Goal: Task Accomplishment & Management: Manage account settings

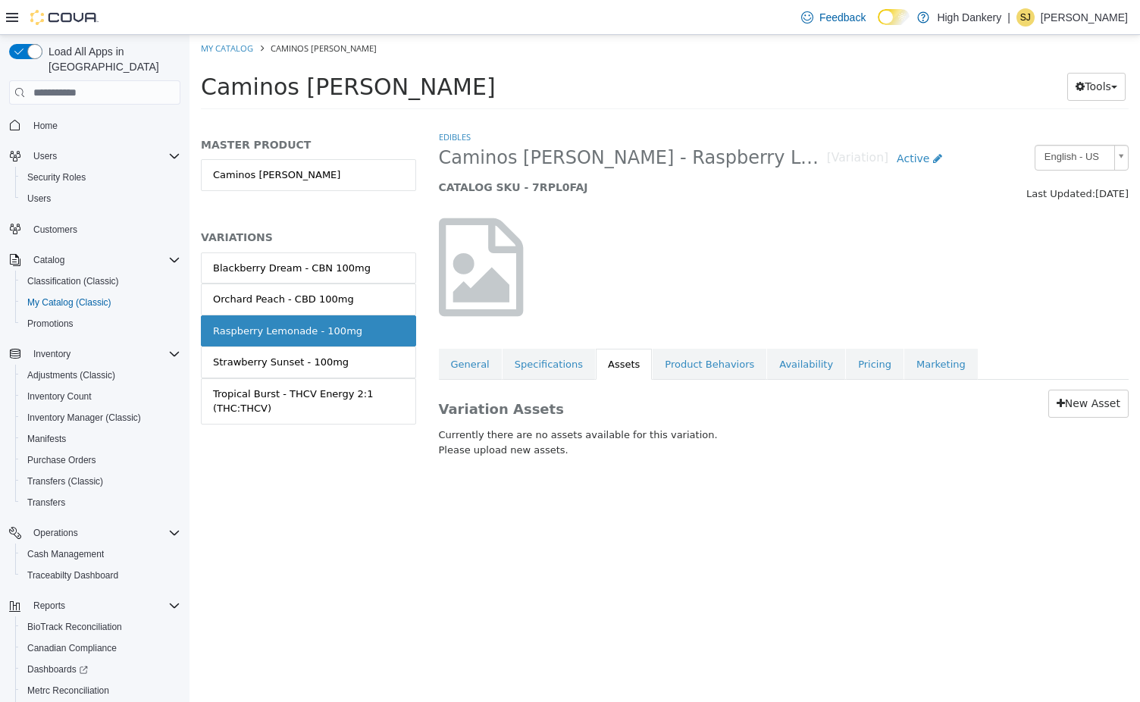
scroll to position [15, 0]
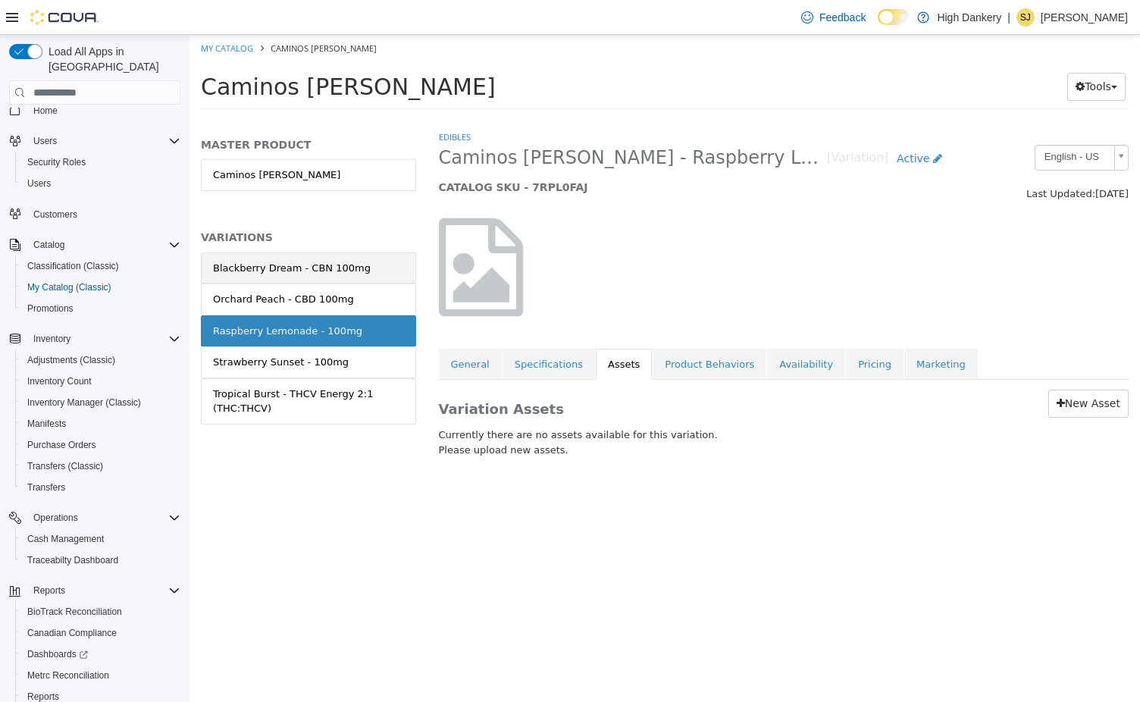
click at [268, 273] on div "Blackberry Dream - CBN 100mg" at bounding box center [292, 268] width 158 height 15
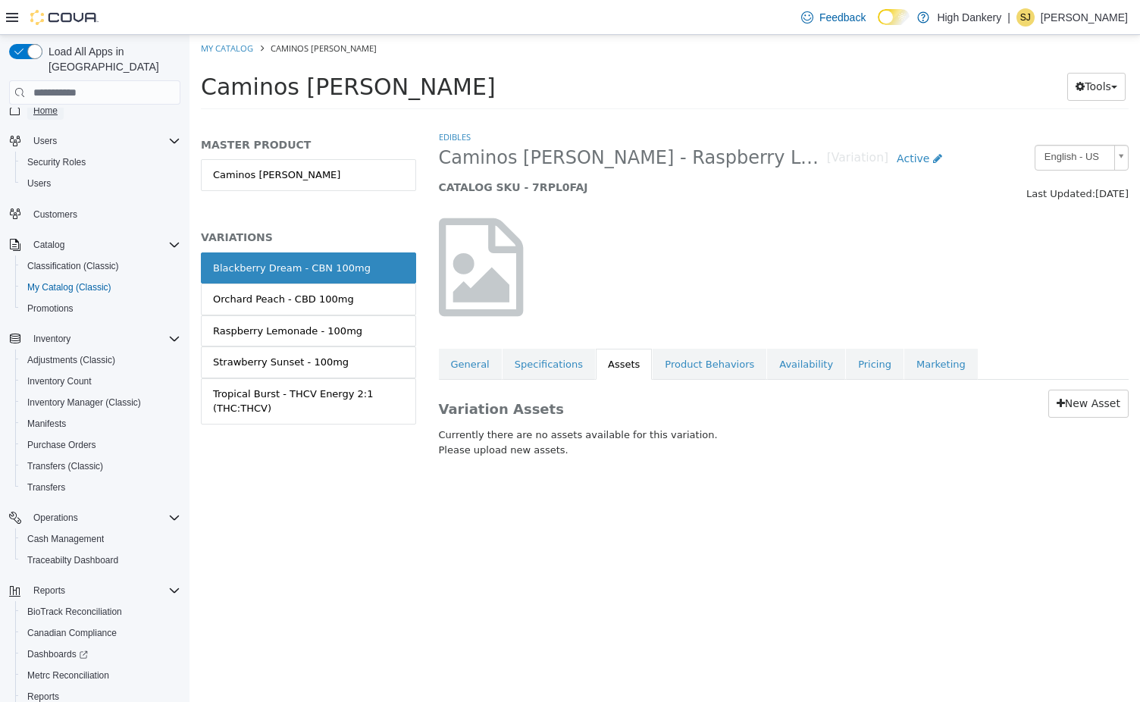
click at [50, 105] on span "Home" at bounding box center [45, 111] width 24 height 12
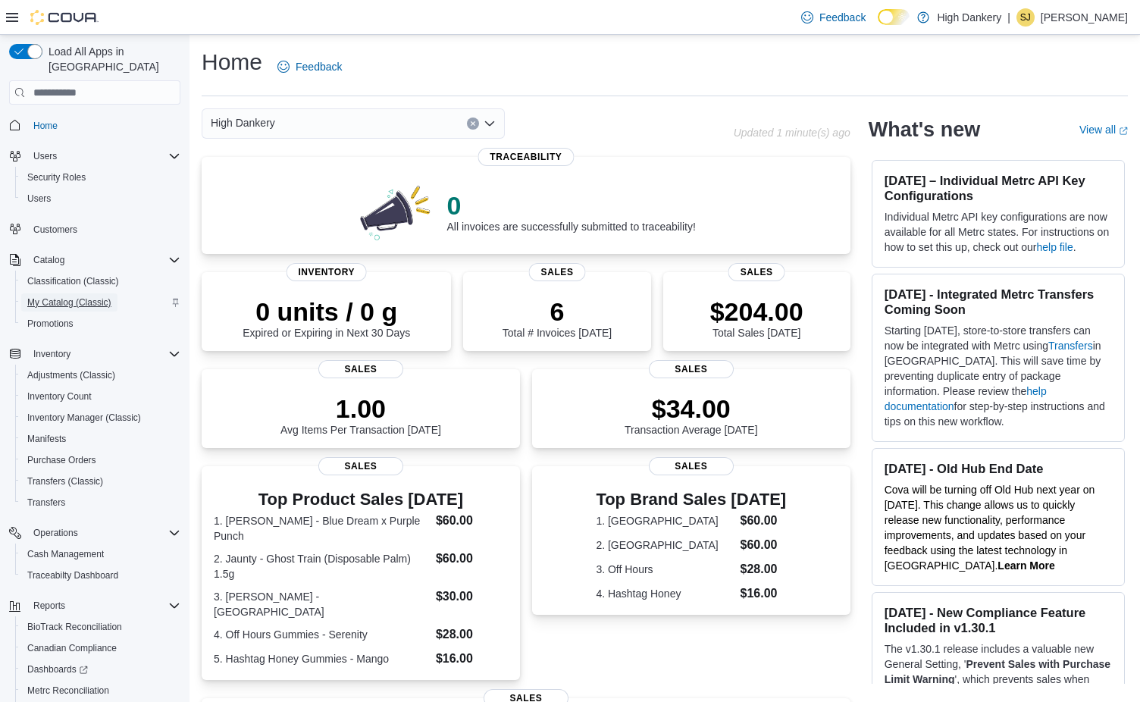
click at [69, 296] on span "My Catalog (Classic)" at bounding box center [69, 302] width 84 height 12
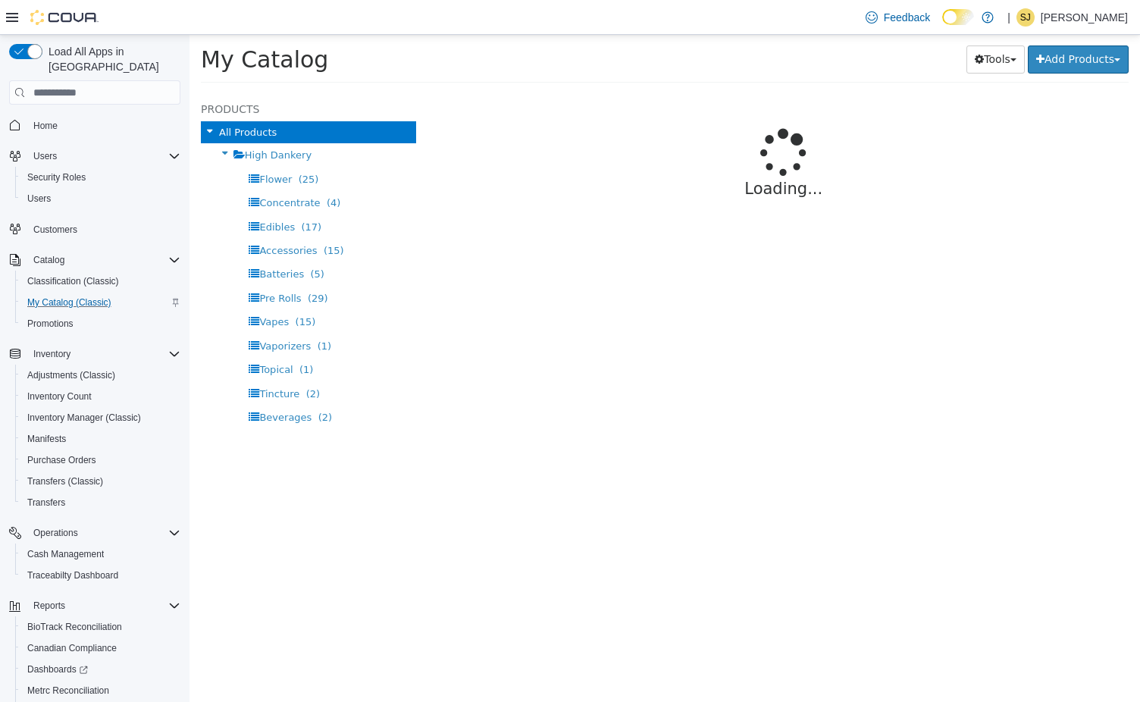
select select "**********"
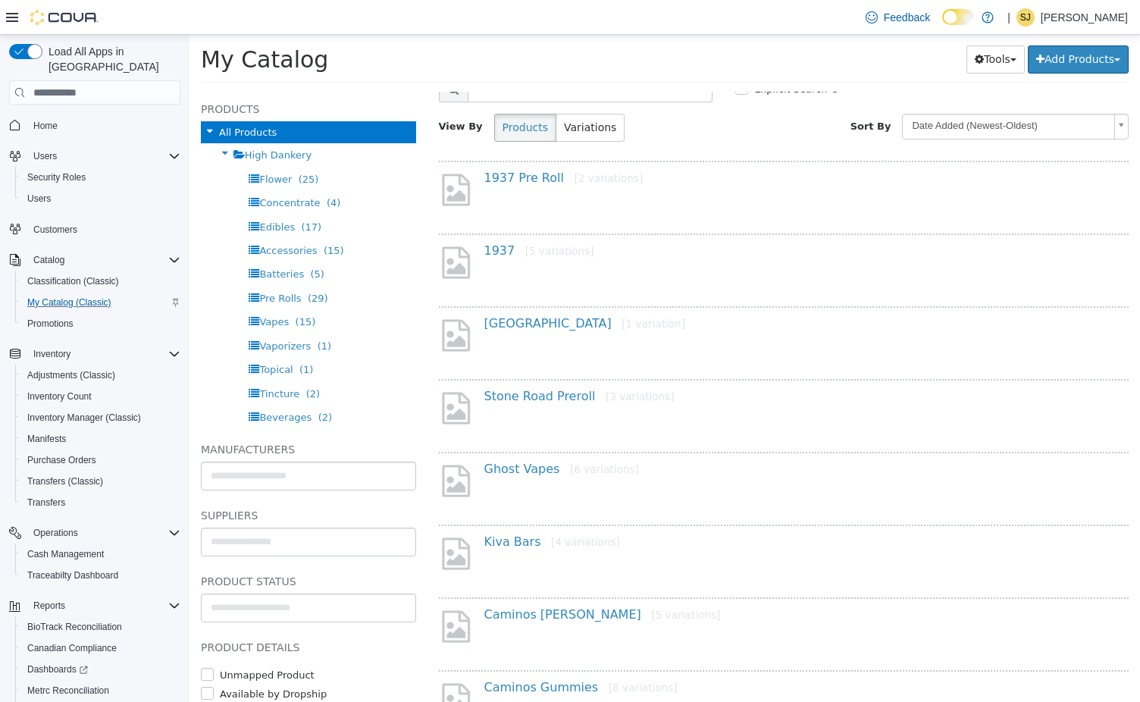
scroll to position [76, 0]
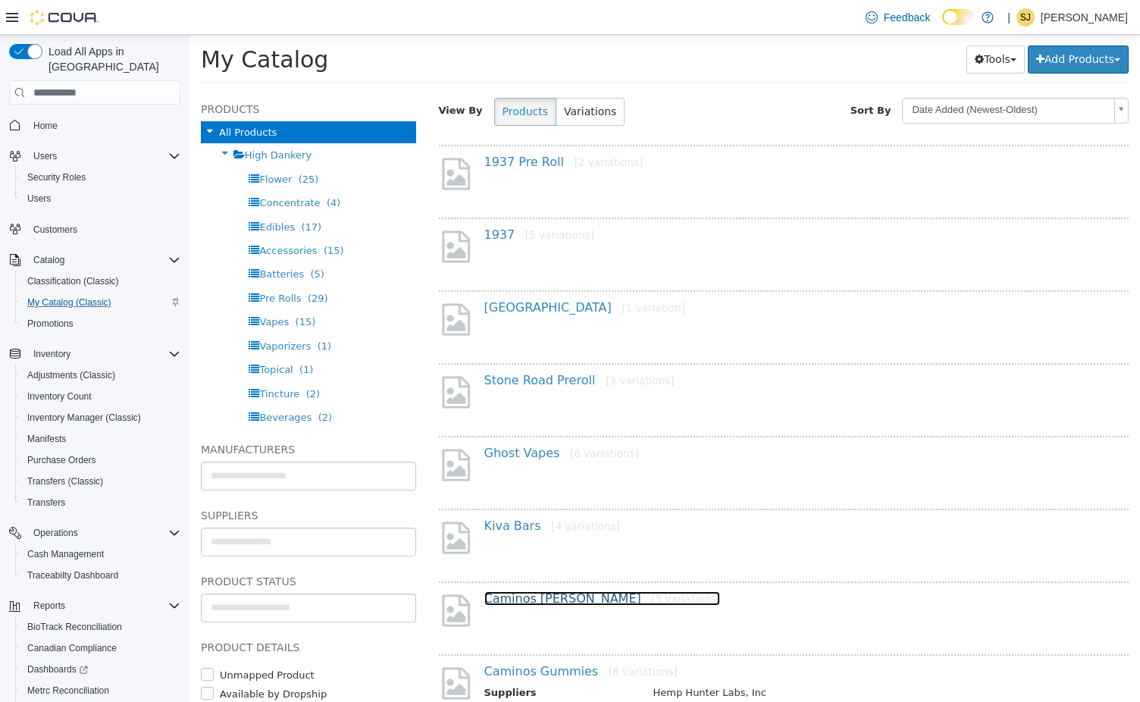
click at [522, 597] on link "Caminos Sours [5 variations]" at bounding box center [602, 598] width 236 height 14
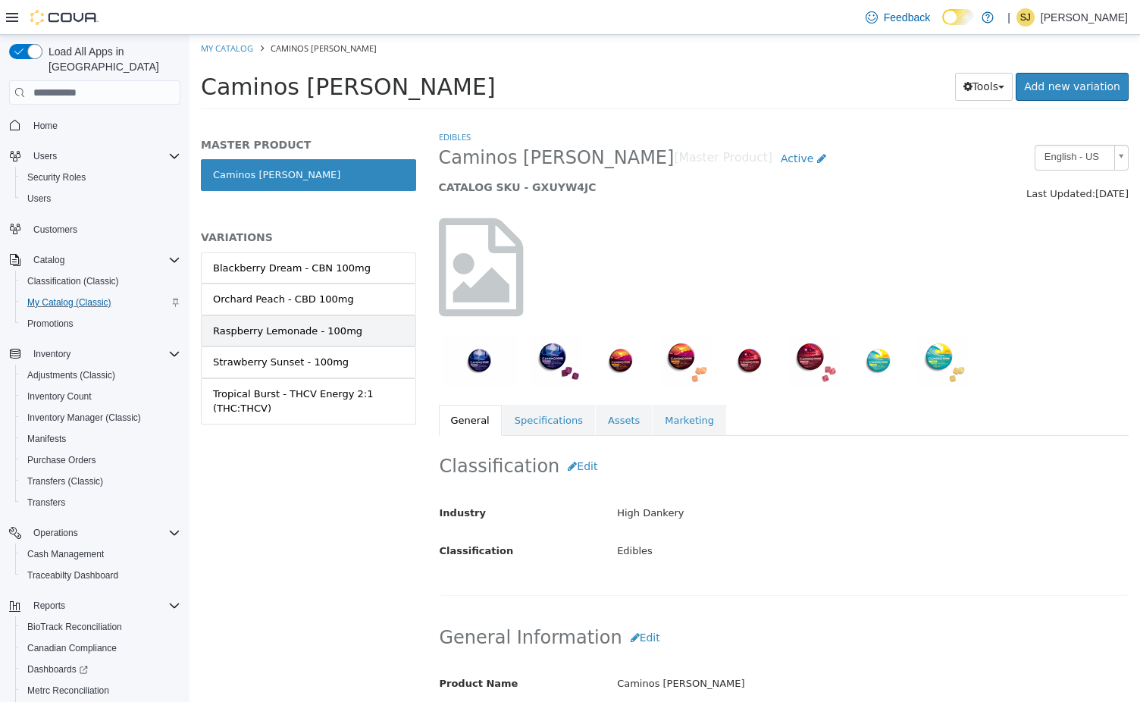
click at [314, 334] on div "Raspberry Lemonade - 100mg" at bounding box center [287, 331] width 149 height 15
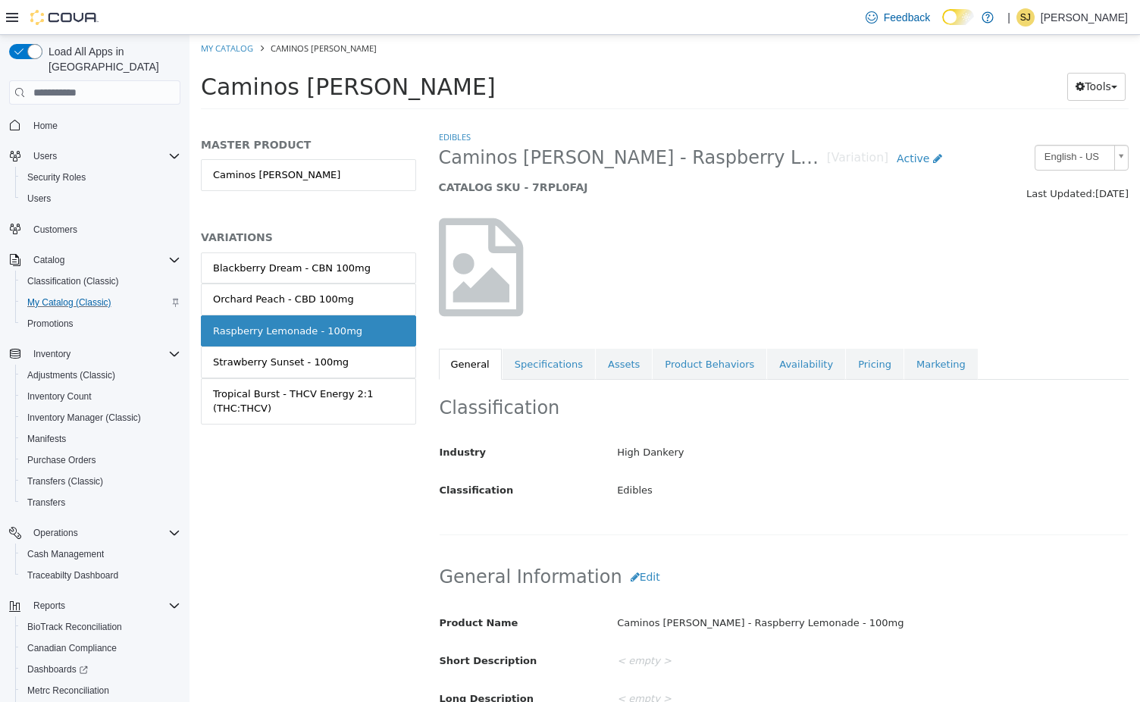
select select "**********"
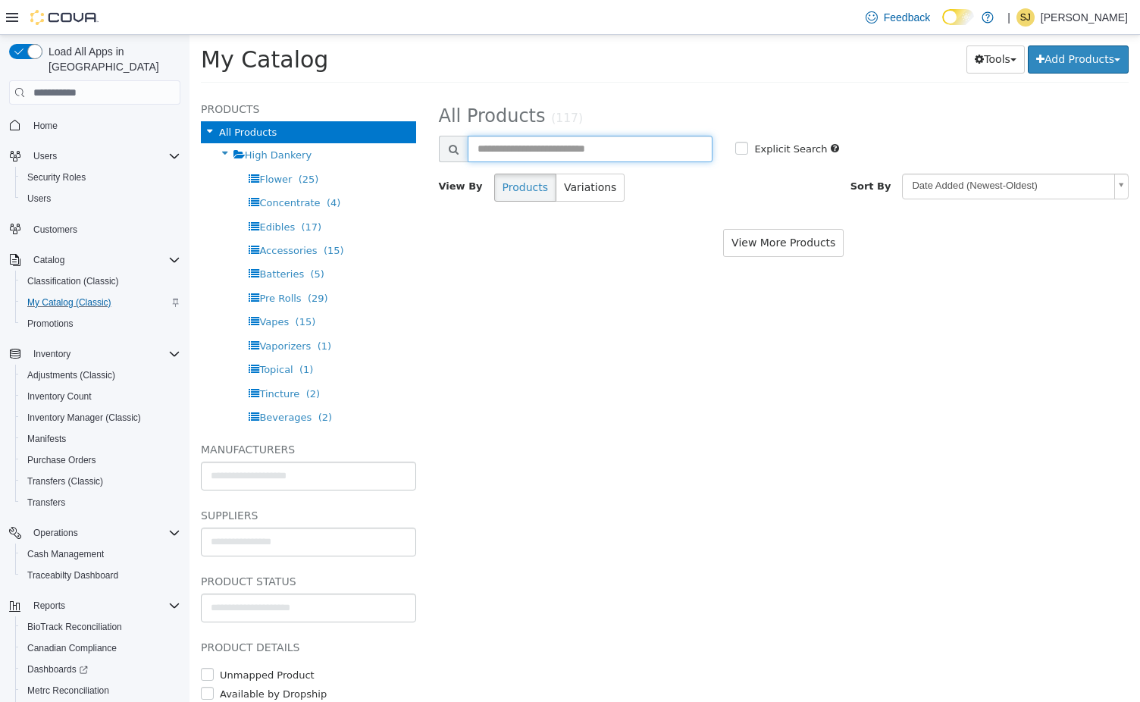
click at [512, 156] on input "text" at bounding box center [591, 149] width 246 height 27
type input "******"
select select "**********"
click at [568, 152] on input "******" at bounding box center [591, 149] width 246 height 27
select select "**********"
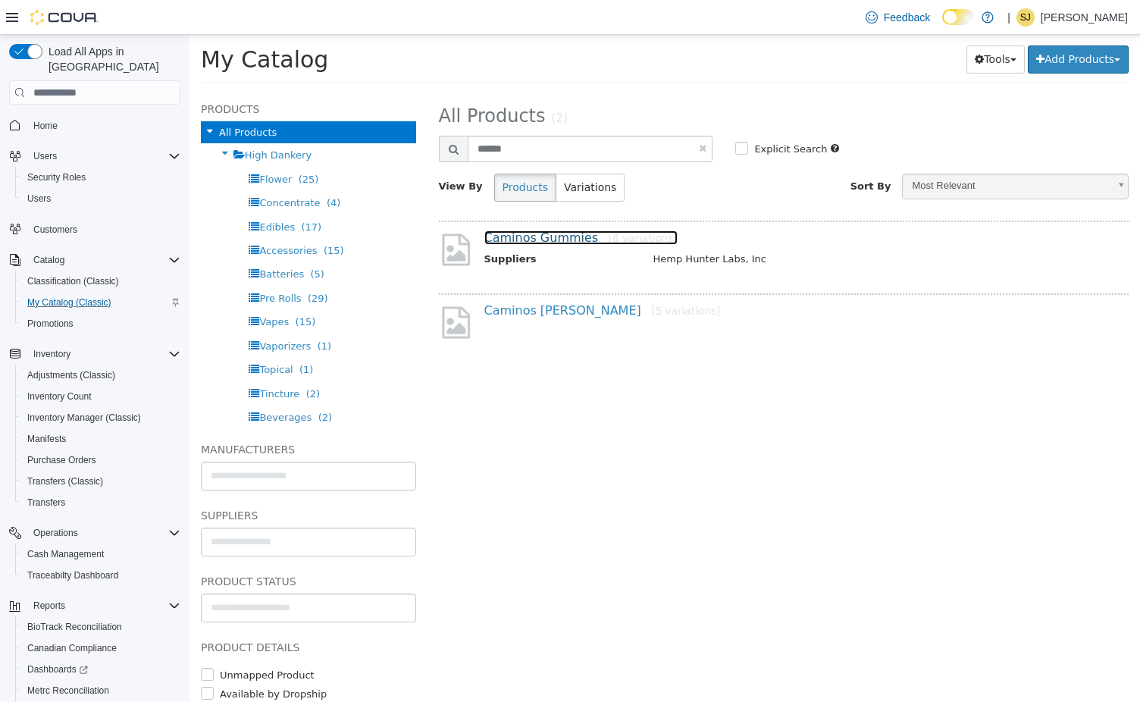
click at [527, 232] on link "Caminos Gummies [8 variations]" at bounding box center [580, 237] width 193 height 14
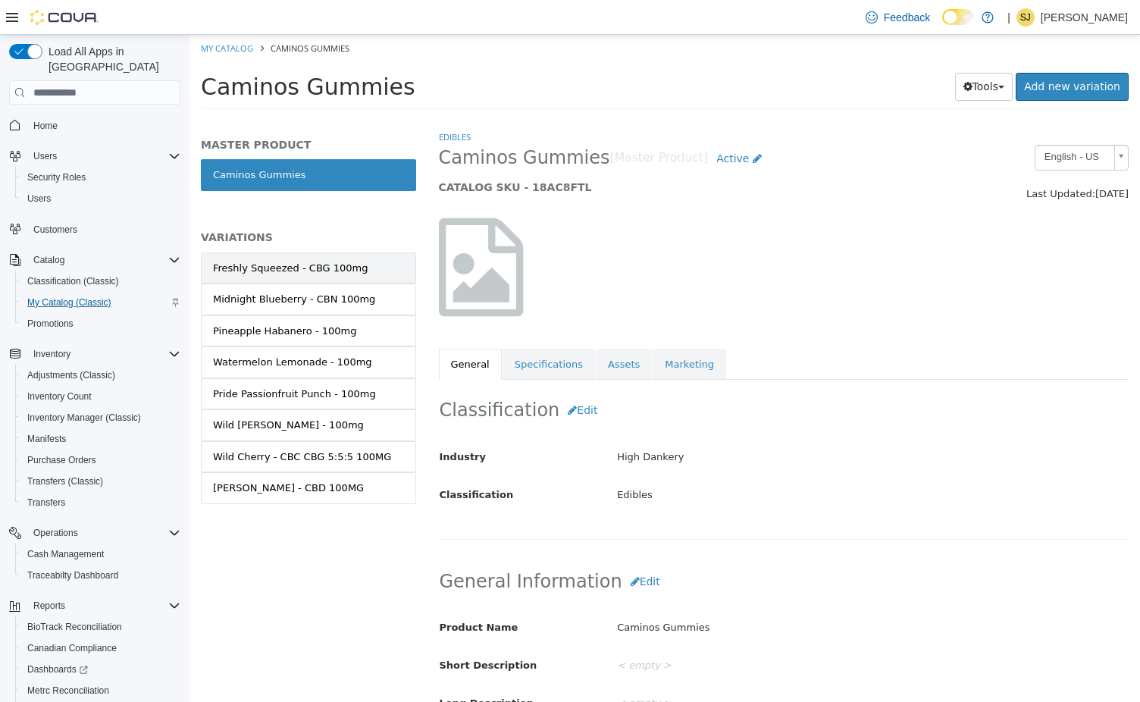
click at [379, 261] on link "Freshly Squeezed - CBG 100mg" at bounding box center [308, 268] width 215 height 32
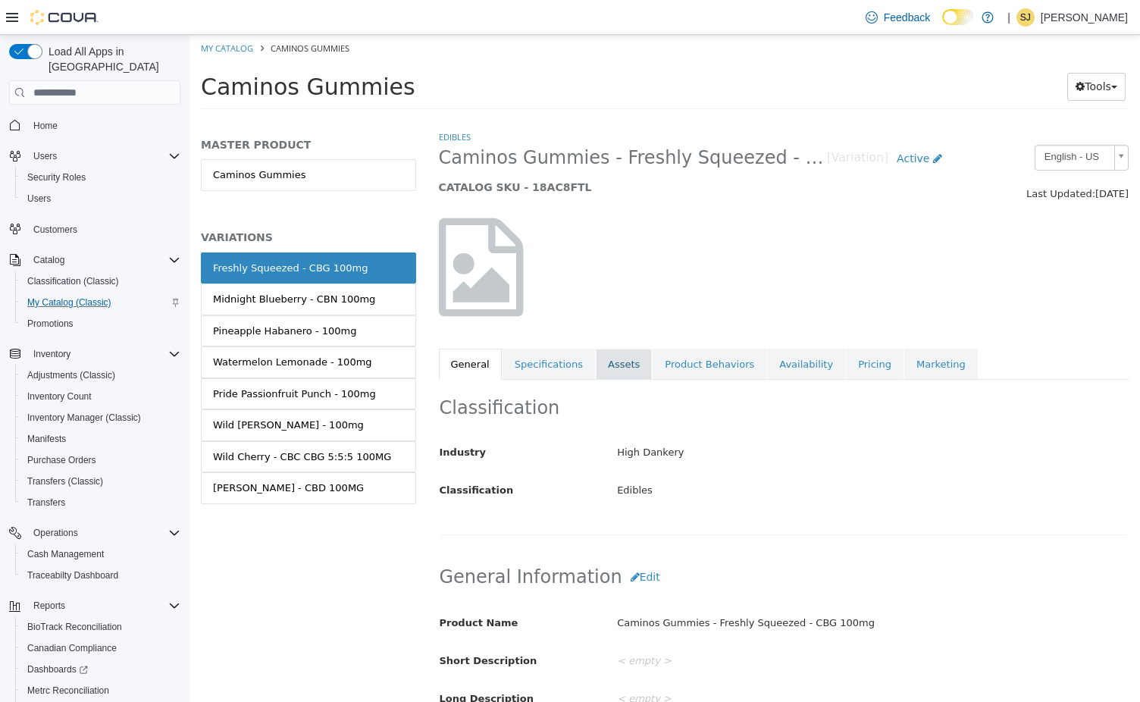
click at [612, 367] on link "Assets" at bounding box center [624, 365] width 56 height 32
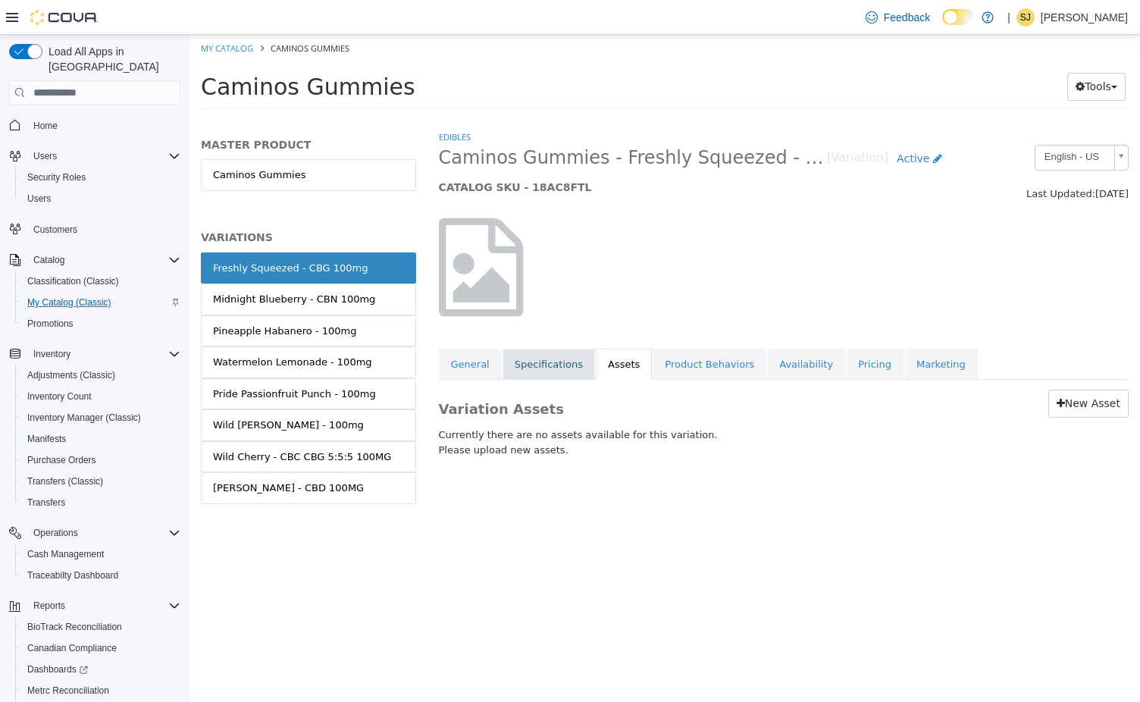
click at [556, 366] on link "Specifications" at bounding box center [548, 365] width 92 height 32
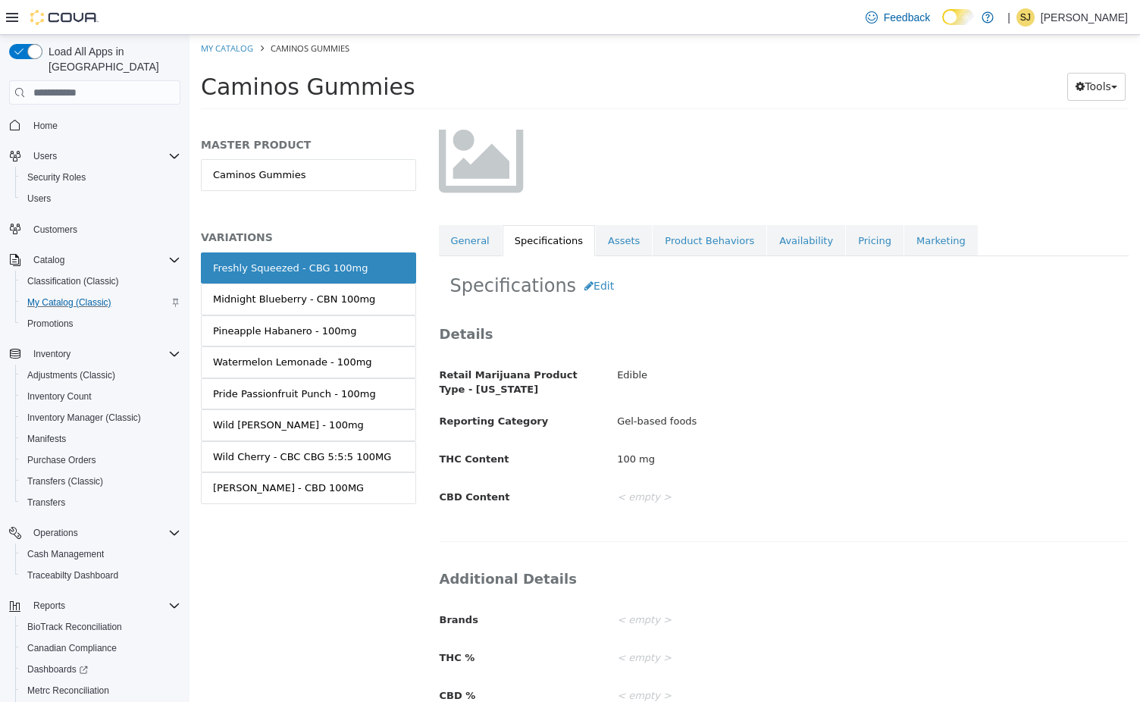
scroll to position [130, 0]
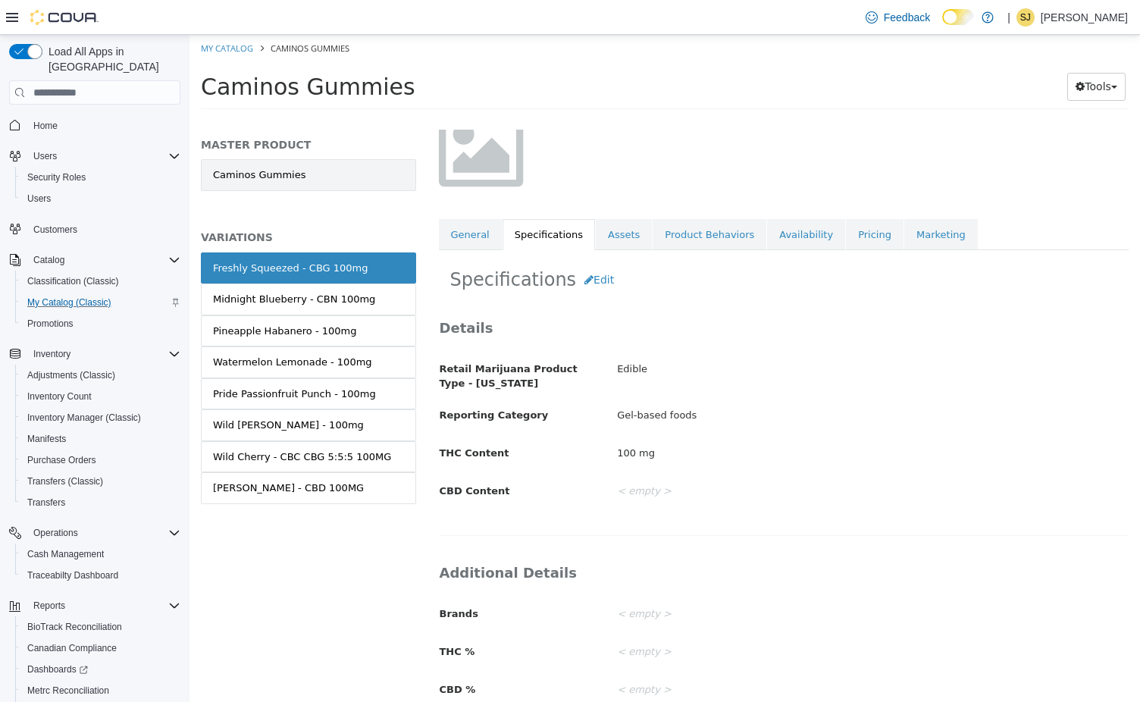
click at [263, 181] on link "Caminos Gummies" at bounding box center [308, 175] width 215 height 32
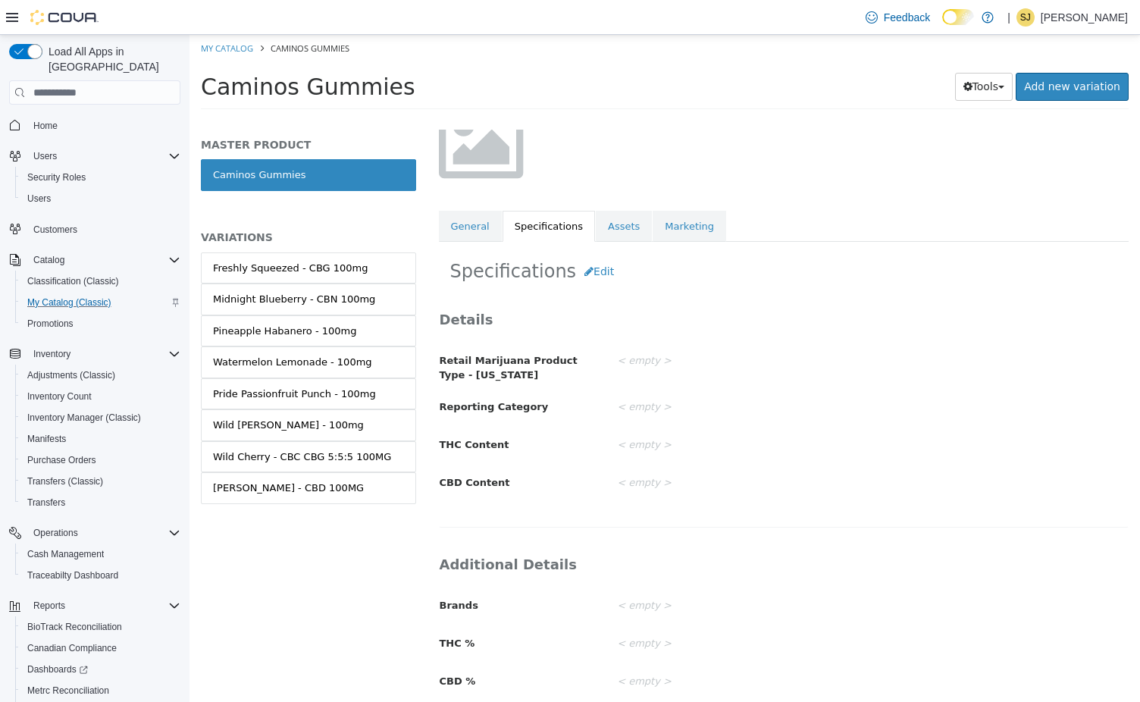
scroll to position [132, 0]
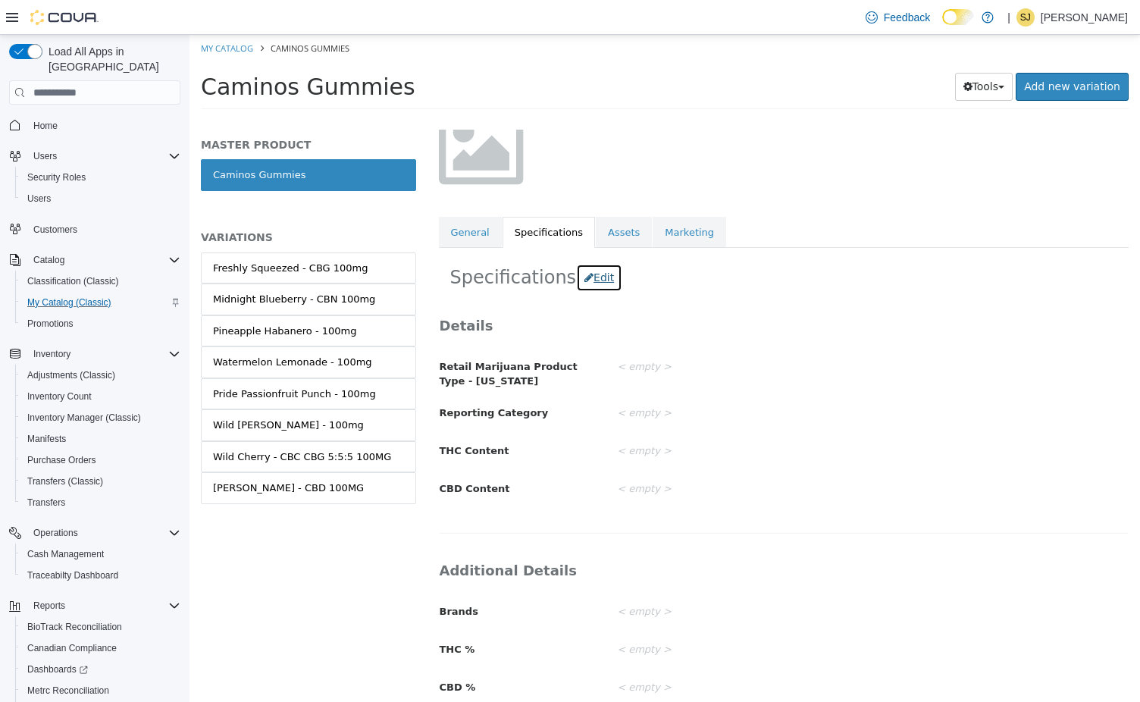
click at [603, 282] on button "Edit" at bounding box center [599, 278] width 46 height 28
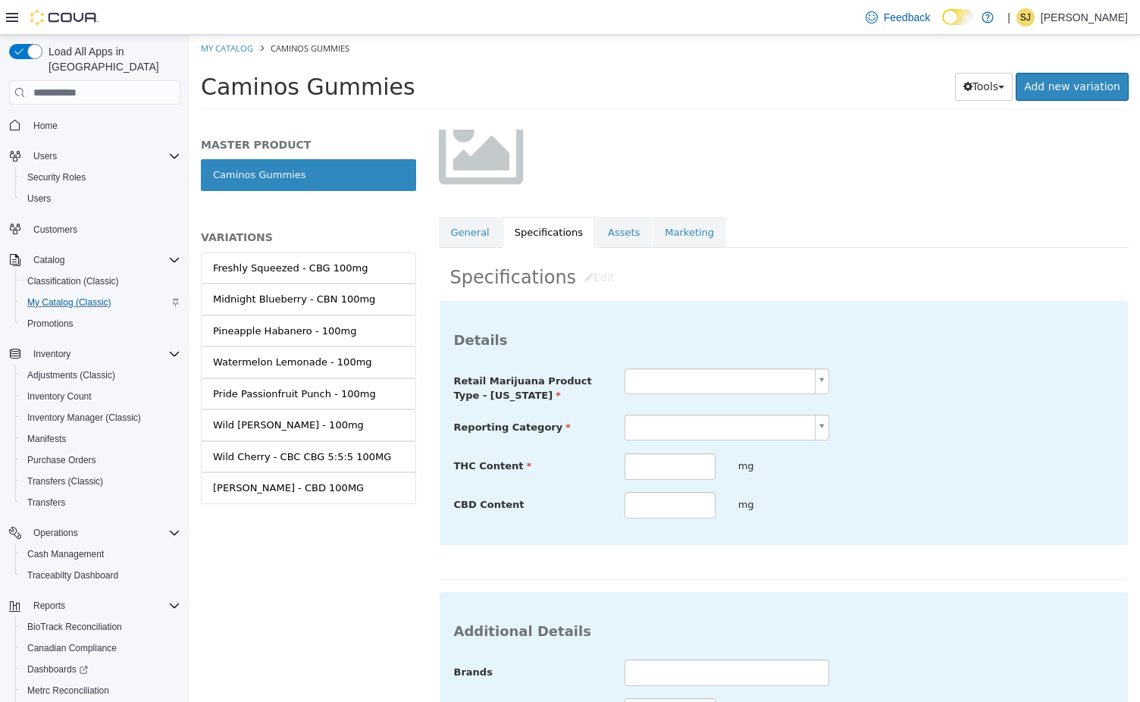
click at [654, 119] on body "Saving Bulk Changes... × My Catalog Caminos Gummies Caminos Gummies Tools Clone…" at bounding box center [664, 77] width 950 height 84
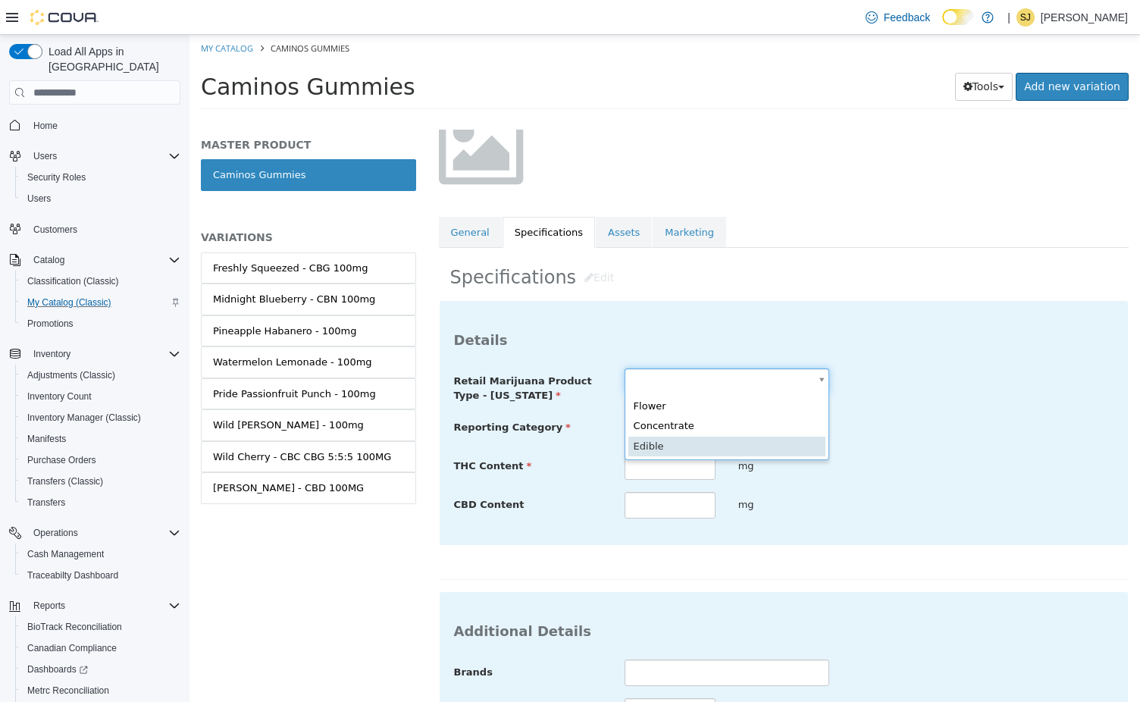
scroll to position [0, 10]
type input "******"
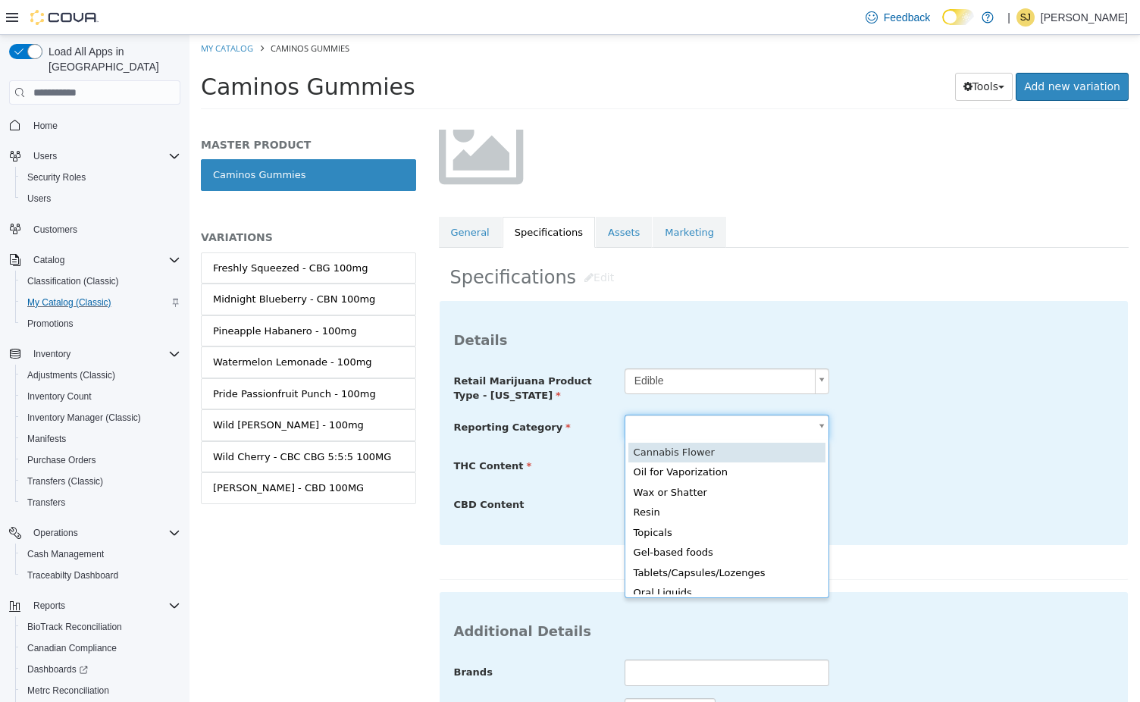
click at [662, 119] on body "Saving Bulk Changes... × My Catalog Caminos Gummies Caminos Gummies Tools Clone…" at bounding box center [664, 77] width 950 height 84
type input "**********"
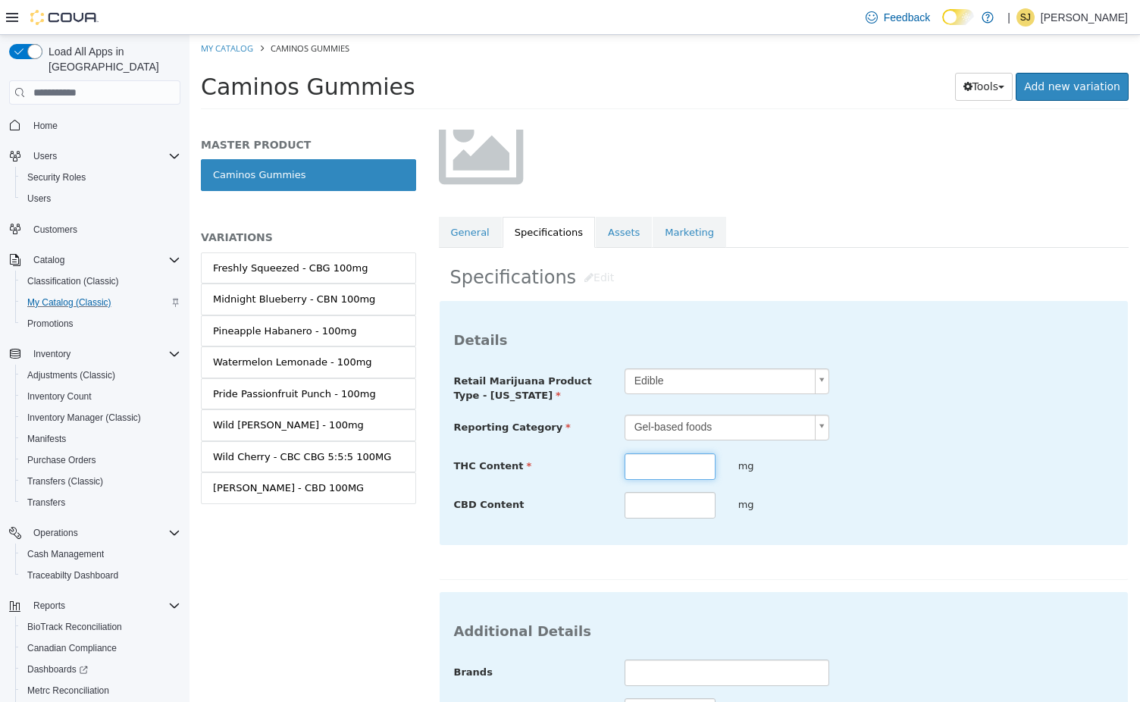
click at [665, 465] on input "text" at bounding box center [669, 466] width 91 height 27
type input "***"
click at [690, 671] on input "text" at bounding box center [726, 672] width 205 height 27
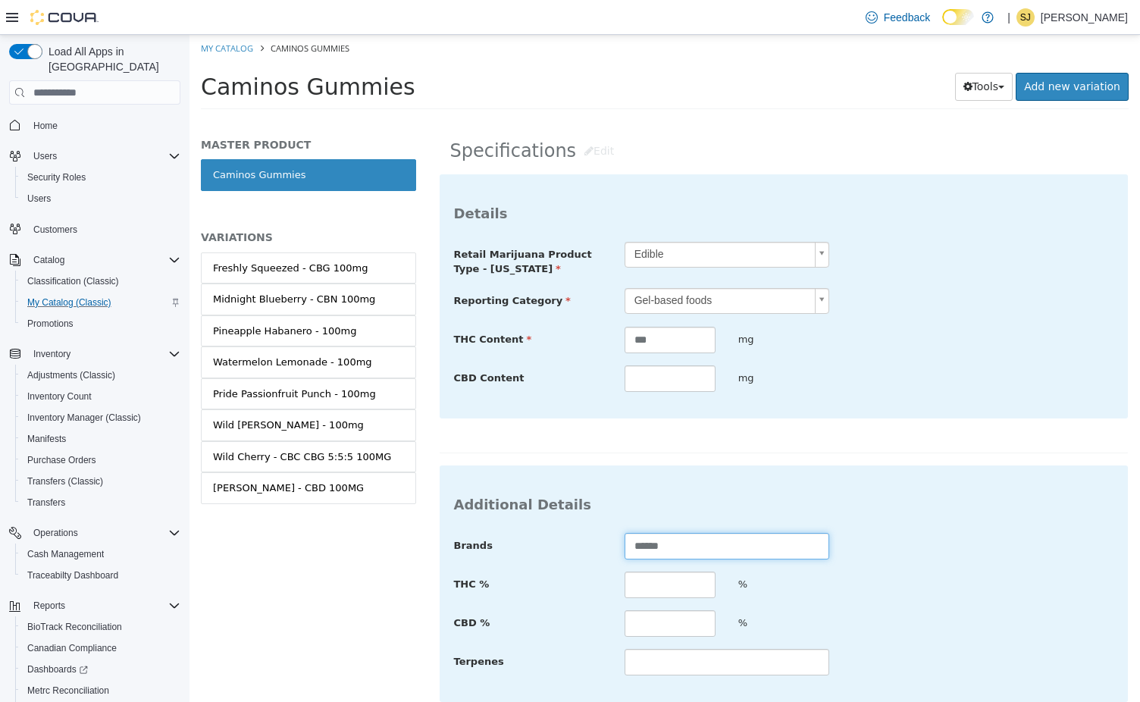
scroll to position [363, 0]
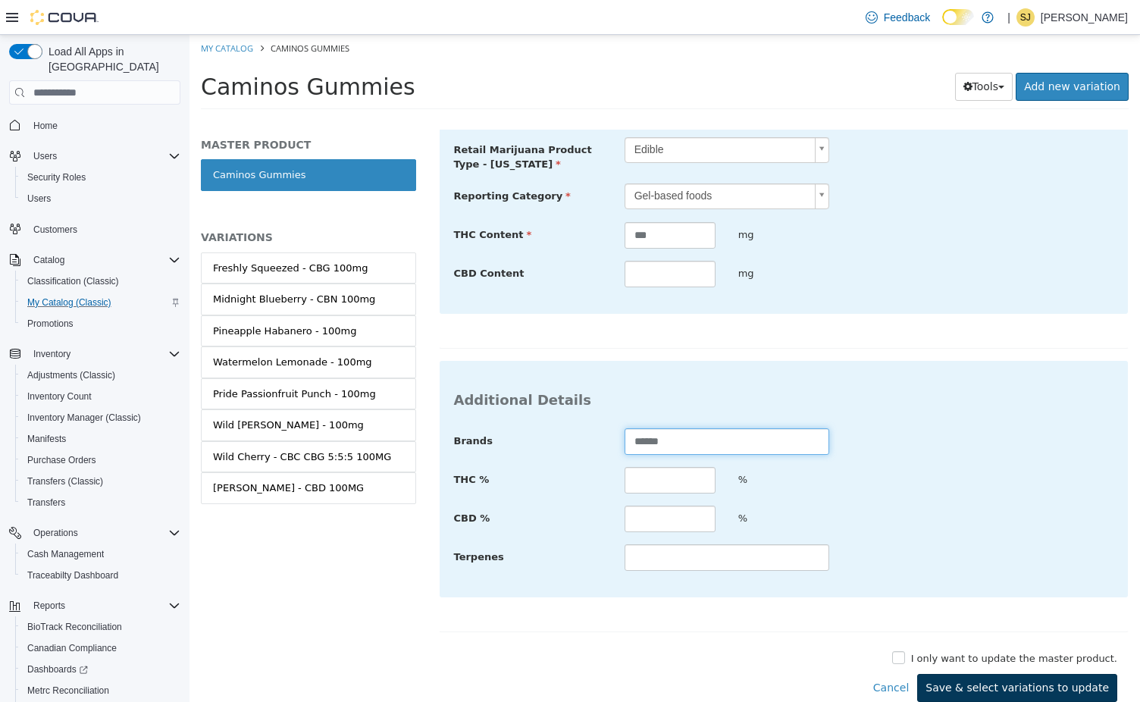
type input "******"
click at [1002, 692] on button "Save & select variations to update" at bounding box center [1017, 688] width 200 height 28
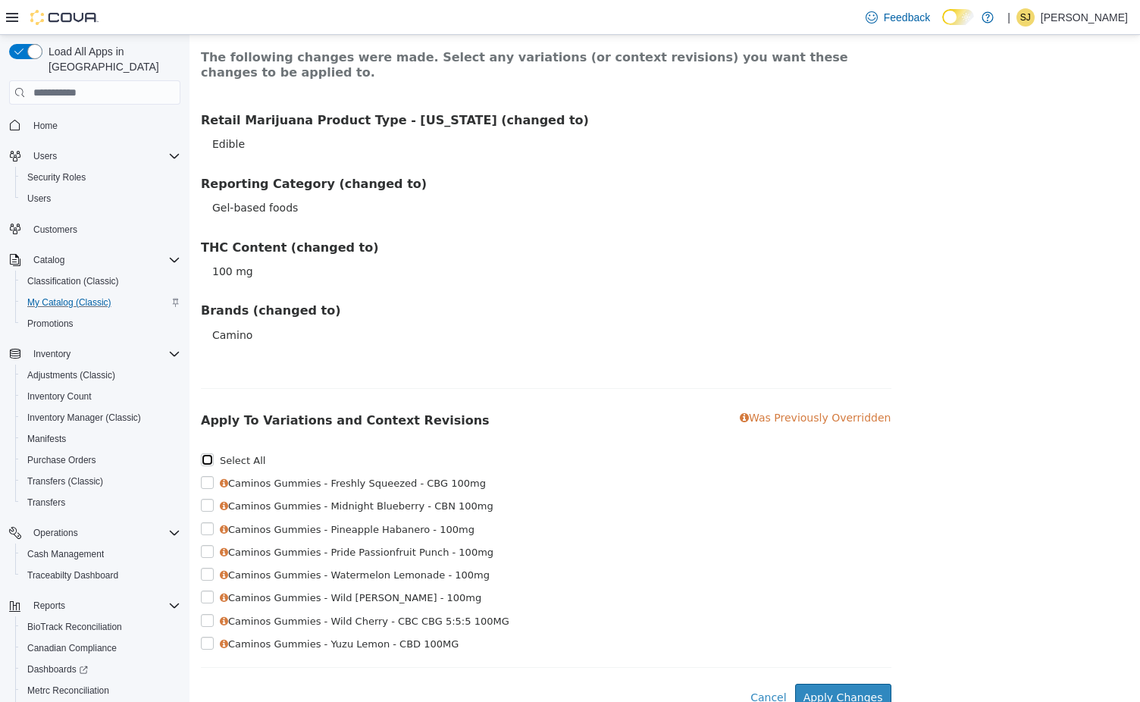
scroll to position [102, 0]
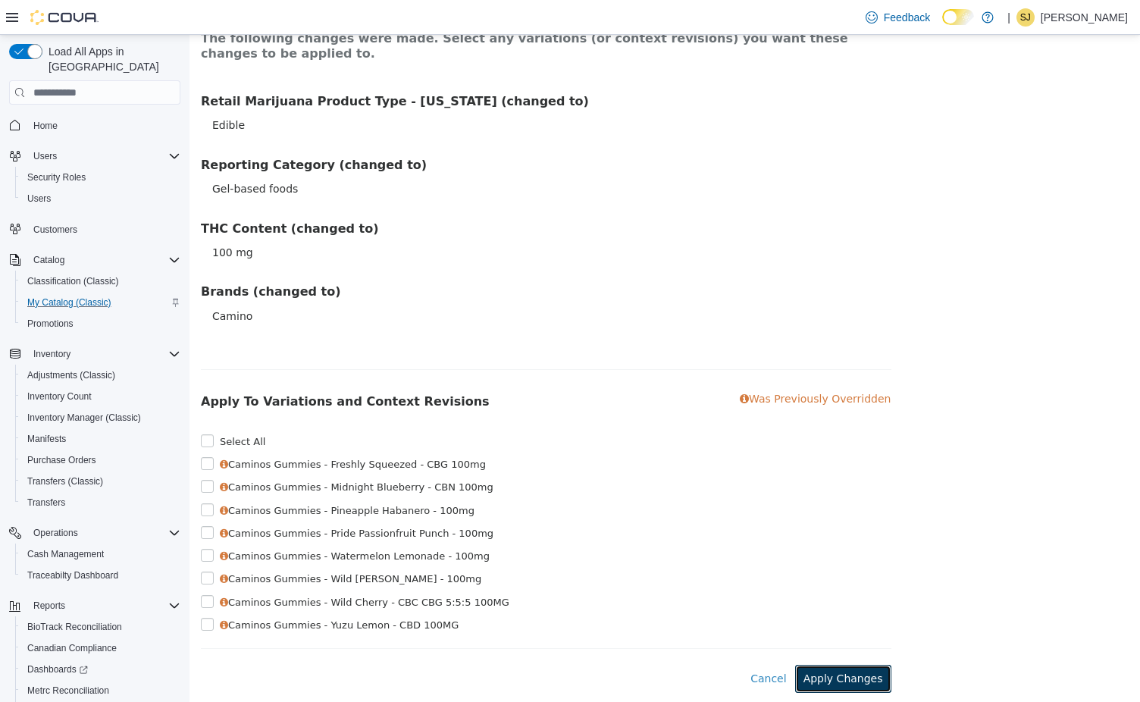
click at [852, 667] on button "Apply Changes" at bounding box center [843, 679] width 96 height 28
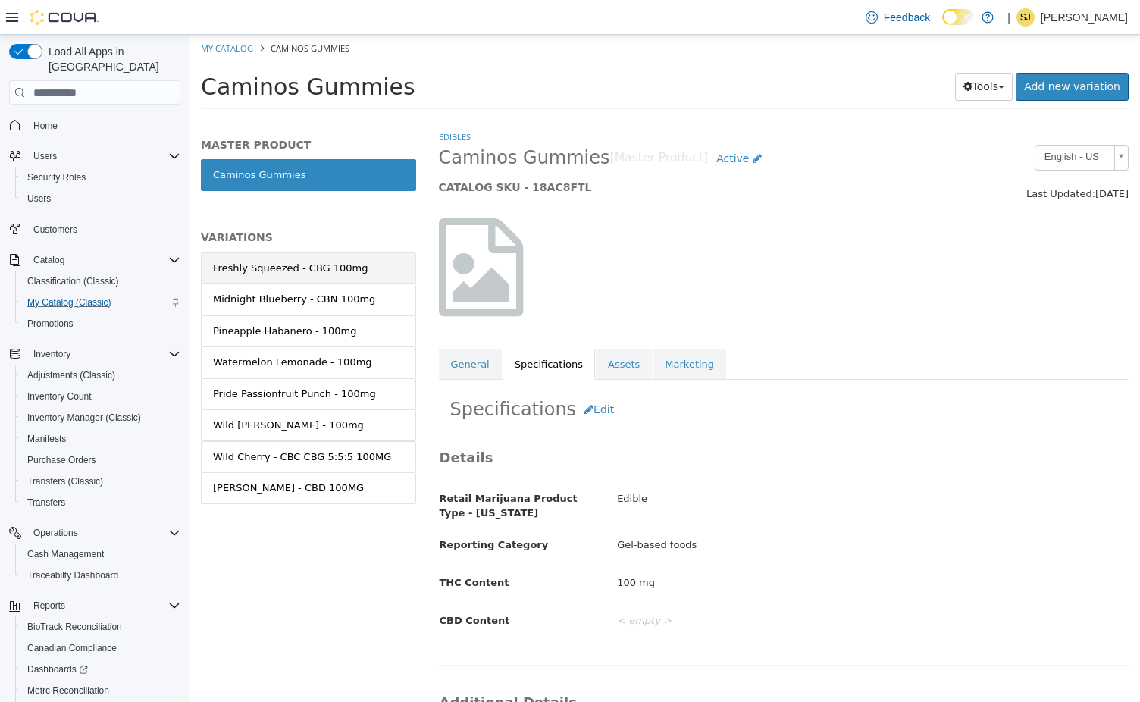
click at [327, 271] on div "Freshly Squeezed - CBG 100mg" at bounding box center [290, 268] width 155 height 15
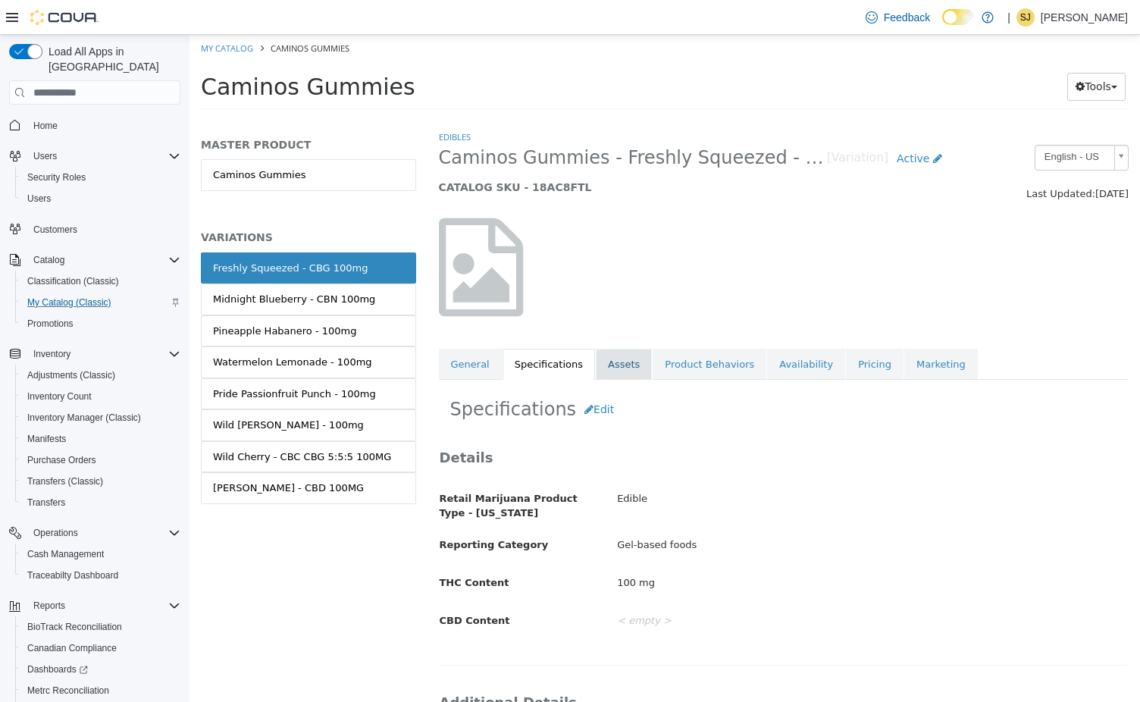
click at [619, 367] on link "Assets" at bounding box center [624, 365] width 56 height 32
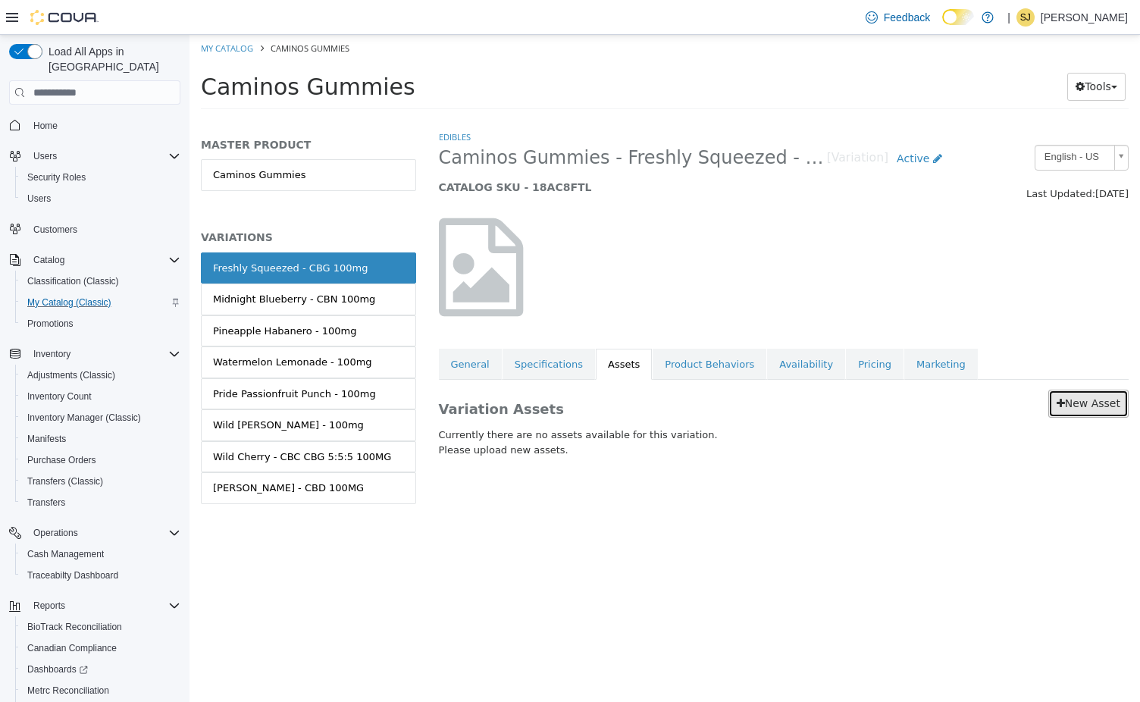
click at [1090, 411] on link "New Asset" at bounding box center [1088, 404] width 80 height 28
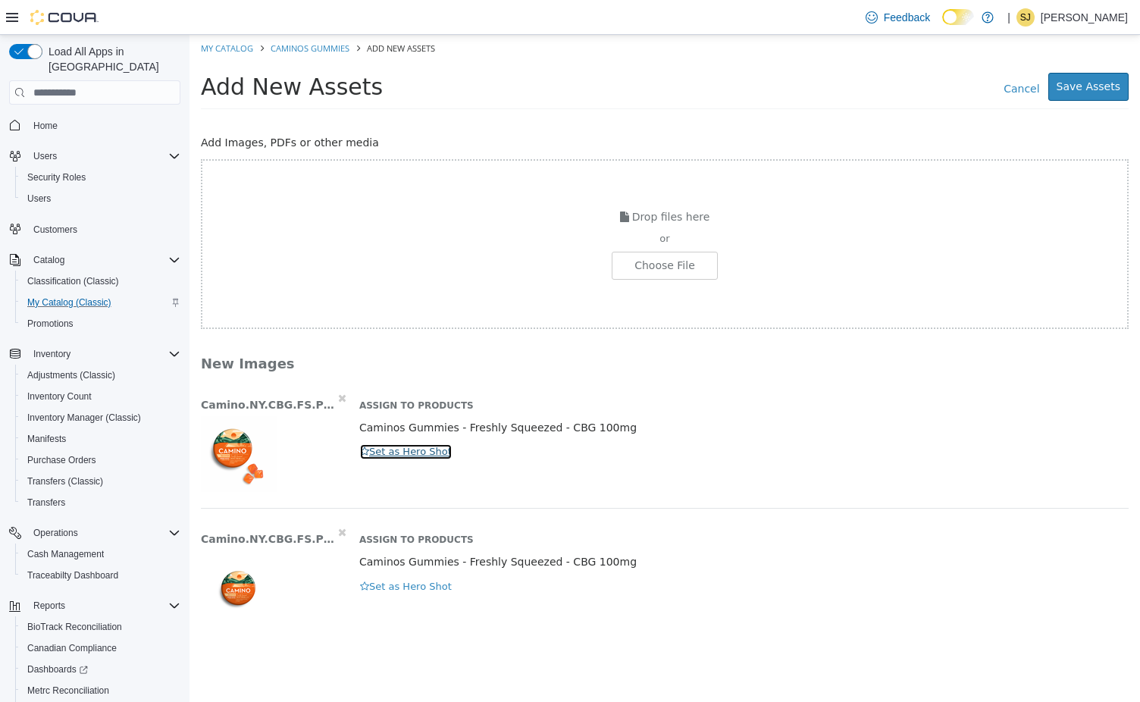
click at [408, 449] on button "Set as Hero Shot" at bounding box center [405, 451] width 93 height 17
click at [1092, 85] on button "Save Assets" at bounding box center [1088, 87] width 80 height 28
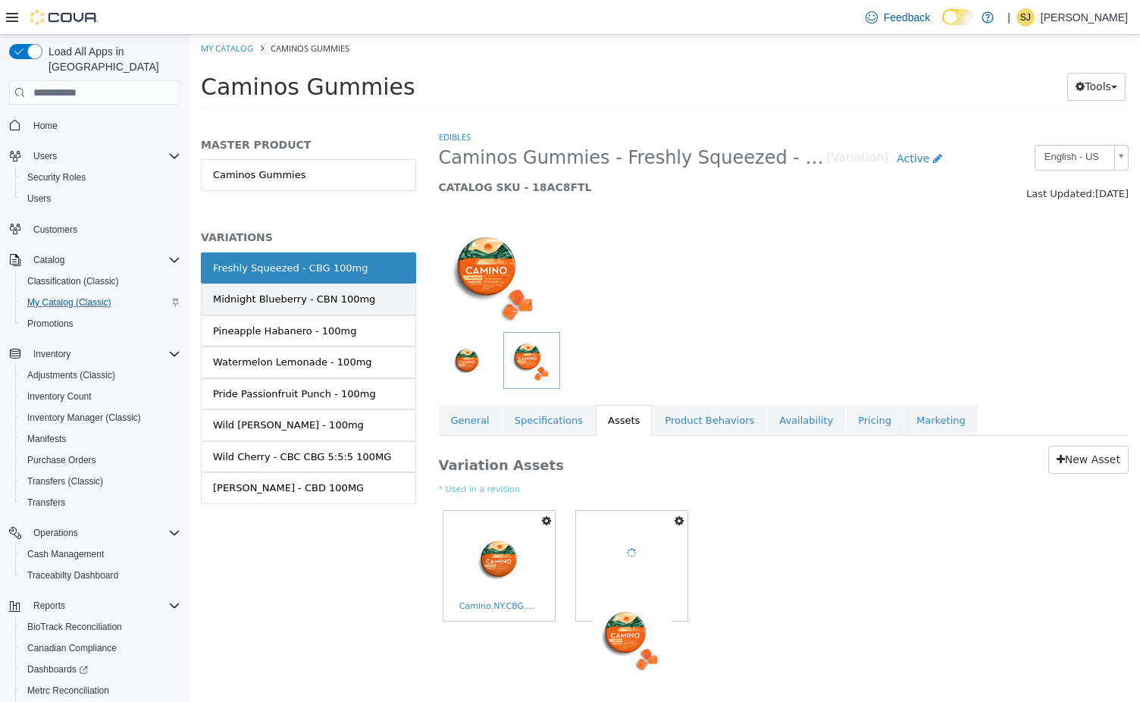
click at [330, 293] on div "Midnight Blueberry - CBN 100mg" at bounding box center [294, 299] width 162 height 15
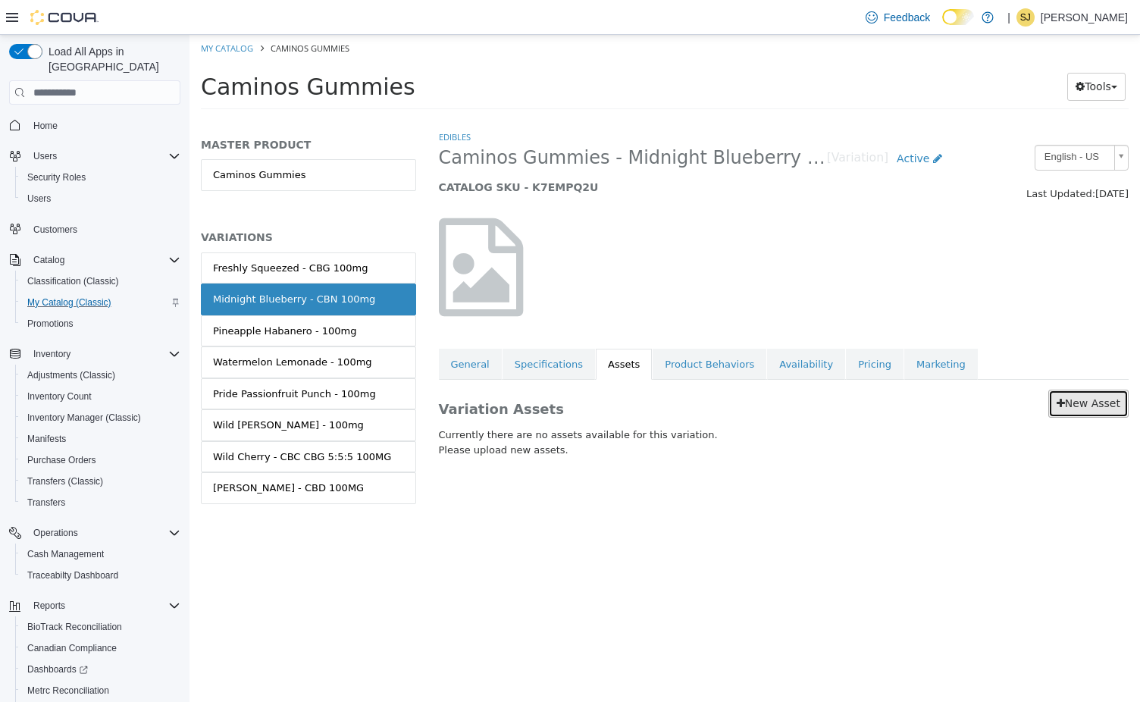
click at [1090, 405] on link "New Asset" at bounding box center [1088, 404] width 80 height 28
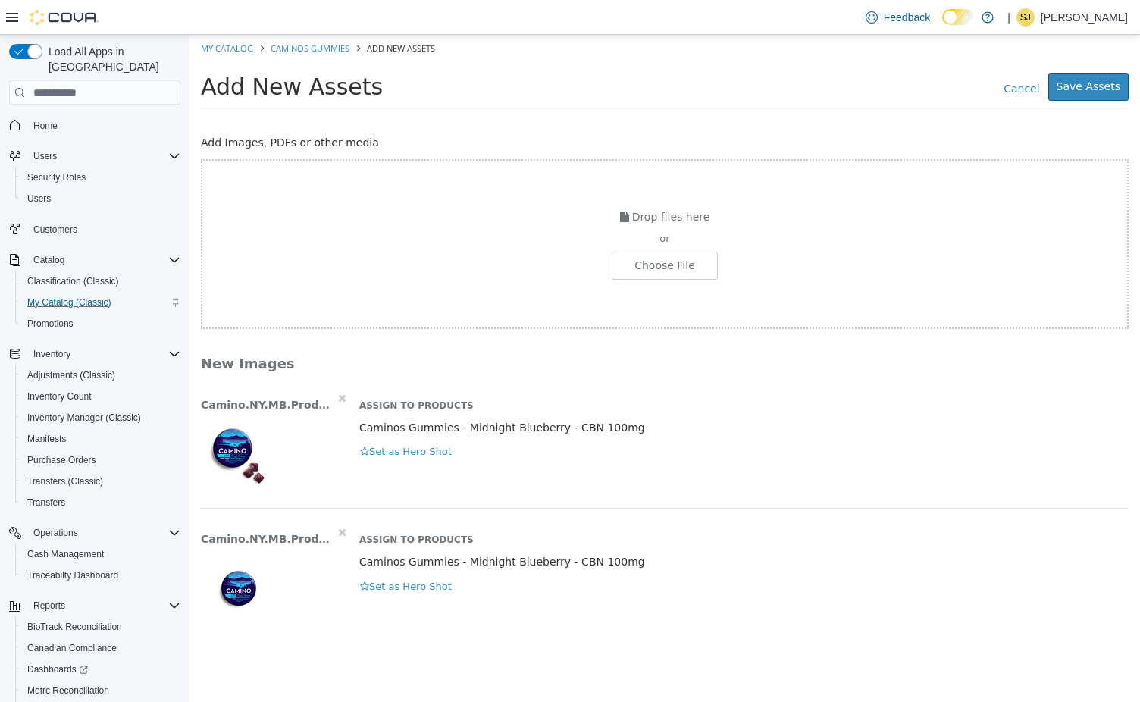
click at [400, 443] on div "Assign to Products Caminos Gummies - Midnight Blueberry - CBN 100mg Hero Shot S…" at bounding box center [744, 425] width 792 height 70
click at [403, 452] on button "Set as Hero Shot" at bounding box center [405, 451] width 93 height 17
click at [1106, 80] on button "Save Assets" at bounding box center [1088, 87] width 80 height 28
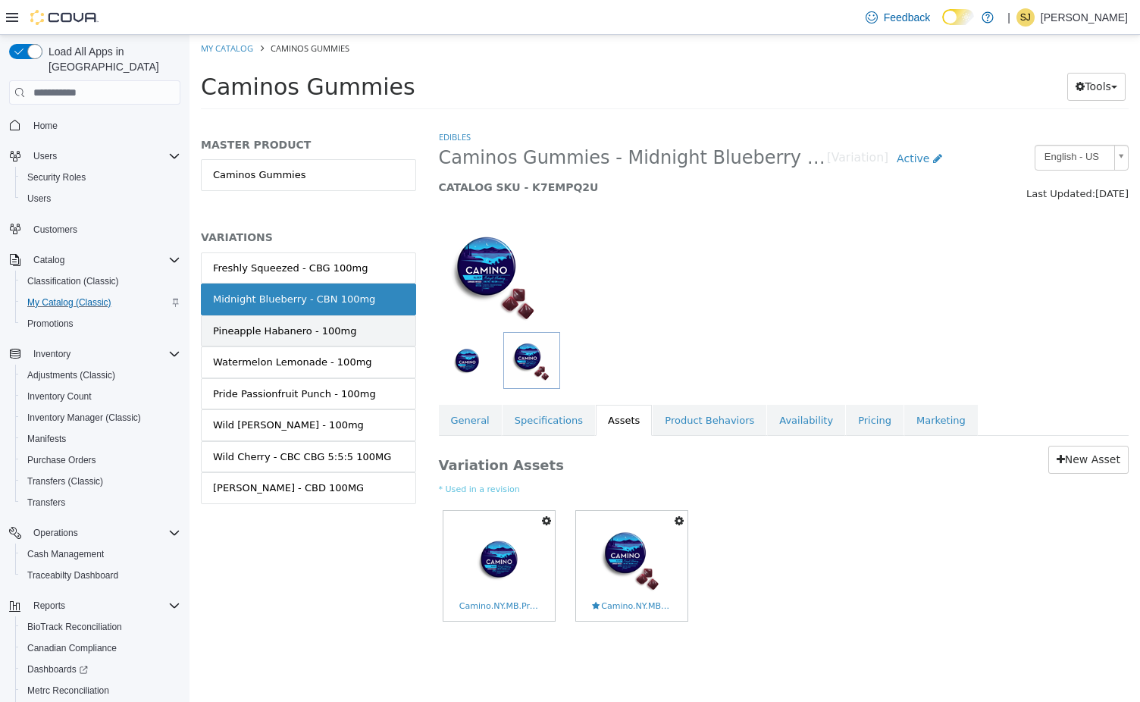
click at [308, 343] on link "Pineapple Habanero - 100mg" at bounding box center [308, 331] width 215 height 32
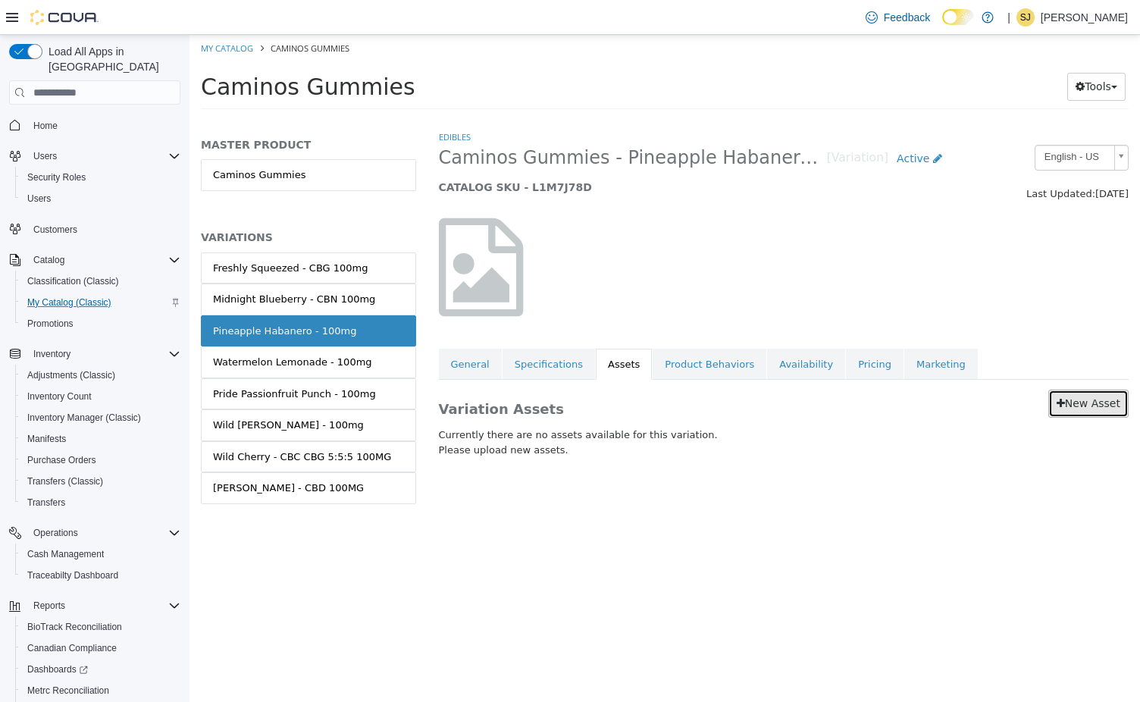
click at [1076, 408] on link "New Asset" at bounding box center [1088, 404] width 80 height 28
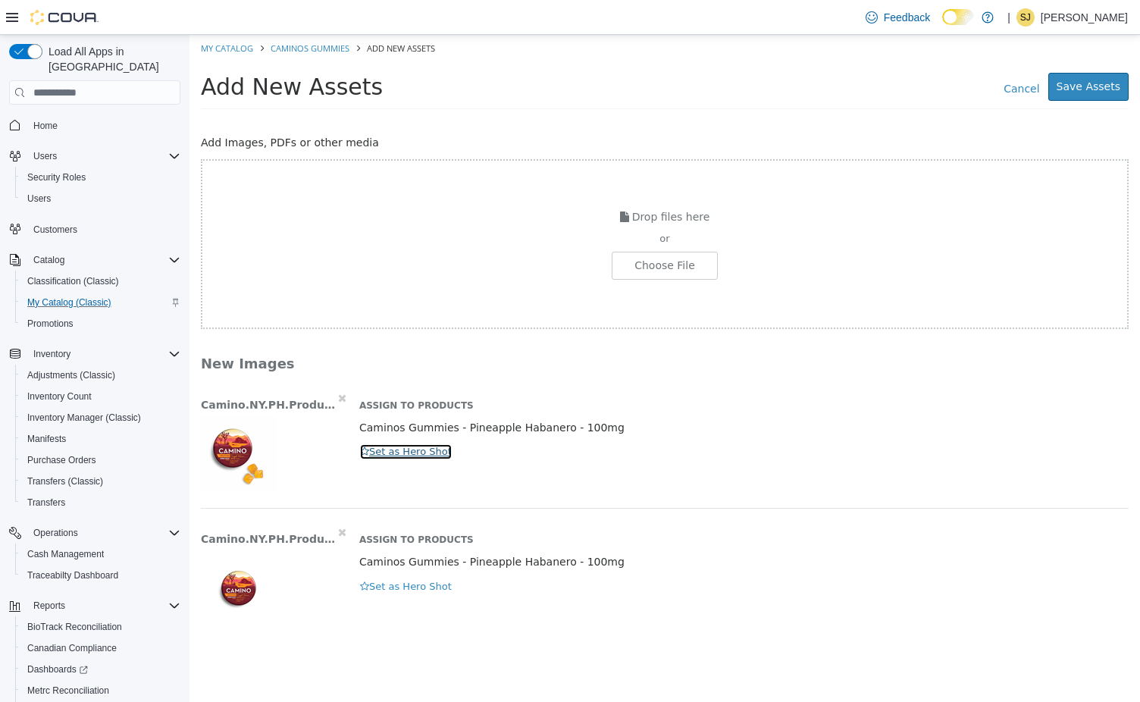
click at [418, 450] on button "Set as Hero Shot" at bounding box center [405, 451] width 93 height 17
click at [1105, 85] on button "Save Assets" at bounding box center [1088, 87] width 80 height 28
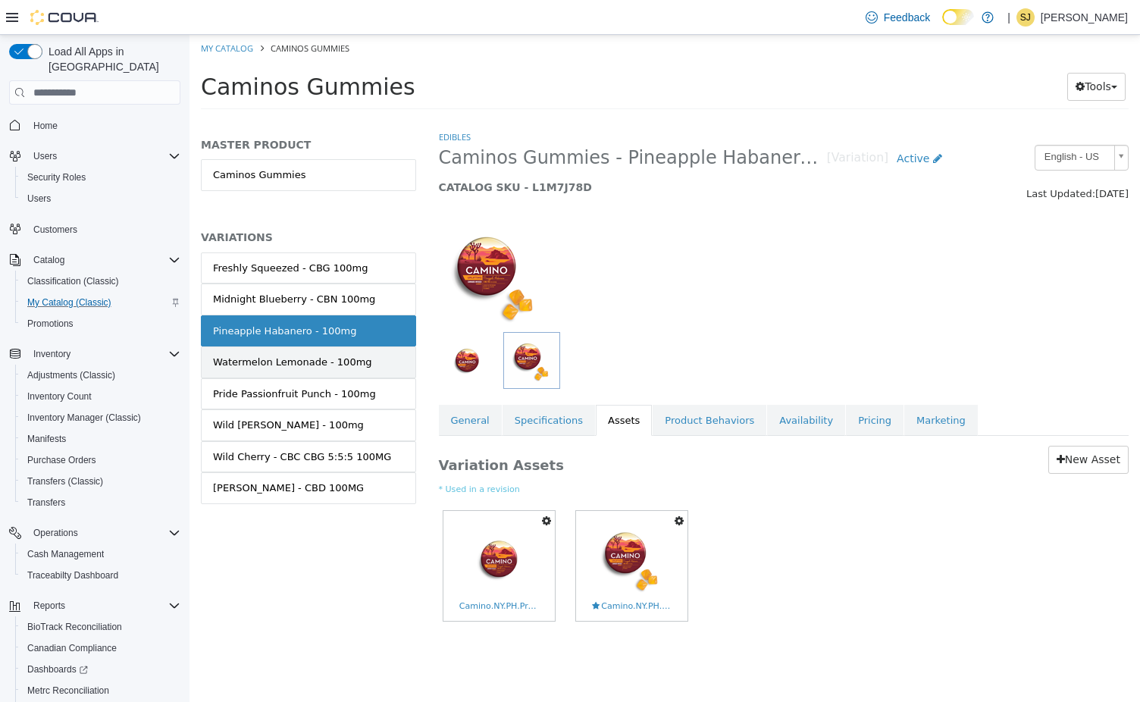
click at [281, 353] on link "Watermelon Lemonade - 100mg" at bounding box center [308, 362] width 215 height 32
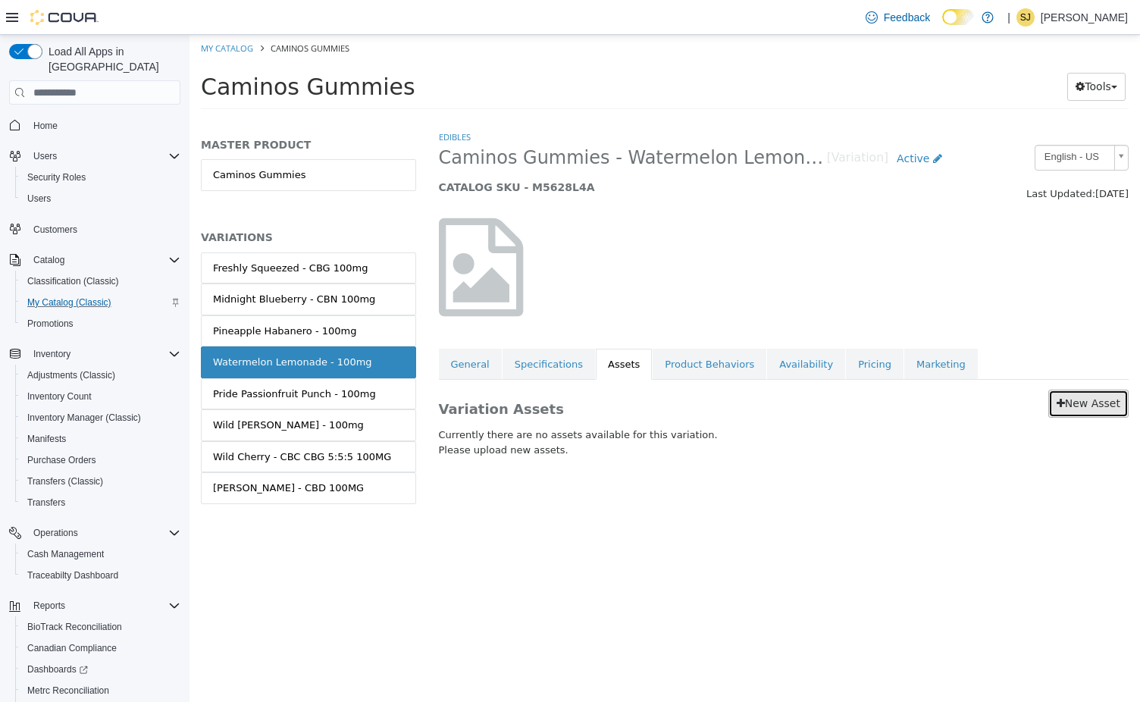
click at [1074, 399] on link "New Asset" at bounding box center [1088, 404] width 80 height 28
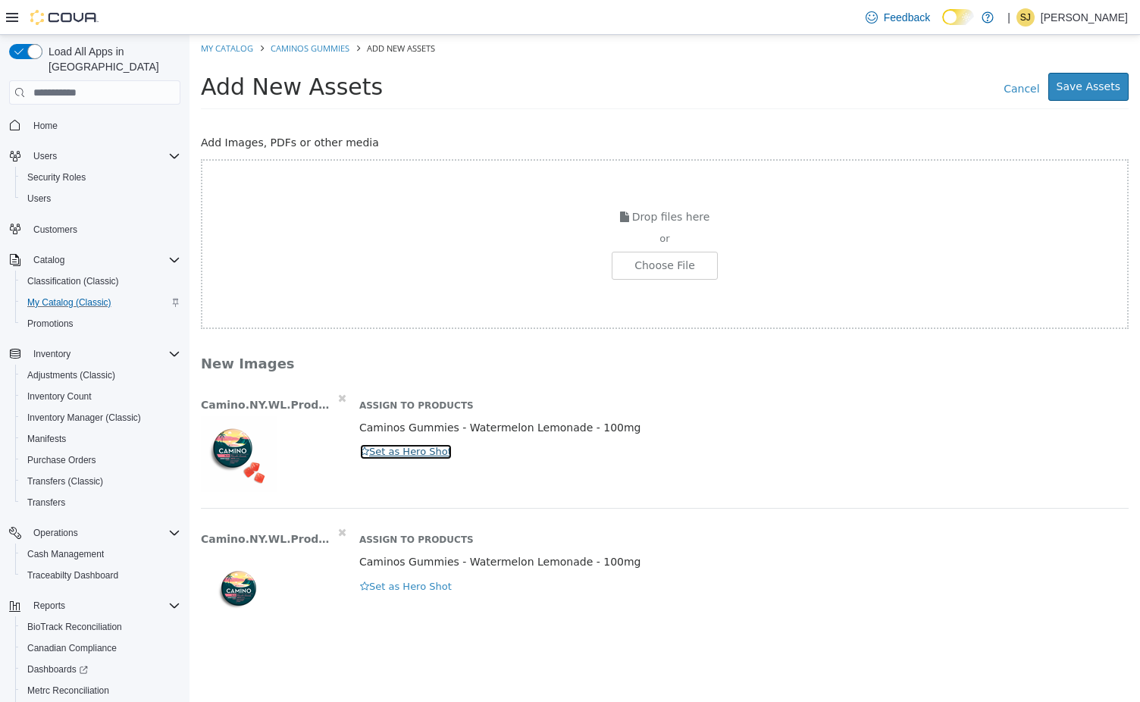
click at [401, 450] on button "Set as Hero Shot" at bounding box center [405, 451] width 93 height 17
click at [1090, 92] on button "Save Assets" at bounding box center [1088, 87] width 80 height 28
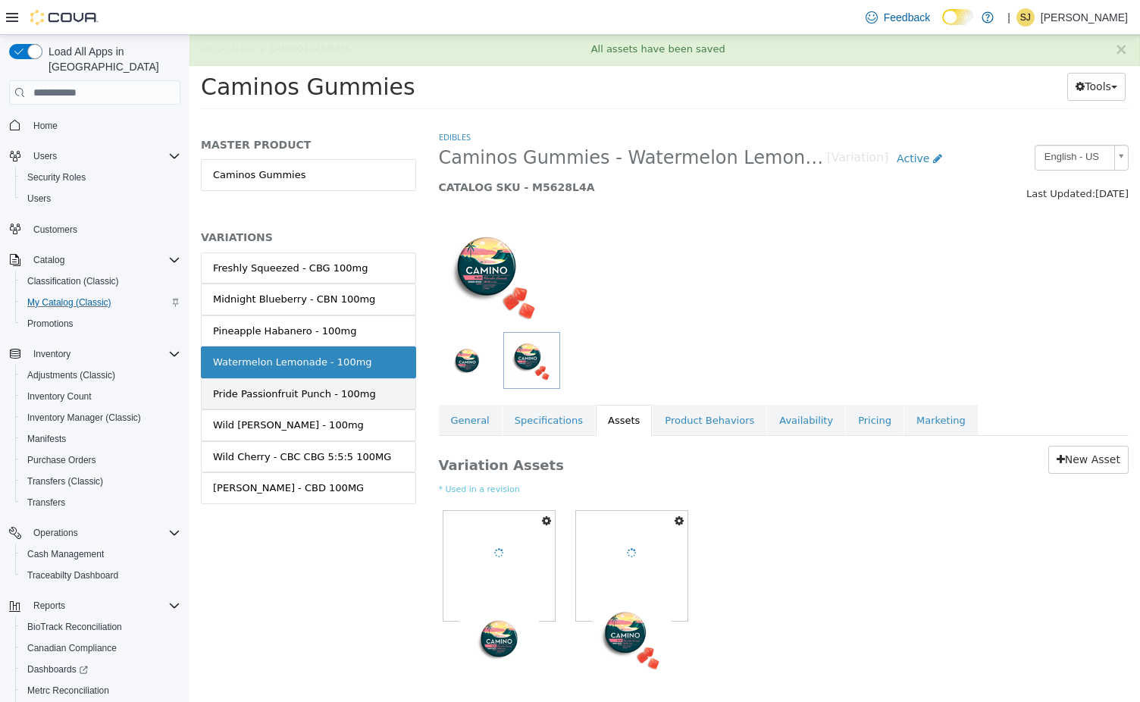
click at [314, 387] on div "Pride Passionfruit Punch - 100mg" at bounding box center [294, 393] width 163 height 15
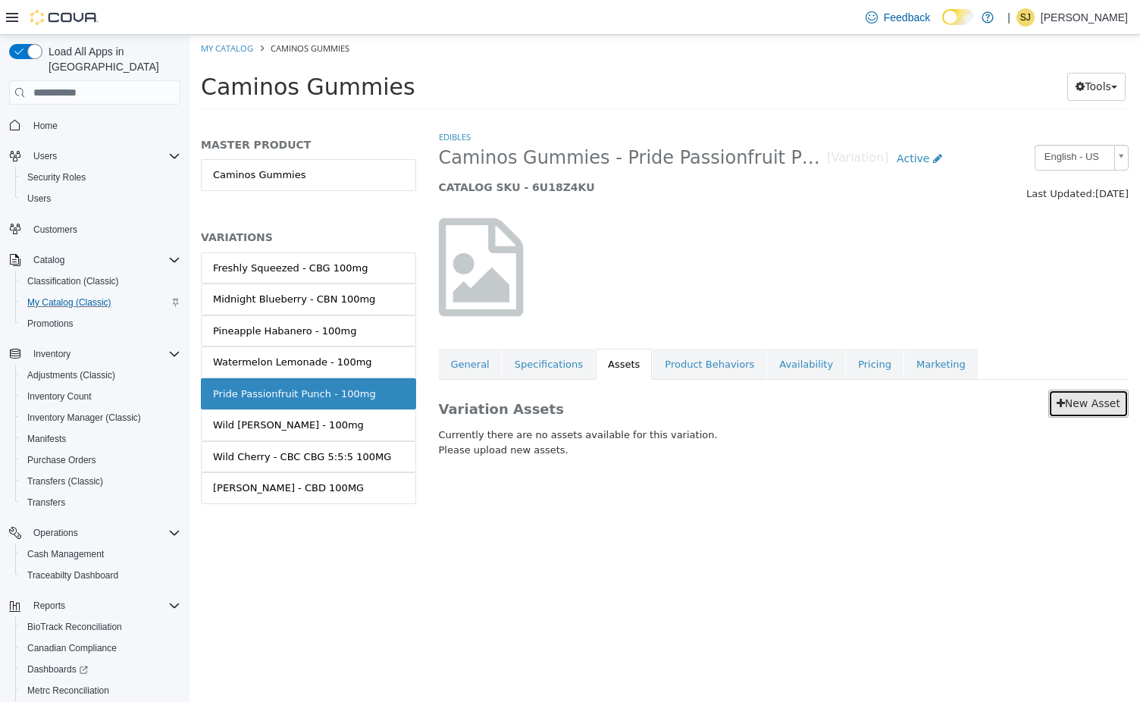
click at [1078, 395] on link "New Asset" at bounding box center [1088, 404] width 80 height 28
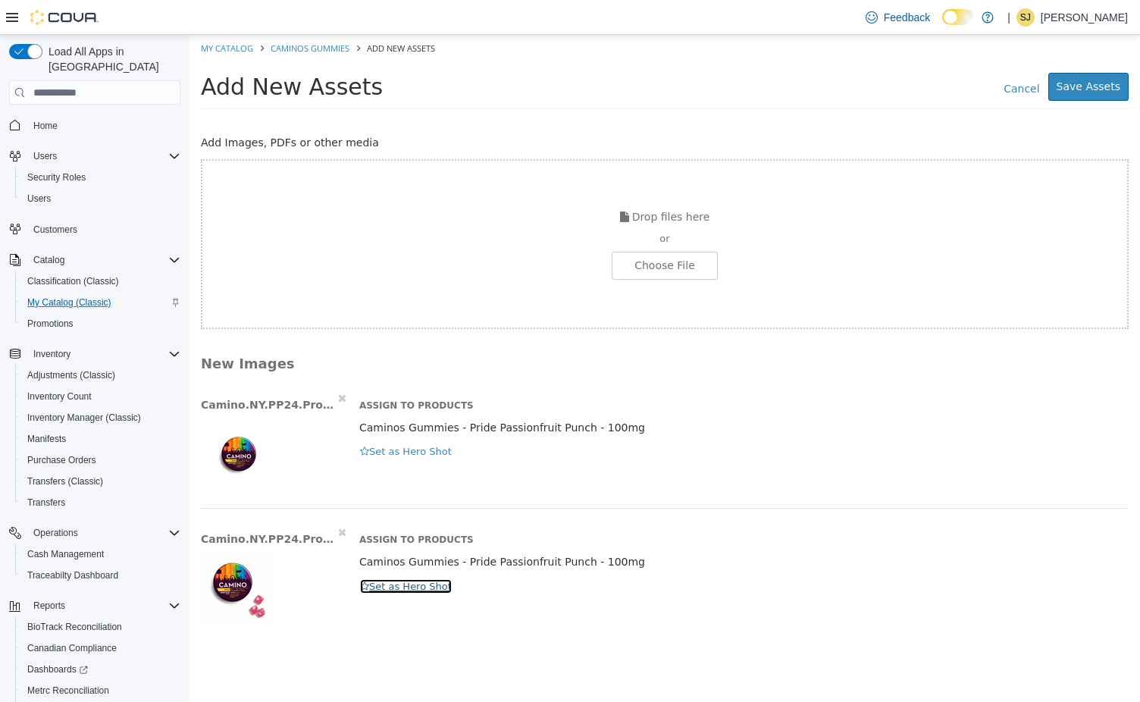
click at [384, 593] on button "Set as Hero Shot" at bounding box center [405, 586] width 93 height 17
click at [1104, 77] on button "Save Assets" at bounding box center [1088, 87] width 80 height 28
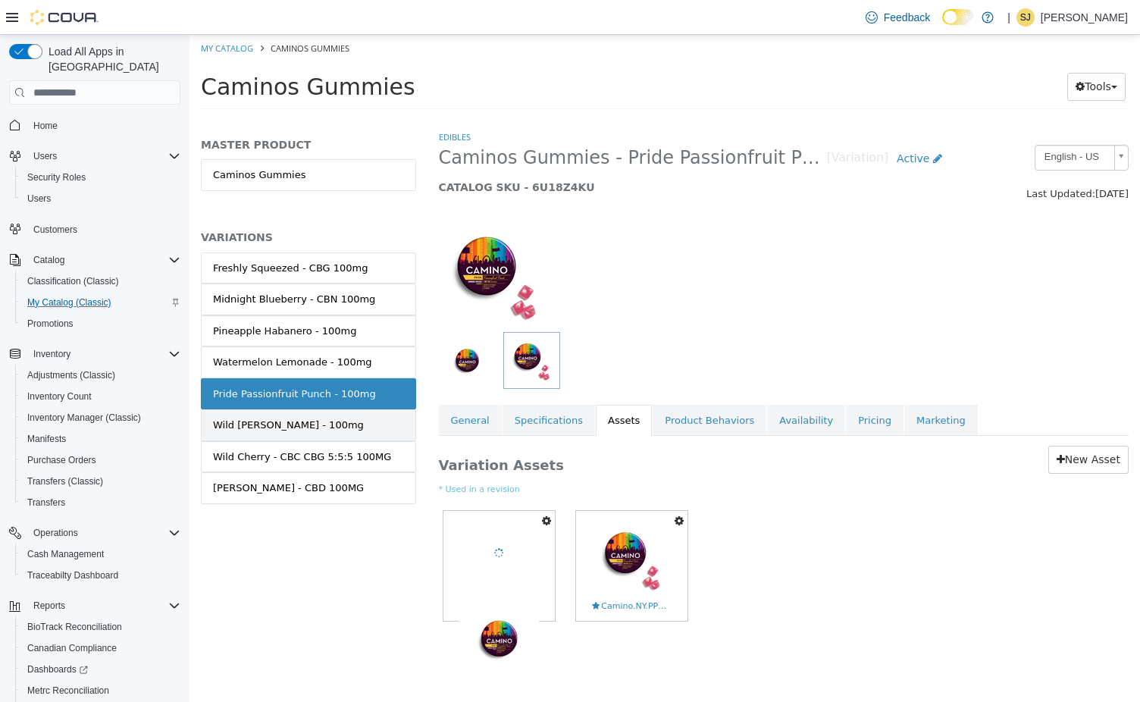
click at [351, 436] on link "Wild berry - 100mg" at bounding box center [308, 425] width 215 height 32
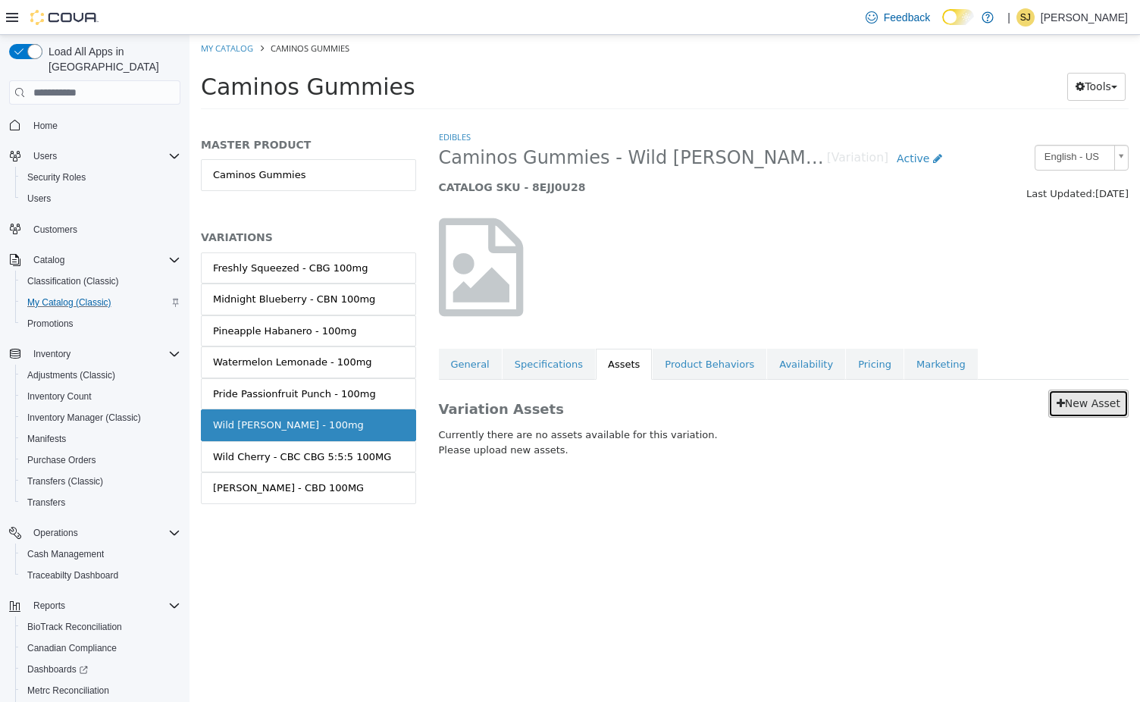
click at [1089, 411] on link "New Asset" at bounding box center [1088, 404] width 80 height 28
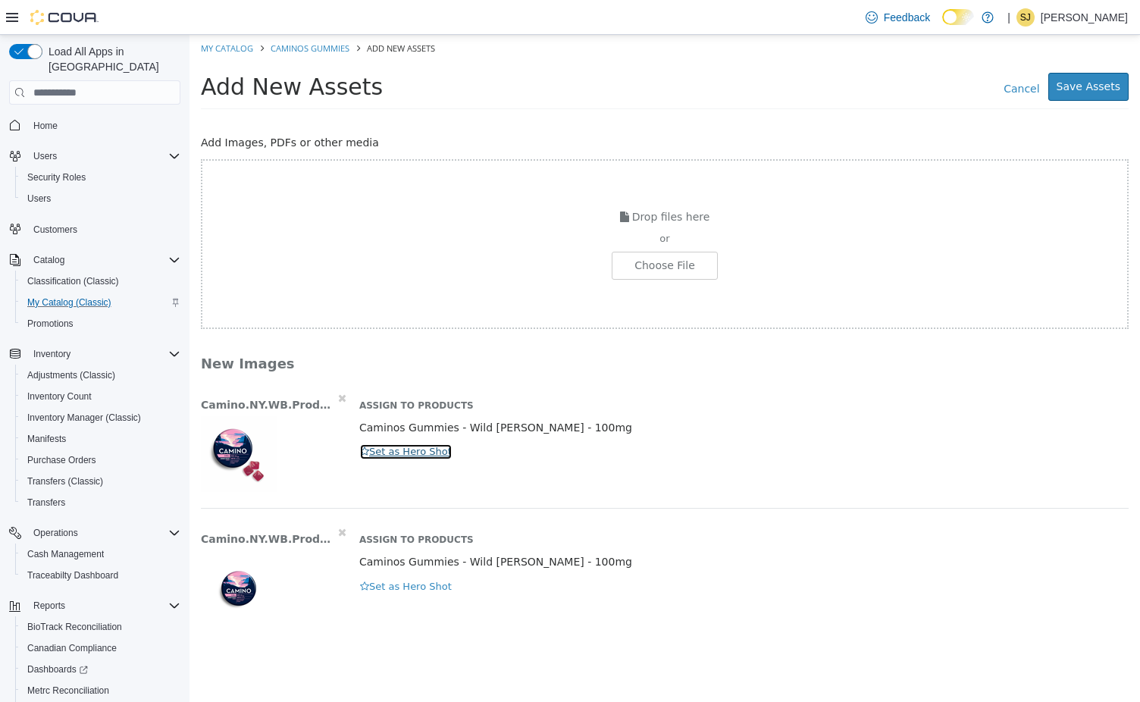
click at [417, 457] on button "Set as Hero Shot" at bounding box center [405, 451] width 93 height 17
click at [1100, 94] on button "Save Assets" at bounding box center [1088, 87] width 80 height 28
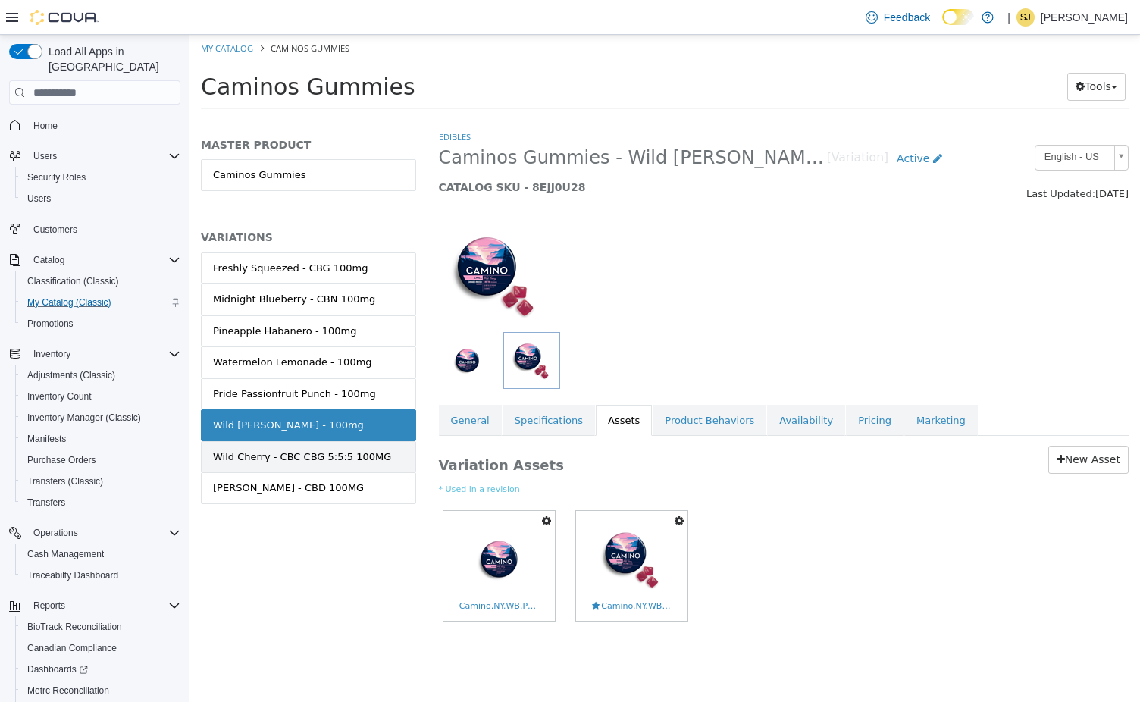
click at [303, 446] on link "Wild Cherry - CBC CBG 5:5:5 100MG" at bounding box center [308, 457] width 215 height 32
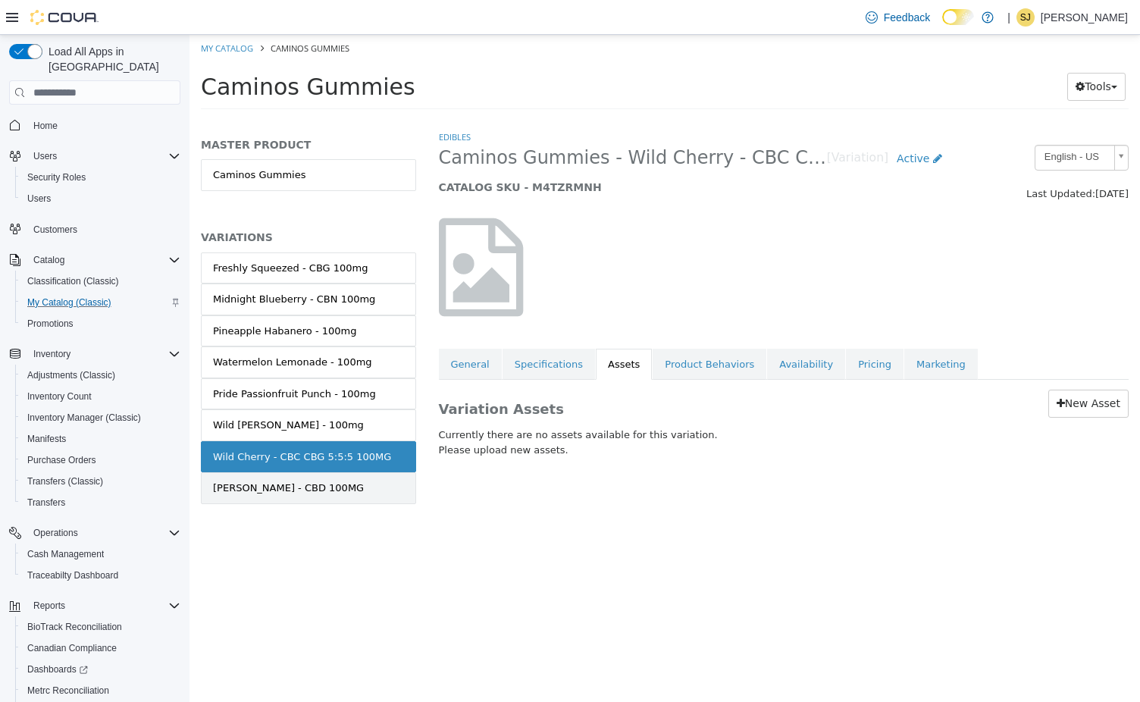
click at [308, 480] on link "Yuzu Lemon - CBD 100MG" at bounding box center [308, 488] width 215 height 32
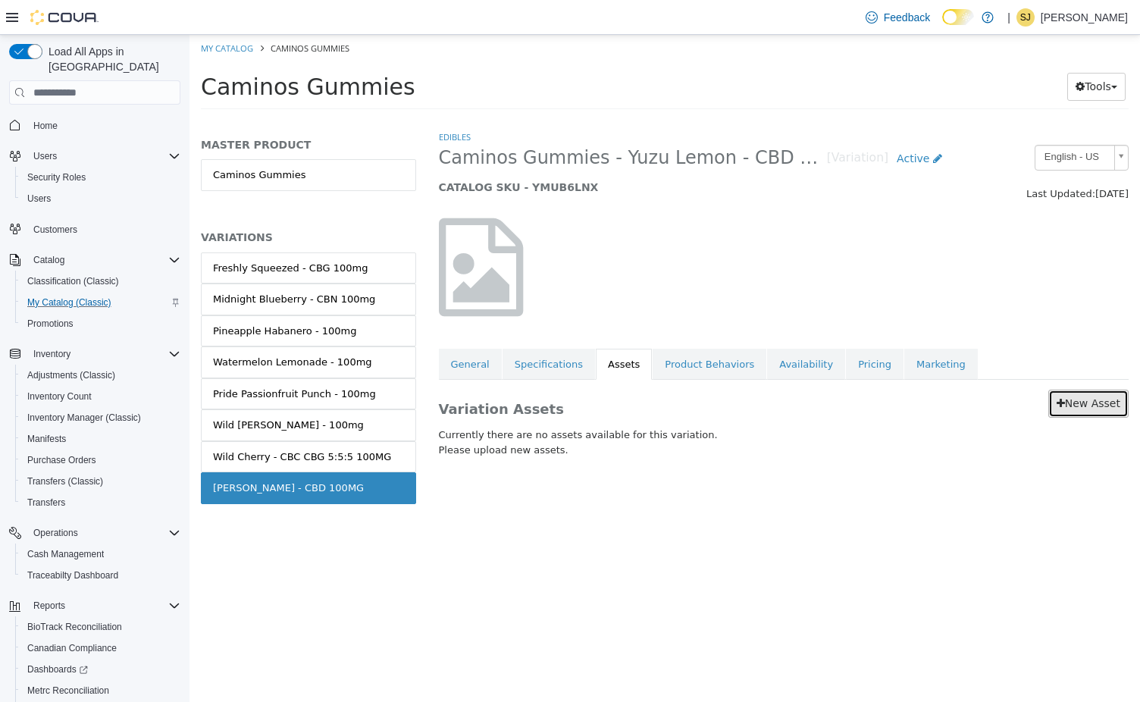
click at [1093, 407] on link "New Asset" at bounding box center [1088, 404] width 80 height 28
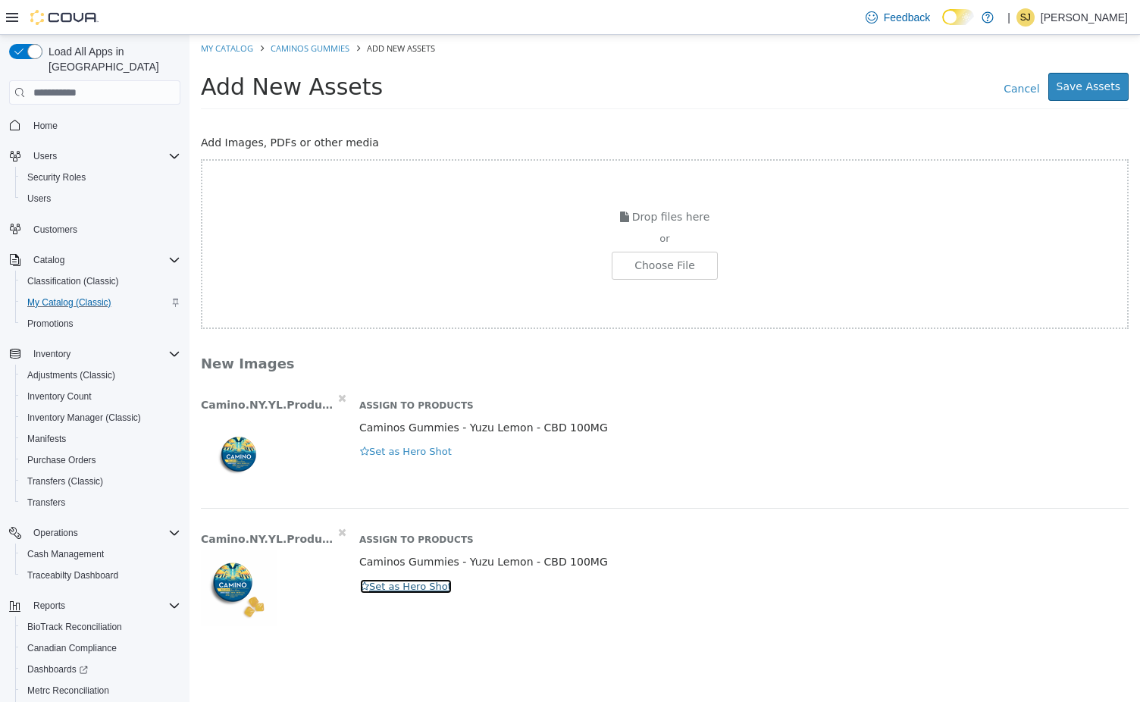
click at [370, 588] on button "Set as Hero Shot" at bounding box center [405, 586] width 93 height 17
click at [777, 361] on h3 "New Images" at bounding box center [620, 363] width 839 height 17
click at [1106, 86] on button "Save Assets" at bounding box center [1088, 87] width 80 height 28
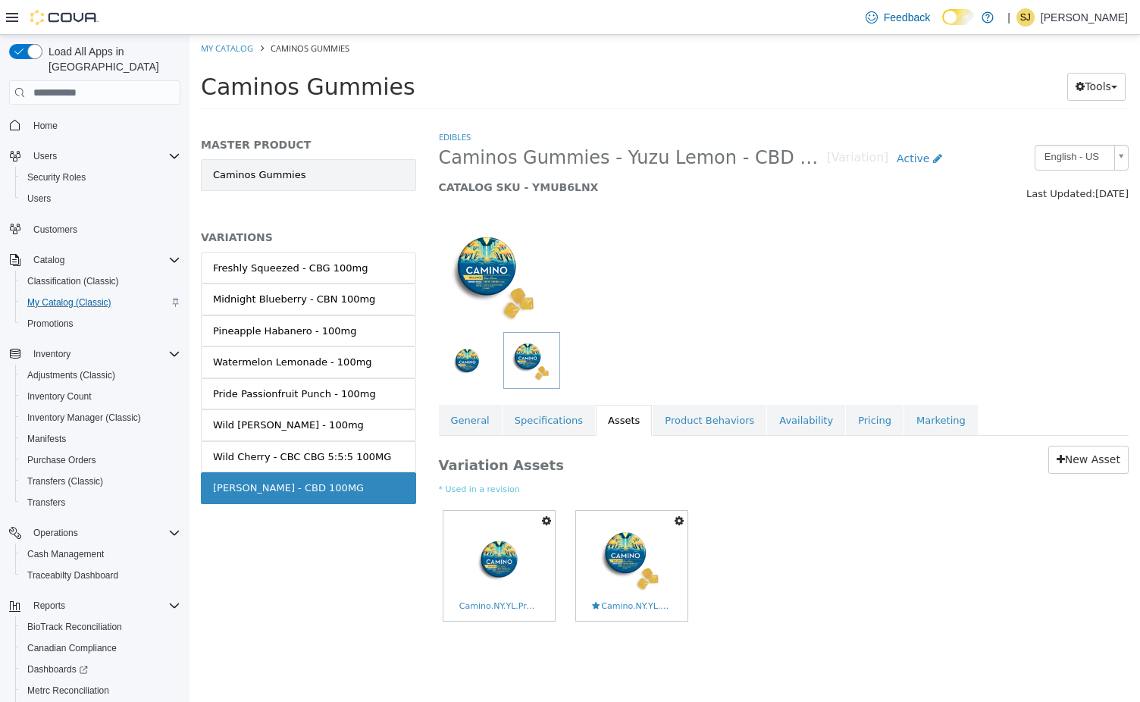
click at [296, 173] on link "Caminos Gummies" at bounding box center [308, 175] width 215 height 32
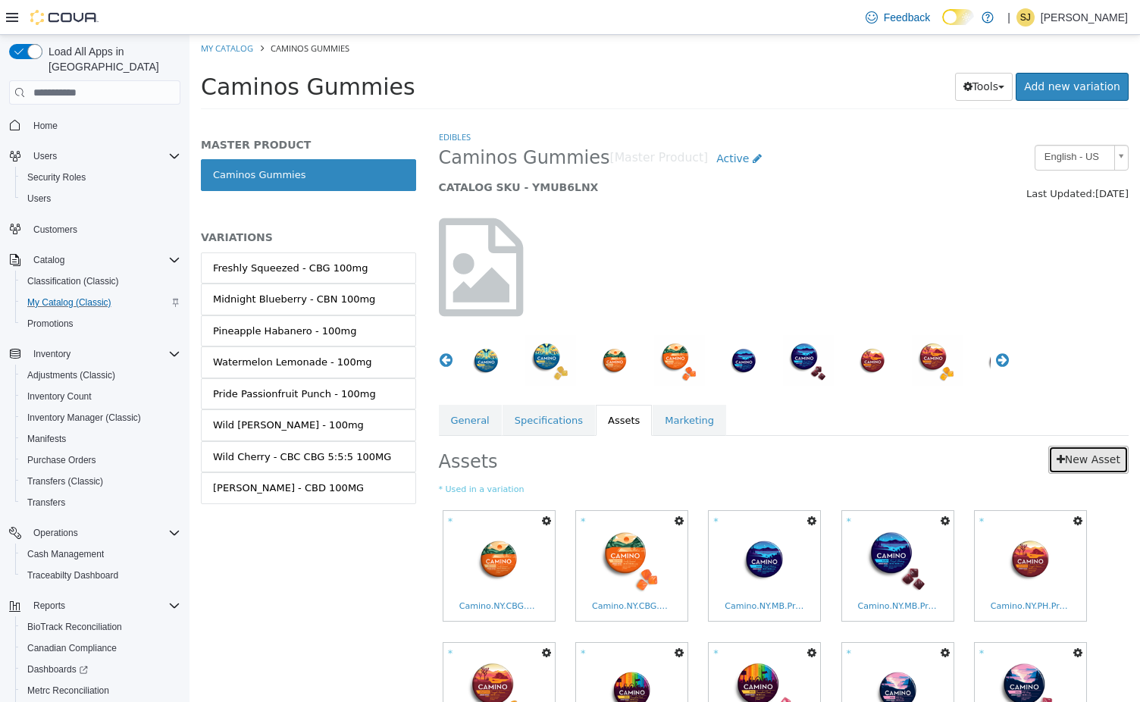
click at [1092, 458] on link "New Asset" at bounding box center [1088, 460] width 80 height 28
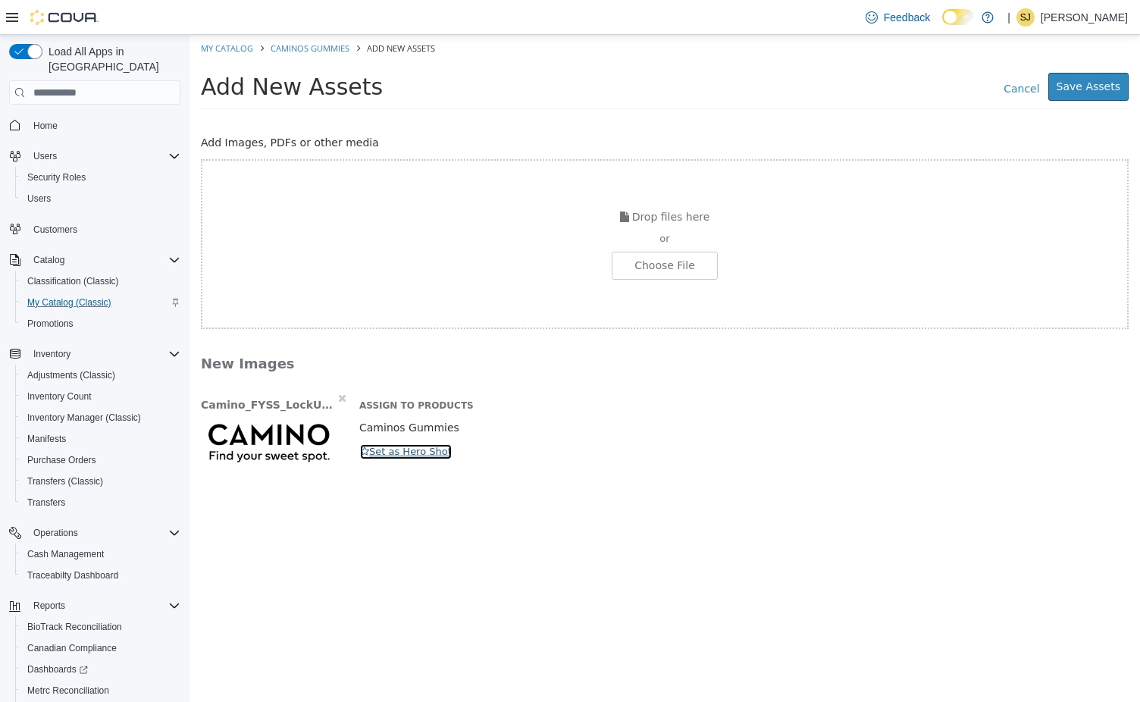
click at [420, 452] on button "Set as Hero Shot" at bounding box center [405, 451] width 93 height 17
click at [1089, 89] on button "Save Assets" at bounding box center [1088, 87] width 80 height 28
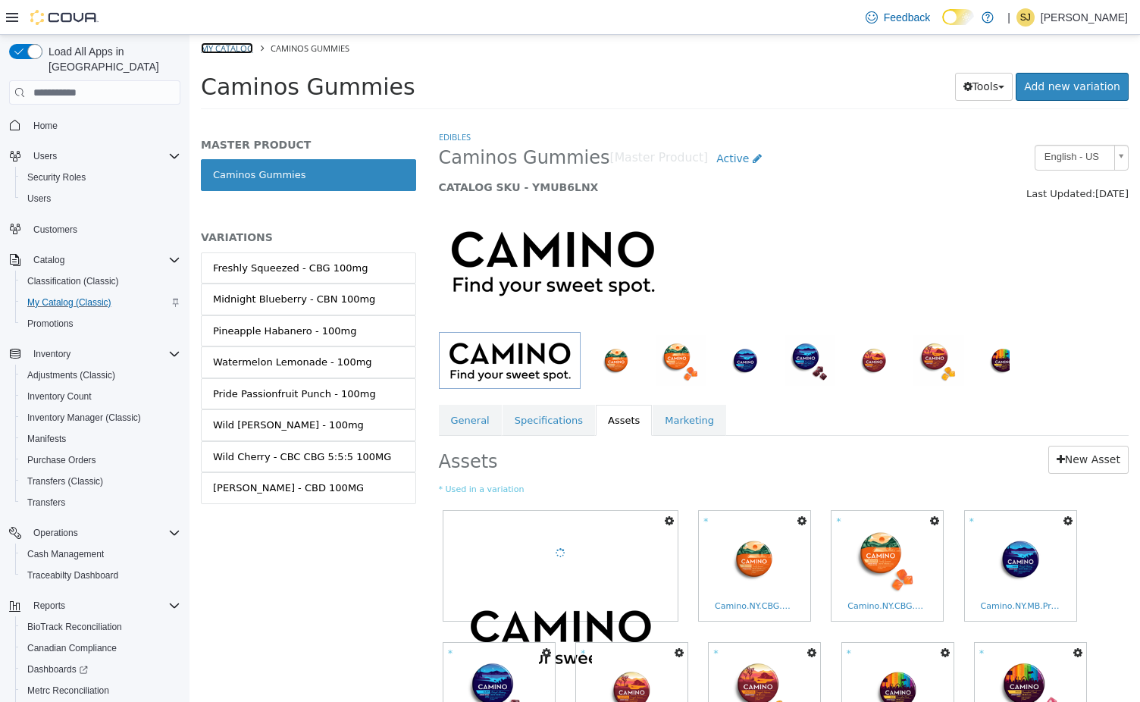
click at [220, 51] on link "My Catalog" at bounding box center [227, 47] width 52 height 11
select select "**********"
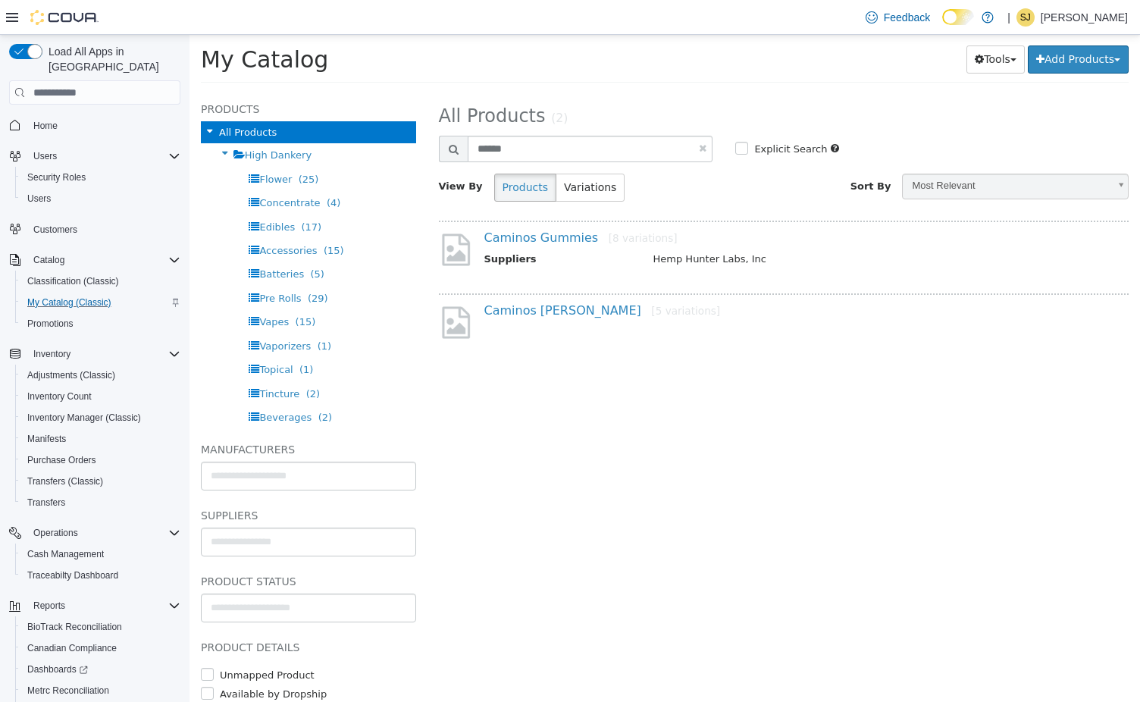
click at [532, 318] on h4 "Caminos Sours [5 variations]" at bounding box center [799, 311] width 630 height 16
click at [524, 314] on link "Caminos Sours [5 variations]" at bounding box center [602, 310] width 236 height 14
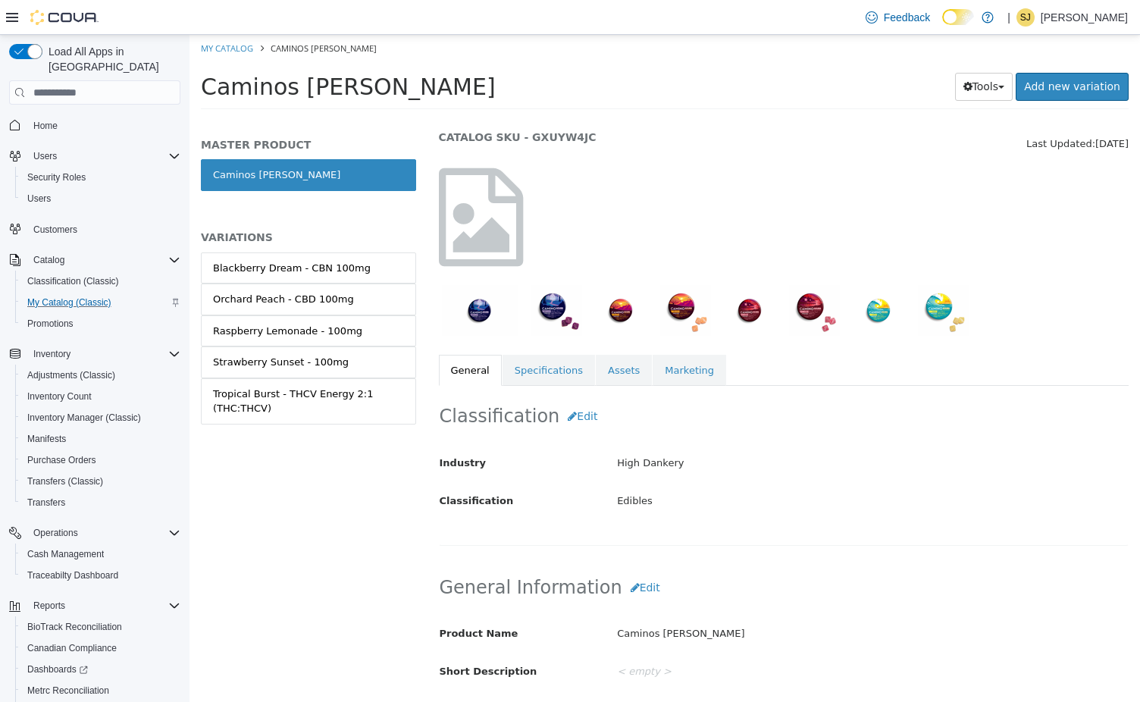
scroll to position [47, 0]
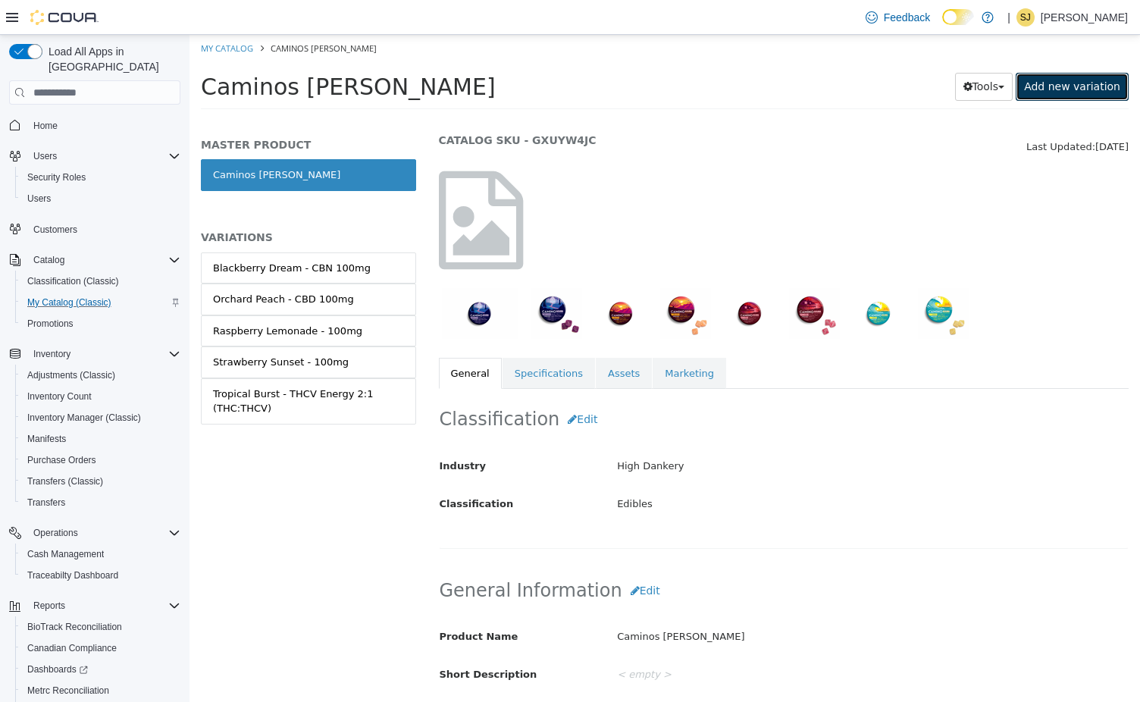
click at [1087, 92] on link "Add new variation" at bounding box center [1071, 87] width 113 height 28
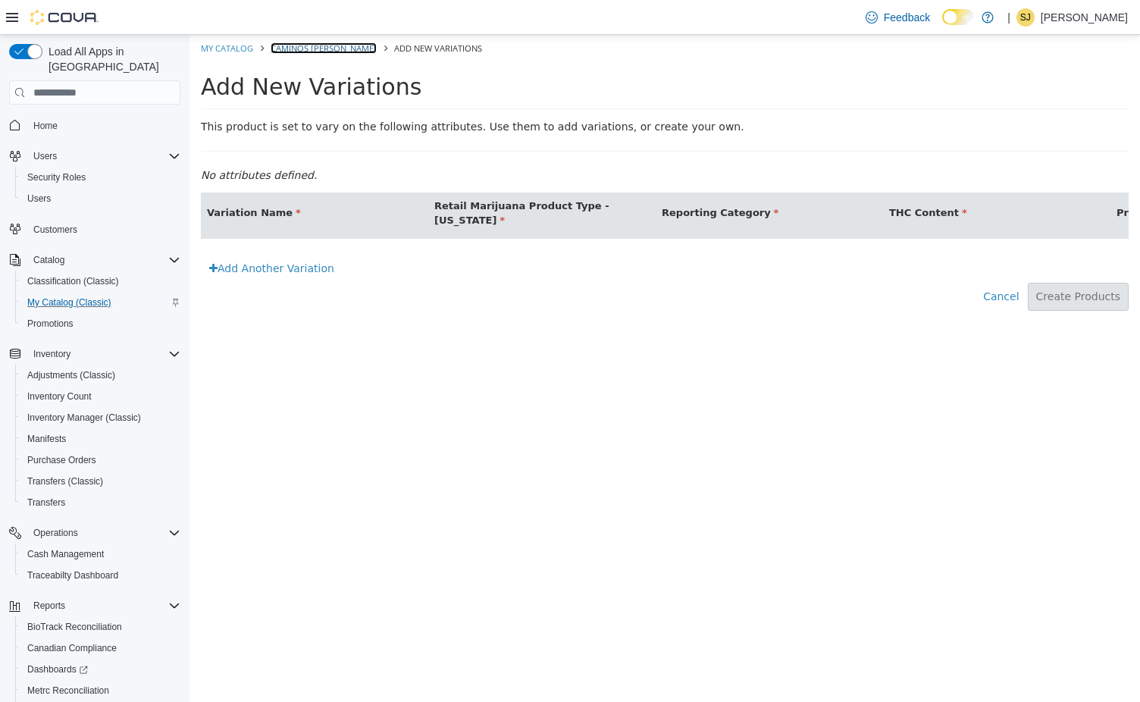
click at [315, 50] on link "Caminos [PERSON_NAME]" at bounding box center [324, 47] width 106 height 11
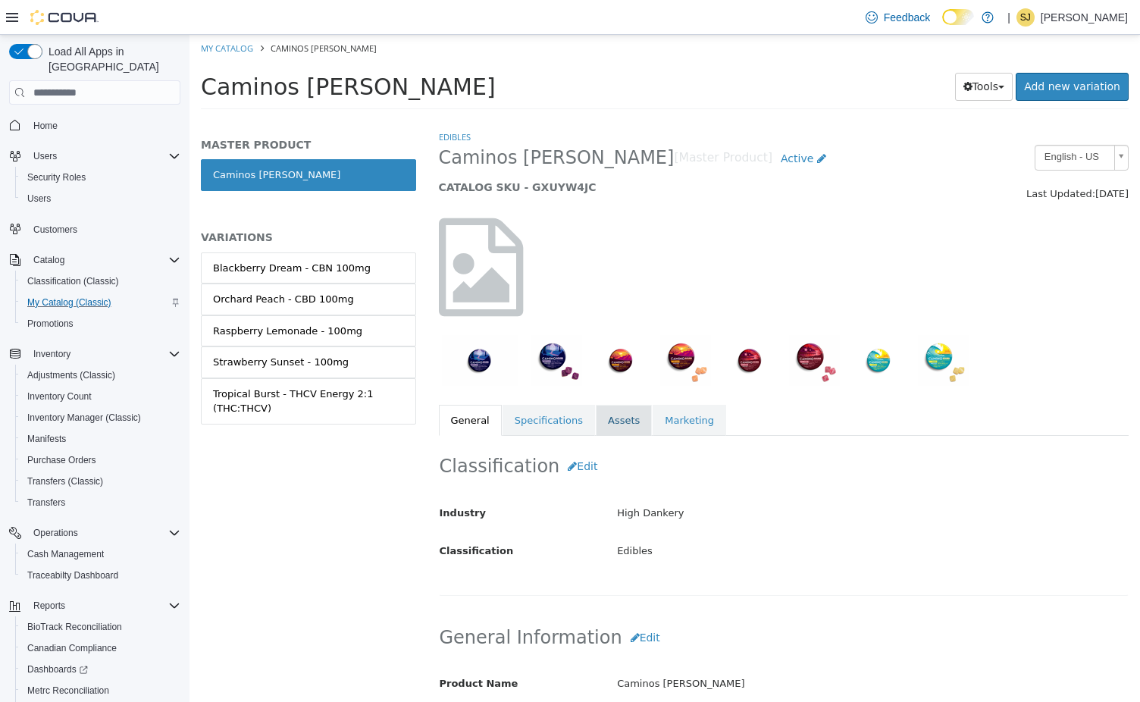
click at [605, 419] on link "Assets" at bounding box center [624, 421] width 56 height 32
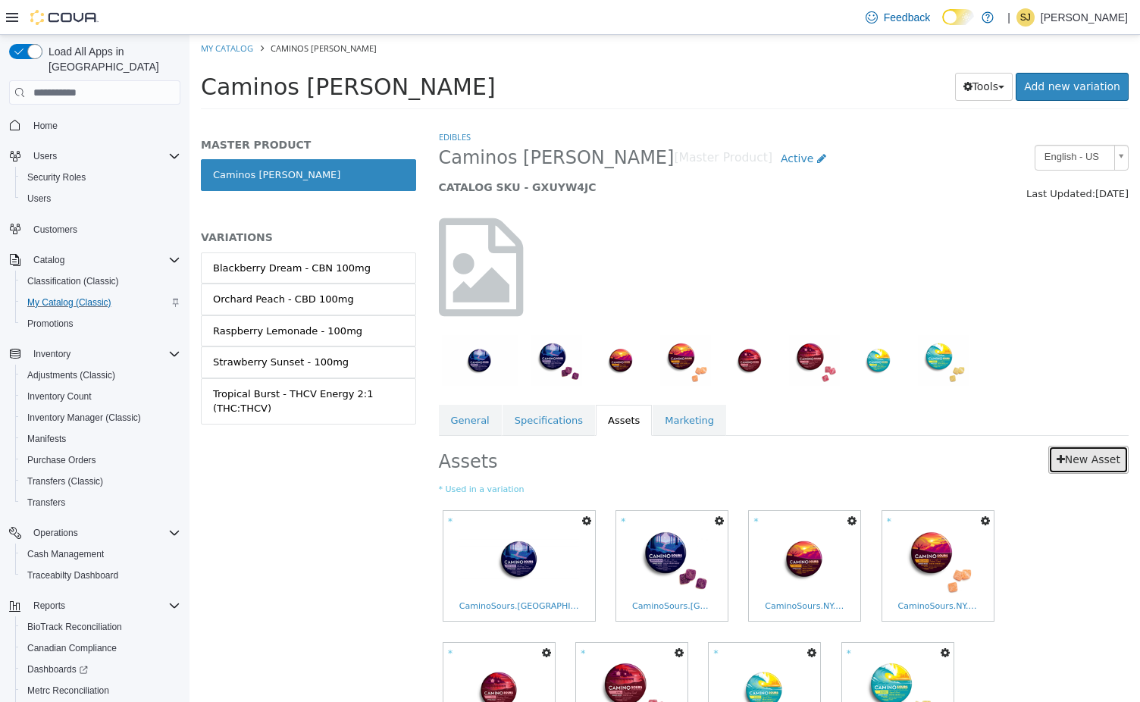
click at [1090, 461] on link "New Asset" at bounding box center [1088, 460] width 80 height 28
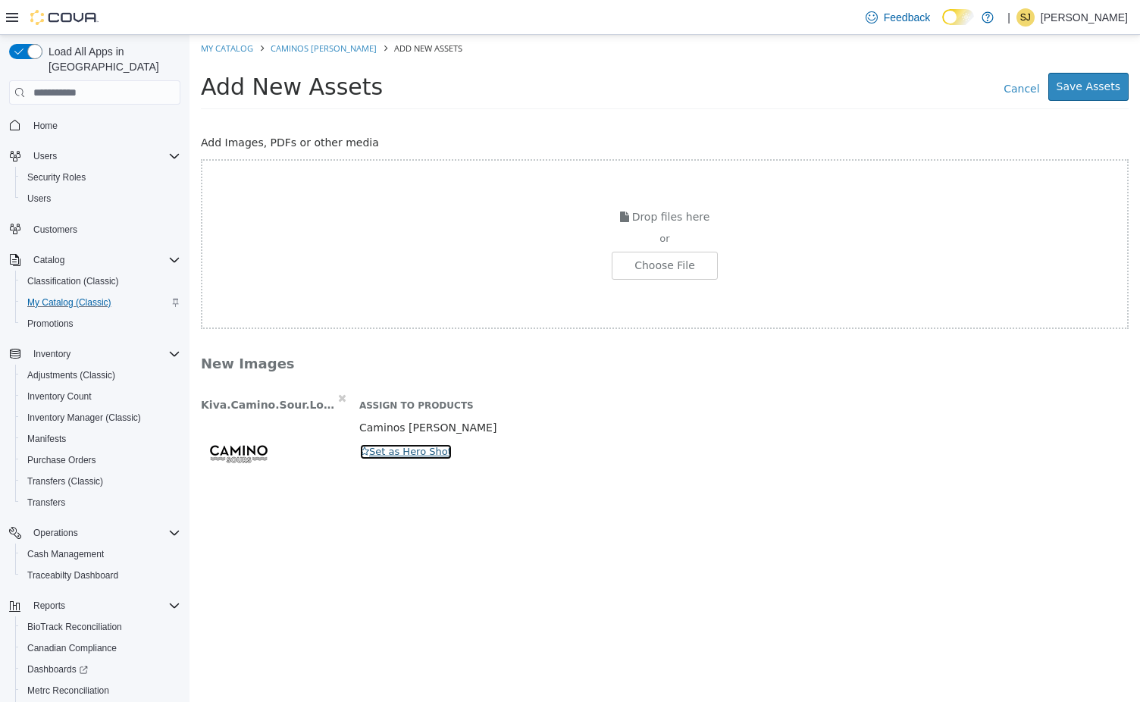
click at [427, 453] on button "Set as Hero Shot" at bounding box center [405, 451] width 93 height 17
click at [1112, 84] on button "Save Assets" at bounding box center [1088, 87] width 80 height 28
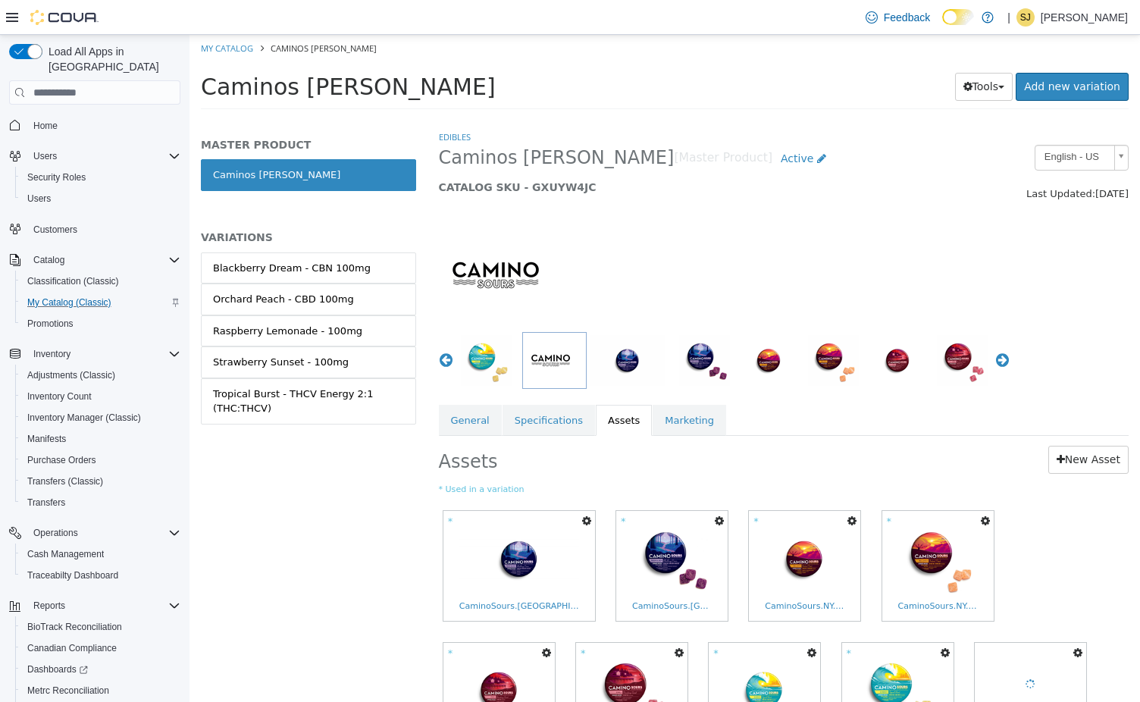
scroll to position [251, 0]
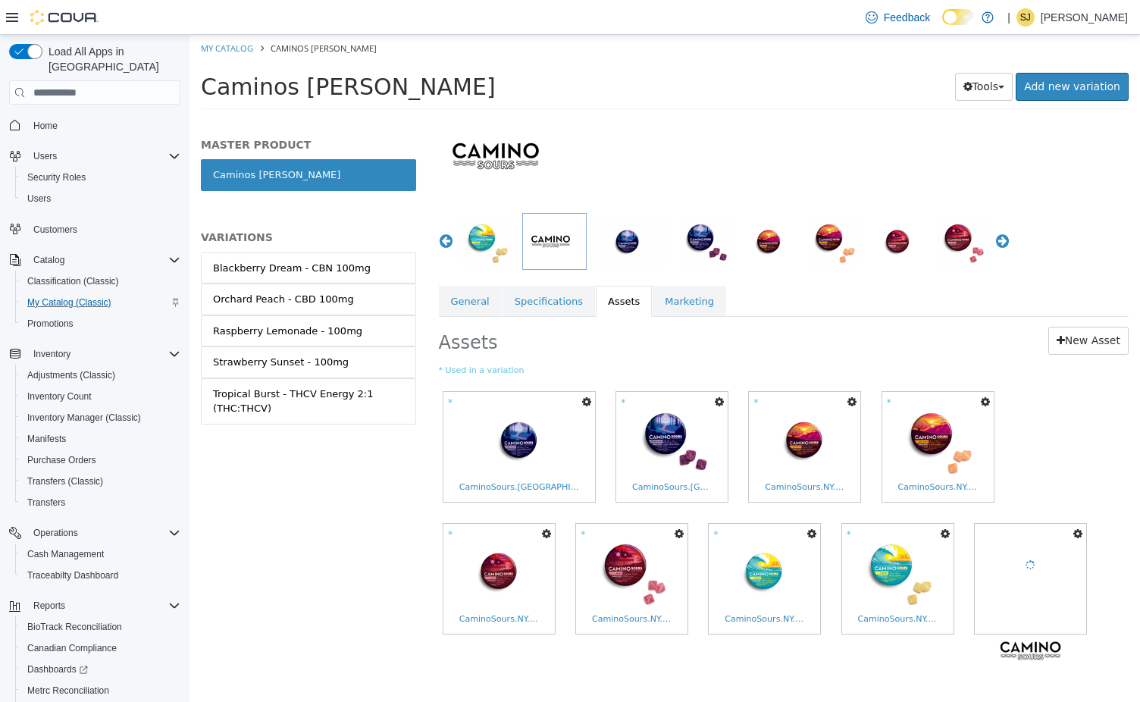
click at [758, 119] on html "Saving Bulk Changes... × All assets have been saved My Catalog Caminos Sours Ca…" at bounding box center [664, 77] width 950 height 84
click at [1053, 495] on div "* Copy to Variations Set As Hero Shot Preview Download Delete CaminoSours.NY.BD…" at bounding box center [784, 518] width 690 height 263
click at [53, 120] on span "Home" at bounding box center [45, 126] width 24 height 12
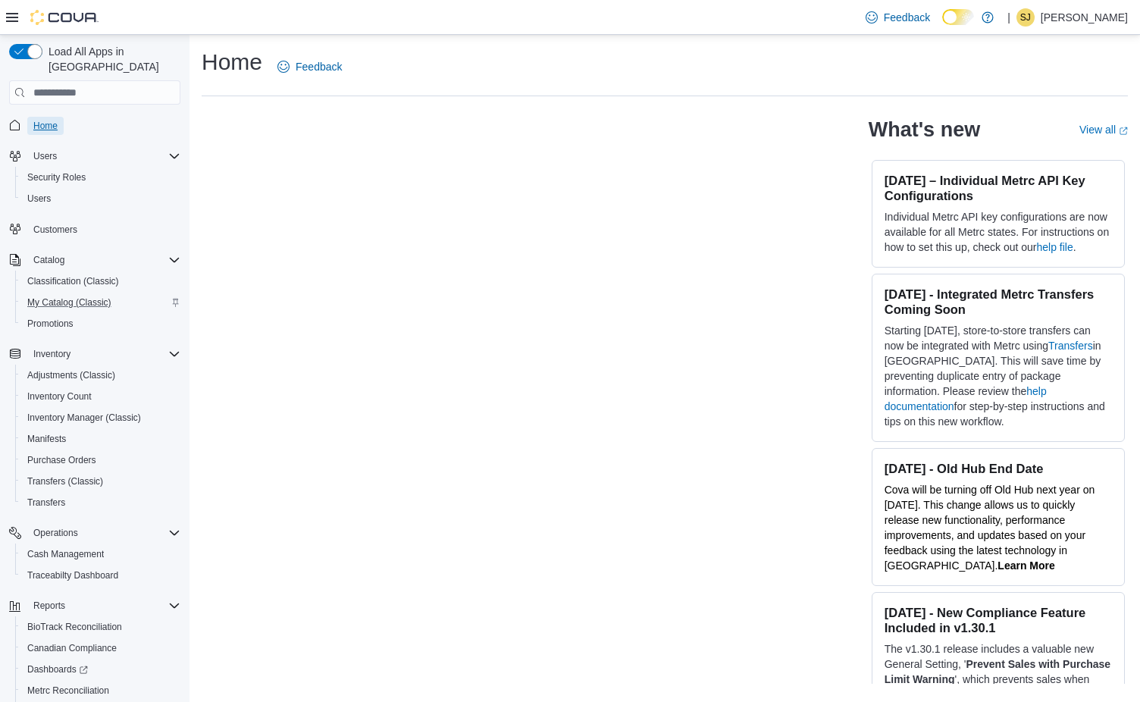
click at [53, 120] on span "Home" at bounding box center [45, 126] width 24 height 12
click at [50, 120] on span "Home" at bounding box center [45, 126] width 24 height 12
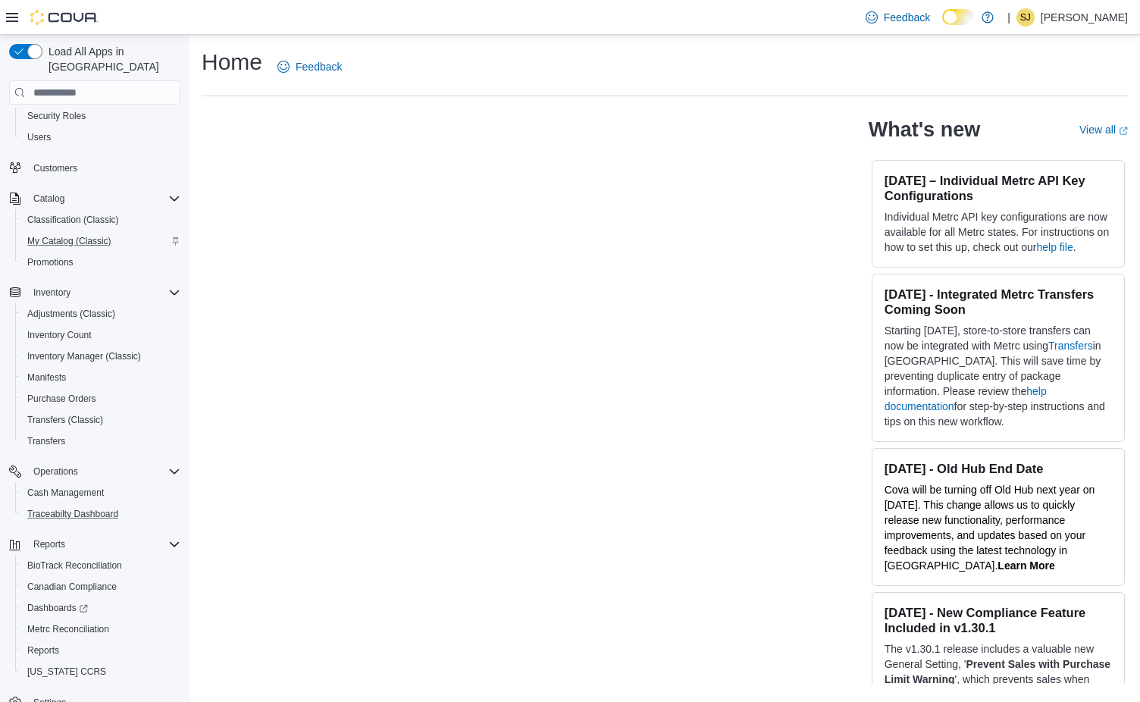
scroll to position [79, 0]
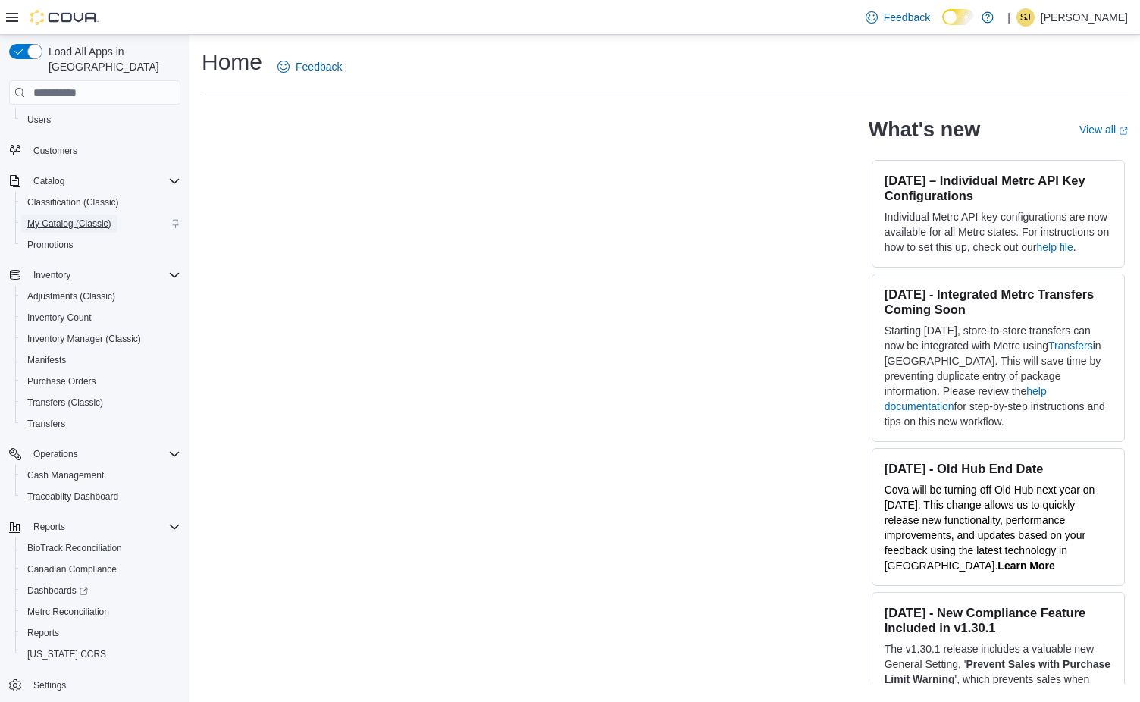
click at [84, 217] on span "My Catalog (Classic)" at bounding box center [69, 223] width 84 height 12
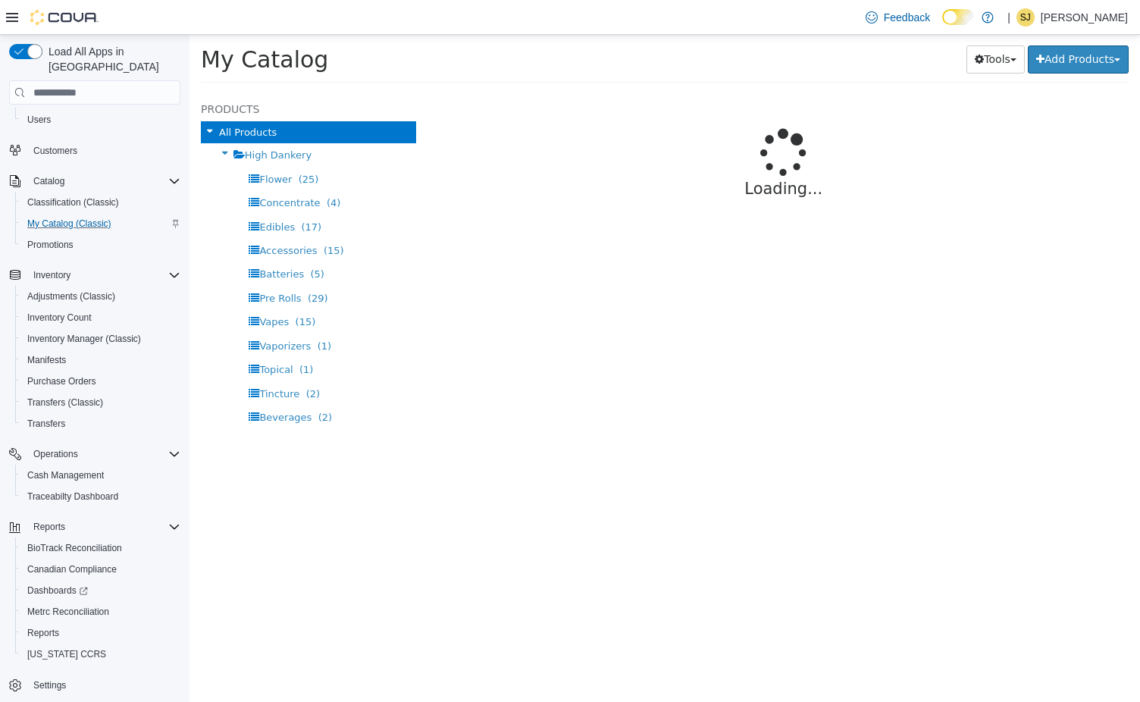
select select "**********"
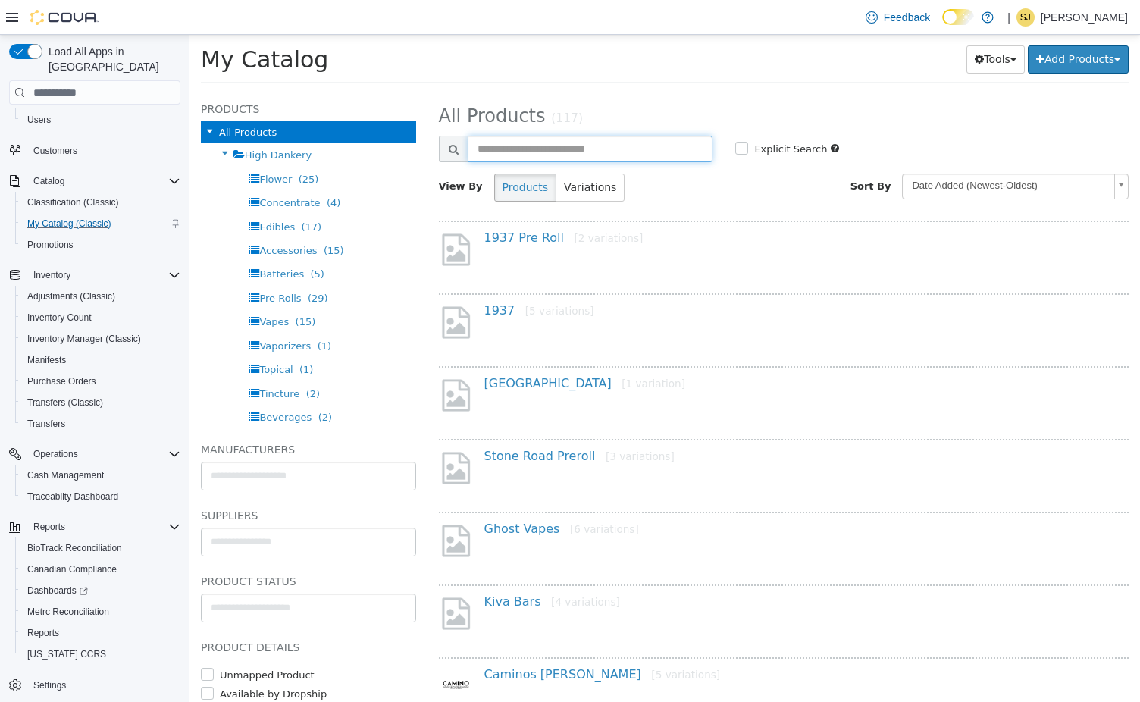
click at [572, 143] on input "text" at bounding box center [591, 149] width 246 height 27
type input "***"
select select "**********"
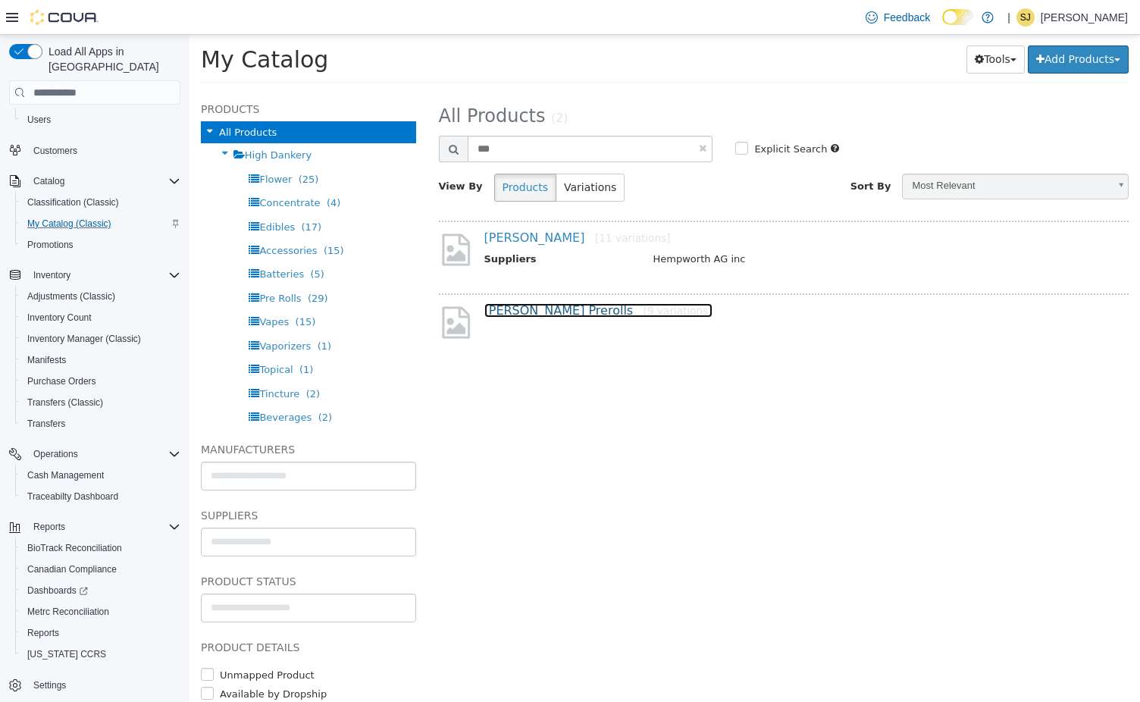
click at [521, 314] on link "Hepworth Prerolls [9 variations]" at bounding box center [598, 310] width 228 height 14
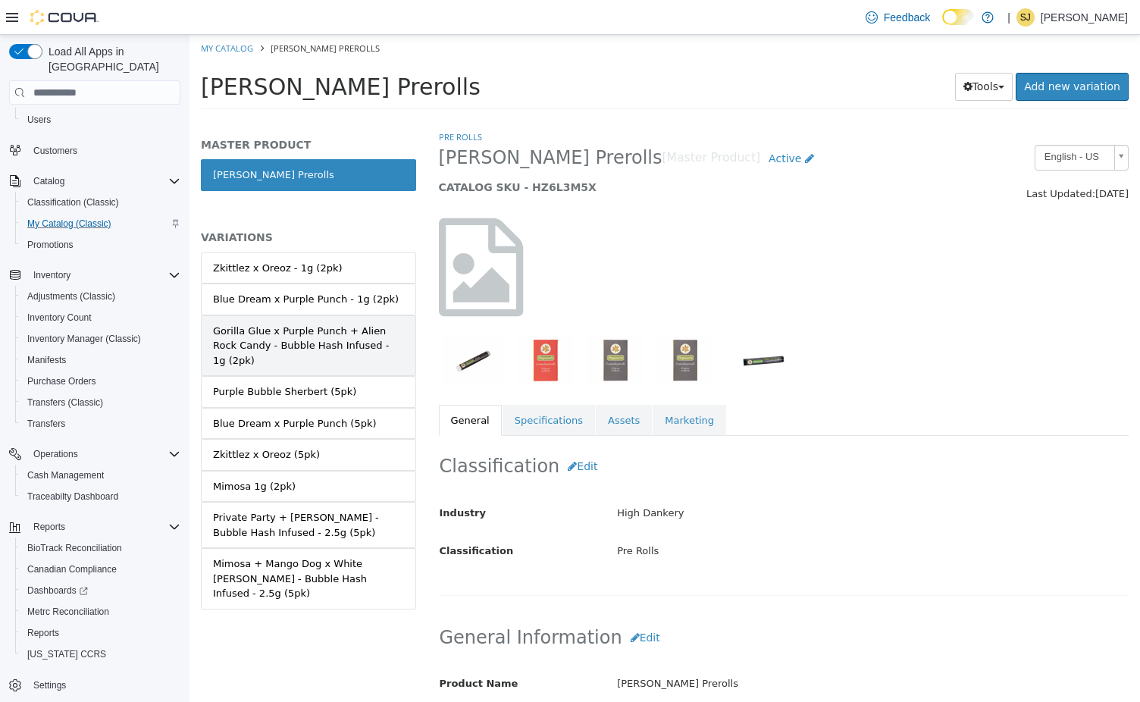
click at [311, 345] on div "Gorilla Glue x Purple Punch + Alien Rock Candy - Bubble Hash Infused - 1g (2pk)" at bounding box center [308, 346] width 191 height 45
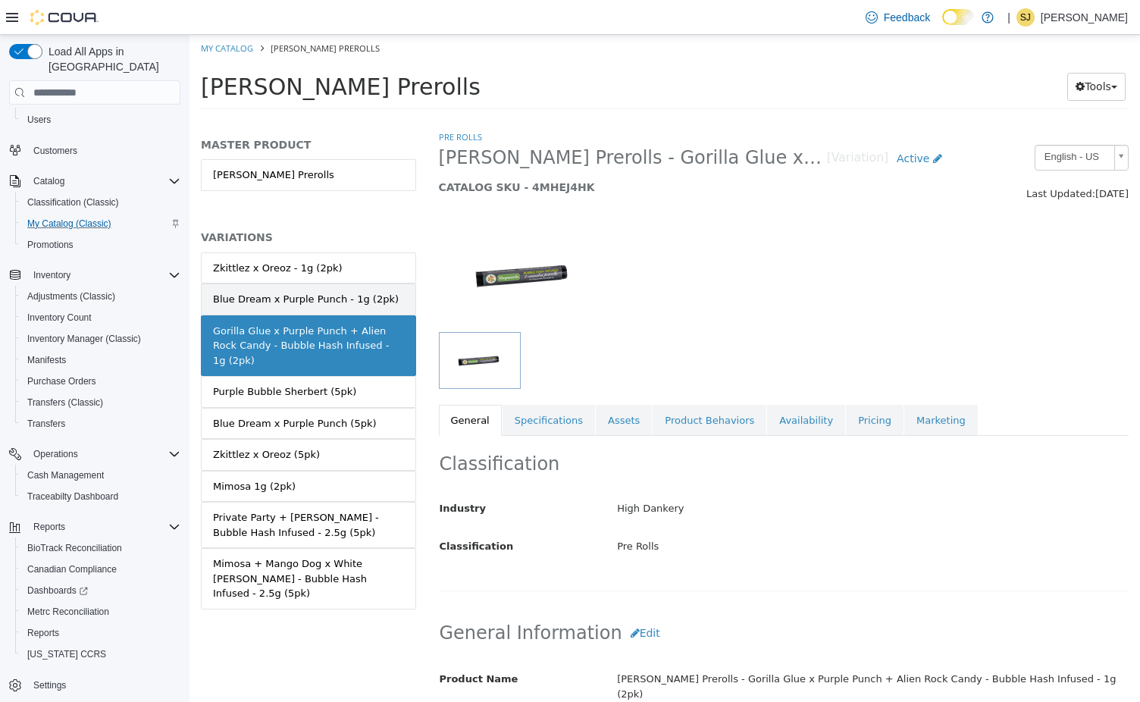
click at [359, 297] on div "Blue Dream x Purple Punch - 1g (2pk)" at bounding box center [306, 299] width 186 height 15
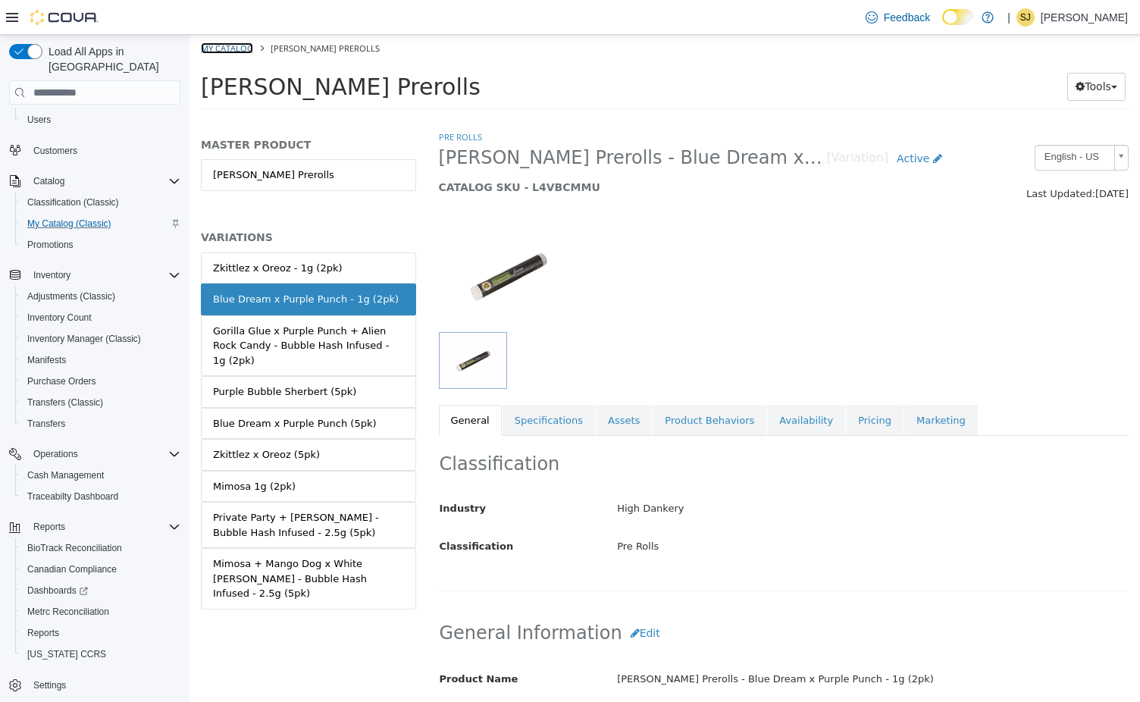
click at [230, 51] on link "My Catalog" at bounding box center [227, 47] width 52 height 11
select select "**********"
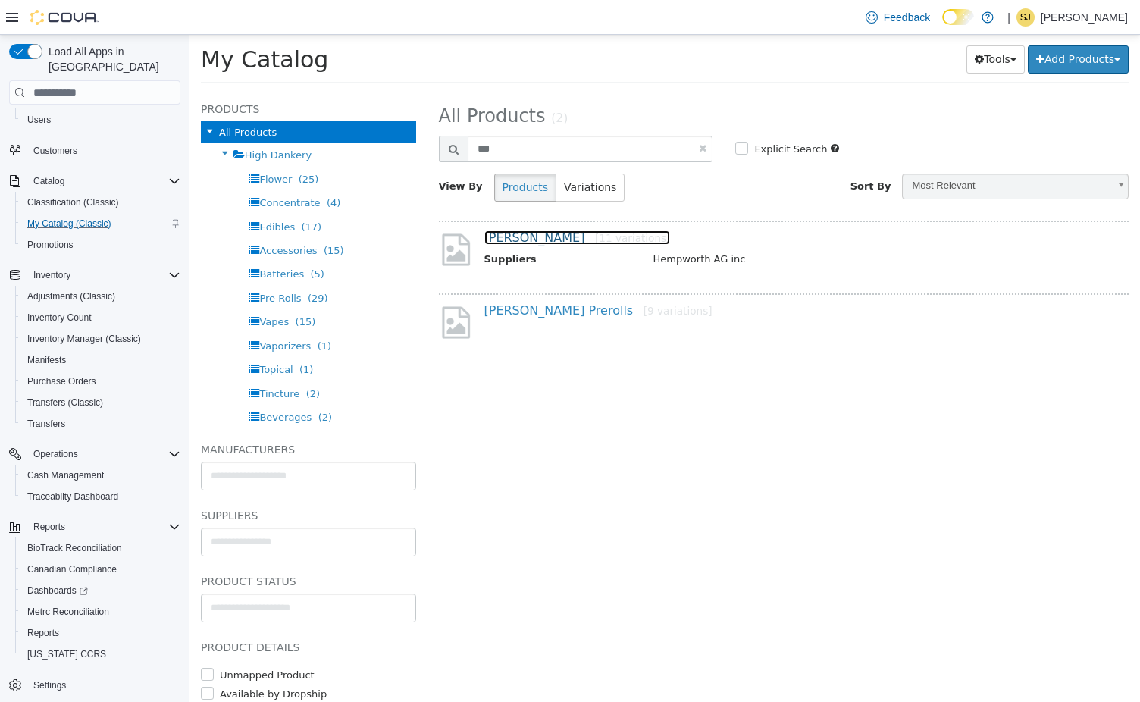
click at [501, 237] on link "Hepworth [11 variations]" at bounding box center [577, 237] width 186 height 14
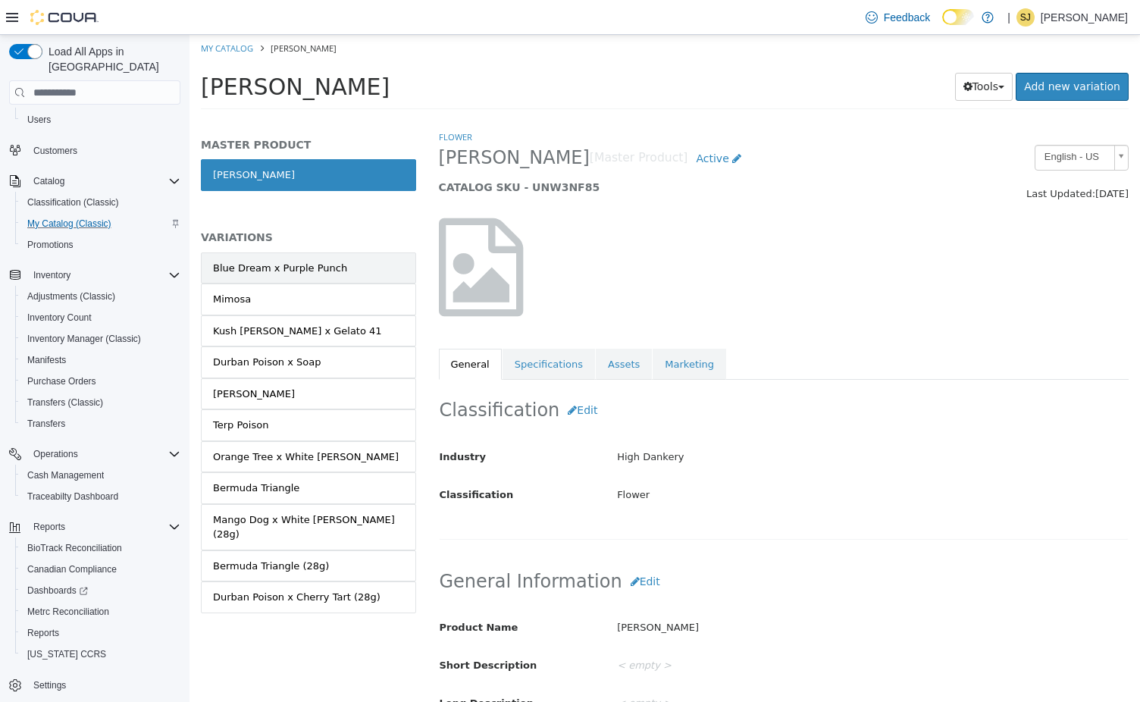
click at [339, 270] on link "Blue Dream x Purple Punch" at bounding box center [308, 268] width 215 height 32
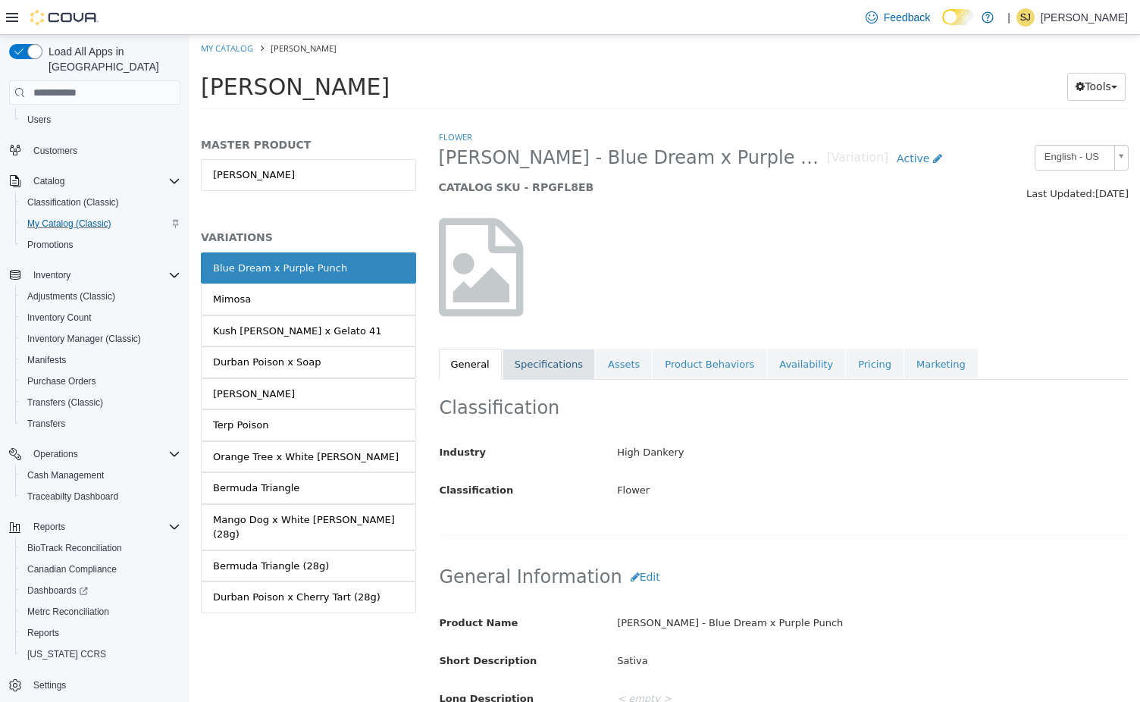
click at [554, 374] on link "Specifications" at bounding box center [548, 365] width 92 height 32
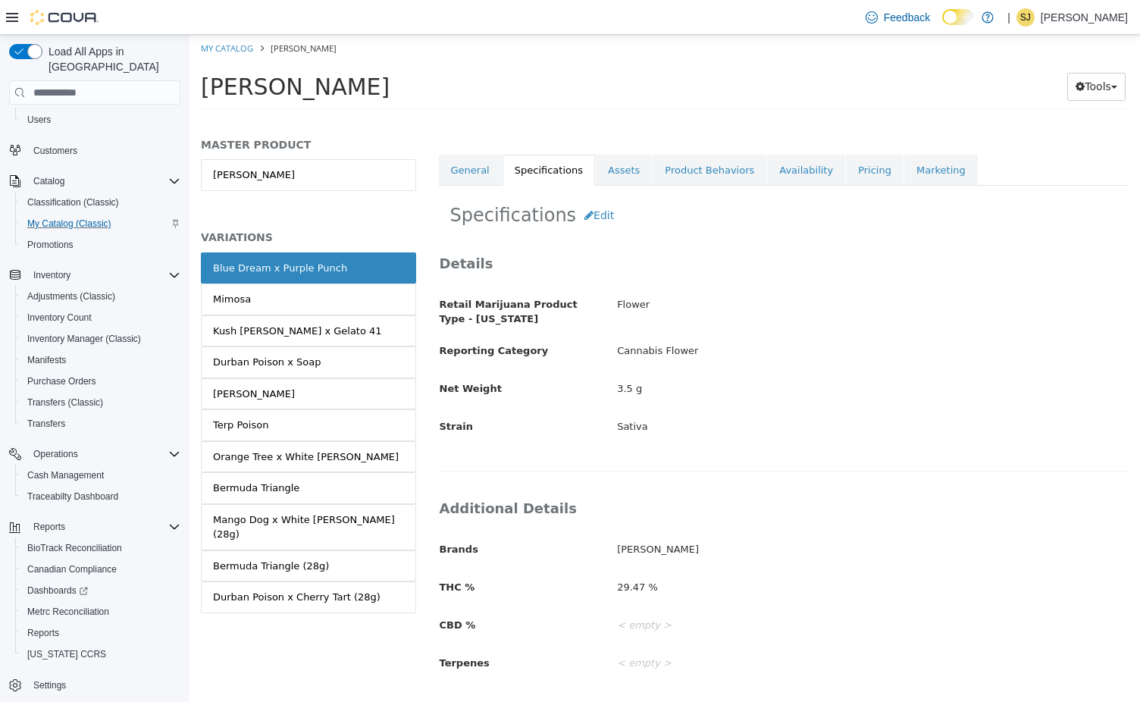
scroll to position [209, 0]
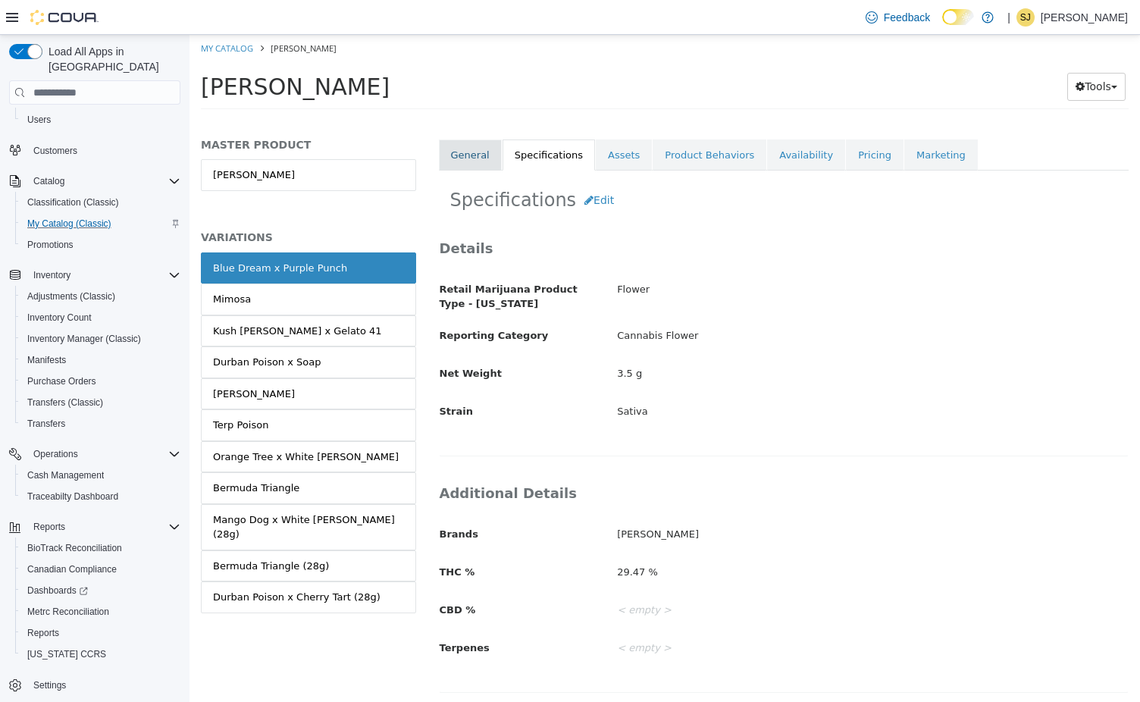
click at [467, 143] on link "General" at bounding box center [470, 155] width 63 height 32
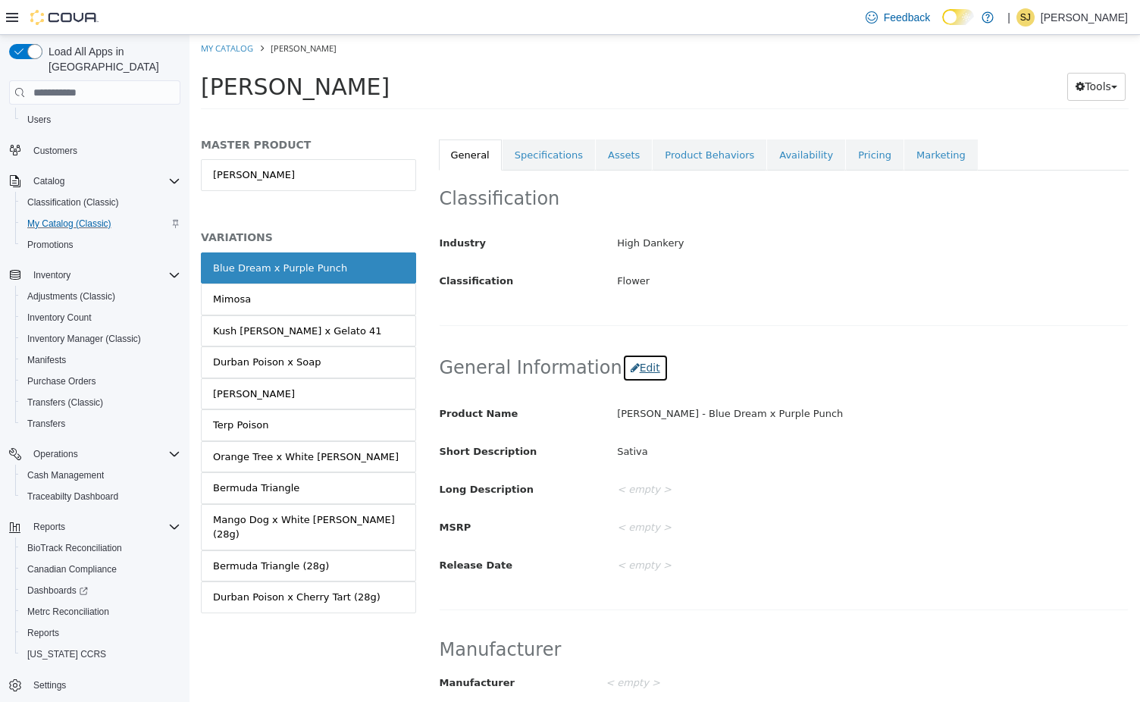
click at [627, 364] on button "Edit" at bounding box center [645, 368] width 46 height 28
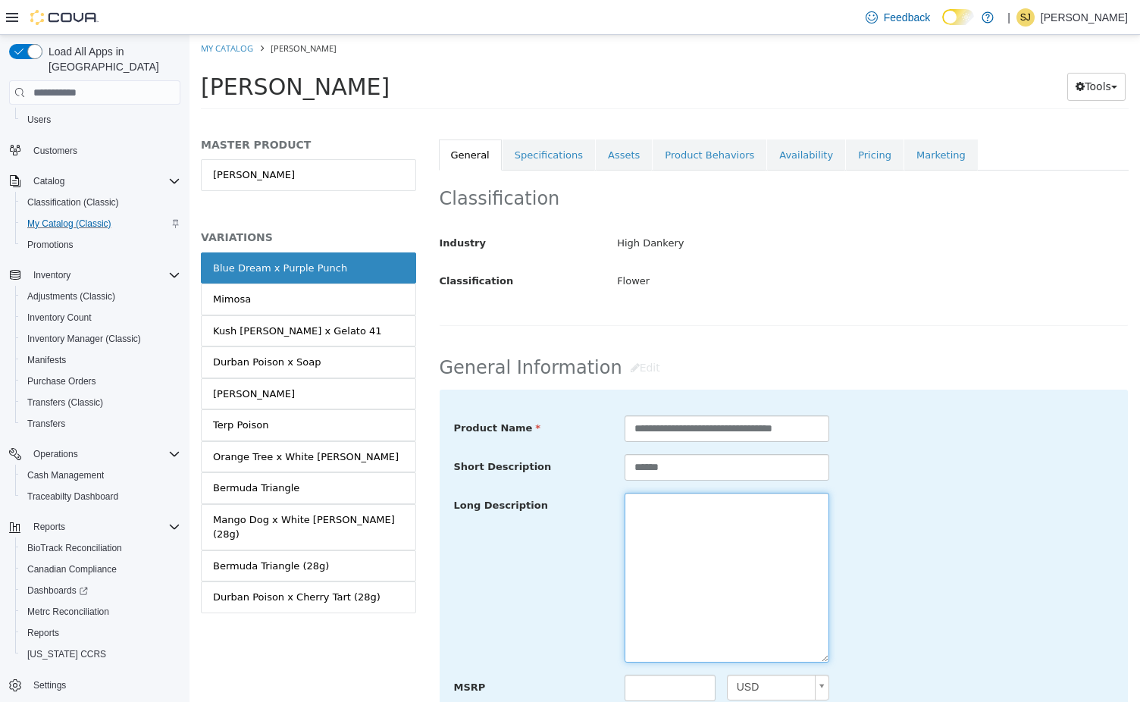
click at [649, 537] on textarea at bounding box center [726, 578] width 205 height 170
paste textarea "**********"
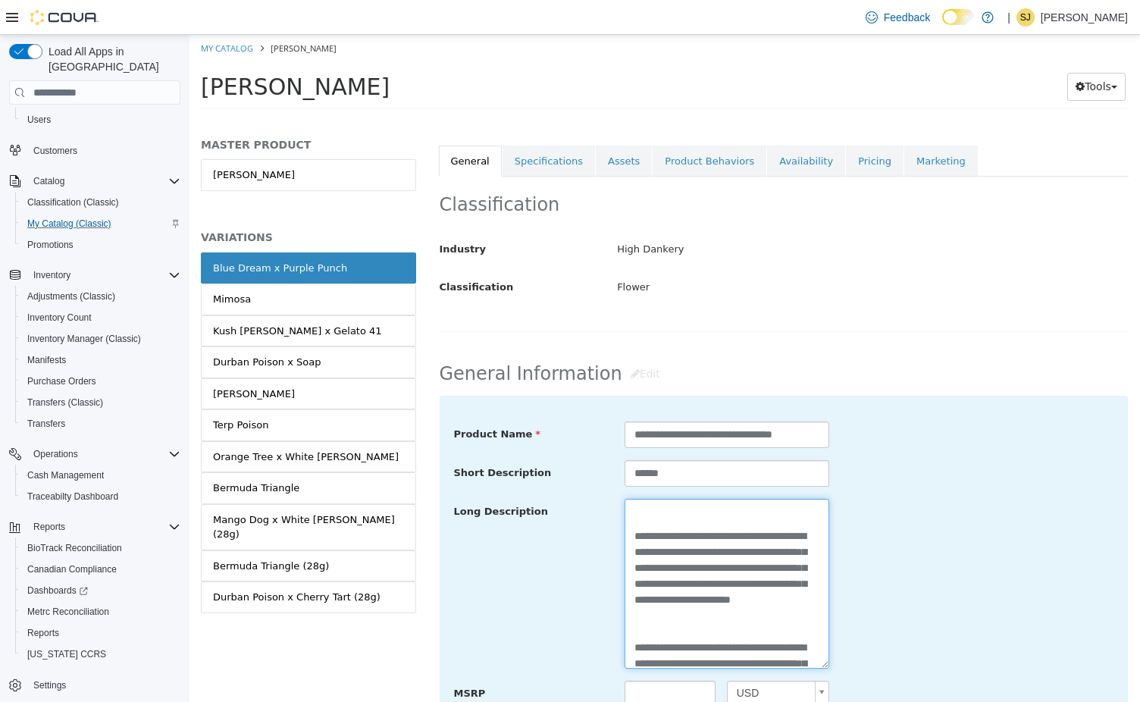
scroll to position [42, 0]
type textarea "**********"
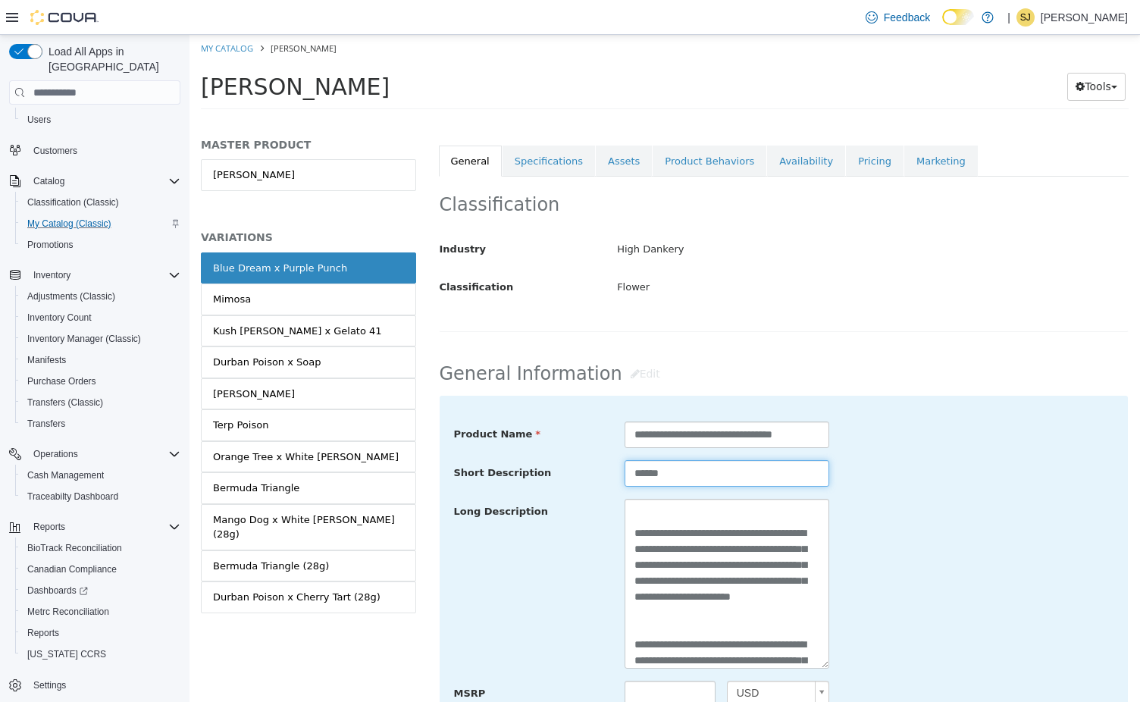
drag, startPoint x: 680, startPoint y: 471, endPoint x: 586, endPoint y: 466, distance: 94.1
click at [624, 466] on input "******" at bounding box center [726, 473] width 205 height 27
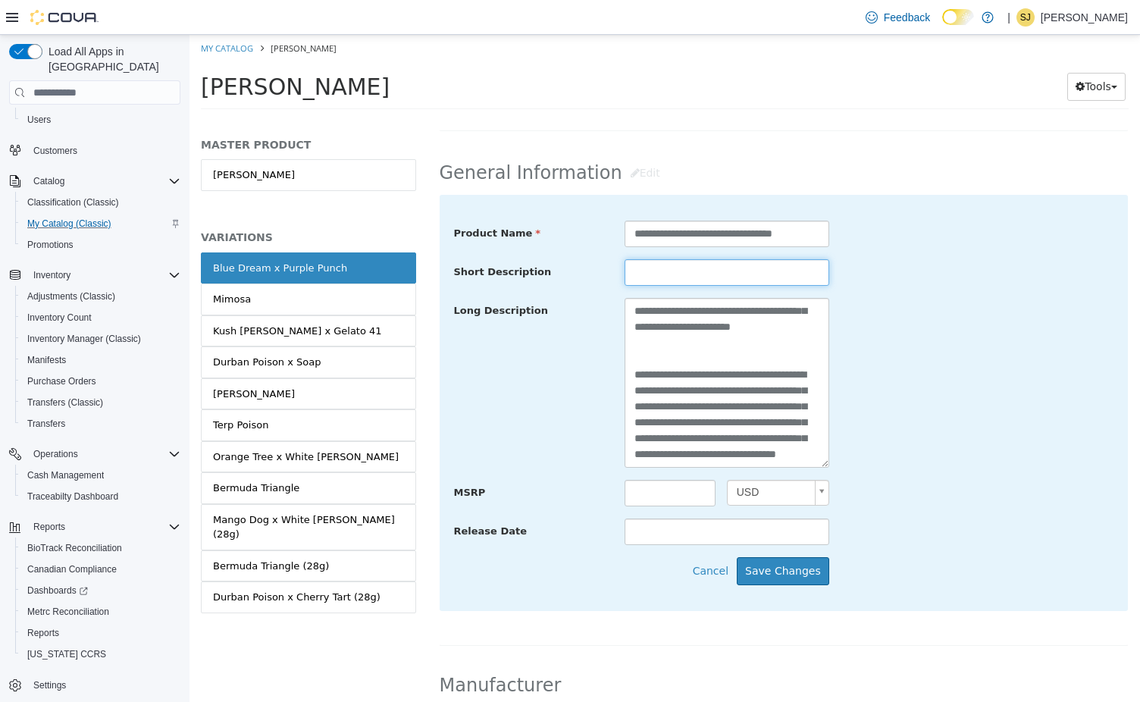
scroll to position [406, 0]
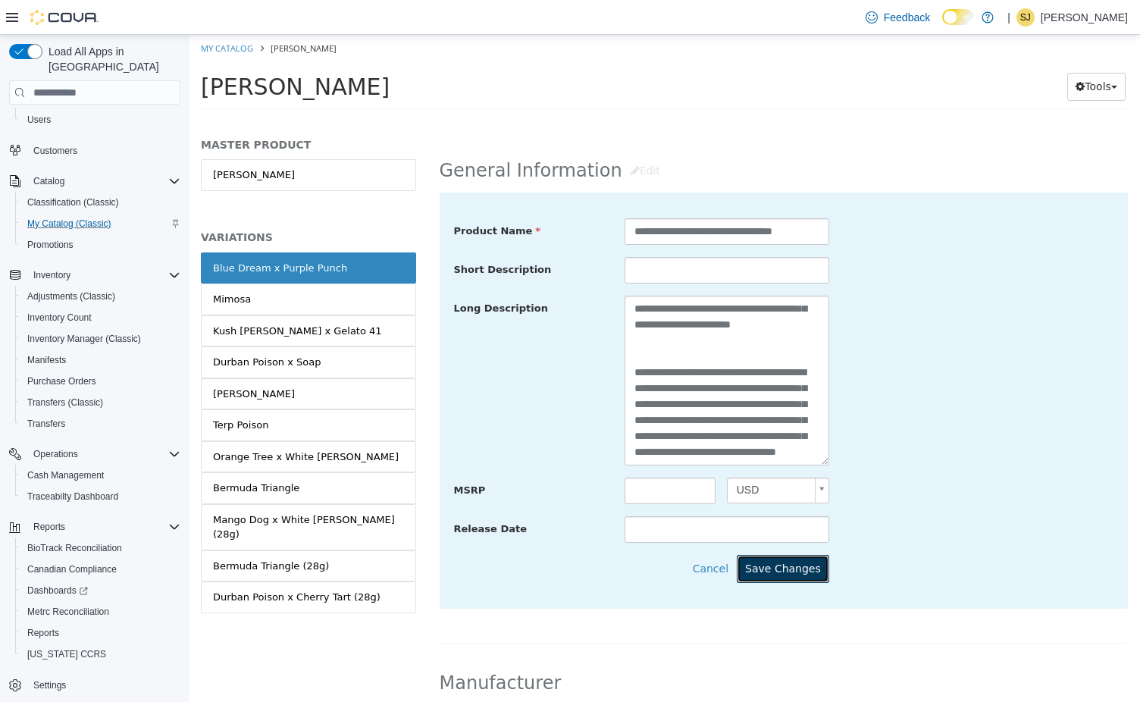
click at [765, 568] on button "Save Changes" at bounding box center [783, 569] width 92 height 28
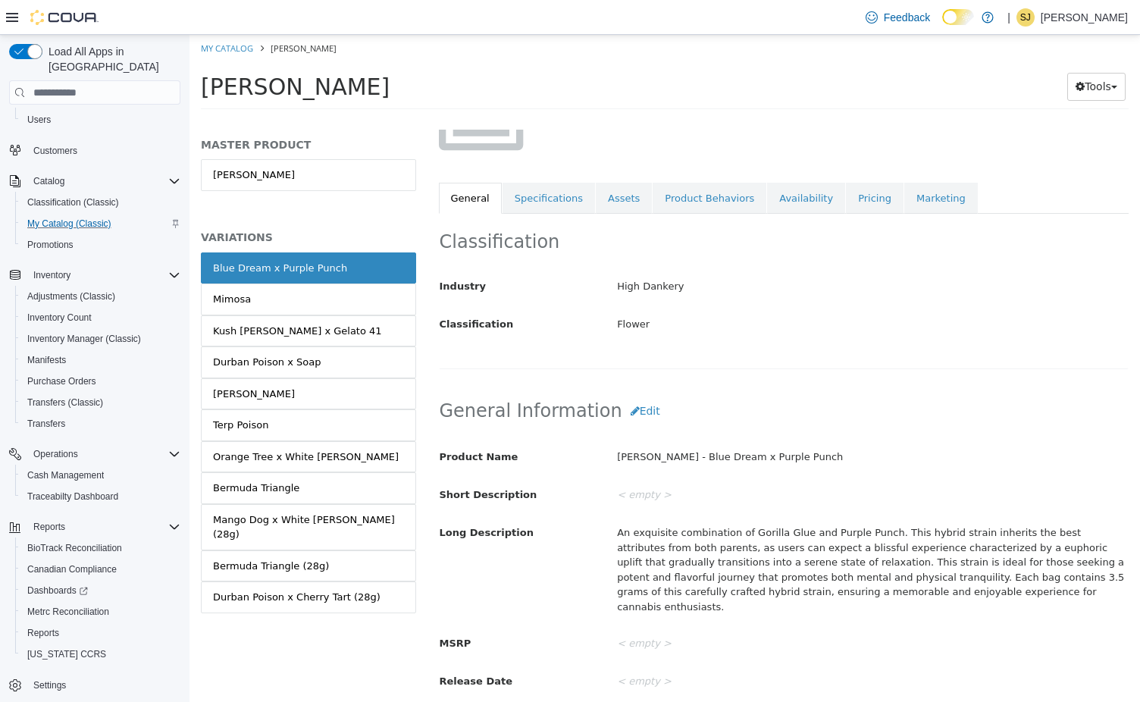
scroll to position [161, 0]
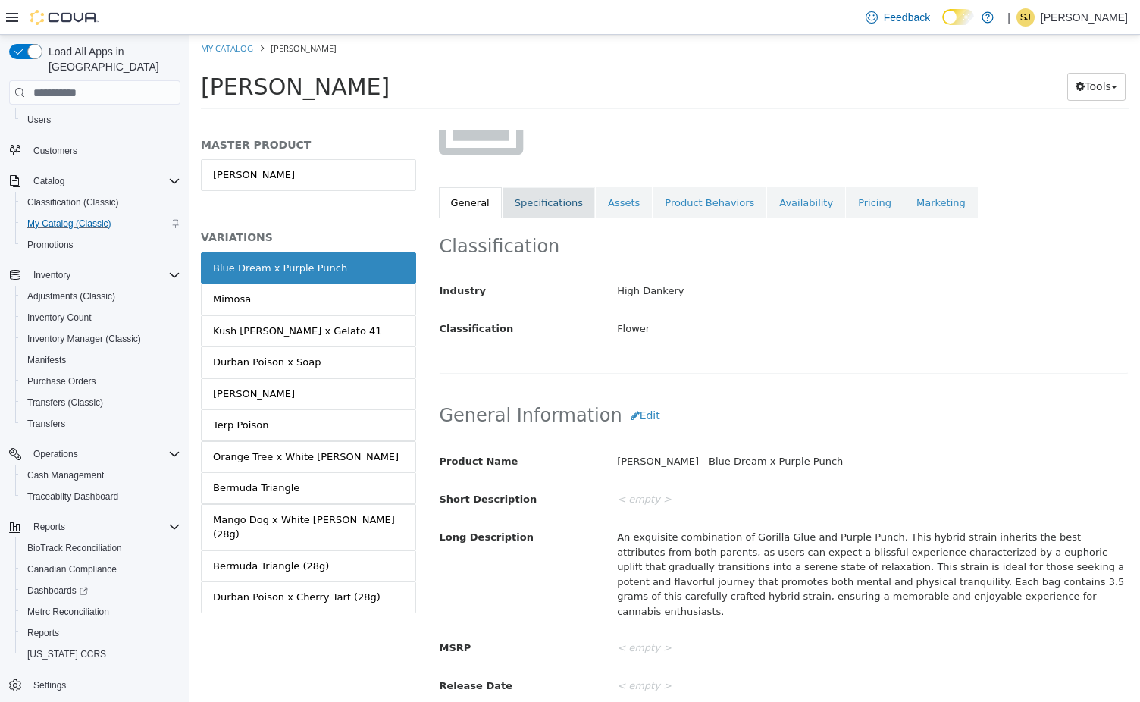
click at [546, 194] on link "Specifications" at bounding box center [548, 203] width 92 height 32
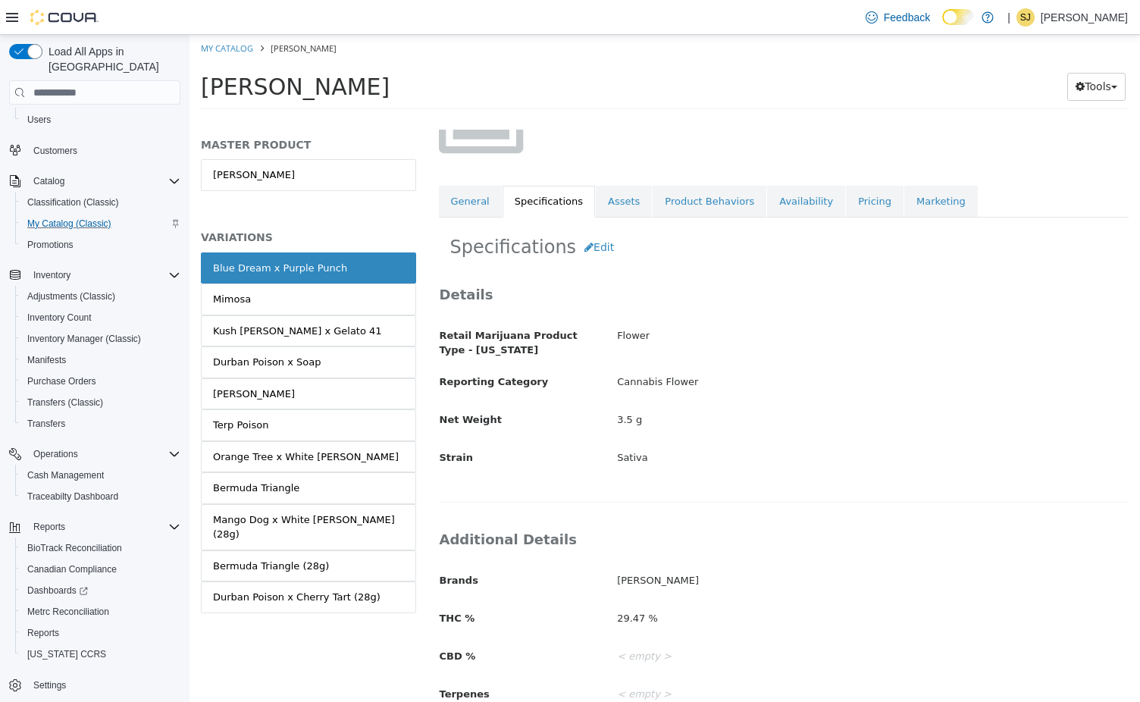
scroll to position [162, 0]
click at [590, 245] on button "Edit" at bounding box center [599, 247] width 46 height 28
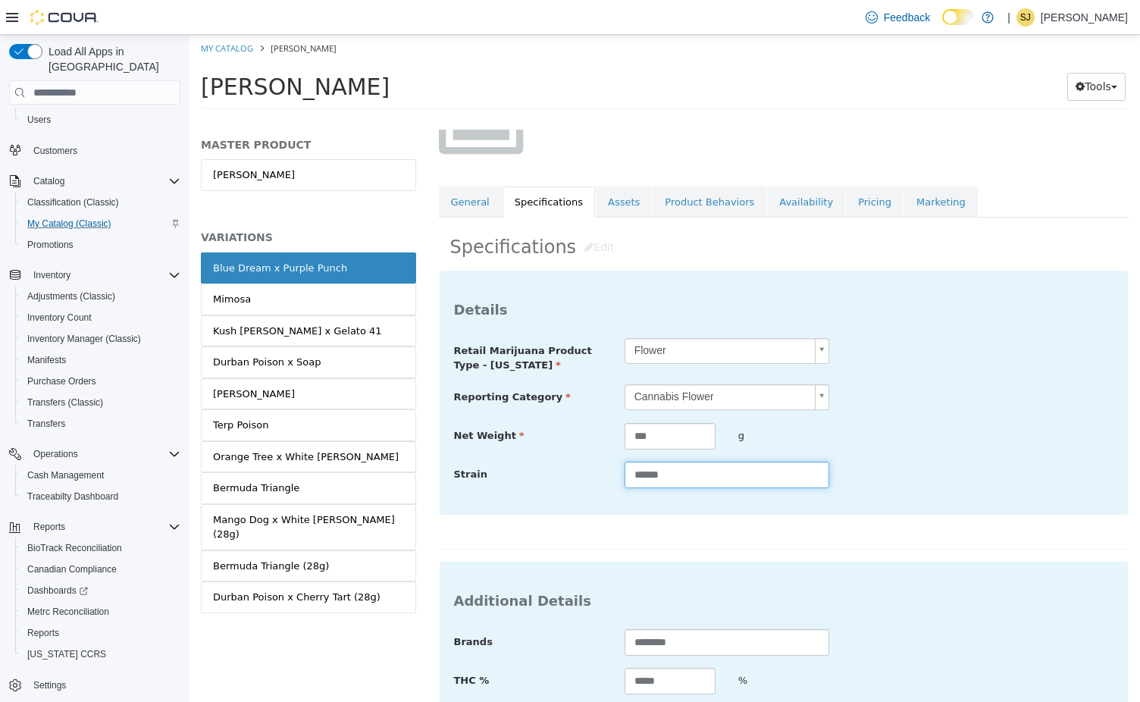
click at [655, 472] on input "******" at bounding box center [726, 474] width 205 height 27
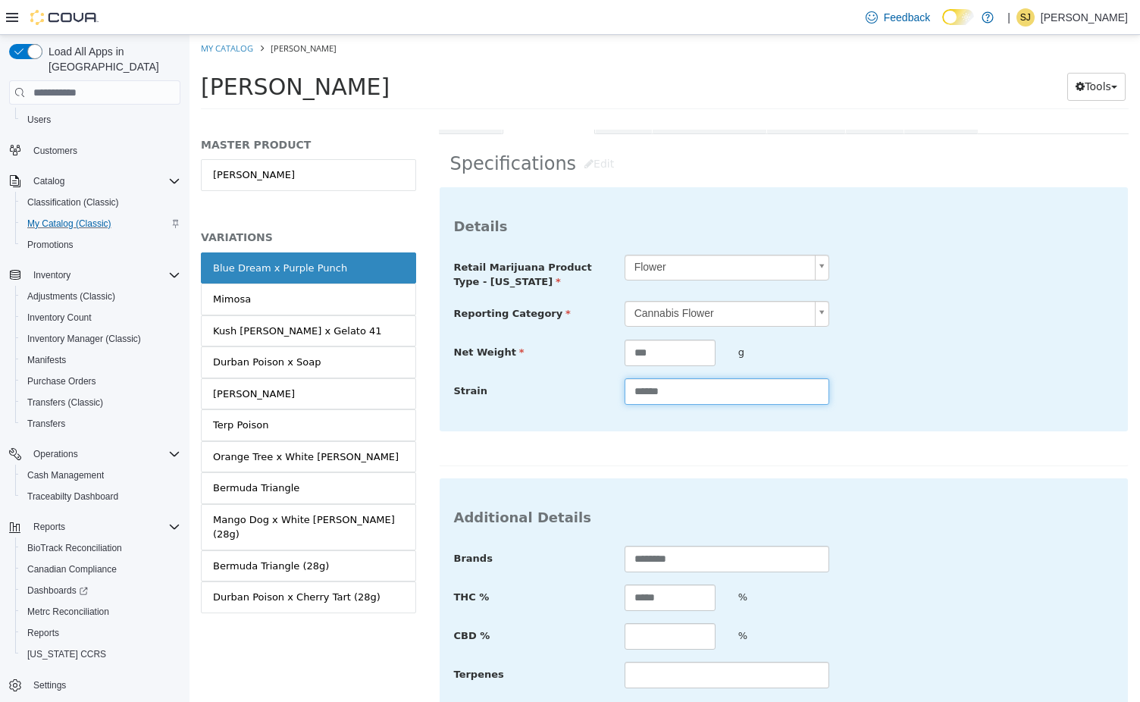
scroll to position [333, 0]
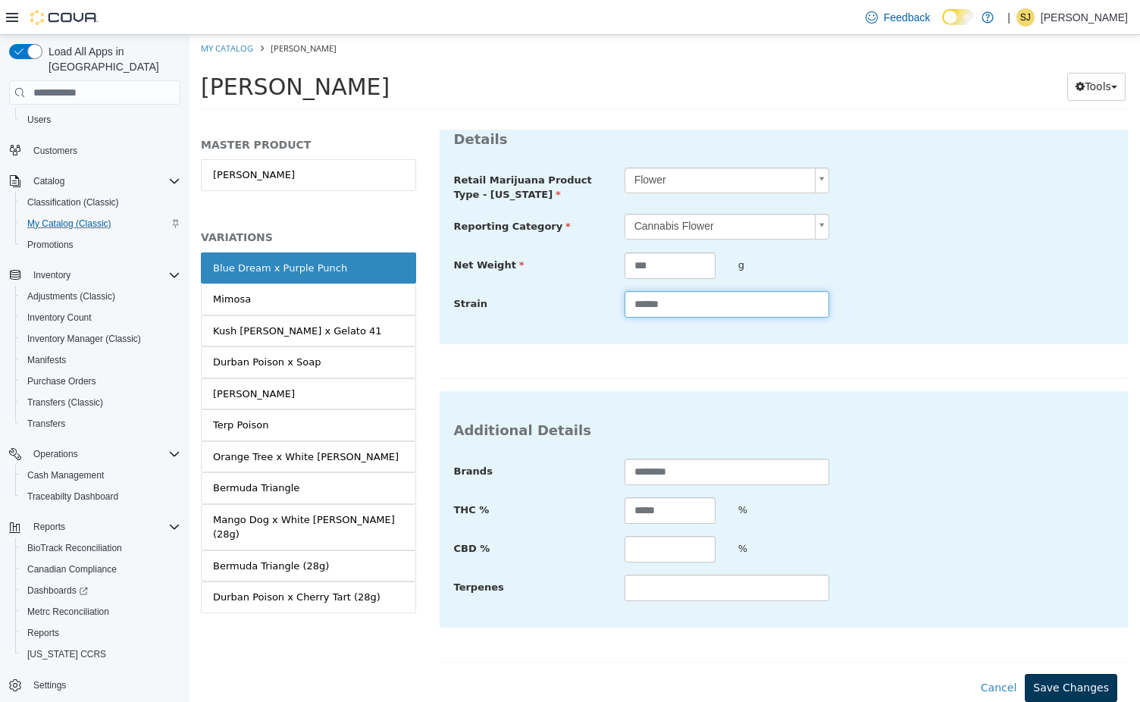
type input "******"
click at [1050, 677] on button "Save Changes" at bounding box center [1071, 688] width 92 height 28
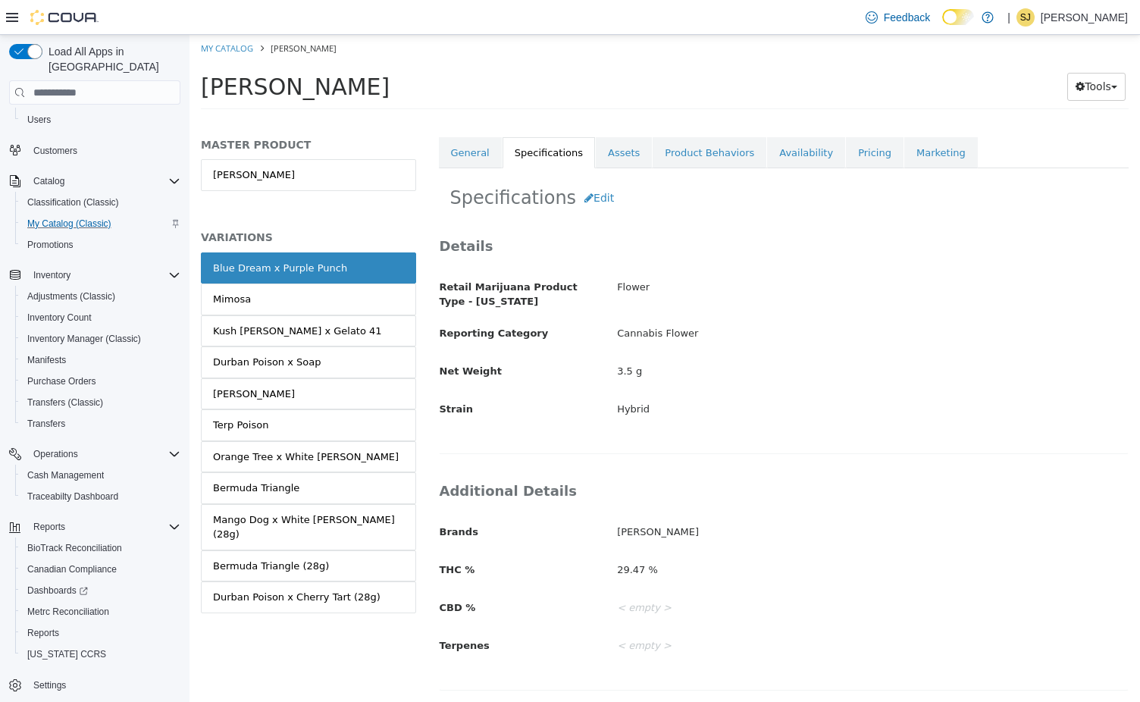
scroll to position [211, 0]
click at [284, 298] on link "Mimosa" at bounding box center [308, 299] width 215 height 32
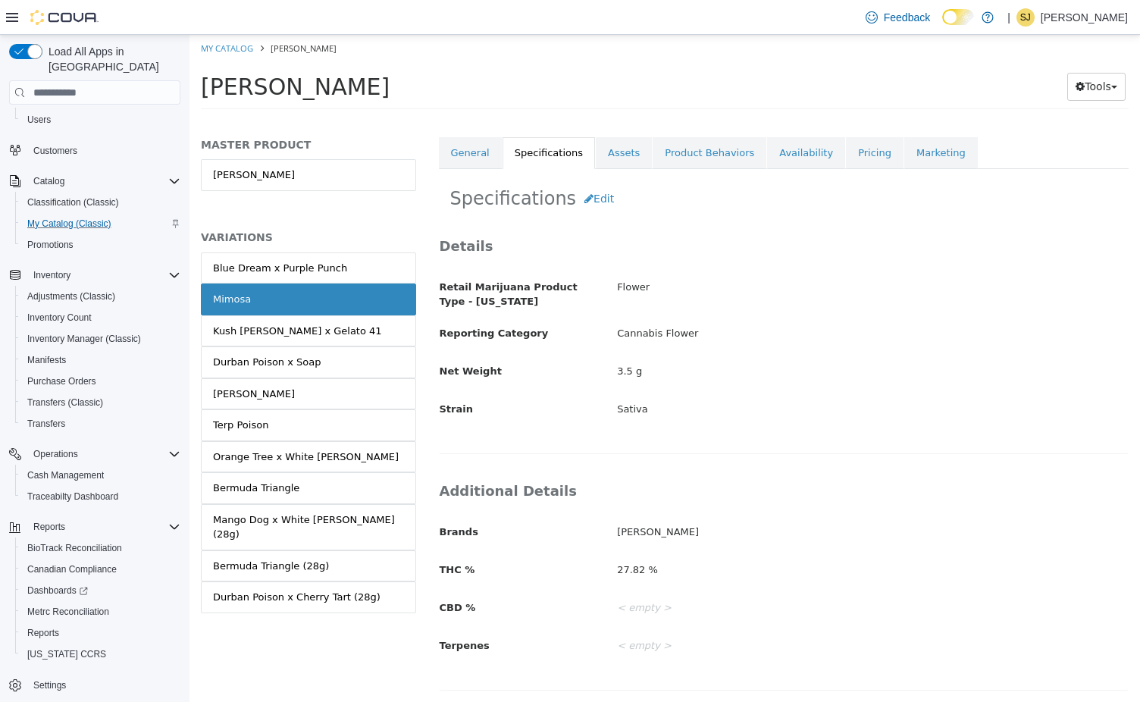
scroll to position [211, 0]
click at [313, 261] on div "Blue Dream x Purple Punch" at bounding box center [280, 268] width 134 height 15
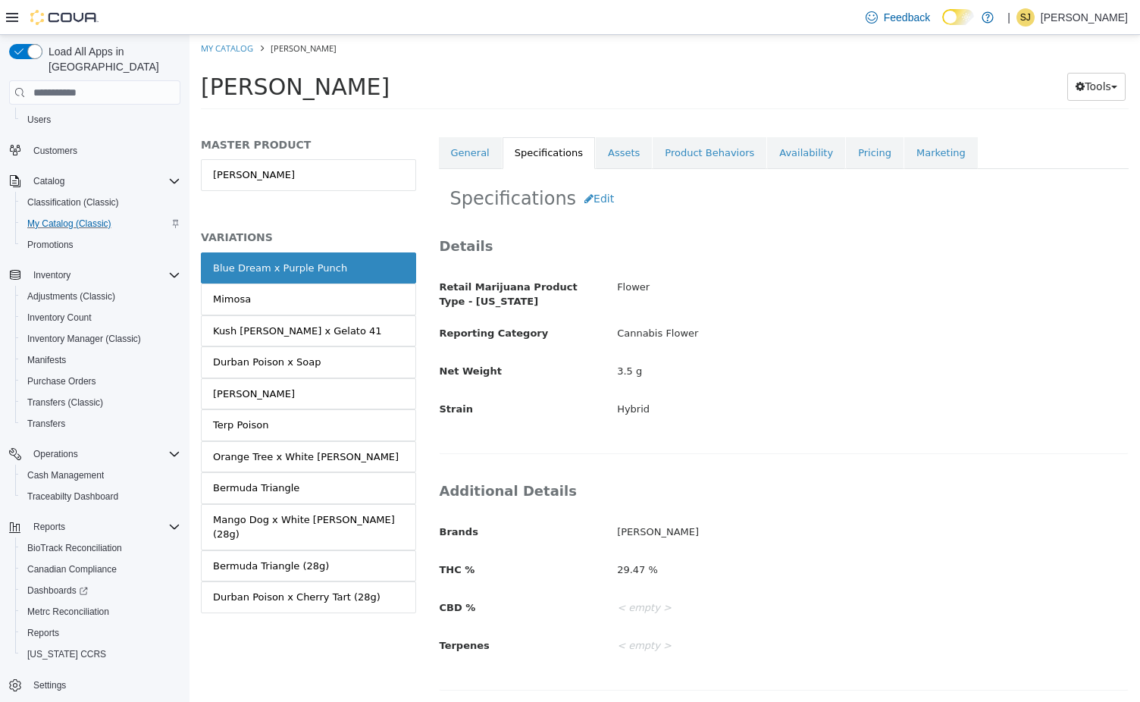
scroll to position [211, 0]
click at [589, 192] on button "Edit" at bounding box center [599, 198] width 46 height 28
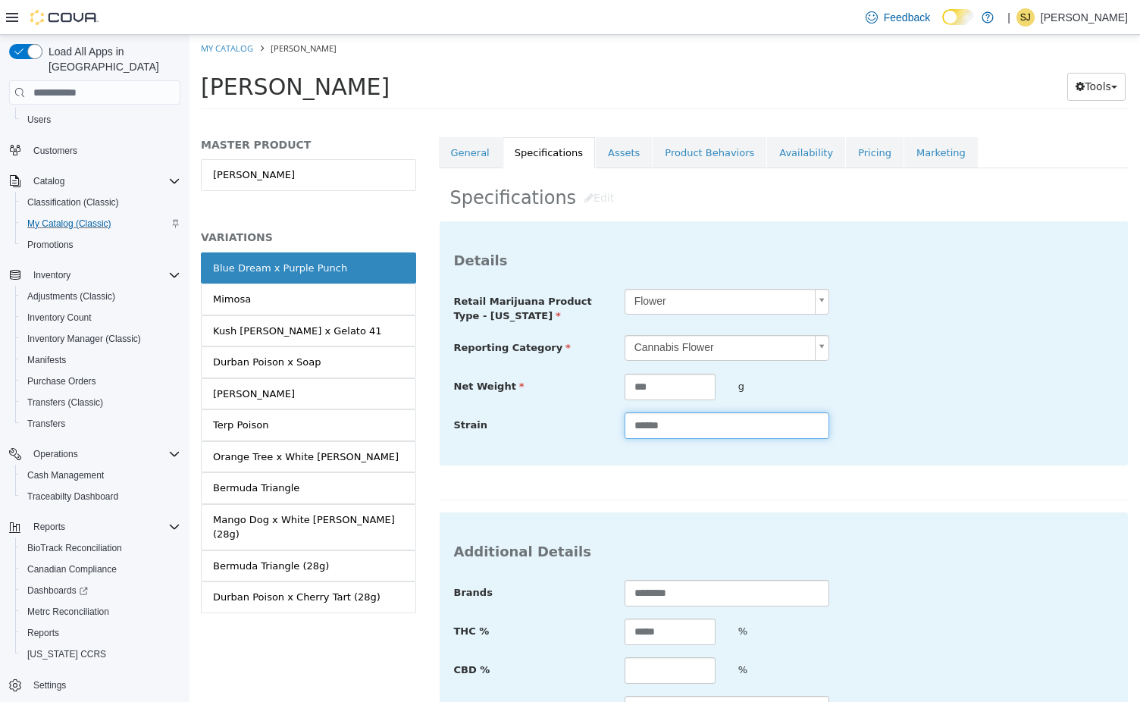
click at [694, 422] on input "******" at bounding box center [726, 425] width 205 height 27
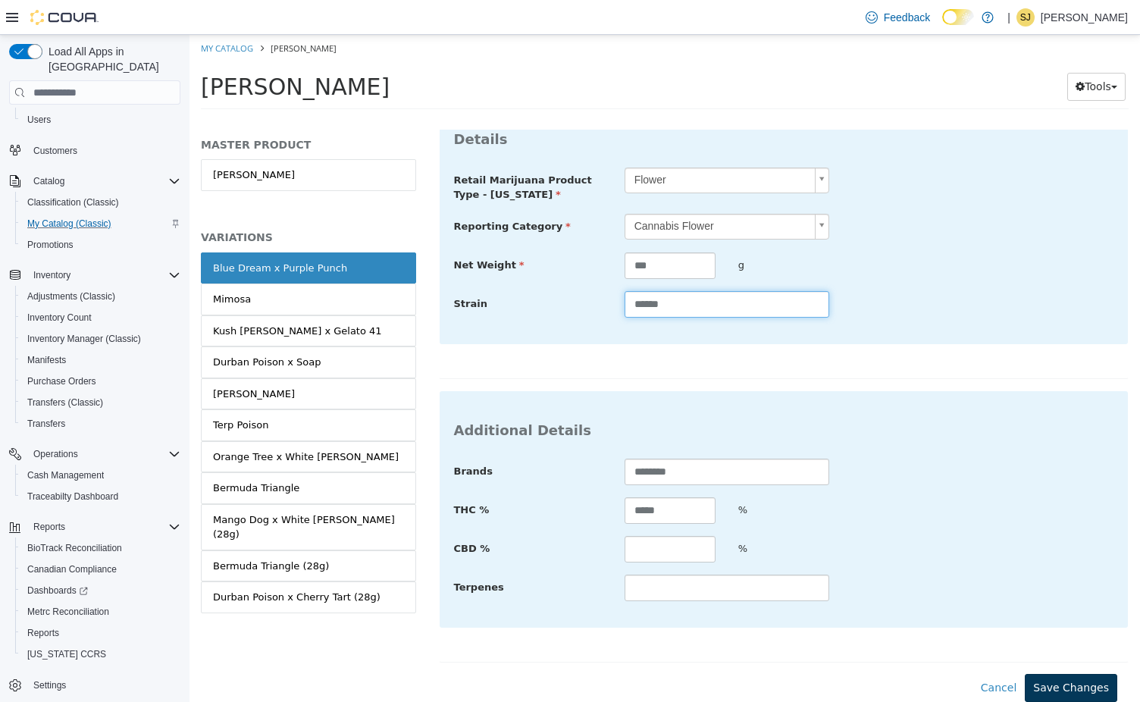
type input "******"
click at [1058, 682] on button "Save Changes" at bounding box center [1071, 688] width 92 height 28
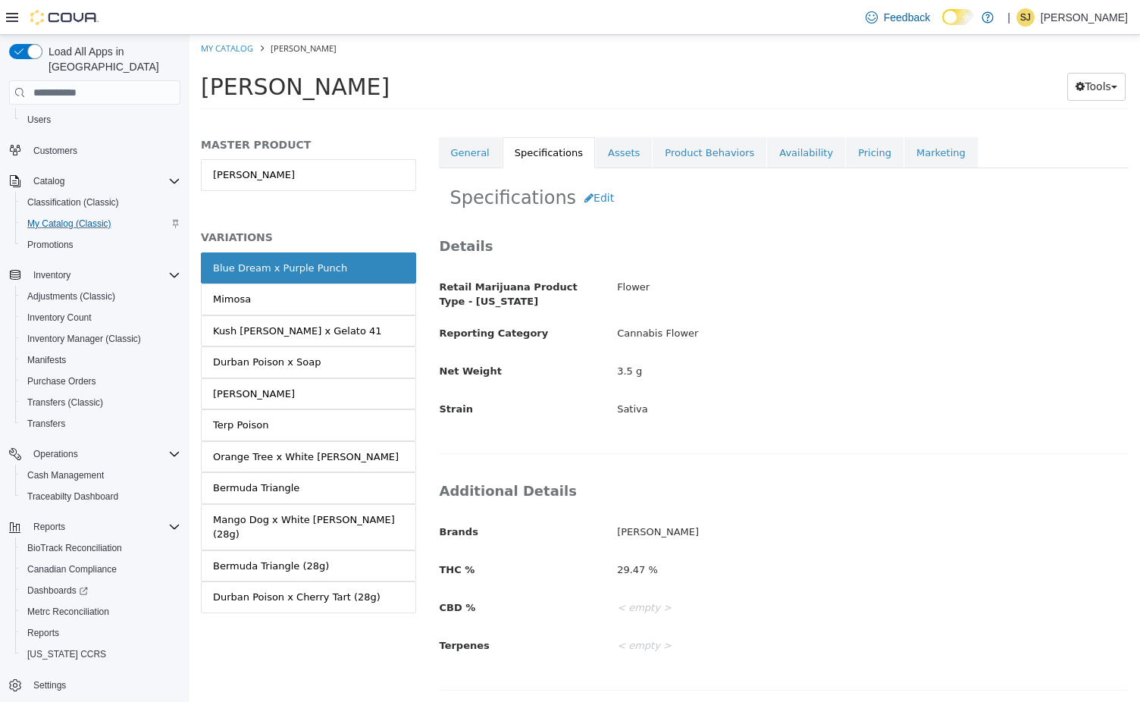
scroll to position [211, 0]
click at [468, 148] on link "General" at bounding box center [470, 153] width 63 height 32
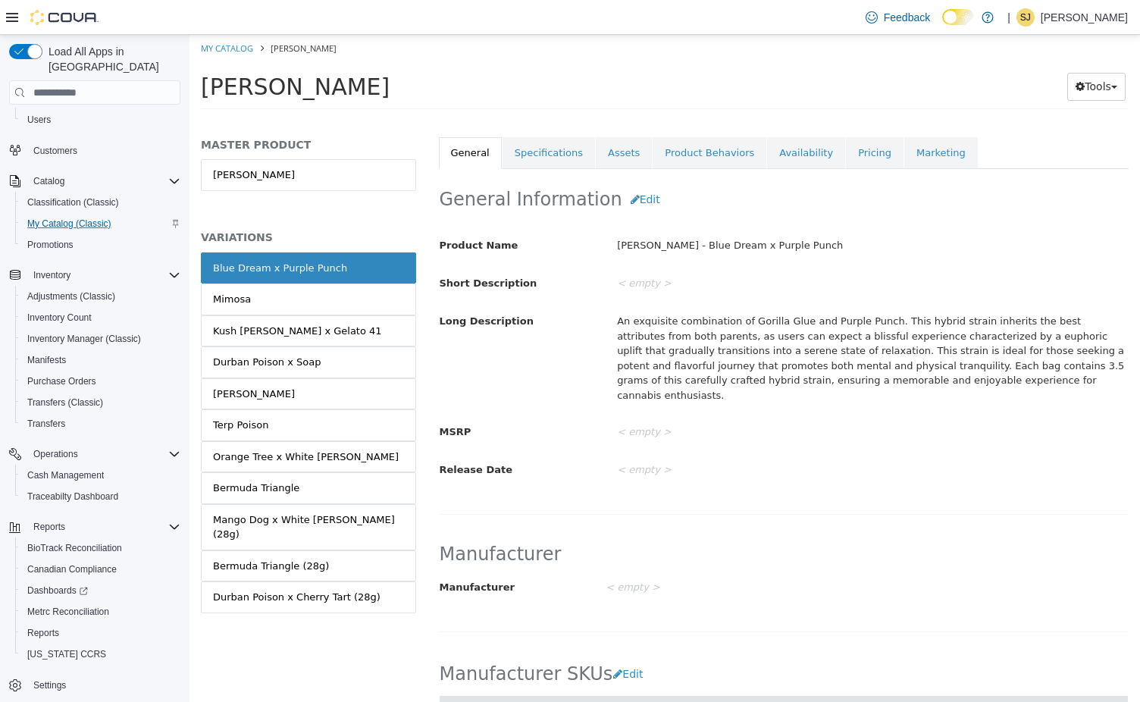
scroll to position [211, 0]
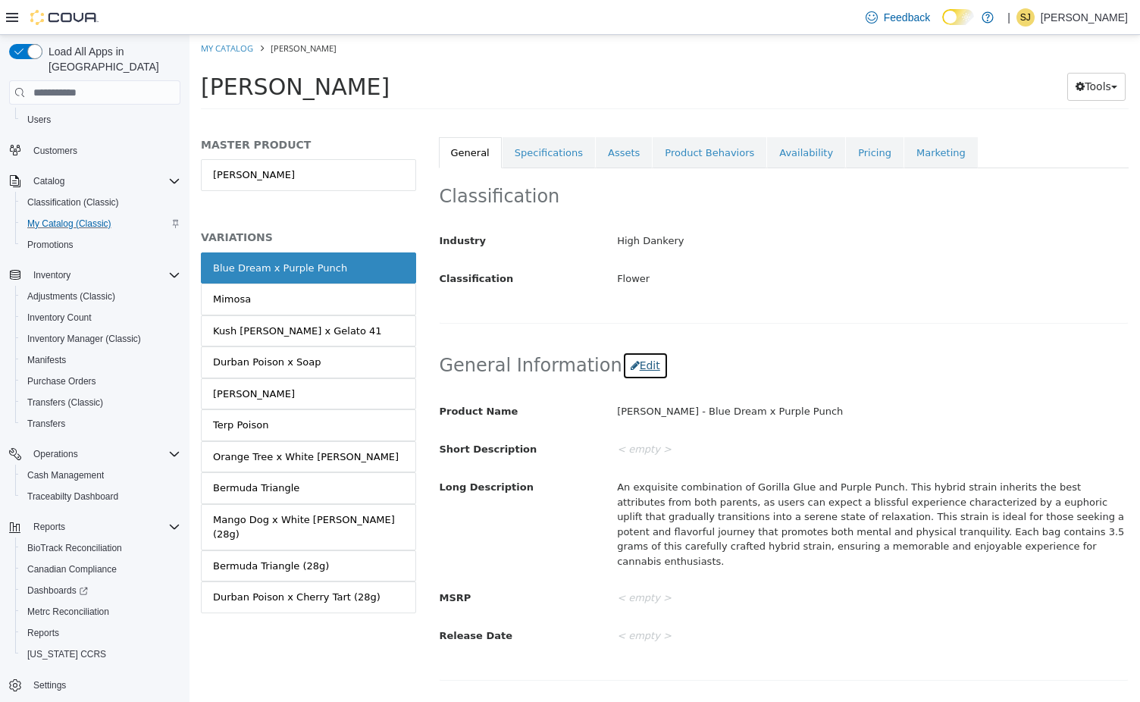
click at [629, 358] on button "Edit" at bounding box center [645, 366] width 46 height 28
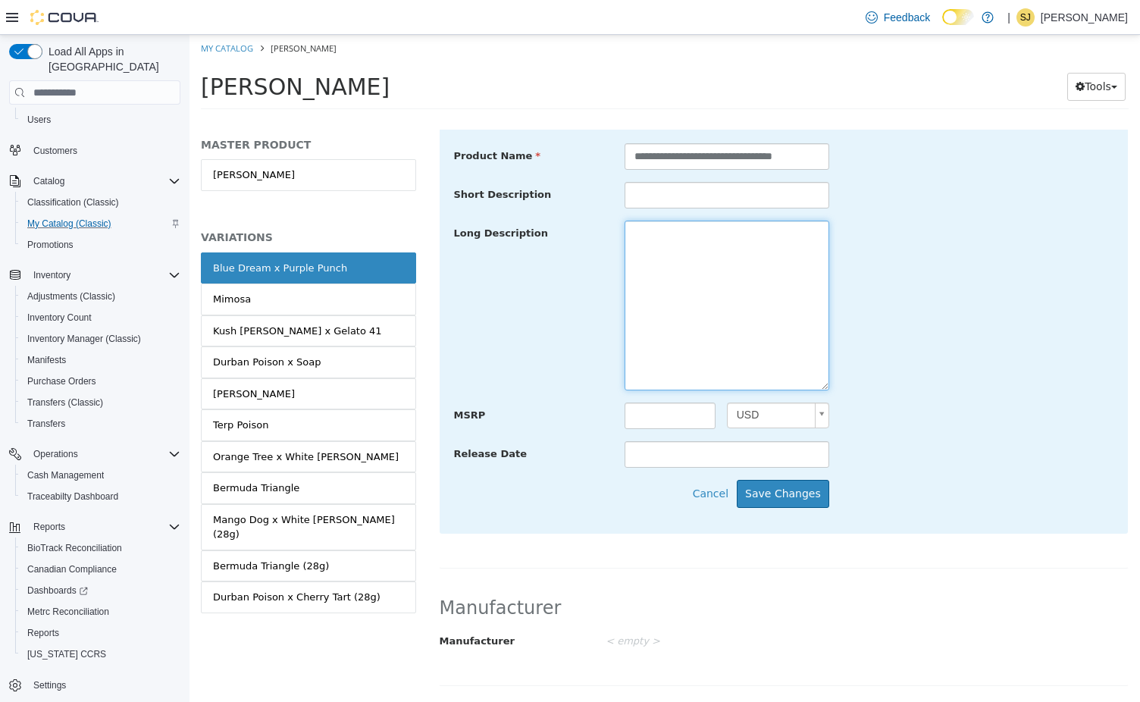
scroll to position [0, 0]
drag, startPoint x: 633, startPoint y: 504, endPoint x: 837, endPoint y: 190, distance: 374.5
click at [829, 221] on textarea "**********" at bounding box center [726, 306] width 205 height 170
click at [787, 518] on div "**********" at bounding box center [784, 325] width 689 height 416
click at [791, 492] on button "Save Changes" at bounding box center [783, 494] width 92 height 28
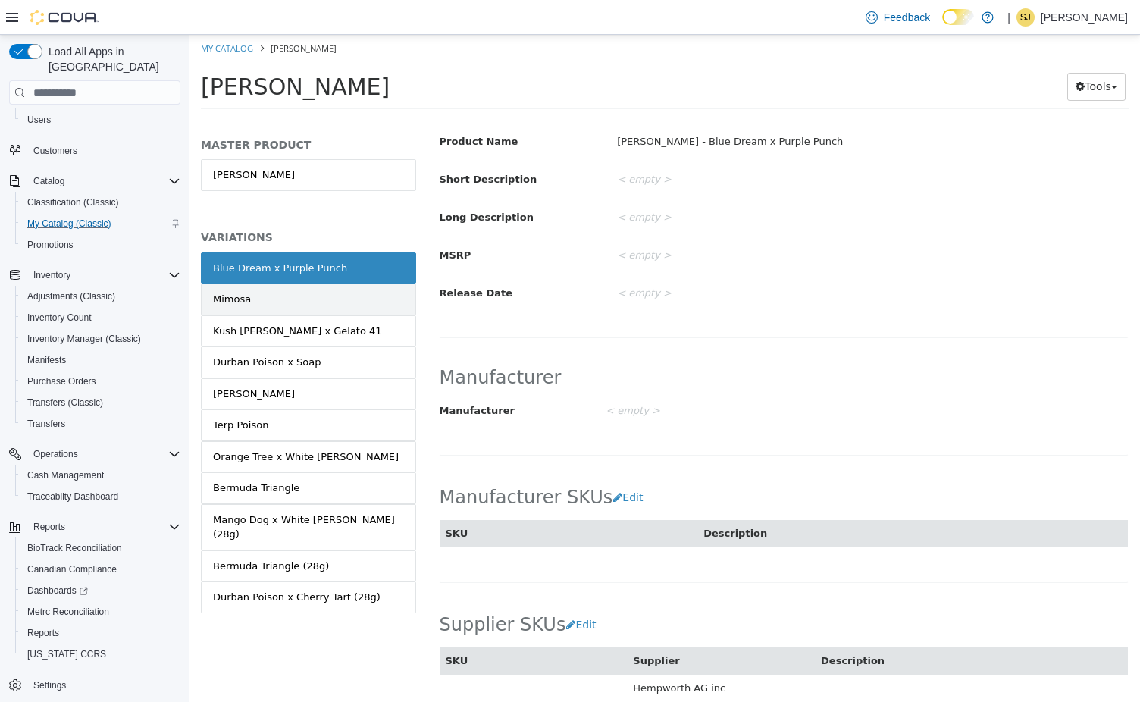
click at [339, 298] on link "Mimosa" at bounding box center [308, 299] width 215 height 32
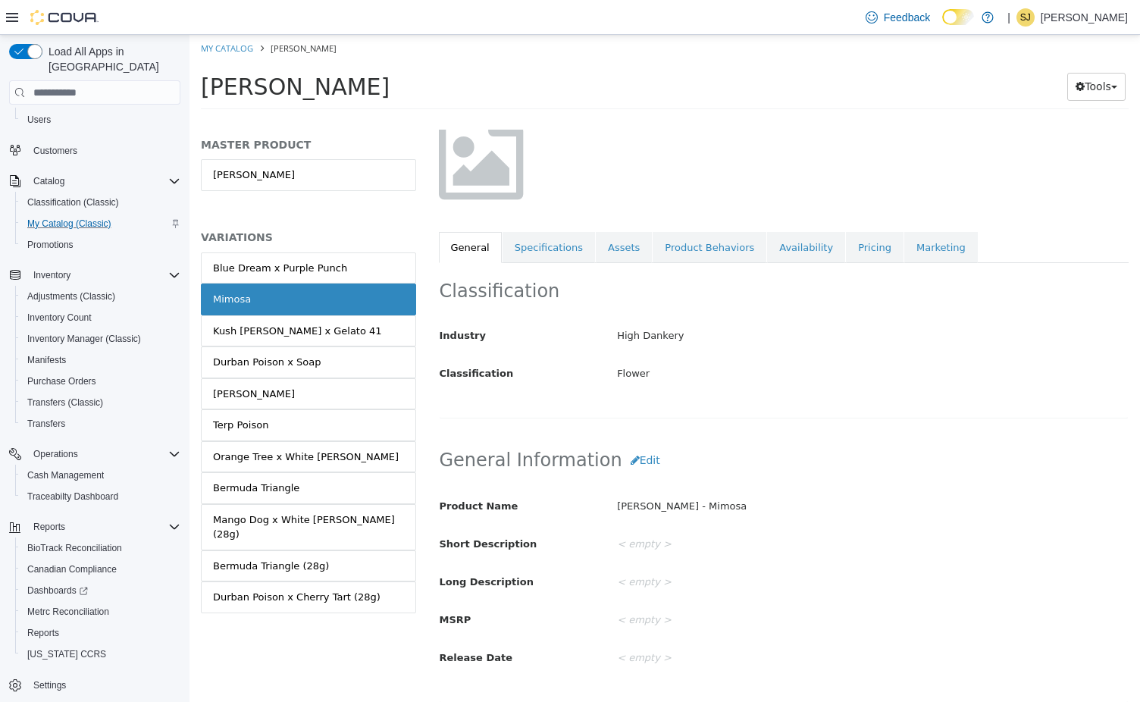
scroll to position [112, 0]
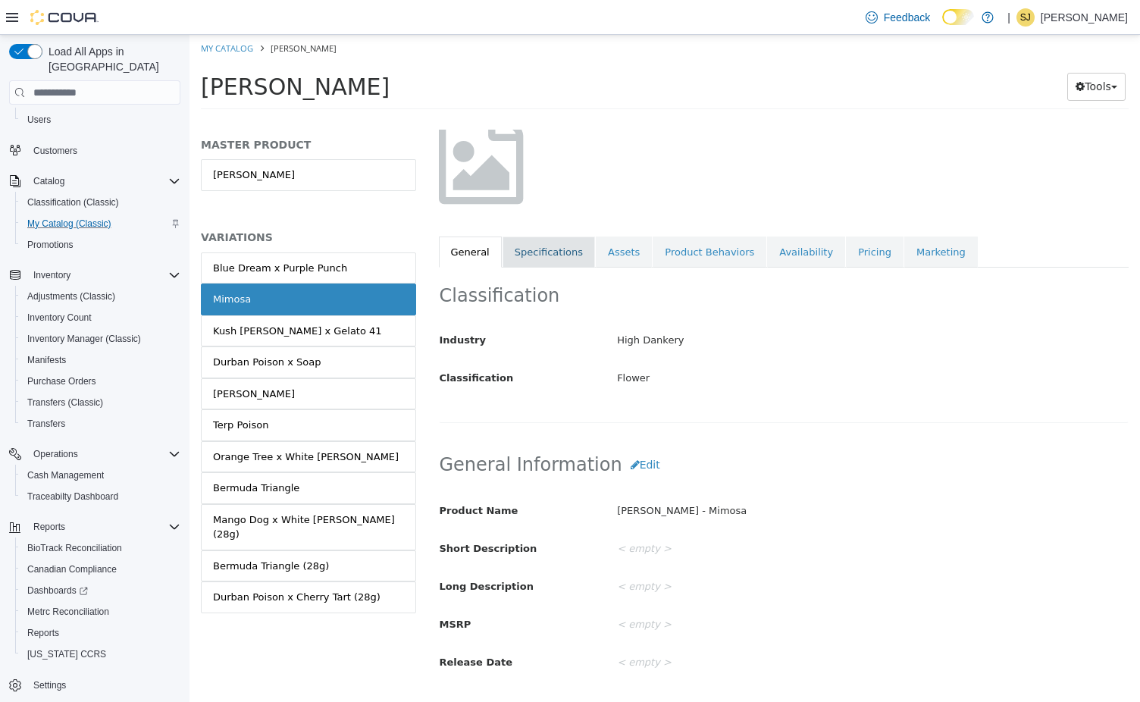
click at [543, 253] on link "Specifications" at bounding box center [548, 252] width 92 height 32
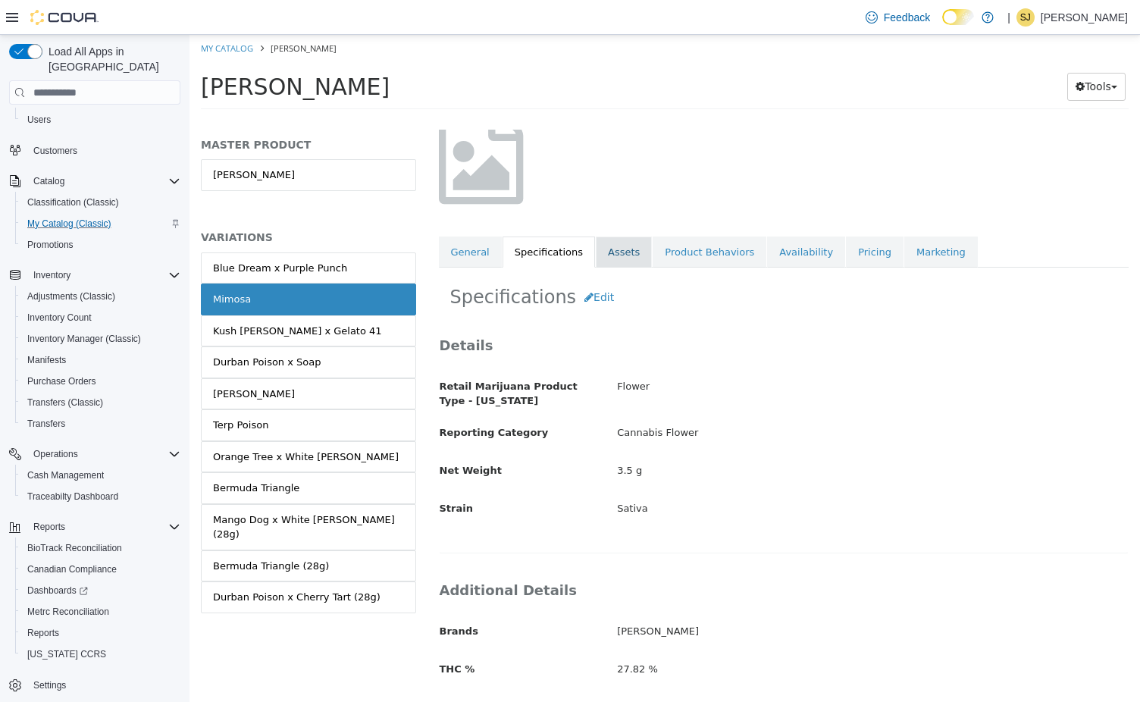
click at [618, 253] on link "Assets" at bounding box center [624, 252] width 56 height 32
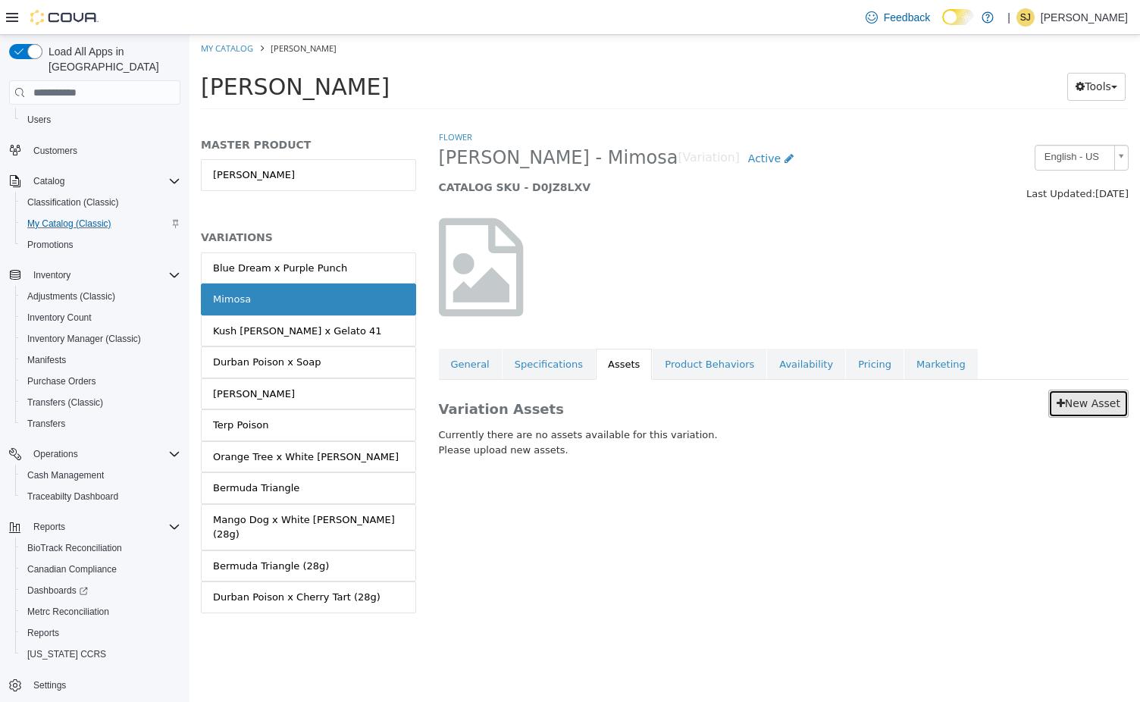
click at [1082, 403] on link "New Asset" at bounding box center [1088, 404] width 80 height 28
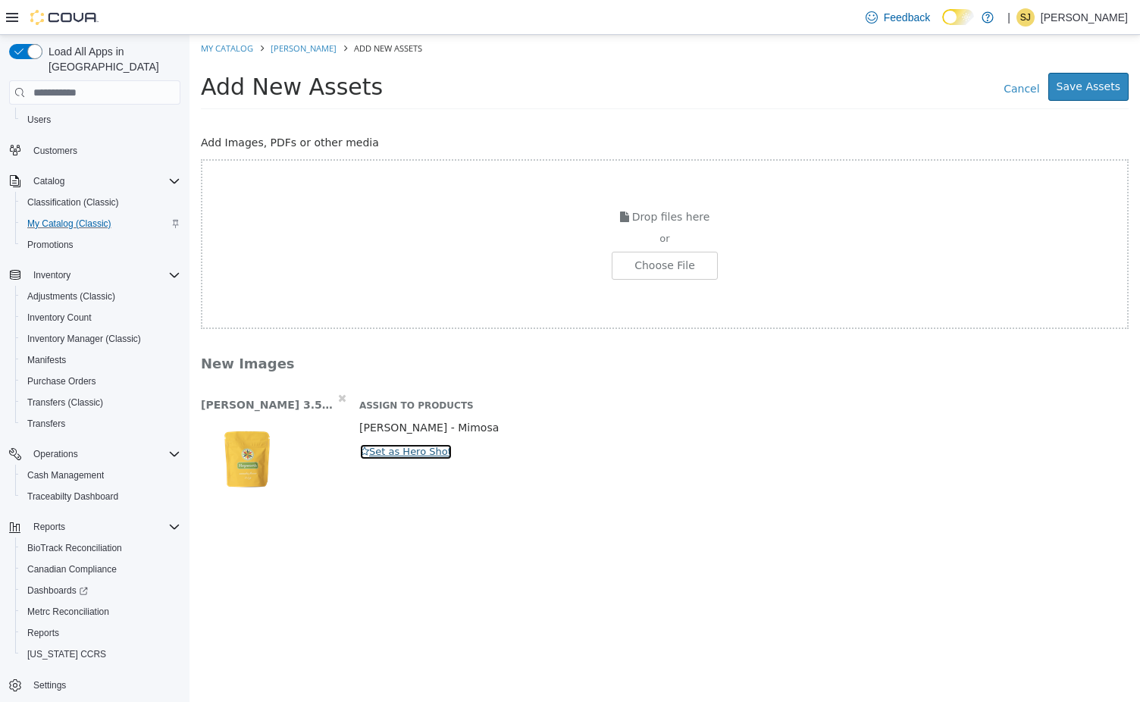
click at [390, 452] on button "Set as Hero Shot" at bounding box center [405, 451] width 93 height 17
click at [1072, 93] on button "Save Assets" at bounding box center [1088, 87] width 80 height 28
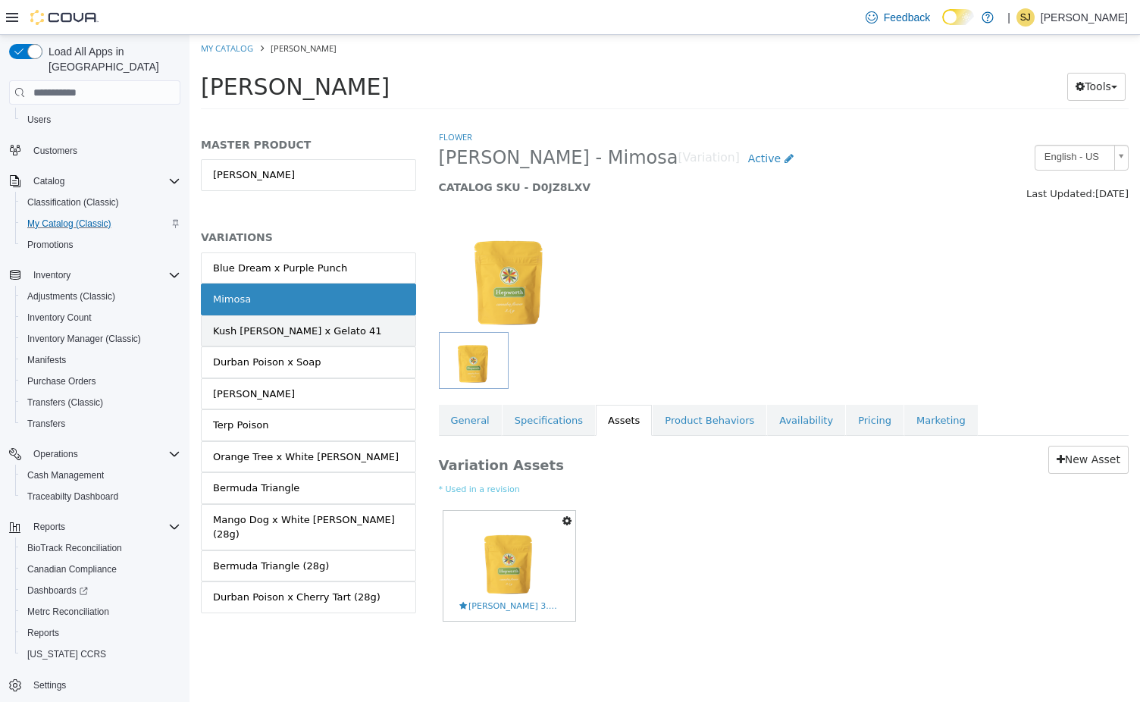
click at [324, 332] on link "Kush Mintz x Gelato 41" at bounding box center [308, 331] width 215 height 32
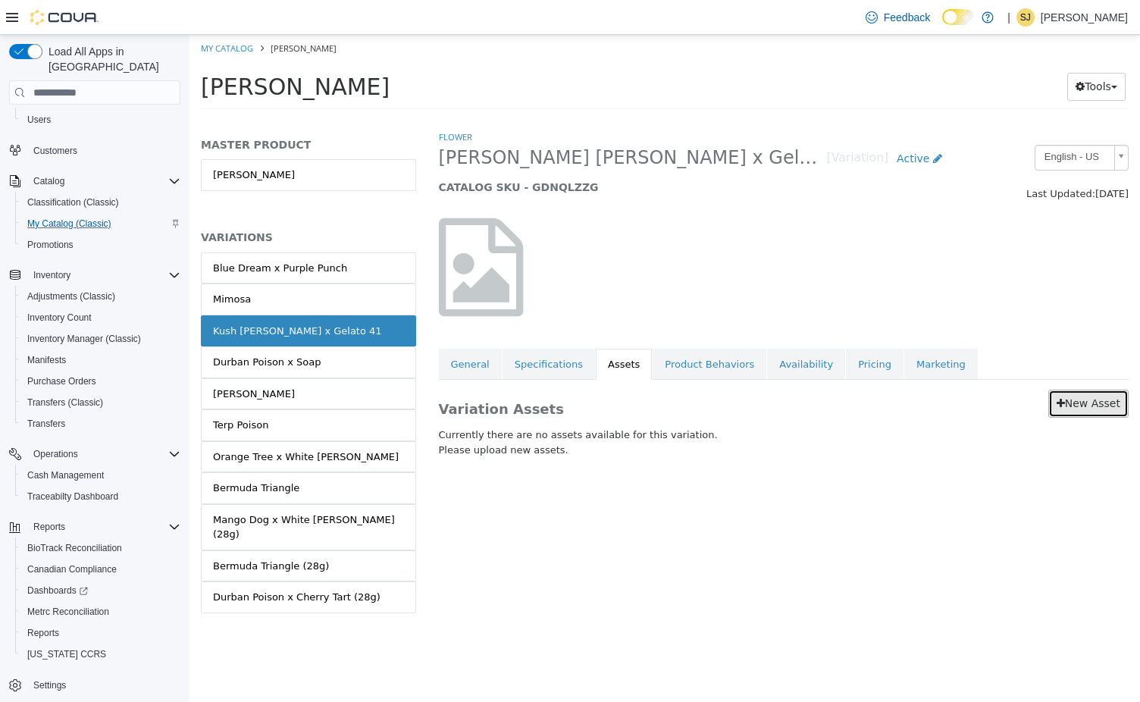
click at [1066, 395] on link "New Asset" at bounding box center [1088, 404] width 80 height 28
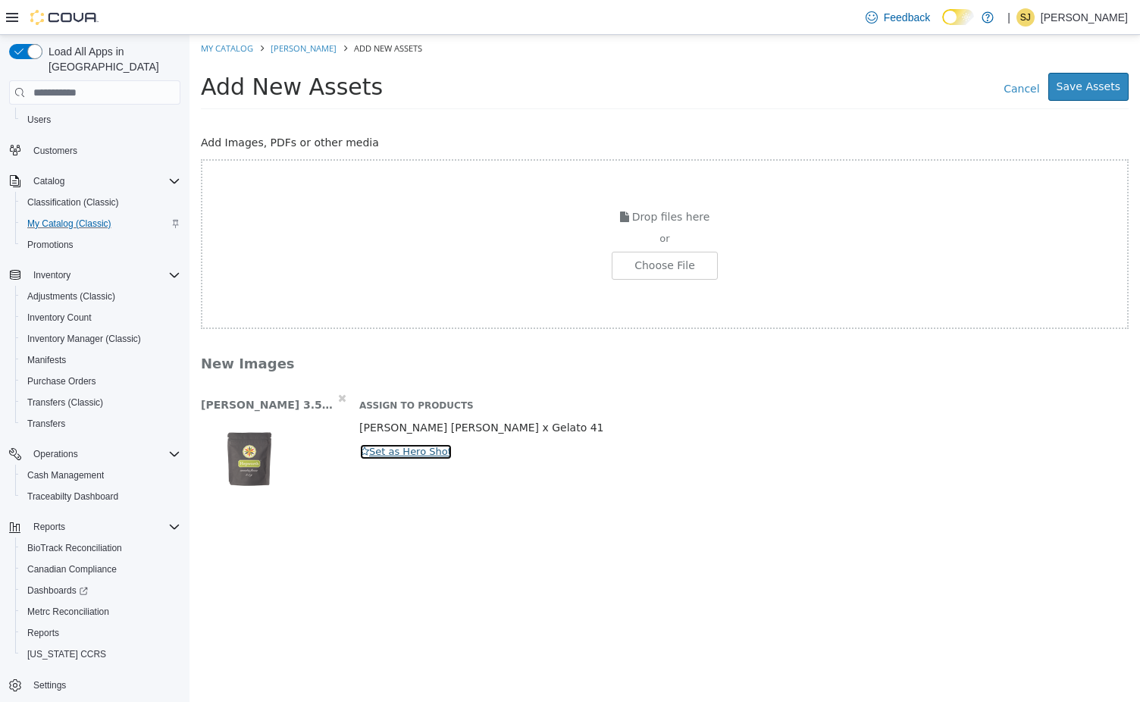
click at [387, 458] on button "Set as Hero Shot" at bounding box center [405, 451] width 93 height 17
click at [1095, 90] on button "Save Assets" at bounding box center [1088, 87] width 80 height 28
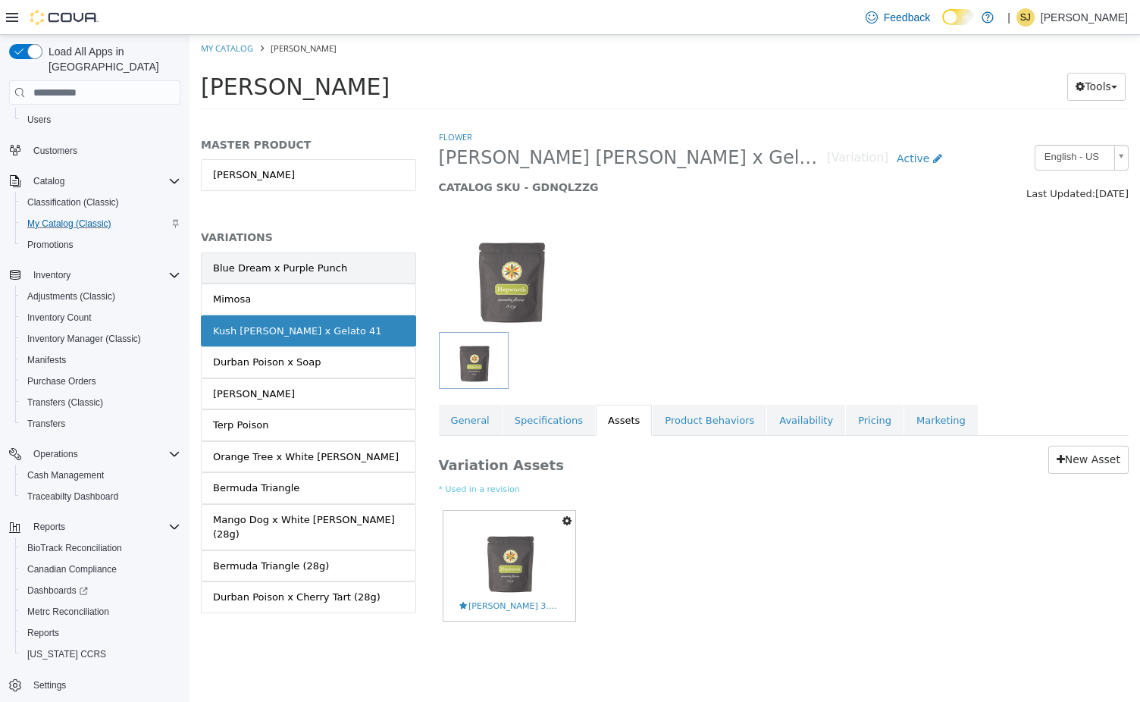
click at [343, 266] on link "Blue Dream x Purple Punch" at bounding box center [308, 268] width 215 height 32
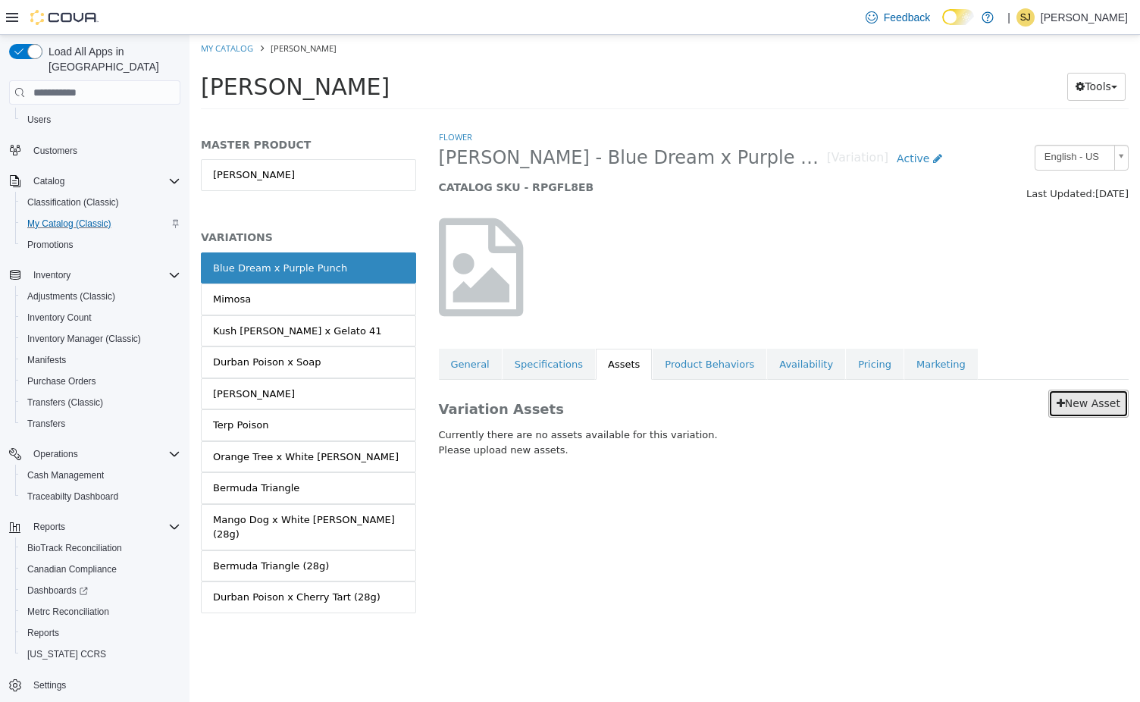
click at [1097, 399] on link "New Asset" at bounding box center [1088, 404] width 80 height 28
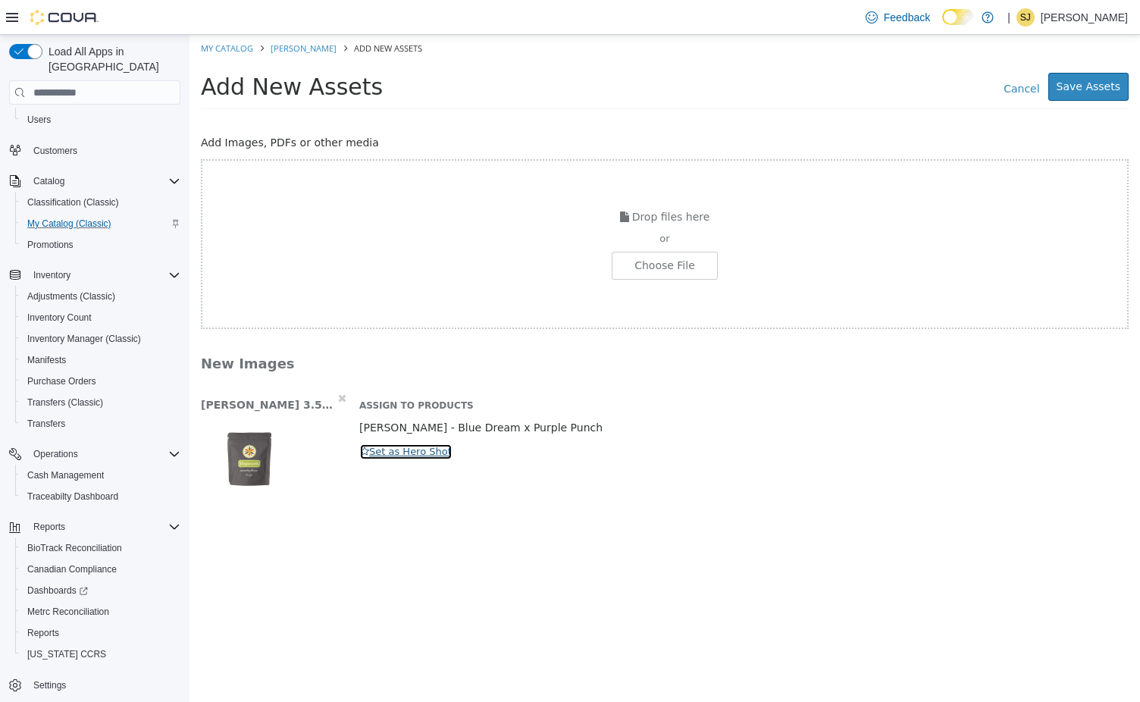
click at [395, 453] on button "Set as Hero Shot" at bounding box center [405, 451] width 93 height 17
click at [1063, 92] on button "Save Assets" at bounding box center [1088, 87] width 80 height 28
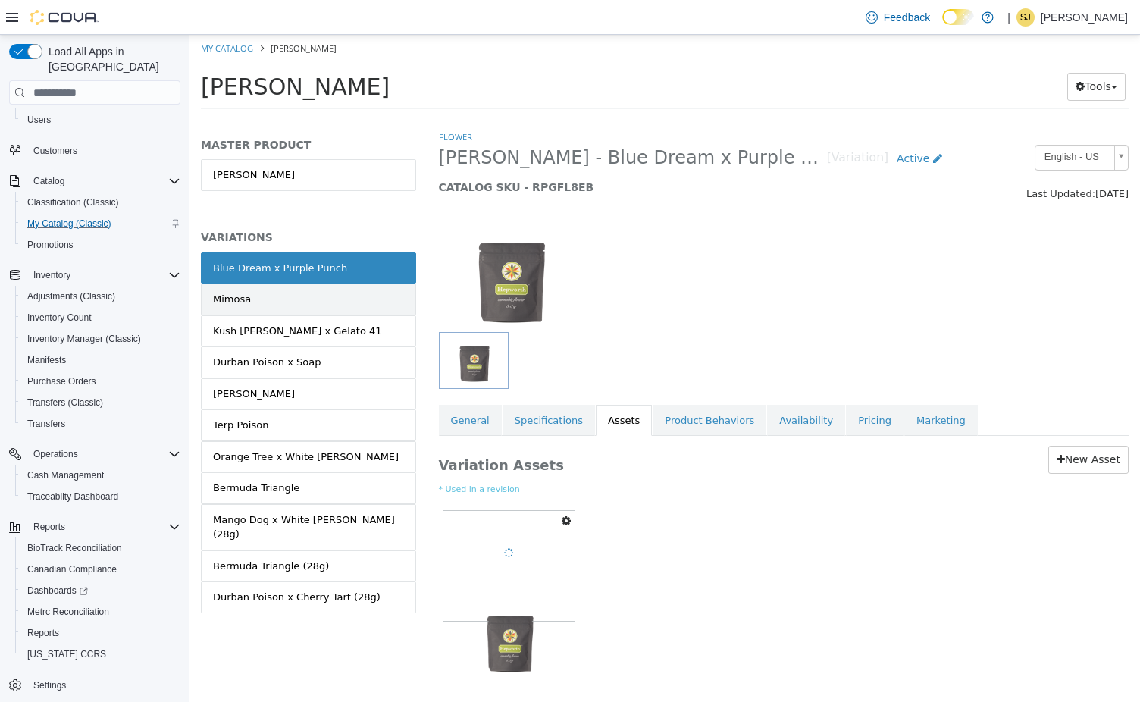
click at [296, 300] on link "Mimosa" at bounding box center [308, 299] width 215 height 32
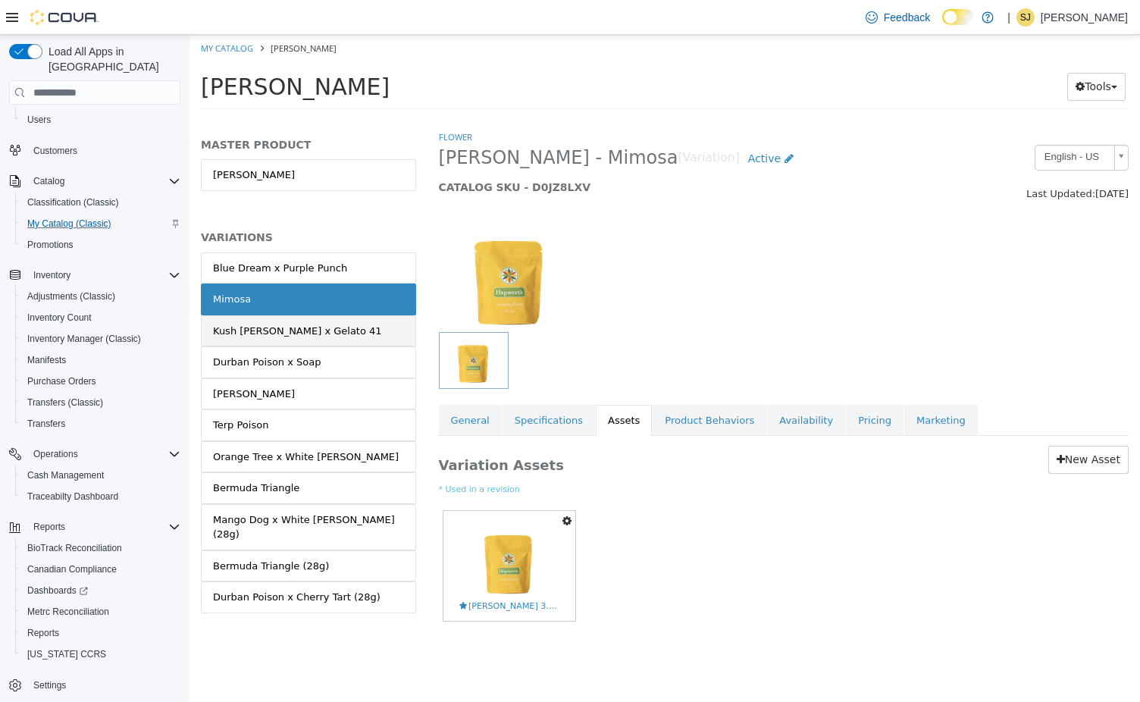
click at [294, 334] on div "Kush Mintz x Gelato 41" at bounding box center [297, 331] width 169 height 15
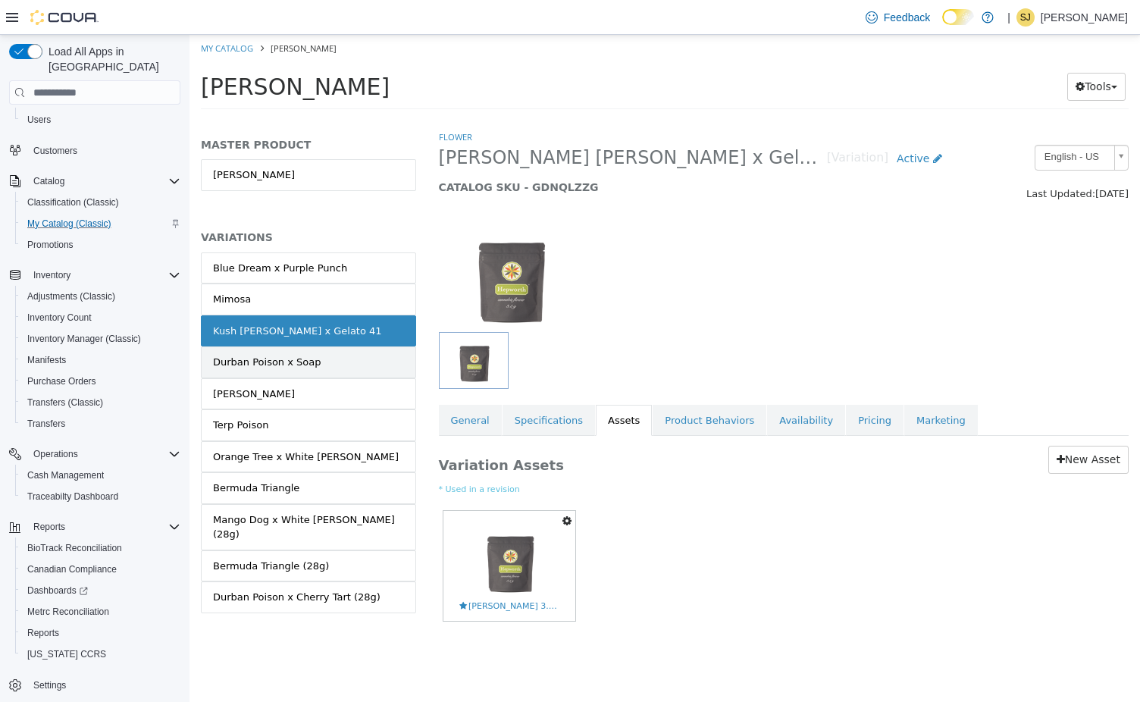
click at [304, 363] on div "Durban Poison x Soap" at bounding box center [267, 362] width 108 height 15
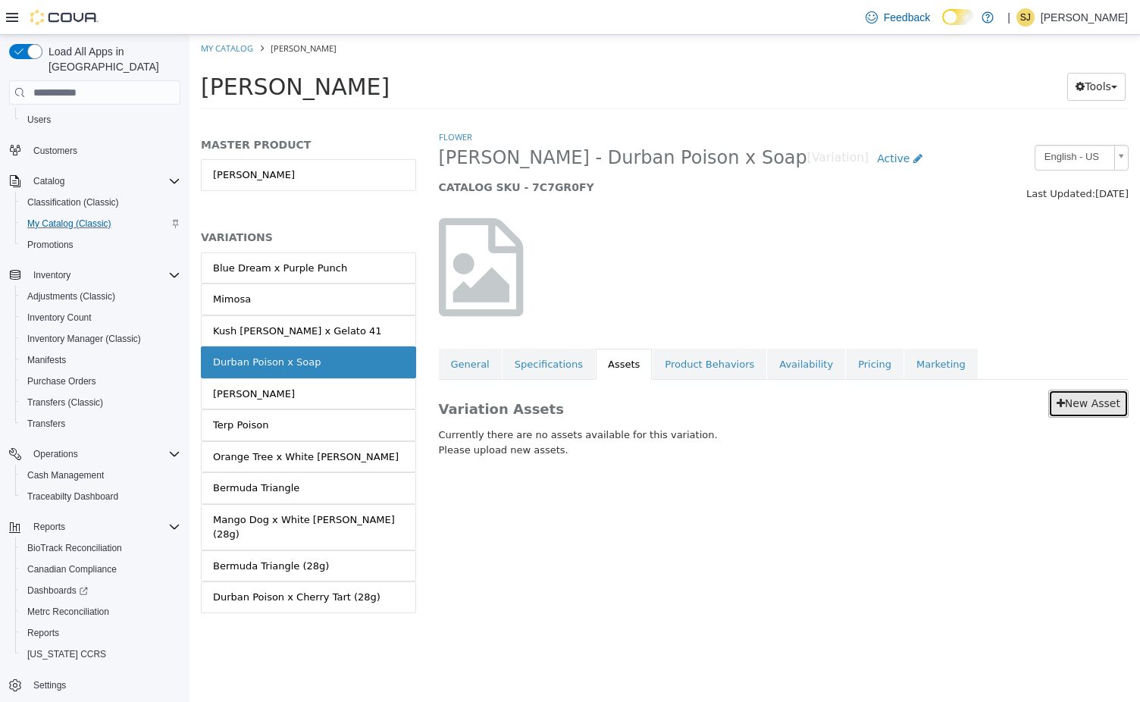
click at [1093, 405] on link "New Asset" at bounding box center [1088, 404] width 80 height 28
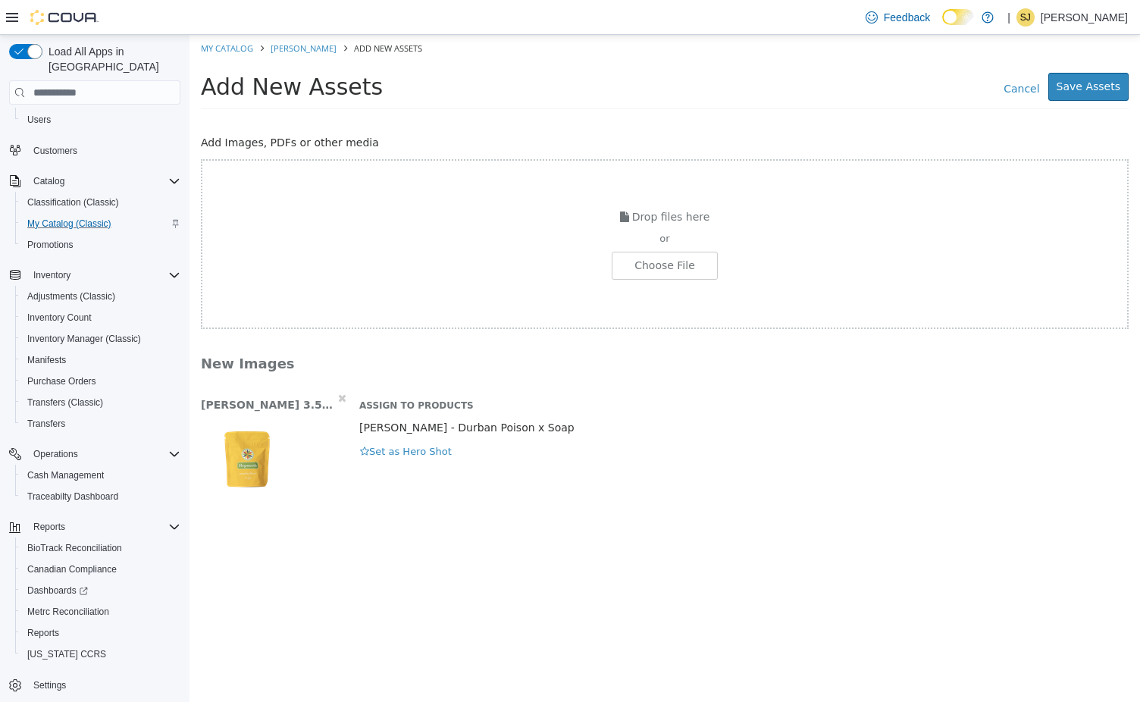
click at [418, 461] on div "Hepworth 3.5g Gorilla Glue x Purple Punch.png Assign to Products Hepworth - Dur…" at bounding box center [664, 441] width 950 height 102
click at [421, 450] on button "Set as Hero Shot" at bounding box center [405, 451] width 93 height 17
click at [1091, 82] on button "Save Assets" at bounding box center [1088, 87] width 80 height 28
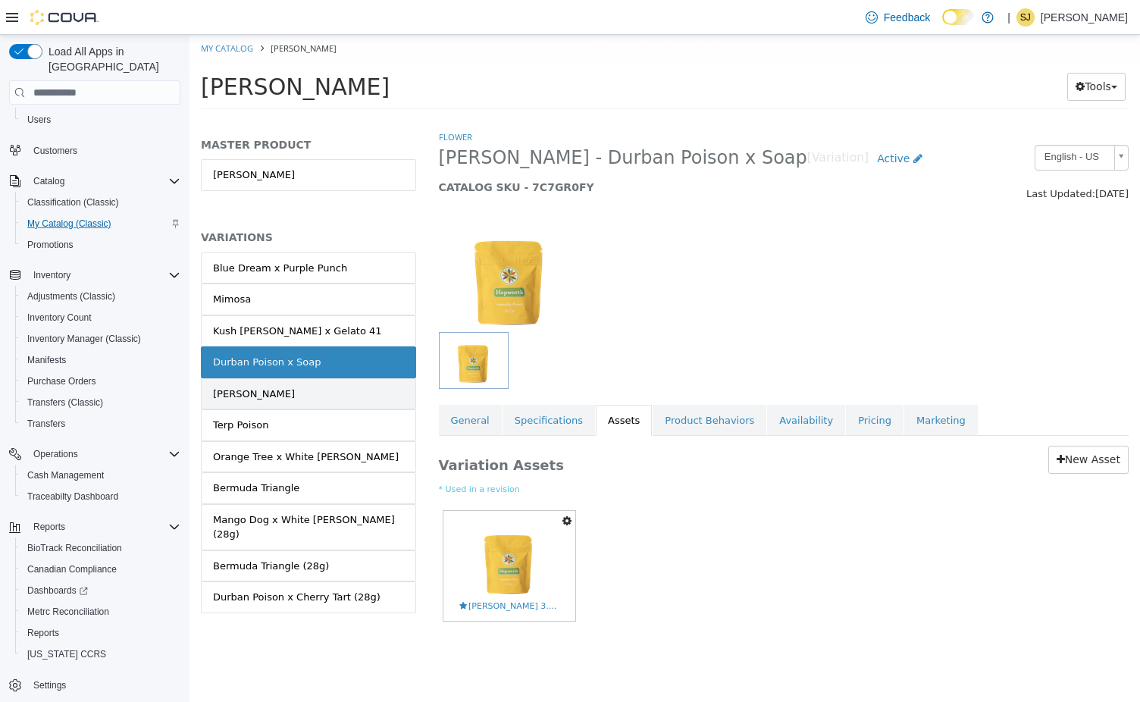
click at [290, 399] on link "Jack Grape" at bounding box center [308, 394] width 215 height 32
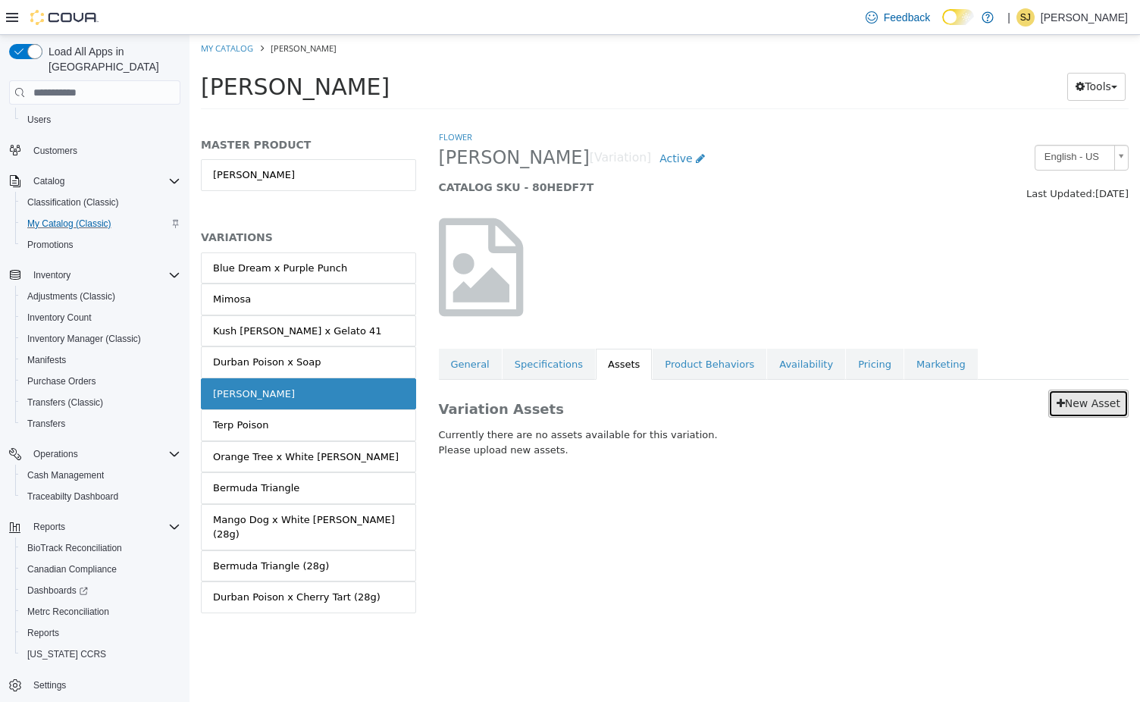
click at [1096, 405] on link "New Asset" at bounding box center [1088, 404] width 80 height 28
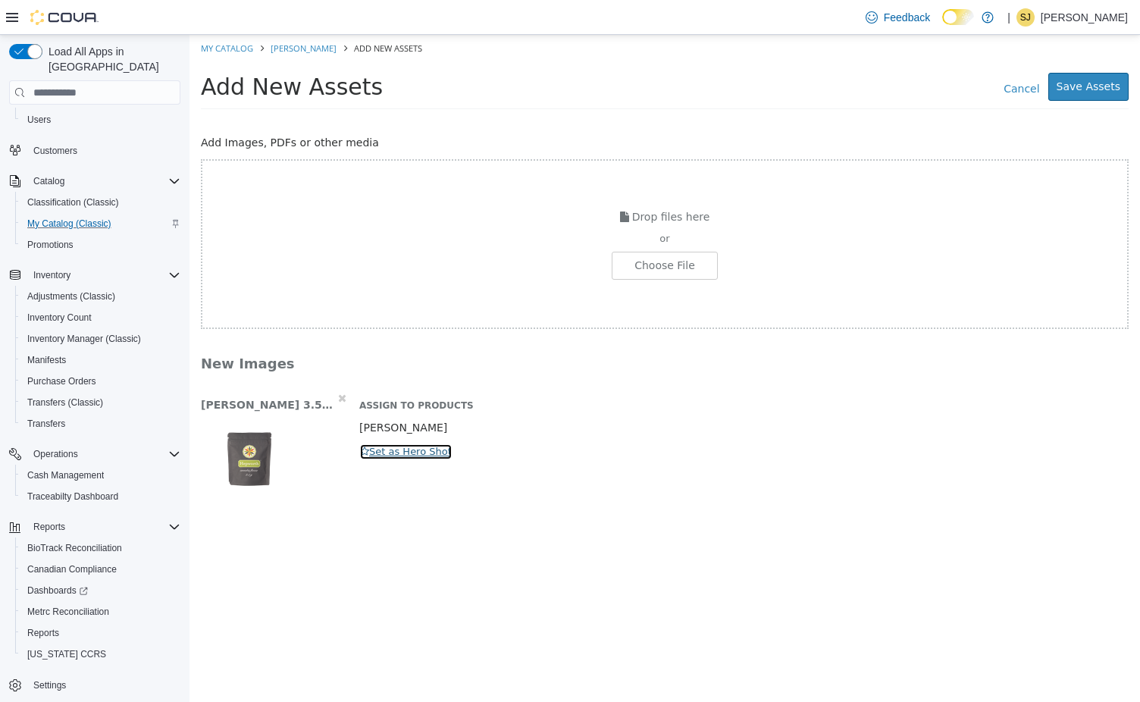
click at [411, 446] on button "Set as Hero Shot" at bounding box center [405, 451] width 93 height 17
click at [1103, 80] on button "Save Assets" at bounding box center [1088, 87] width 80 height 28
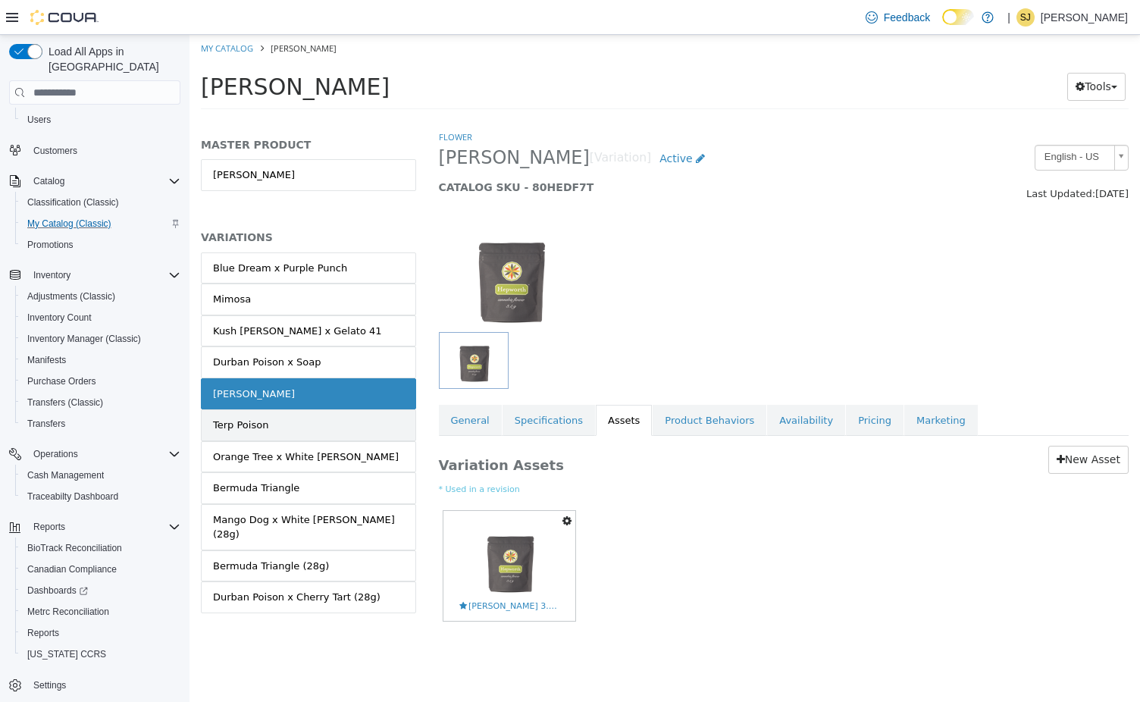
click at [356, 427] on link "Terp Poison" at bounding box center [308, 425] width 215 height 32
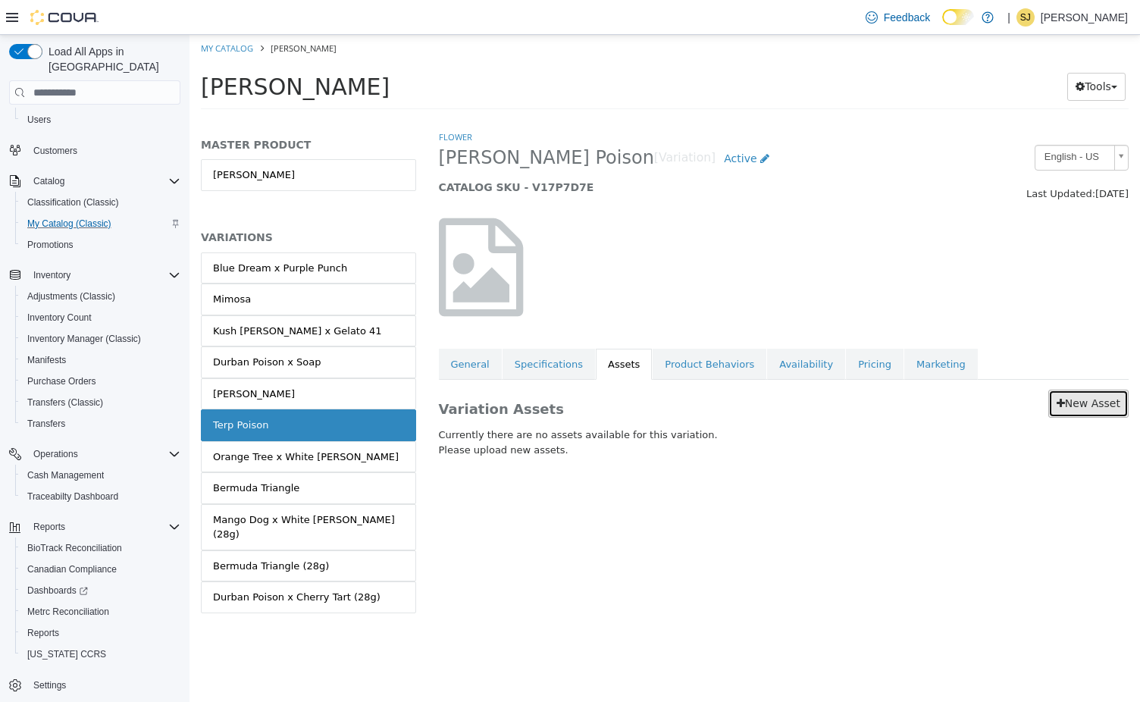
click at [1090, 403] on link "New Asset" at bounding box center [1088, 404] width 80 height 28
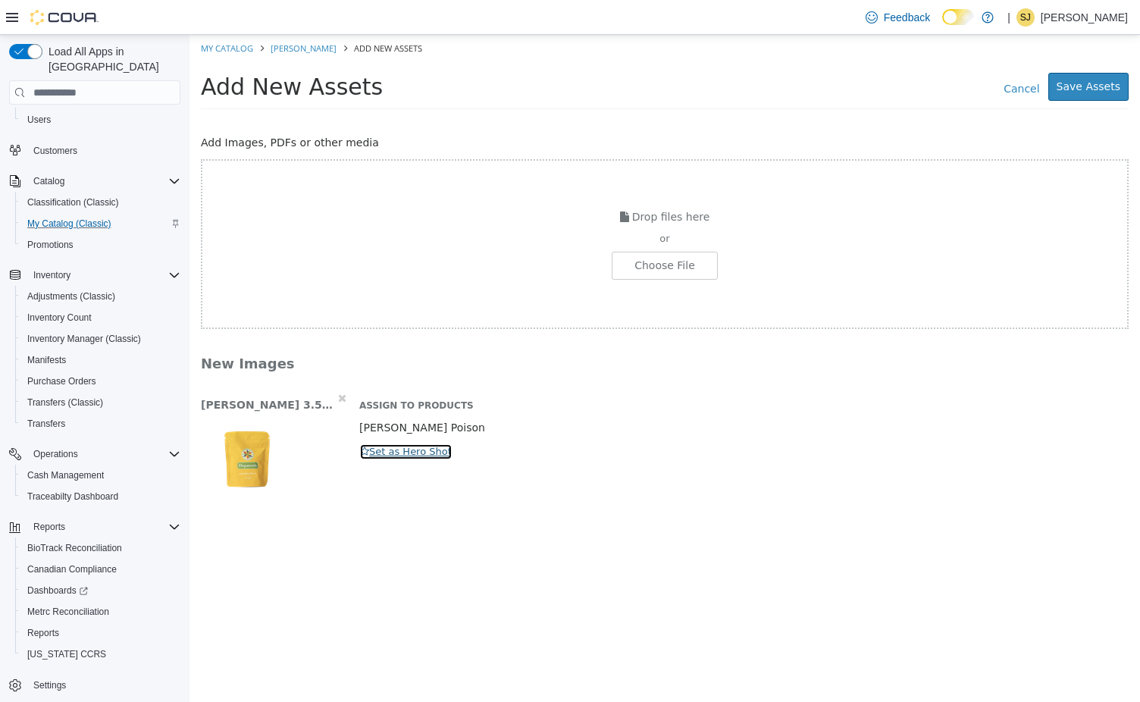
click at [431, 455] on button "Set as Hero Shot" at bounding box center [405, 451] width 93 height 17
click at [1097, 91] on button "Save Assets" at bounding box center [1088, 87] width 80 height 28
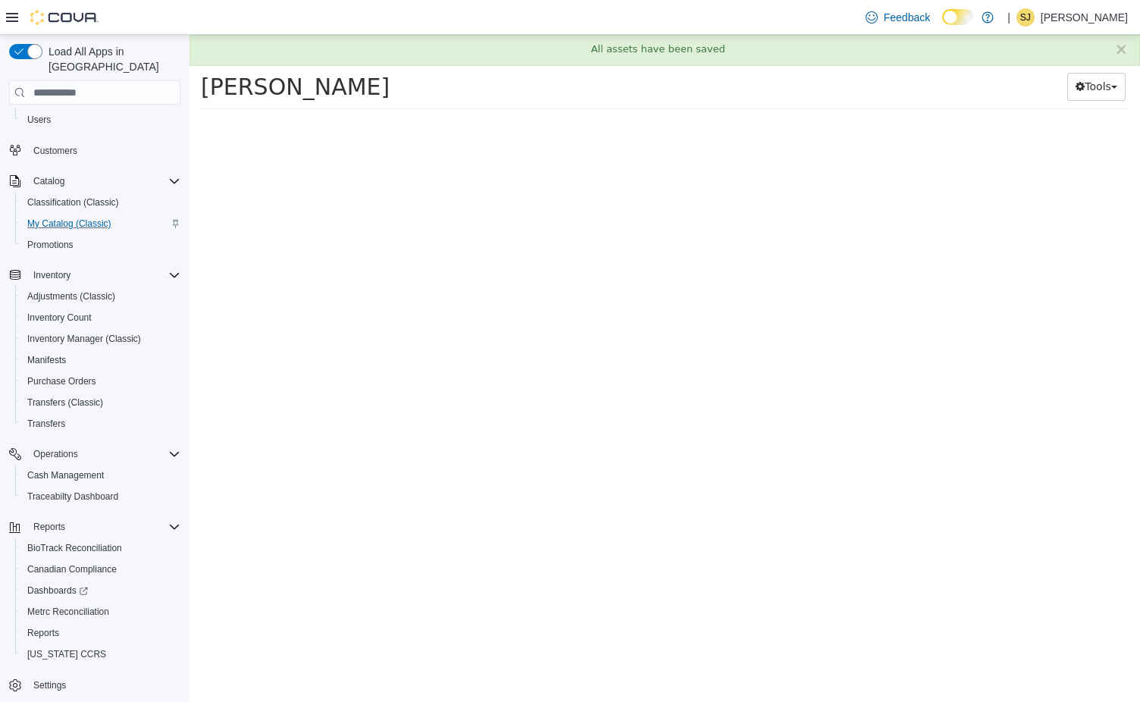
click at [1097, 91] on button "Tools" at bounding box center [1096, 87] width 58 height 28
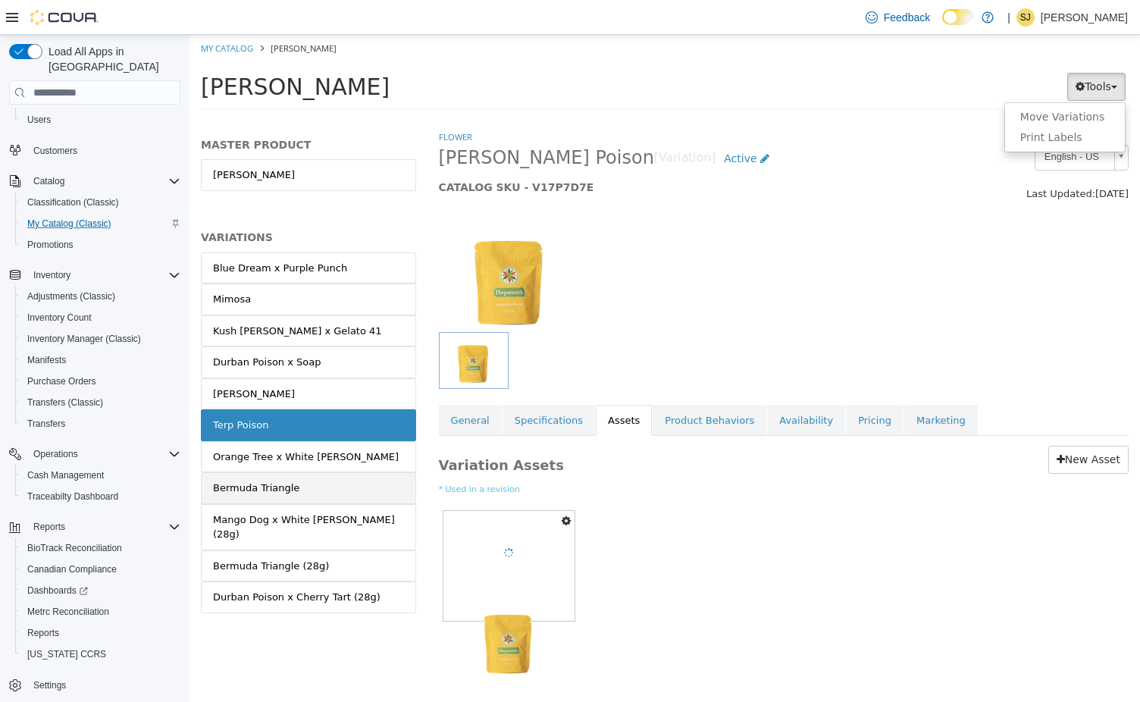
click at [296, 483] on link "Bermuda Triangle" at bounding box center [308, 488] width 215 height 32
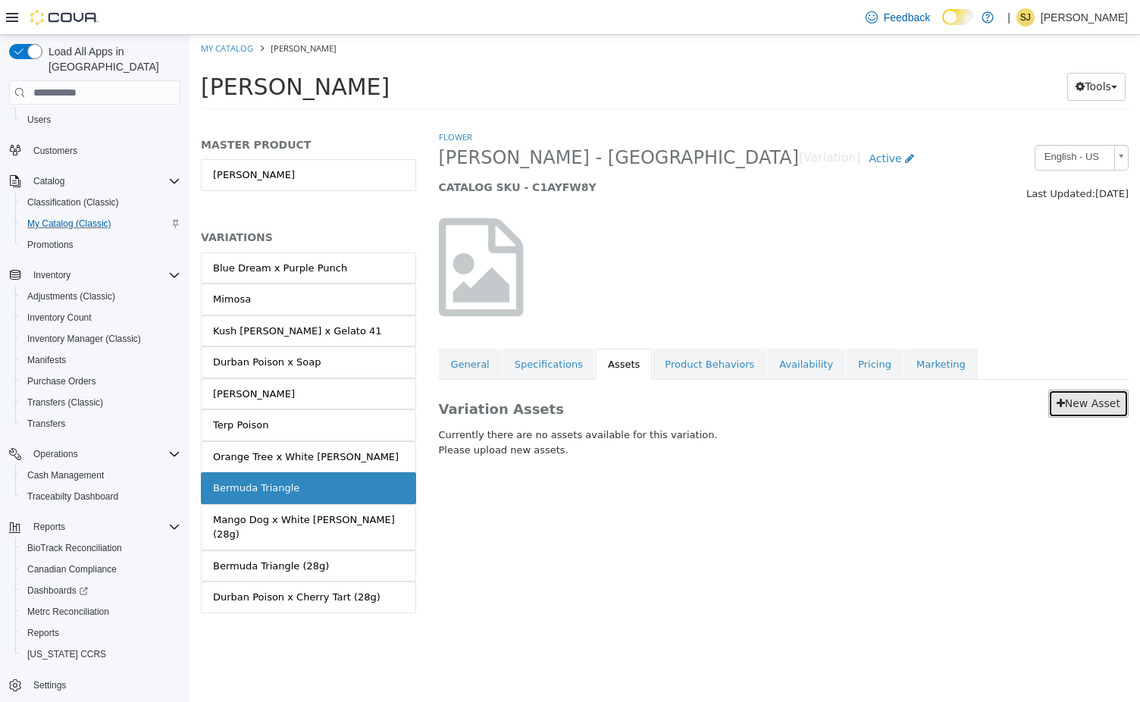
click at [1071, 400] on link "New Asset" at bounding box center [1088, 404] width 80 height 28
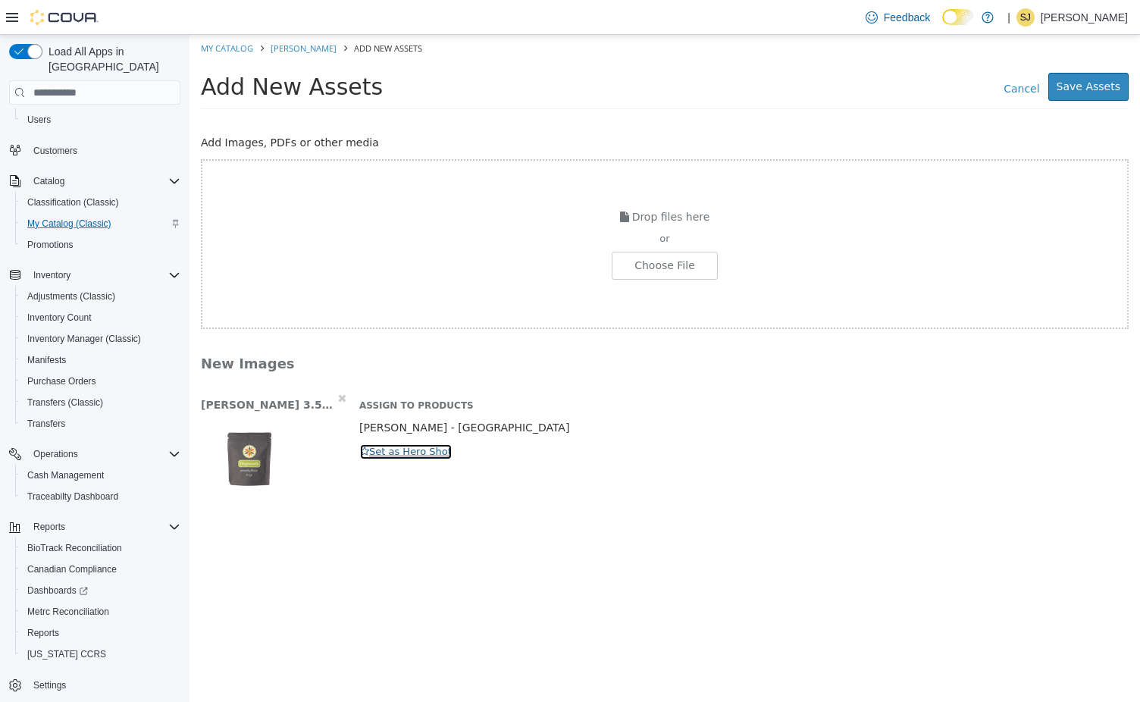
click at [405, 452] on button "Set as Hero Shot" at bounding box center [405, 451] width 93 height 17
click at [1106, 92] on button "Save Assets" at bounding box center [1088, 87] width 80 height 28
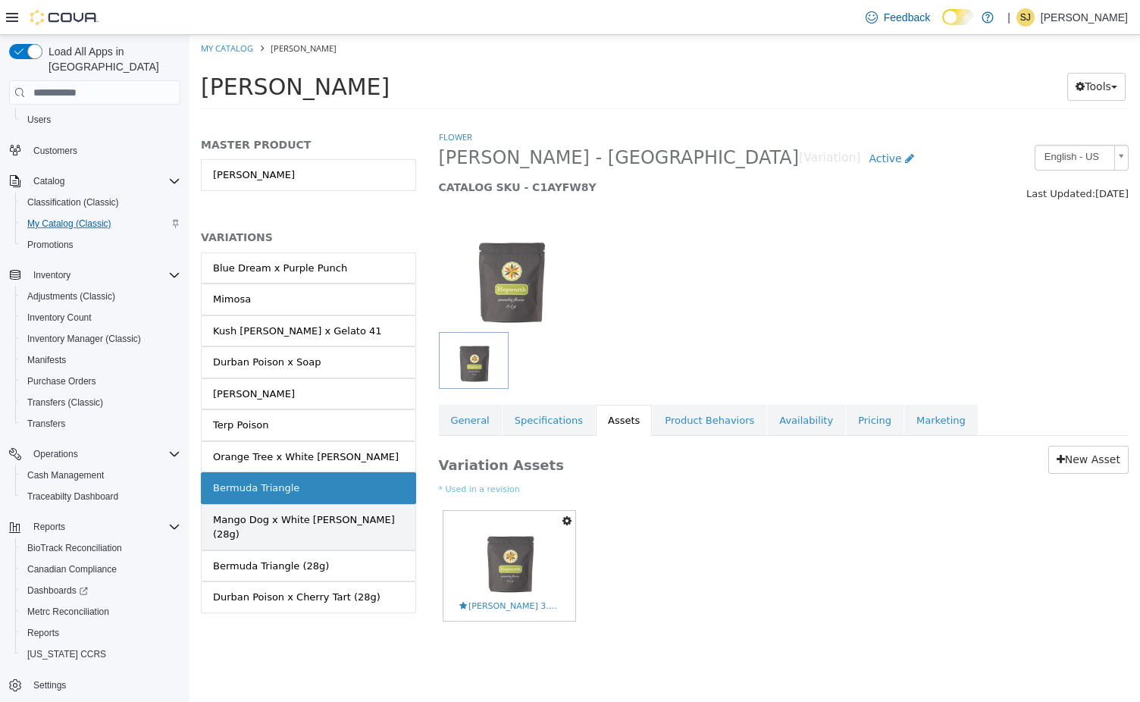
click at [321, 524] on div "Mango Dog x White Runtz (28g)" at bounding box center [308, 527] width 191 height 30
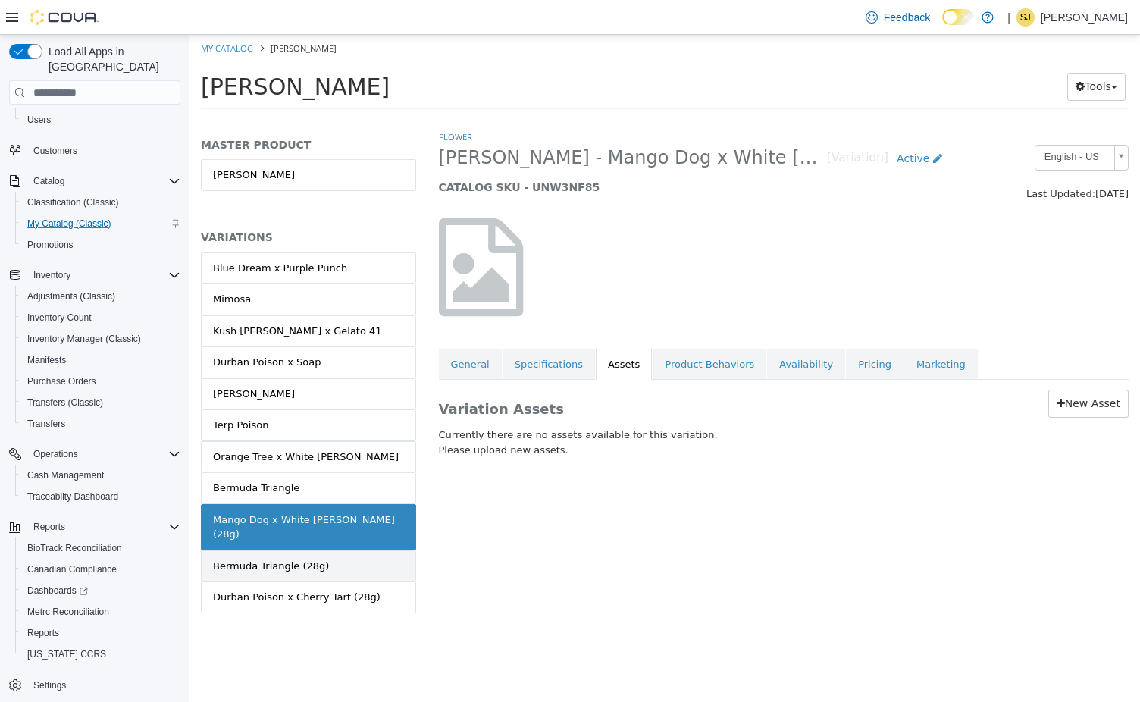
click at [309, 558] on div "Bermuda Triangle (28g)" at bounding box center [271, 565] width 116 height 15
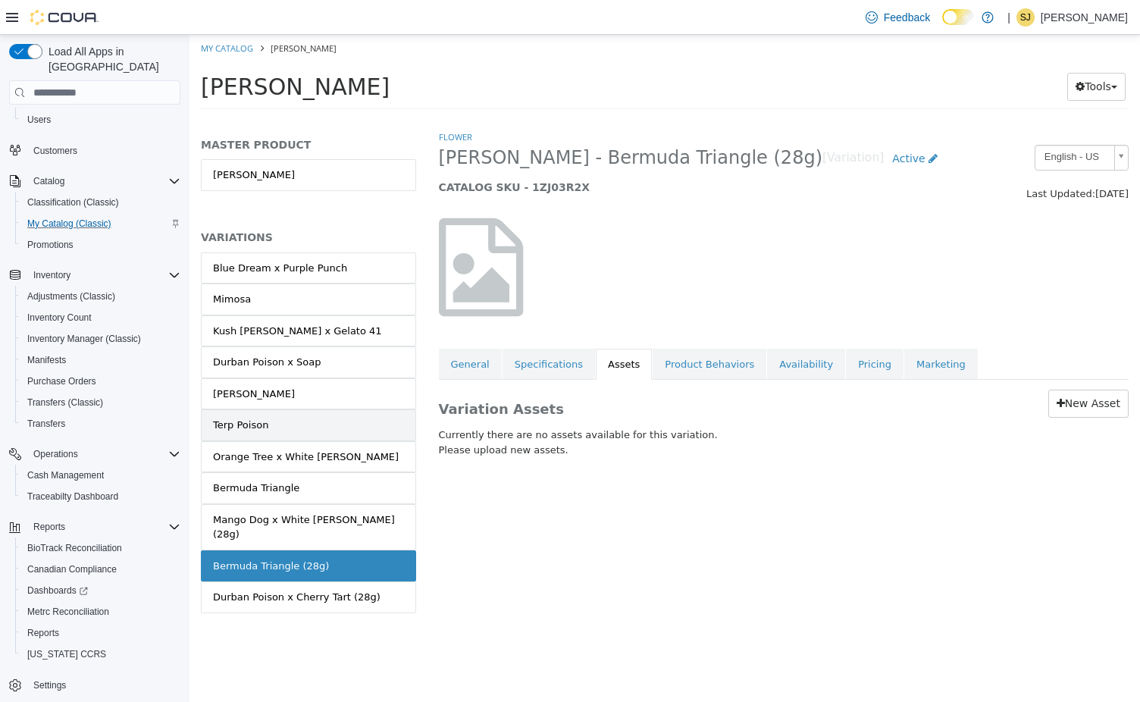
click at [286, 430] on link "Terp Poison" at bounding box center [308, 425] width 215 height 32
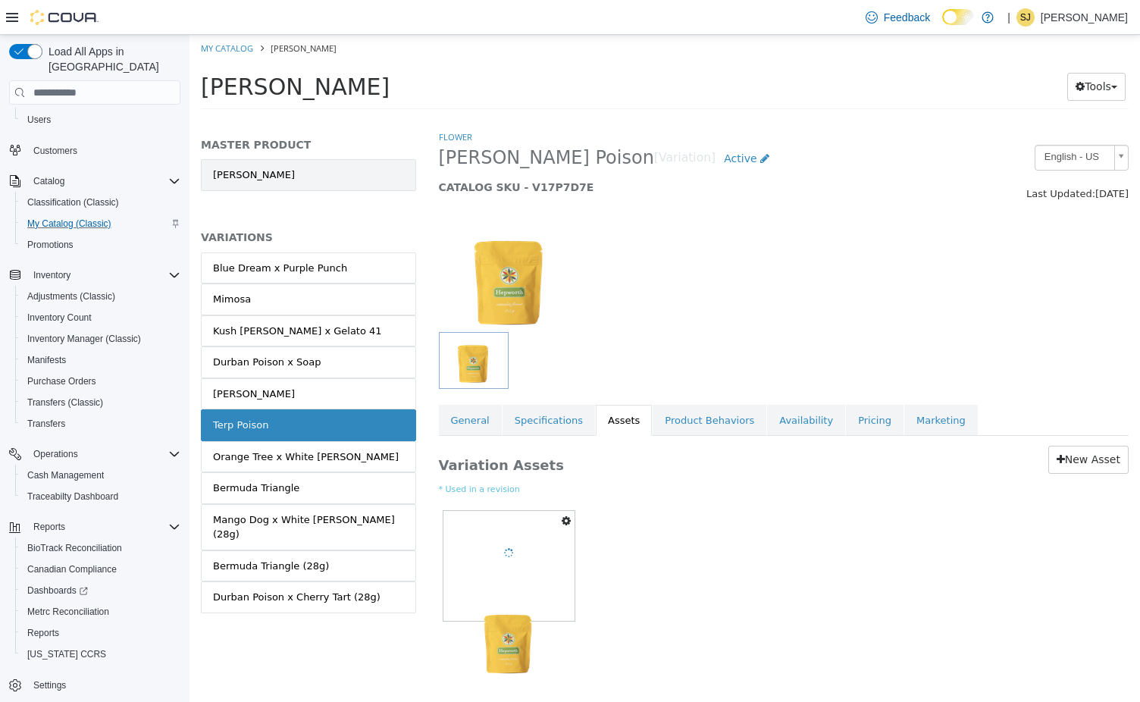
click at [305, 184] on link "[PERSON_NAME]" at bounding box center [308, 175] width 215 height 32
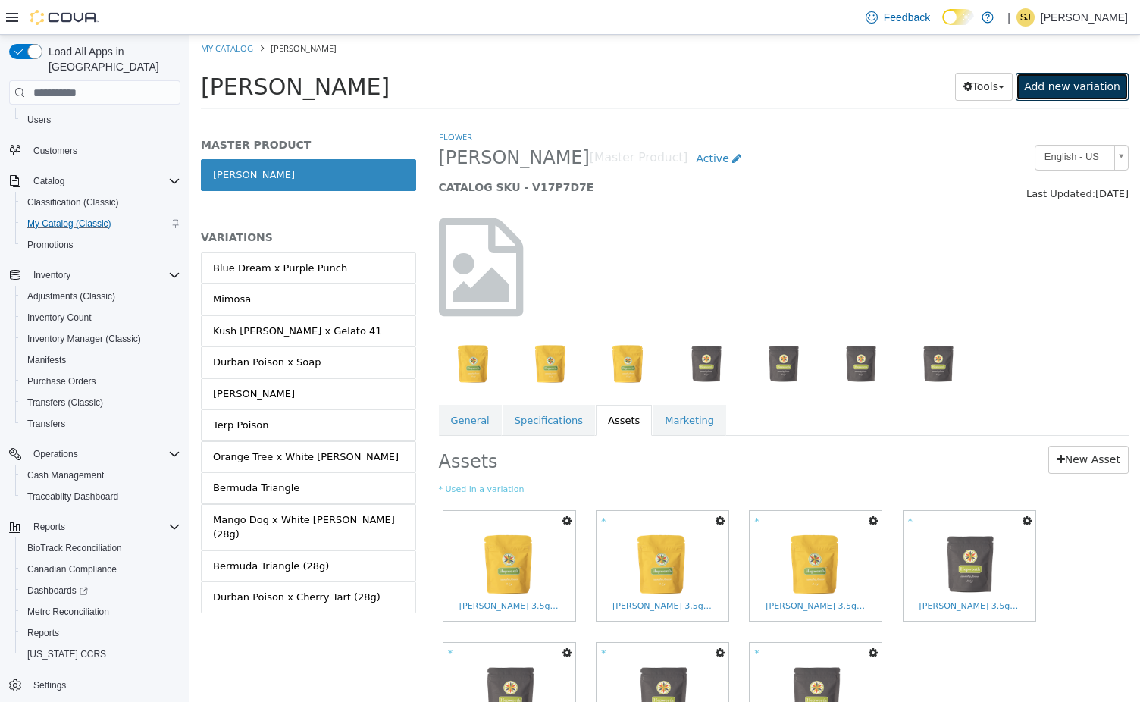
click at [1071, 89] on link "Add new variation" at bounding box center [1071, 87] width 113 height 28
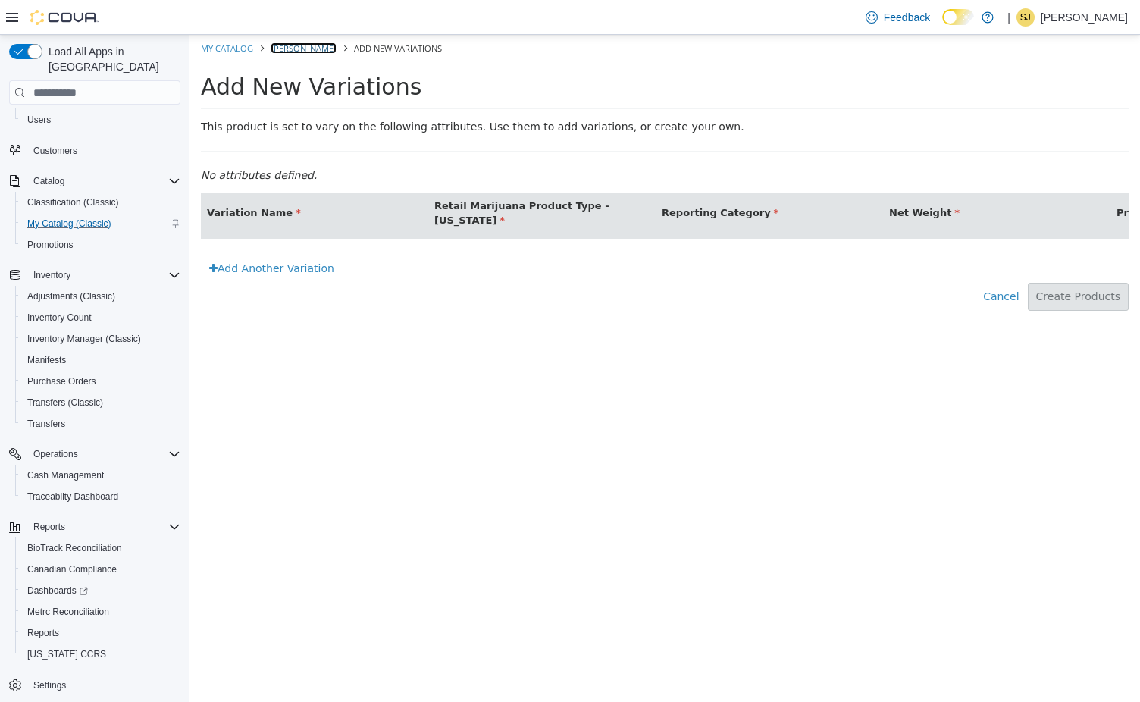
click at [292, 49] on link "[PERSON_NAME]" at bounding box center [304, 47] width 66 height 11
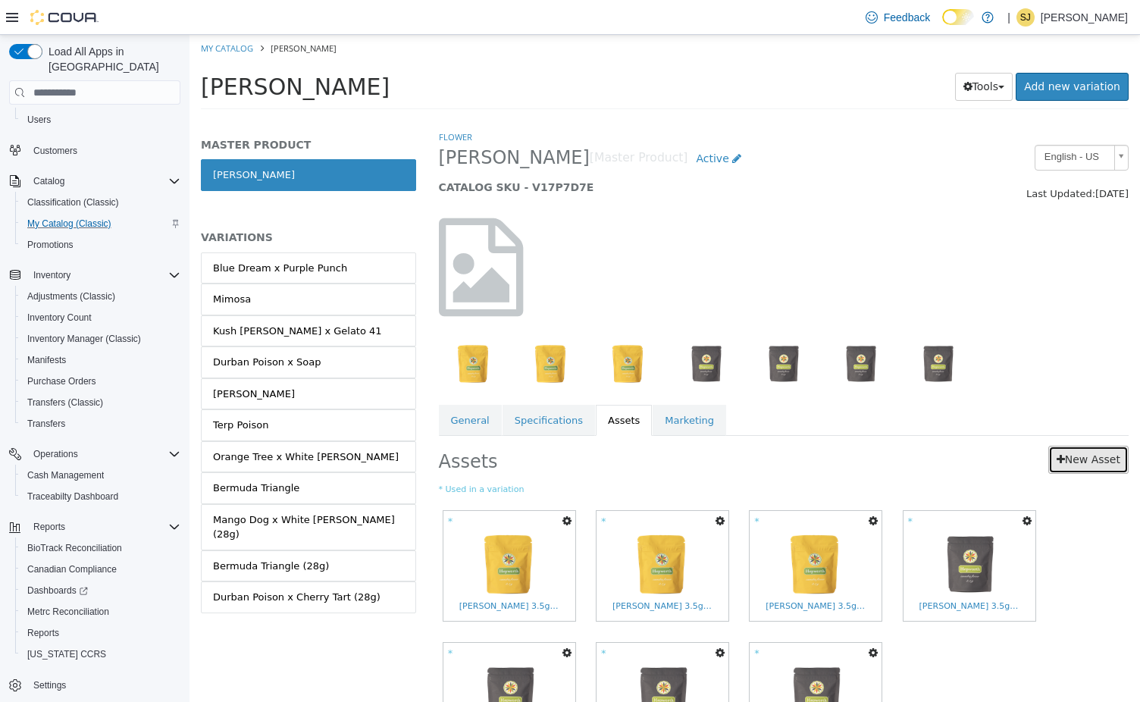
click at [1090, 450] on link "New Asset" at bounding box center [1088, 460] width 80 height 28
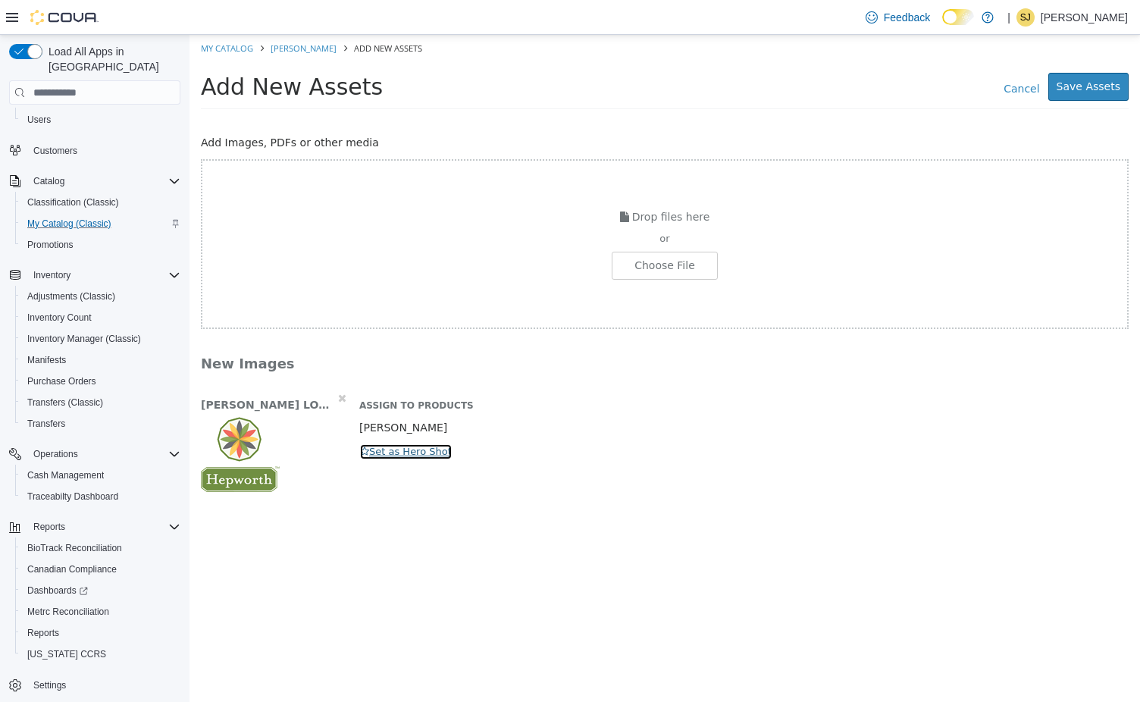
click at [420, 455] on button "Set as Hero Shot" at bounding box center [405, 451] width 93 height 17
click at [1105, 81] on button "Save Assets" at bounding box center [1088, 87] width 80 height 28
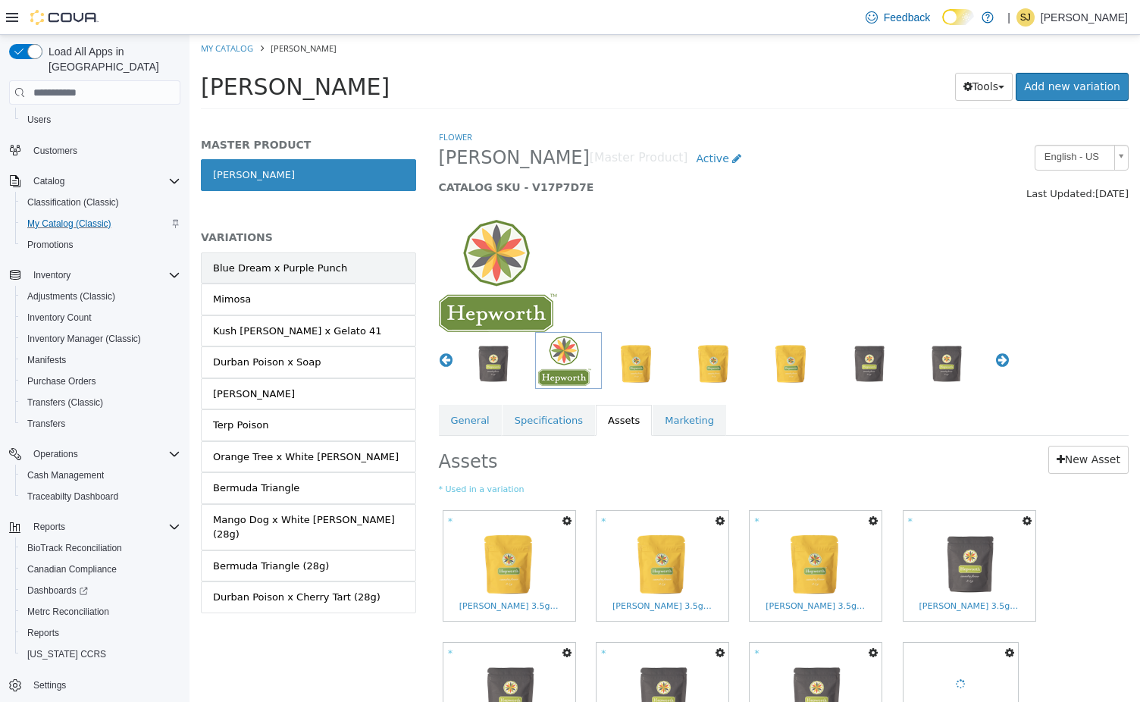
click at [306, 267] on div "Blue Dream x Purple Punch" at bounding box center [280, 268] width 134 height 15
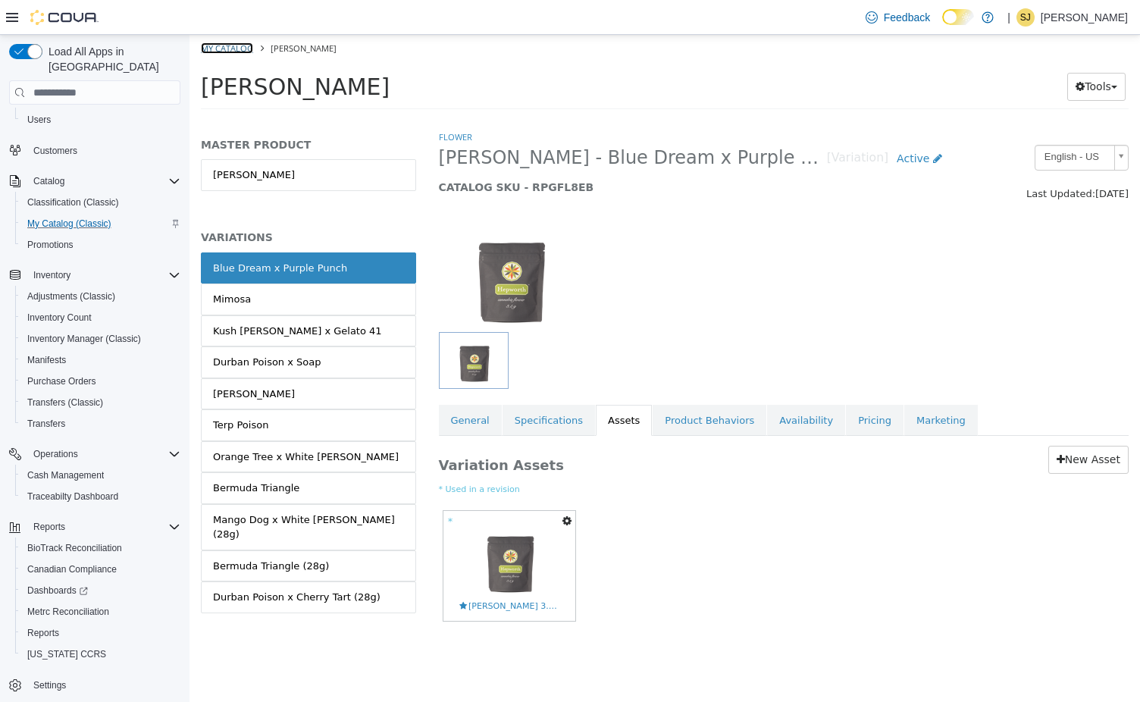
click at [232, 53] on link "My Catalog" at bounding box center [227, 47] width 52 height 11
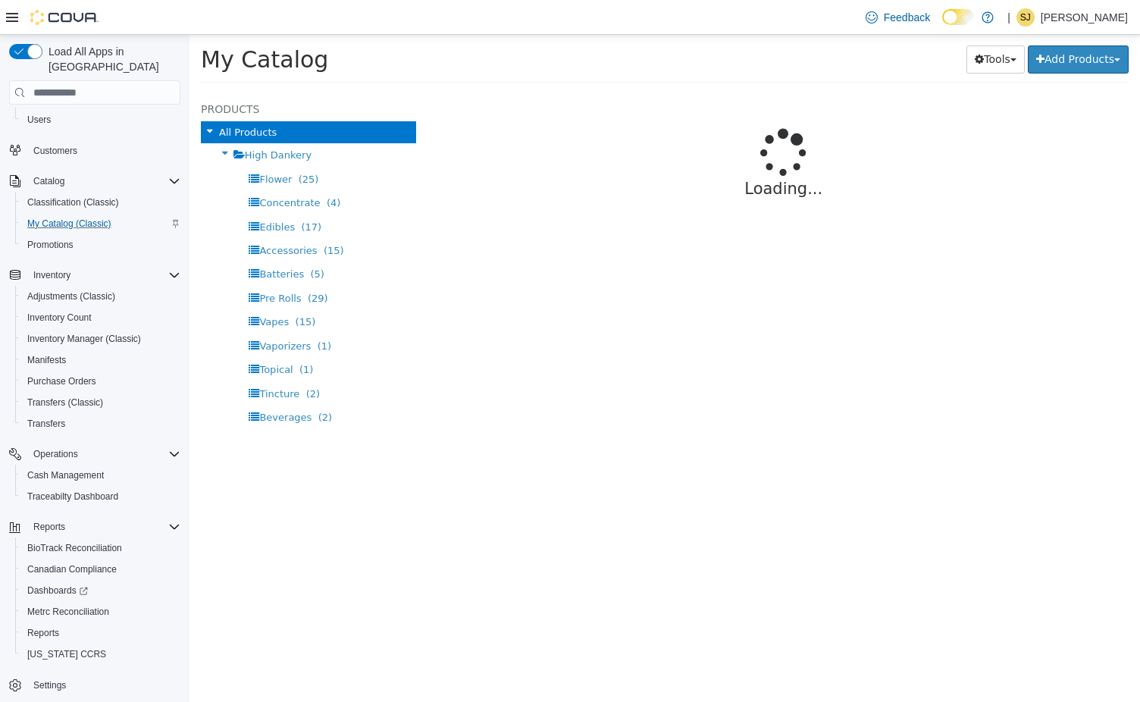
select select "**********"
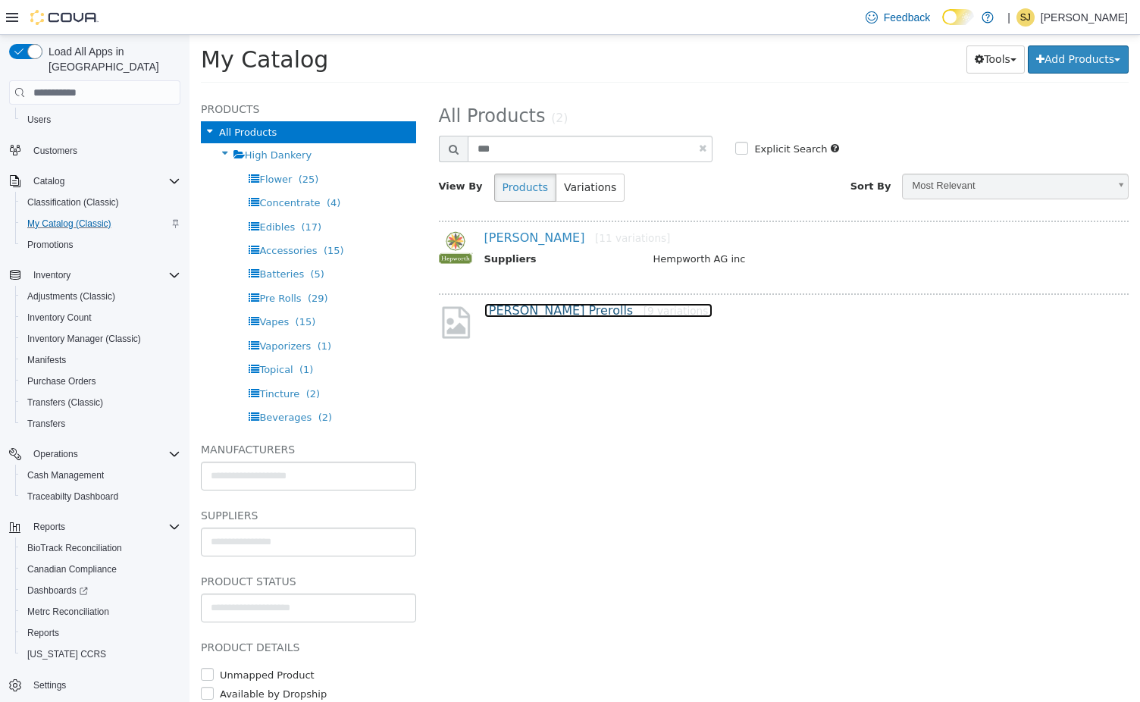
click at [548, 315] on link "Hepworth Prerolls [9 variations]" at bounding box center [598, 310] width 228 height 14
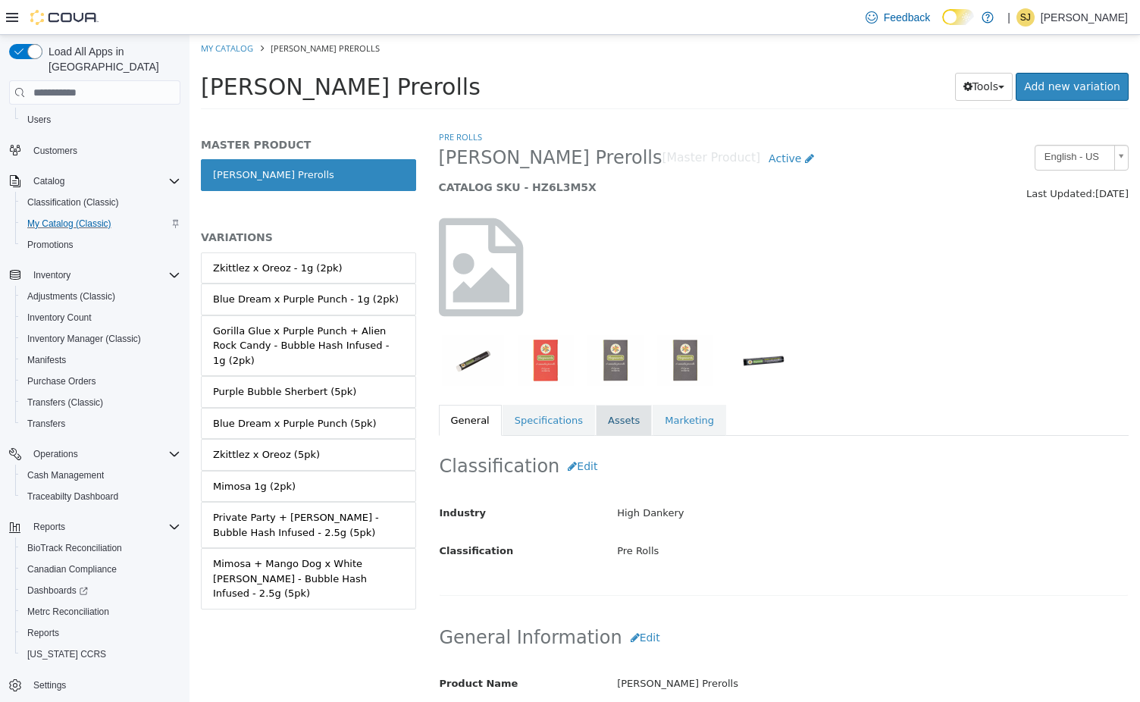
click at [607, 423] on link "Assets" at bounding box center [624, 421] width 56 height 32
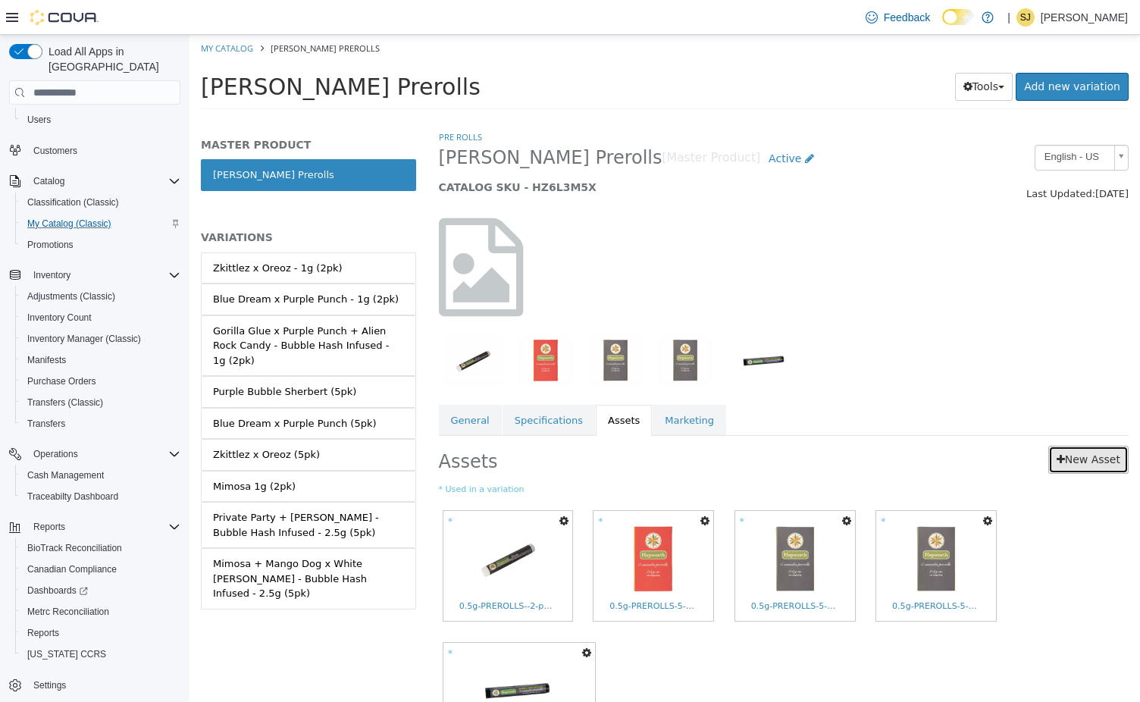
click at [1111, 461] on link "New Asset" at bounding box center [1088, 460] width 80 height 28
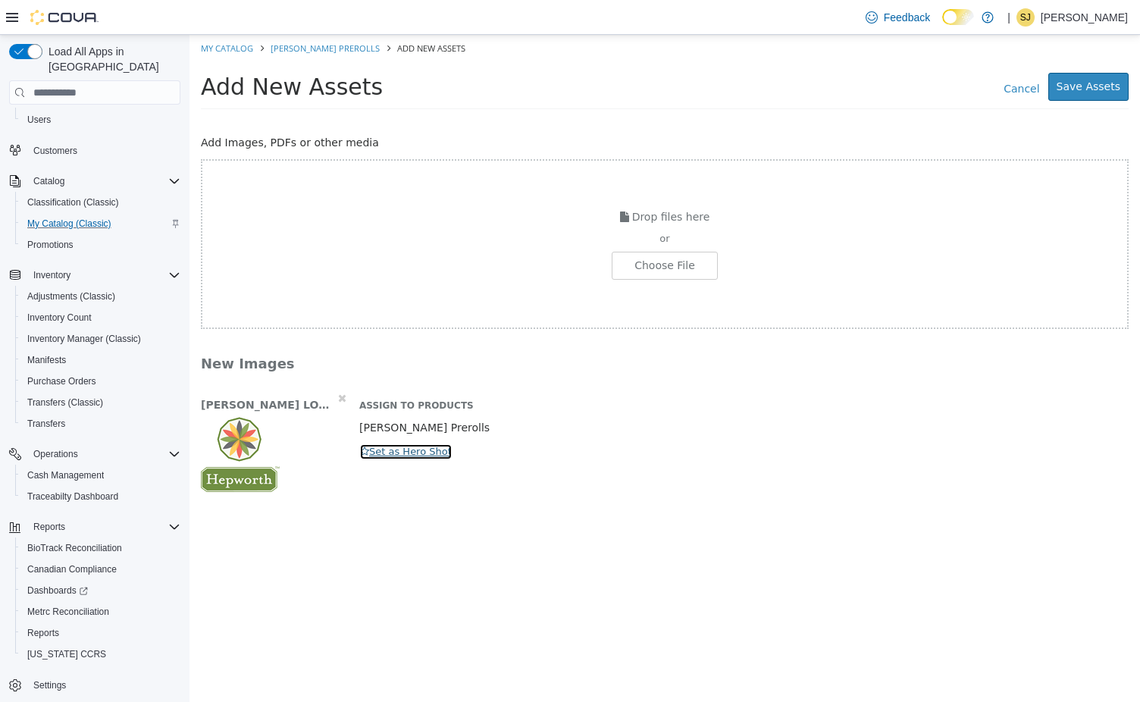
click at [390, 450] on button "Set as Hero Shot" at bounding box center [405, 451] width 93 height 17
click at [1104, 77] on button "Save Assets" at bounding box center [1088, 87] width 80 height 28
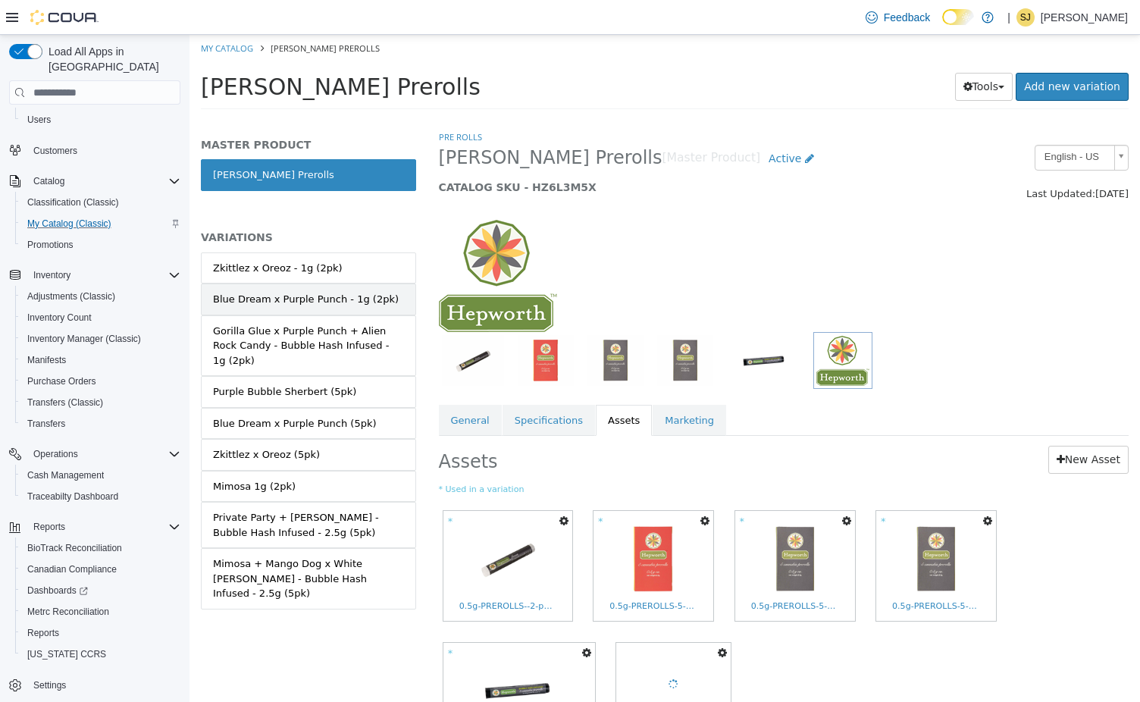
click at [352, 296] on div "Blue Dream x Purple Punch - 1g (2pk)" at bounding box center [306, 299] width 186 height 15
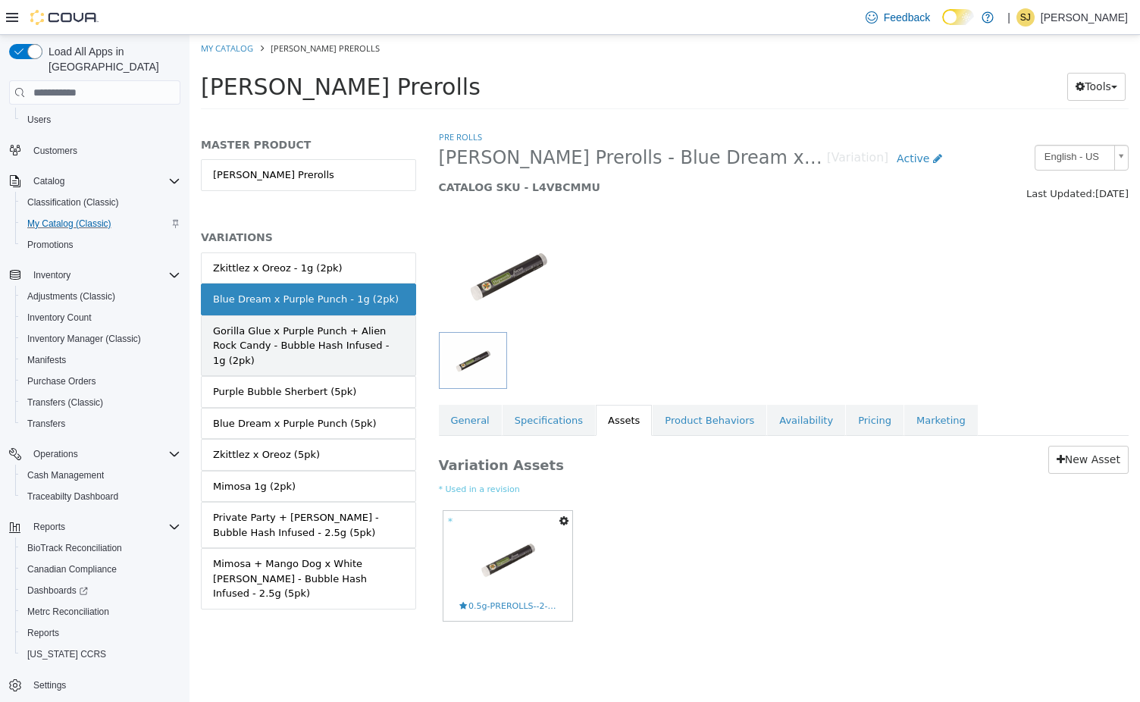
click at [329, 324] on div "Gorilla Glue x Purple Punch + Alien Rock Candy - Bubble Hash Infused - 1g (2pk)" at bounding box center [308, 346] width 191 height 45
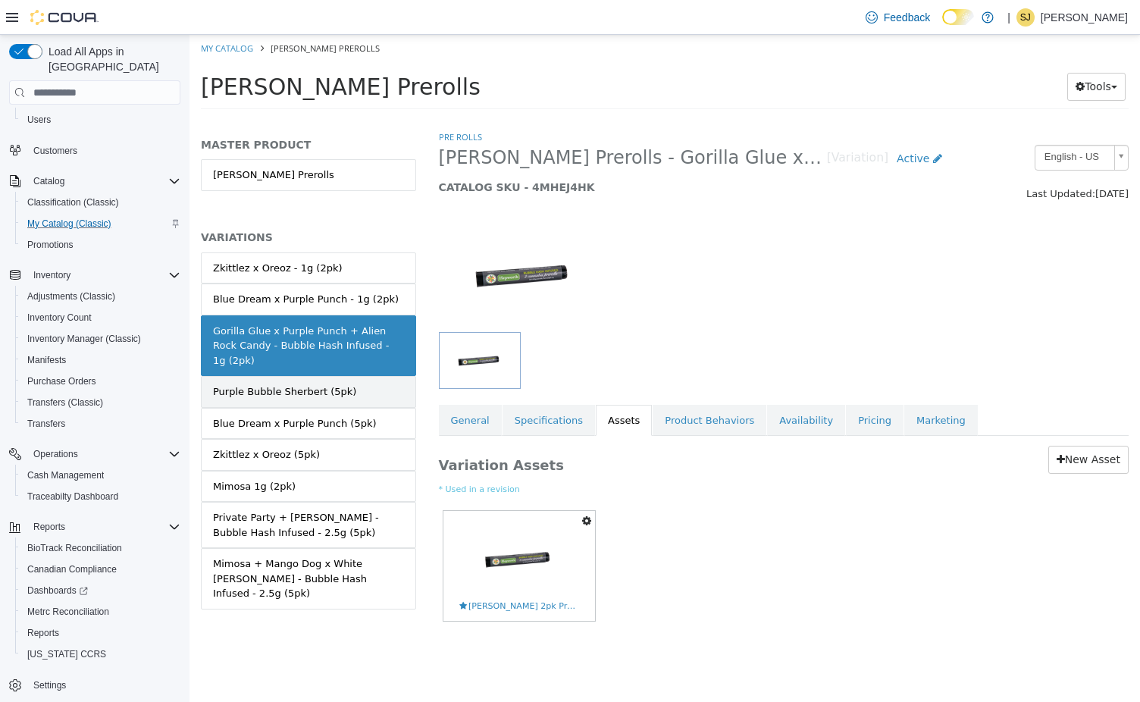
click at [327, 384] on div "Purple Bubble Sherbert (5pk)" at bounding box center [284, 391] width 143 height 15
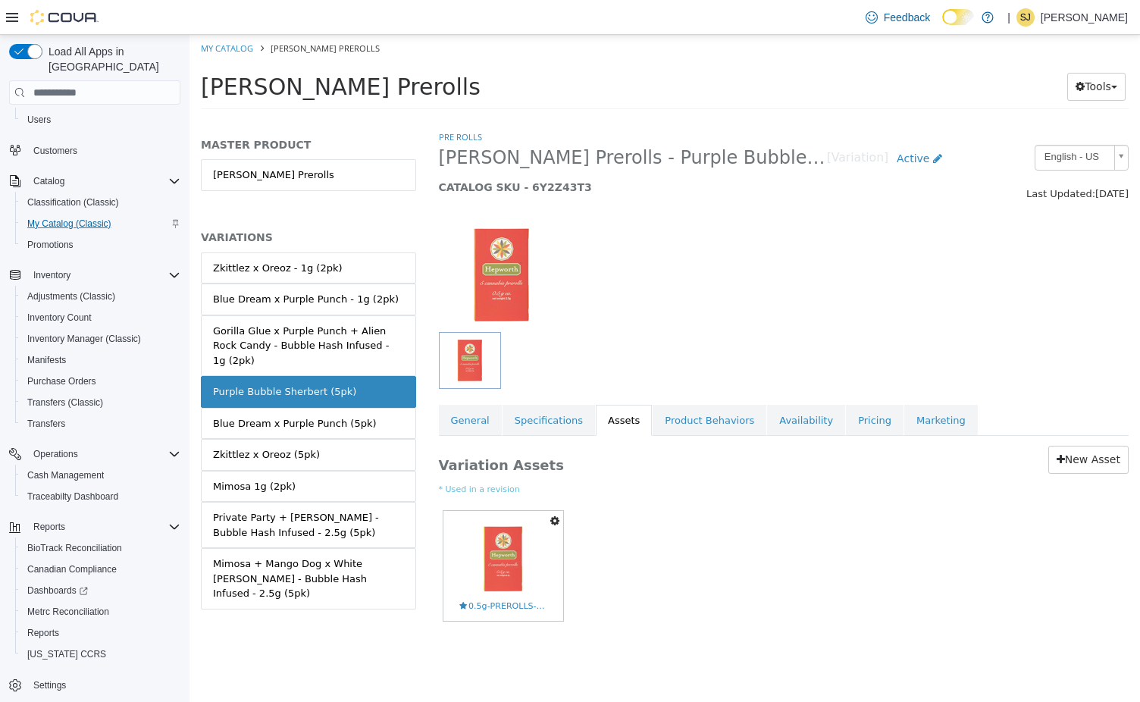
click at [347, 416] on div "Blue Dream x Purple Punch (5pk)" at bounding box center [295, 423] width 164 height 15
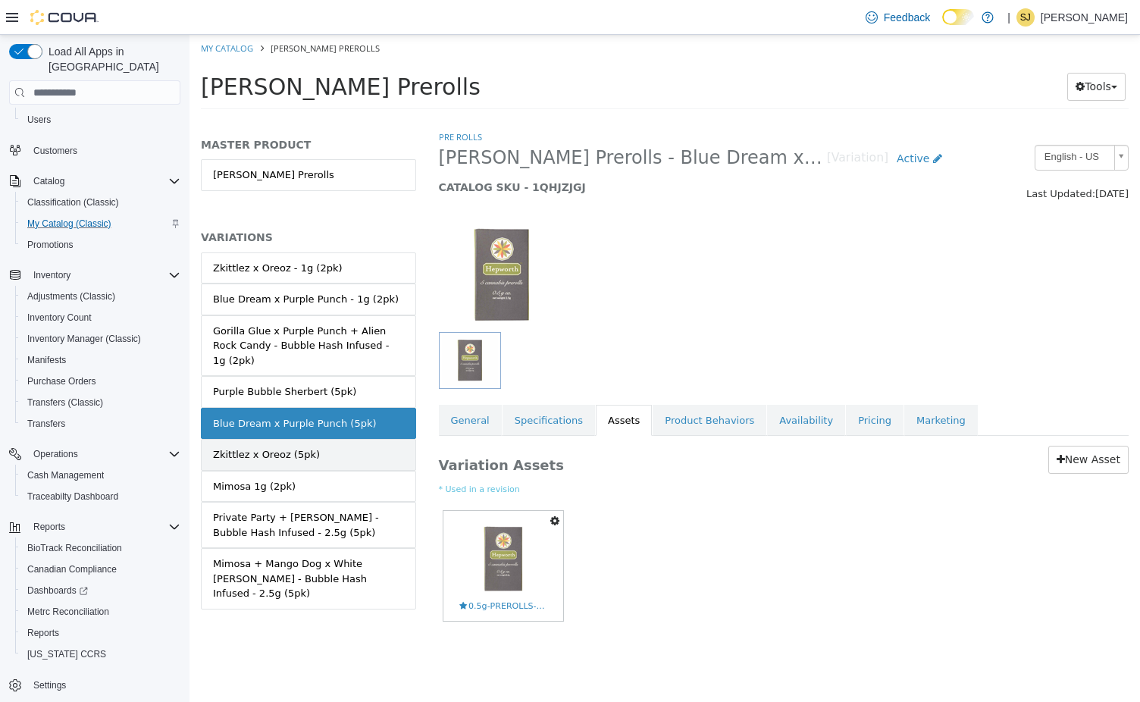
click at [359, 439] on link "Zkittlez x Oreoz (5pk)" at bounding box center [308, 455] width 215 height 32
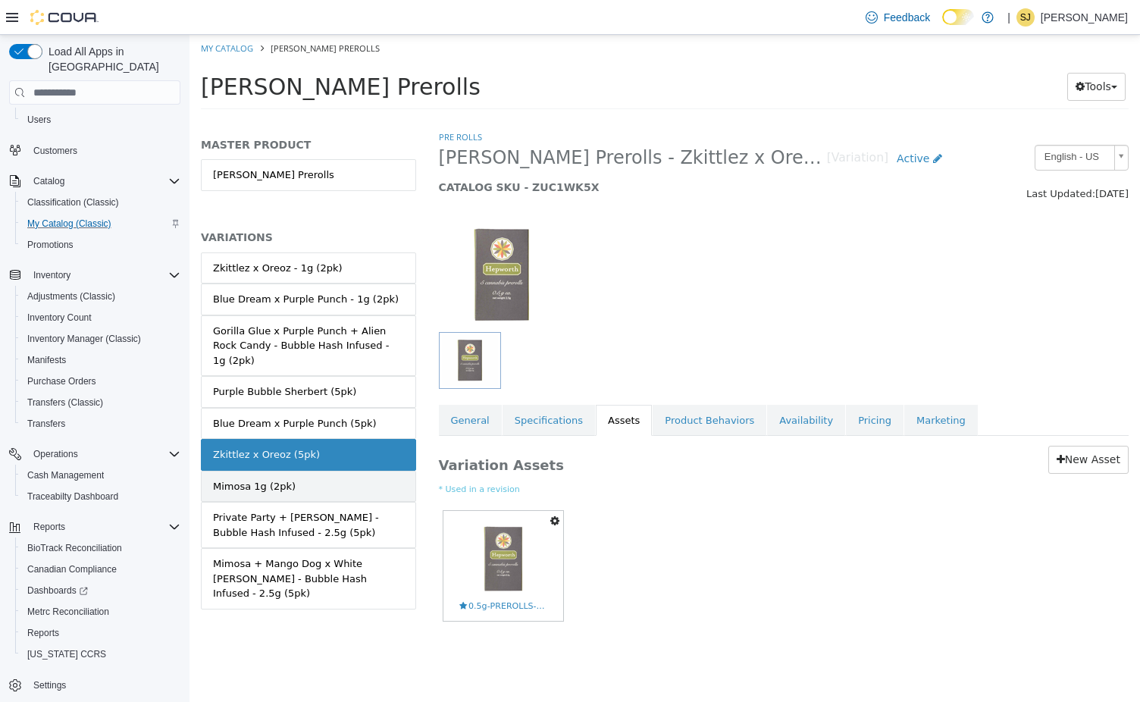
click at [361, 471] on link "Mimosa 1g (2pk)" at bounding box center [308, 487] width 215 height 32
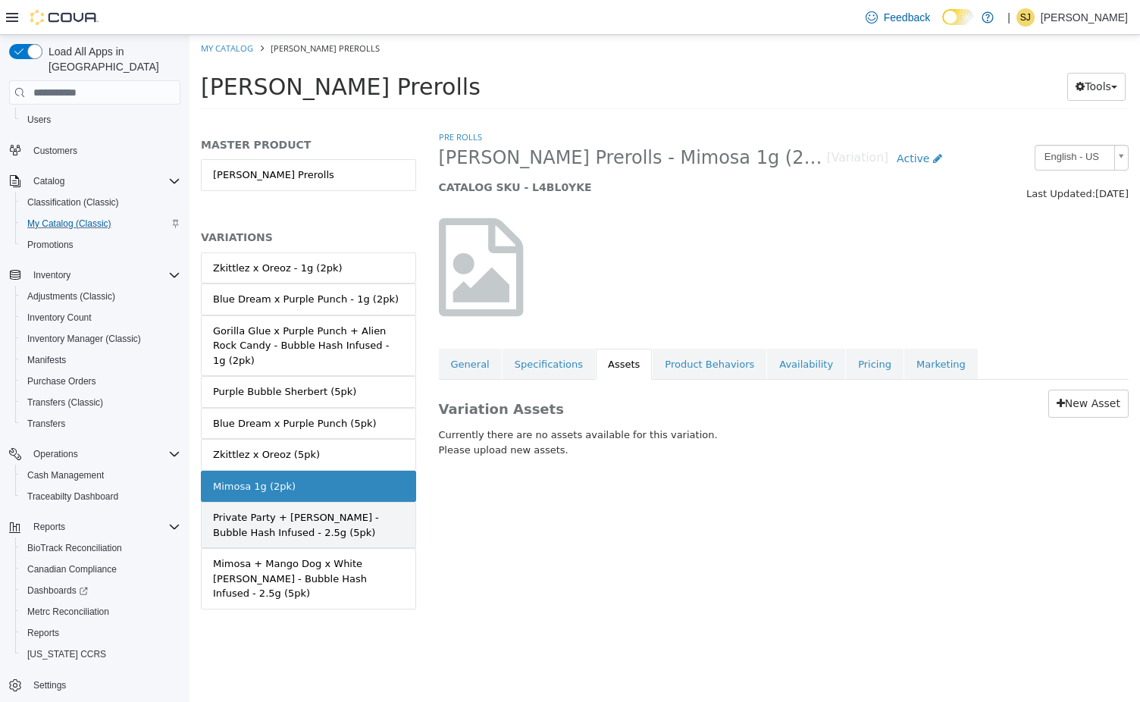
click at [352, 510] on div "Private Party + Jack Grape - Bubble Hash Infused - 2.5g (5pk)" at bounding box center [308, 525] width 191 height 30
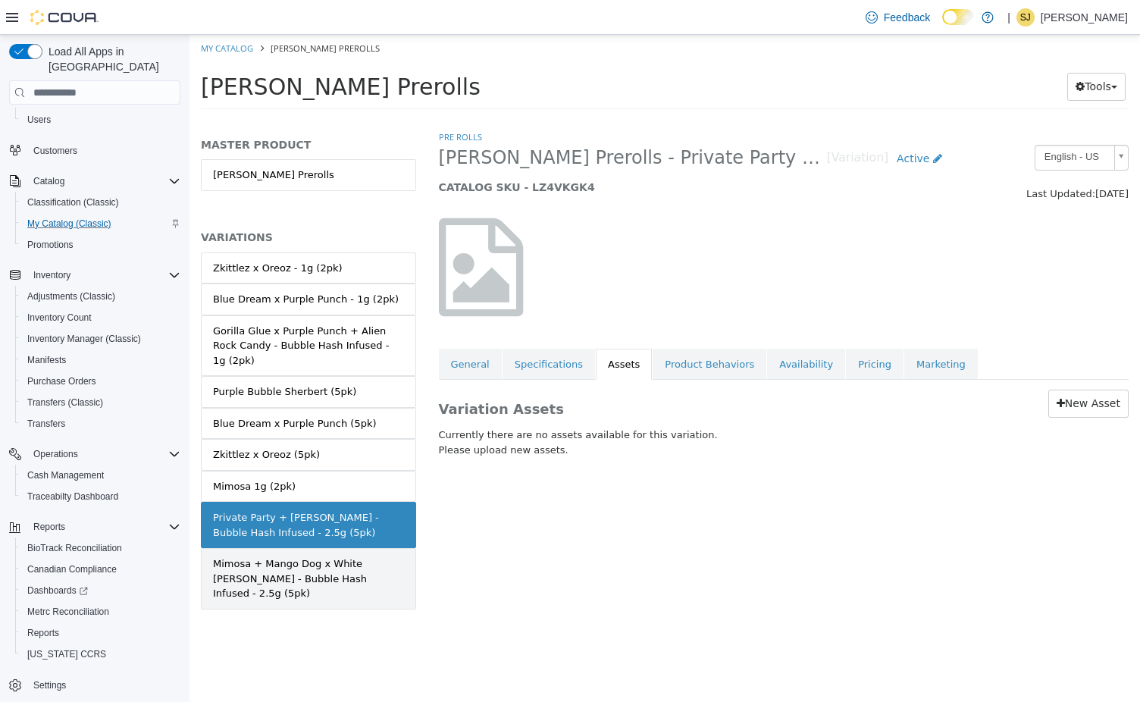
click at [346, 556] on div "Mimosa + Mango Dog x White Runtz - Bubble Hash Infused - 2.5g (5pk)" at bounding box center [308, 578] width 191 height 45
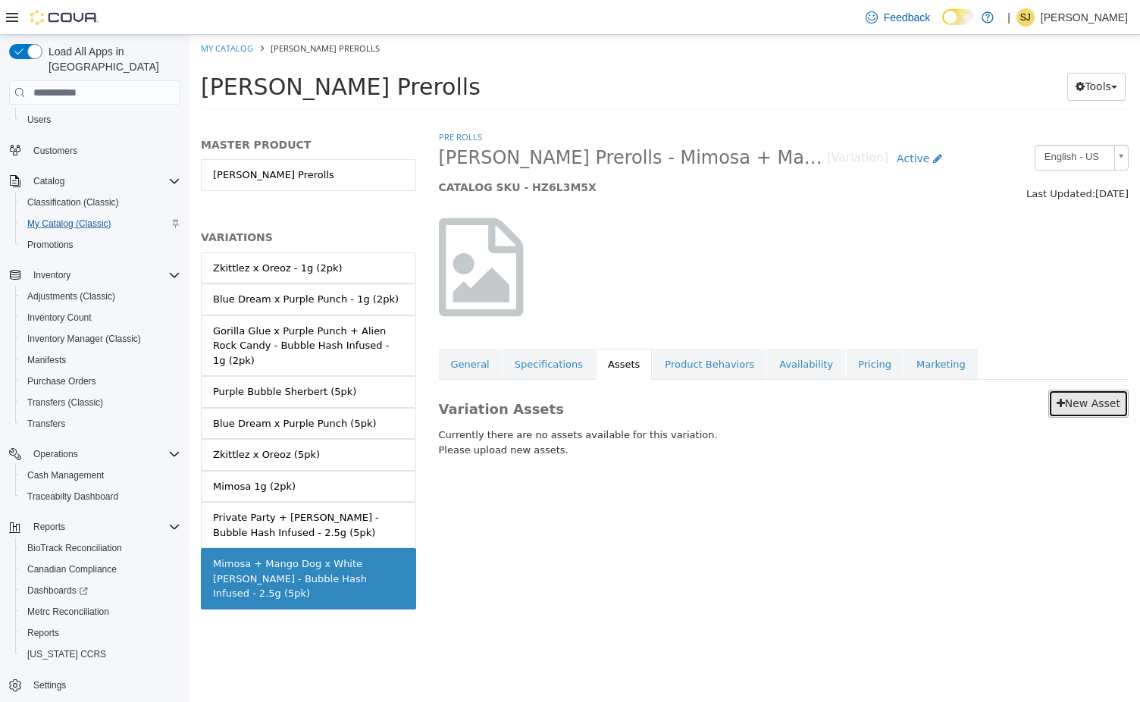
click at [1084, 410] on link "New Asset" at bounding box center [1088, 404] width 80 height 28
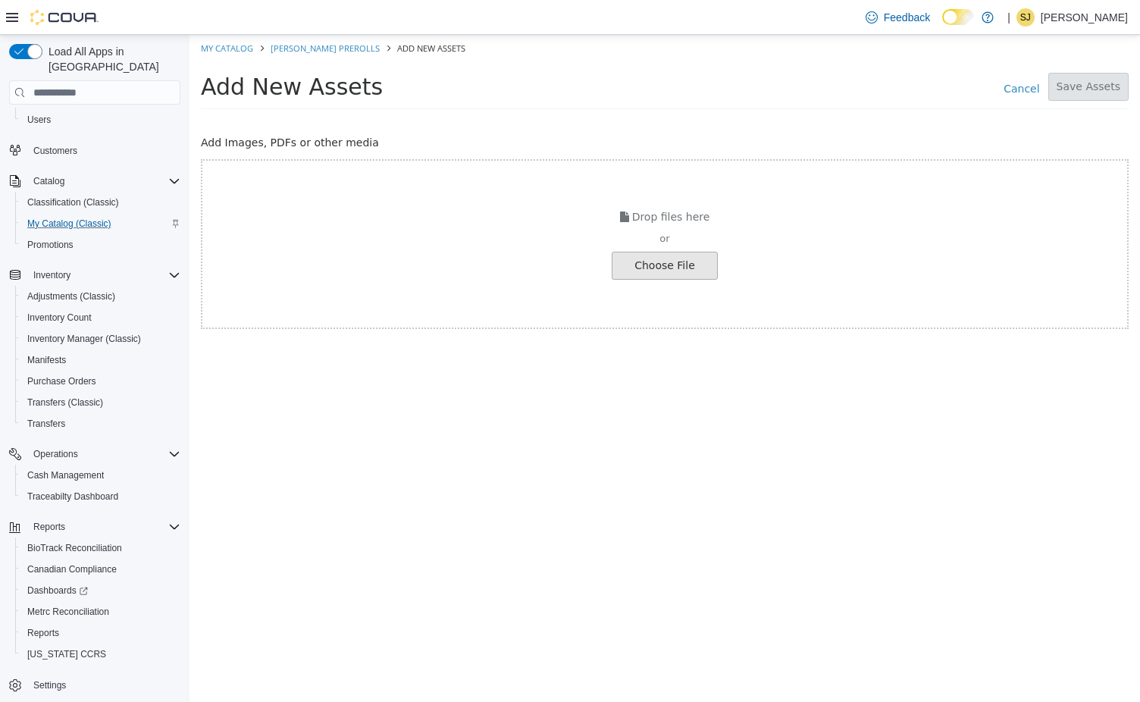
click at [1022, 97] on link "Cancel" at bounding box center [1021, 86] width 52 height 23
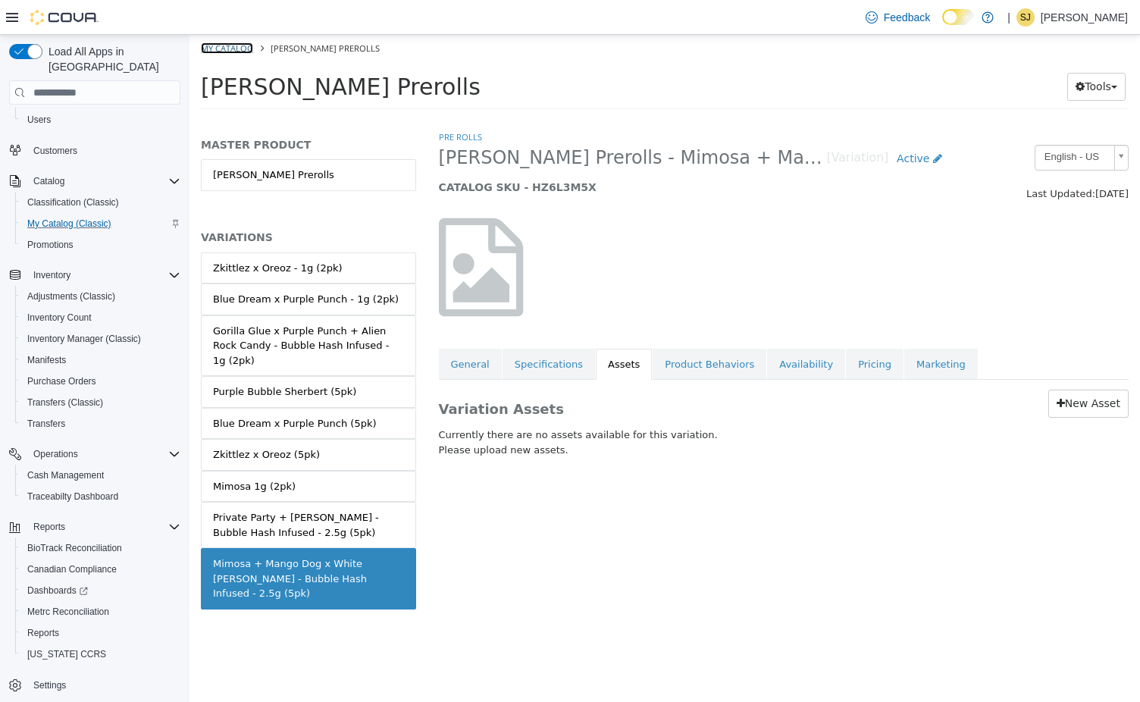
click at [231, 52] on link "My Catalog" at bounding box center [227, 47] width 52 height 11
select select "**********"
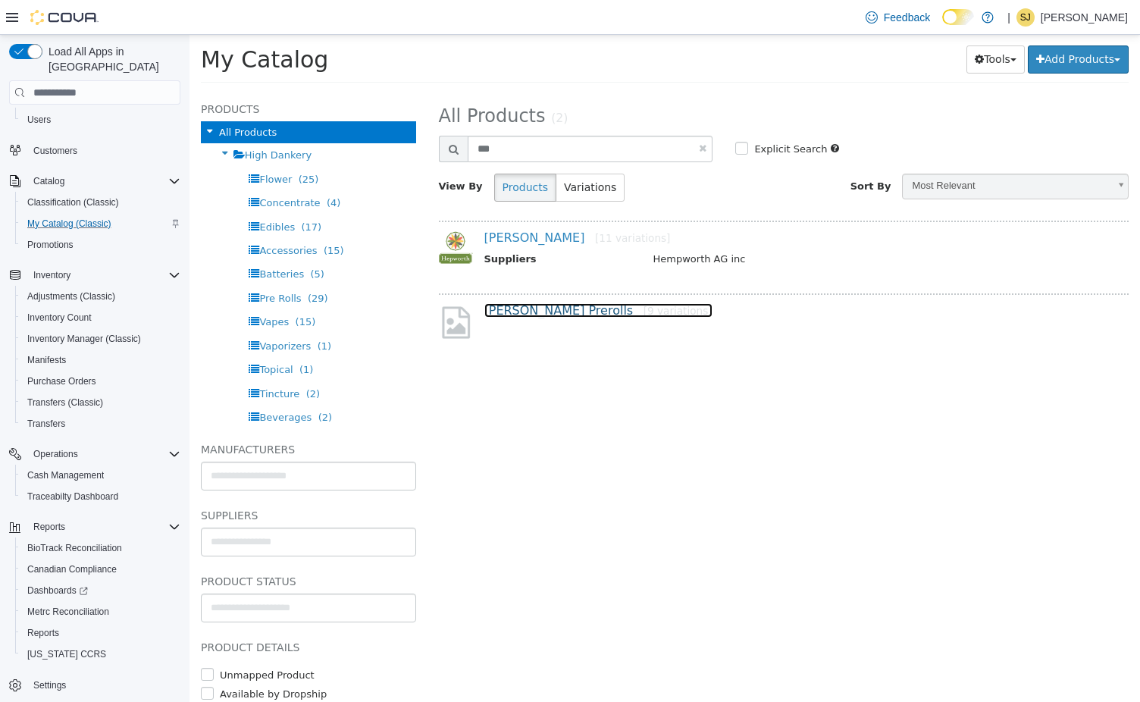
click at [523, 311] on link "Hepworth Prerolls [9 variations]" at bounding box center [598, 310] width 228 height 14
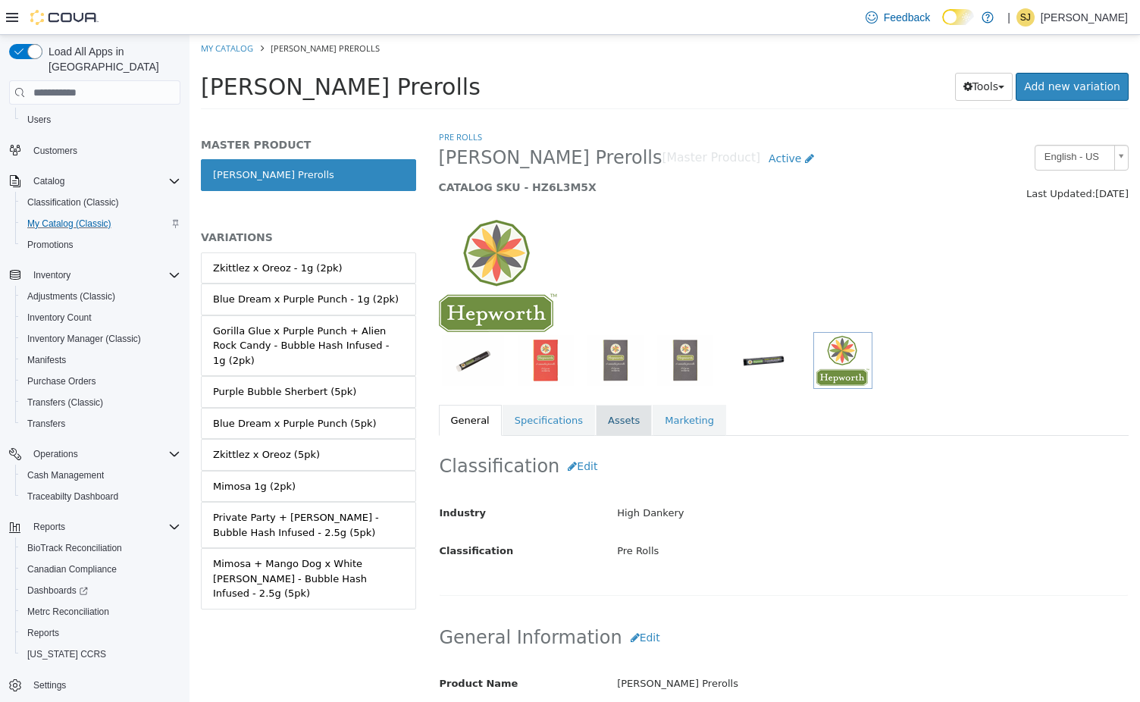
click at [599, 430] on link "Assets" at bounding box center [624, 421] width 56 height 32
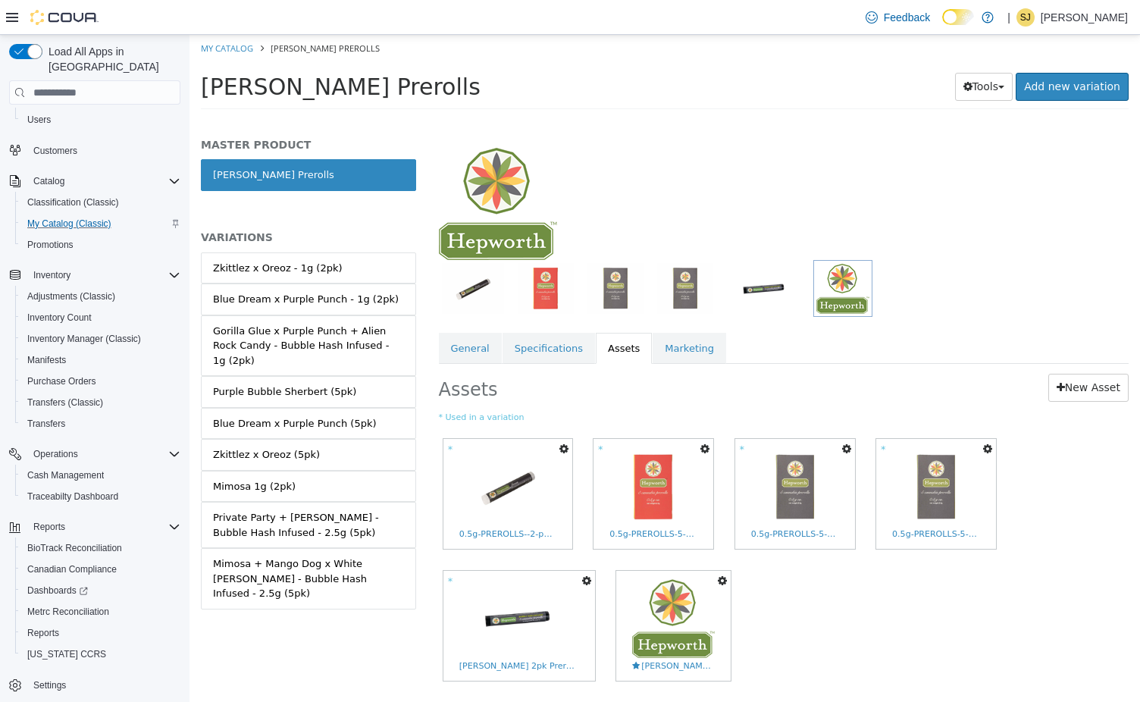
scroll to position [120, 0]
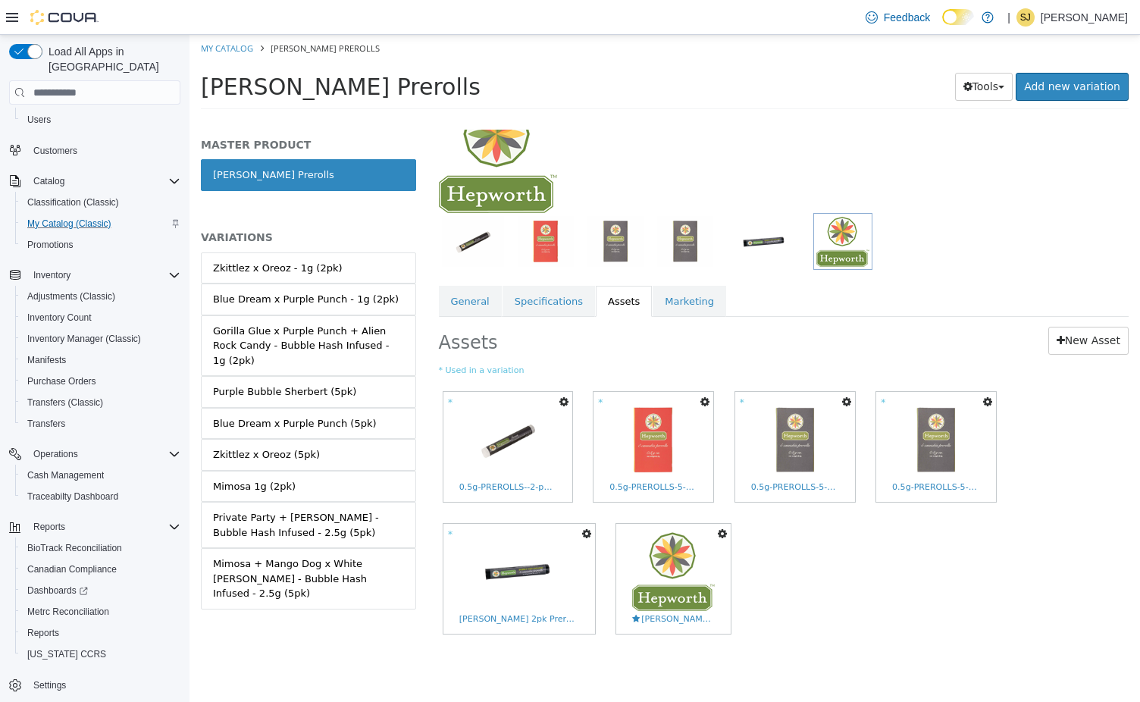
click at [224, 43] on li "My Catalog" at bounding box center [228, 48] width 55 height 14
click at [224, 48] on link "My Catalog" at bounding box center [227, 47] width 52 height 11
select select "**********"
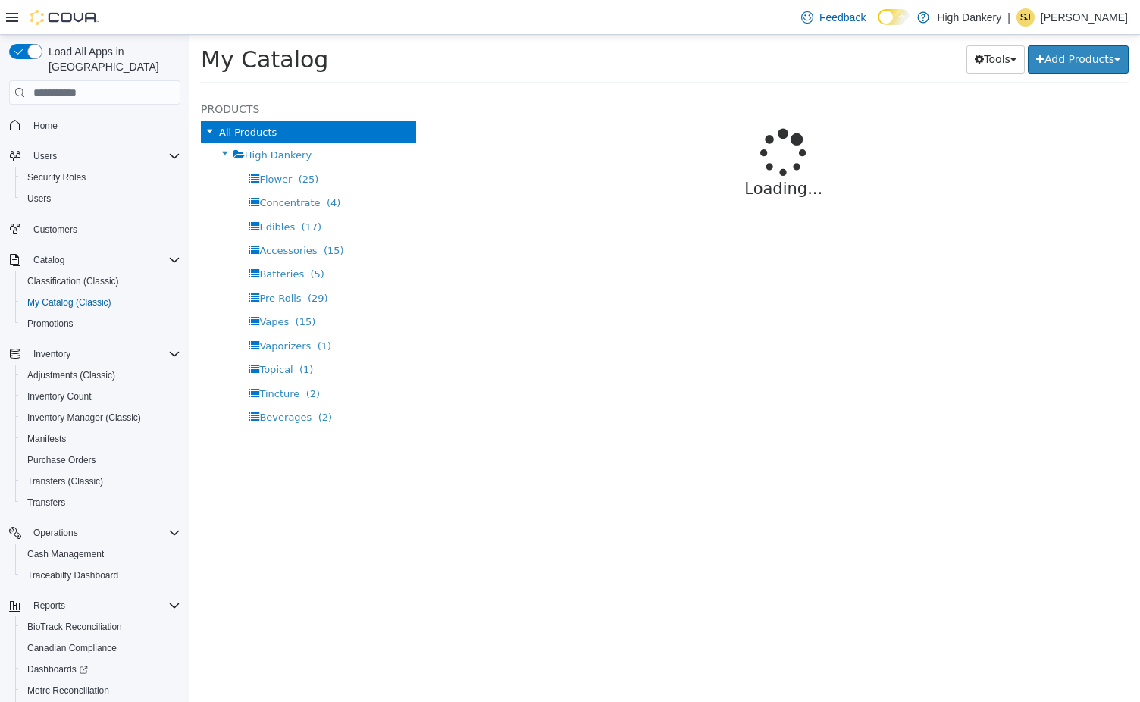
select select "**********"
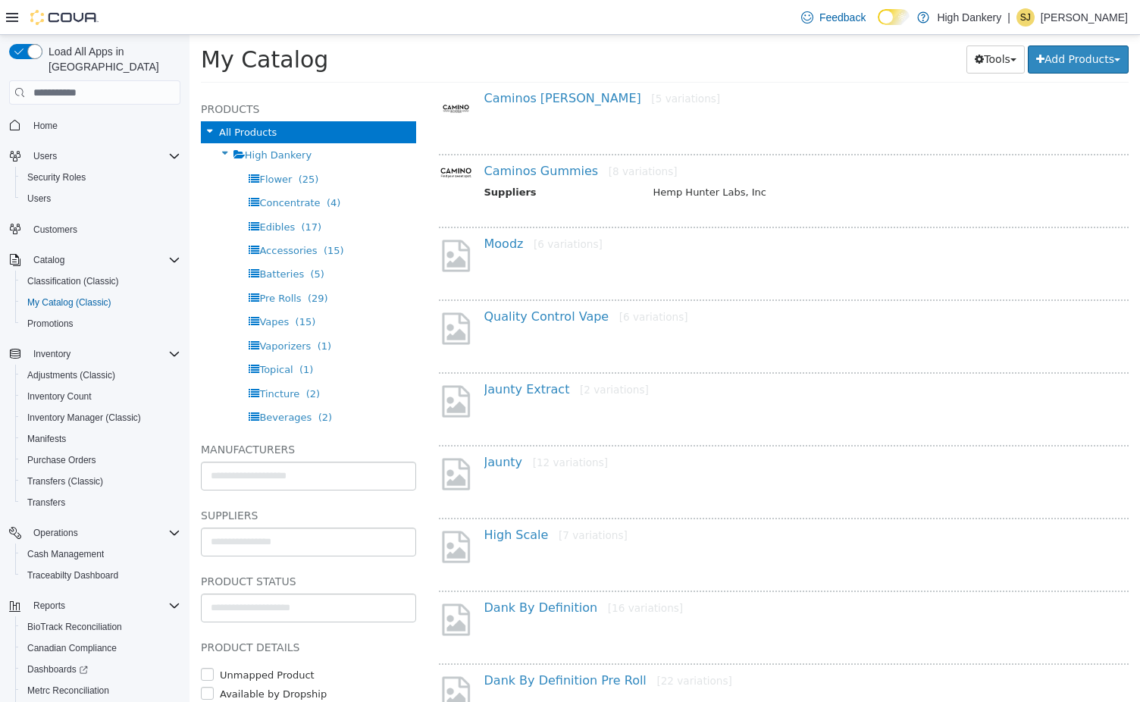
scroll to position [578, 0]
click at [565, 316] on link "Quality Control Vape [6 variations]" at bounding box center [586, 314] width 204 height 14
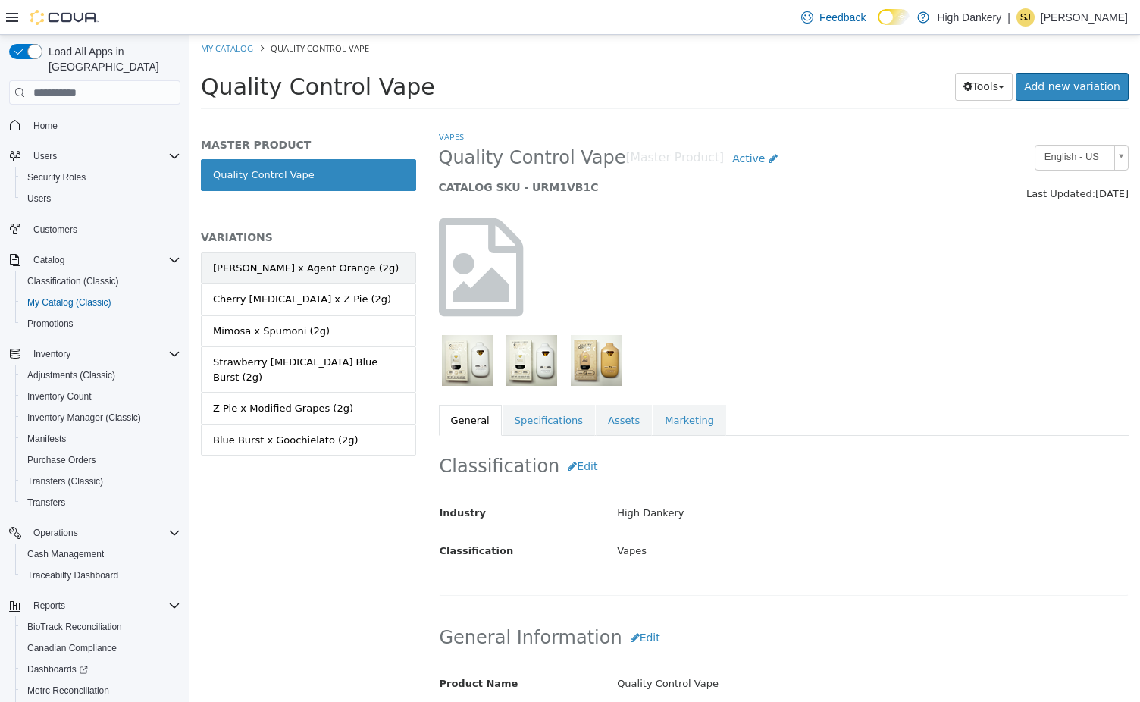
click at [324, 271] on div "Jack Herer x Agent Orange (2g)" at bounding box center [306, 268] width 186 height 15
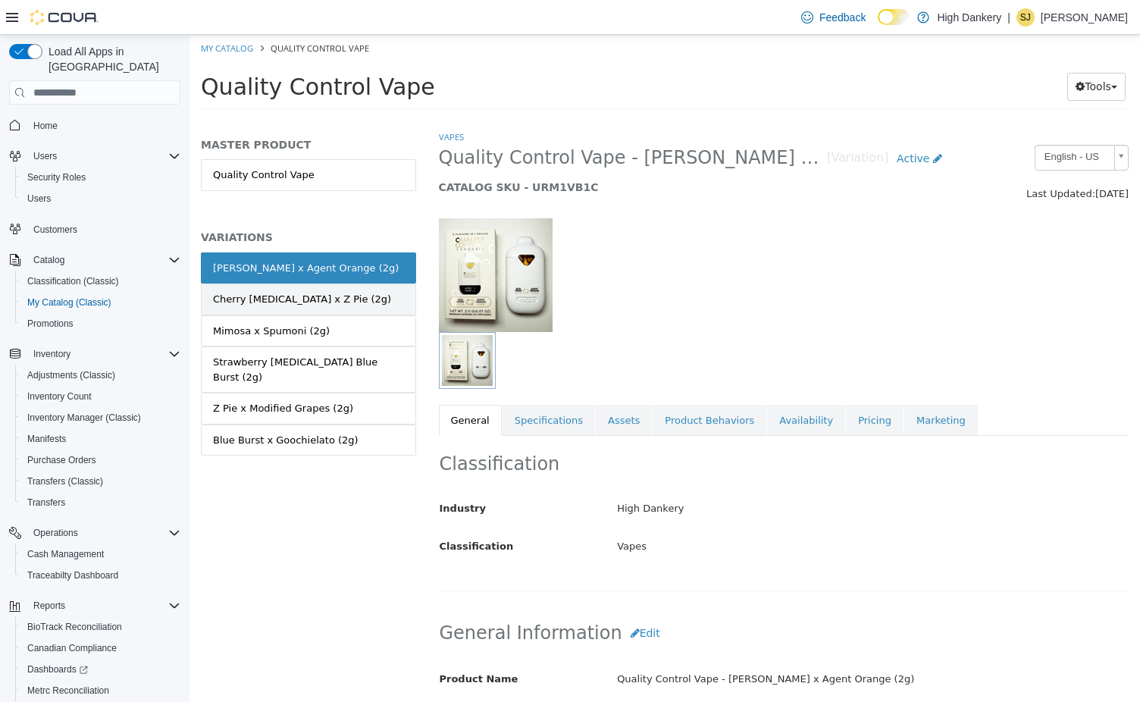
click at [342, 296] on link "Cherry Poppers x Z Pie (2g)" at bounding box center [308, 299] width 215 height 32
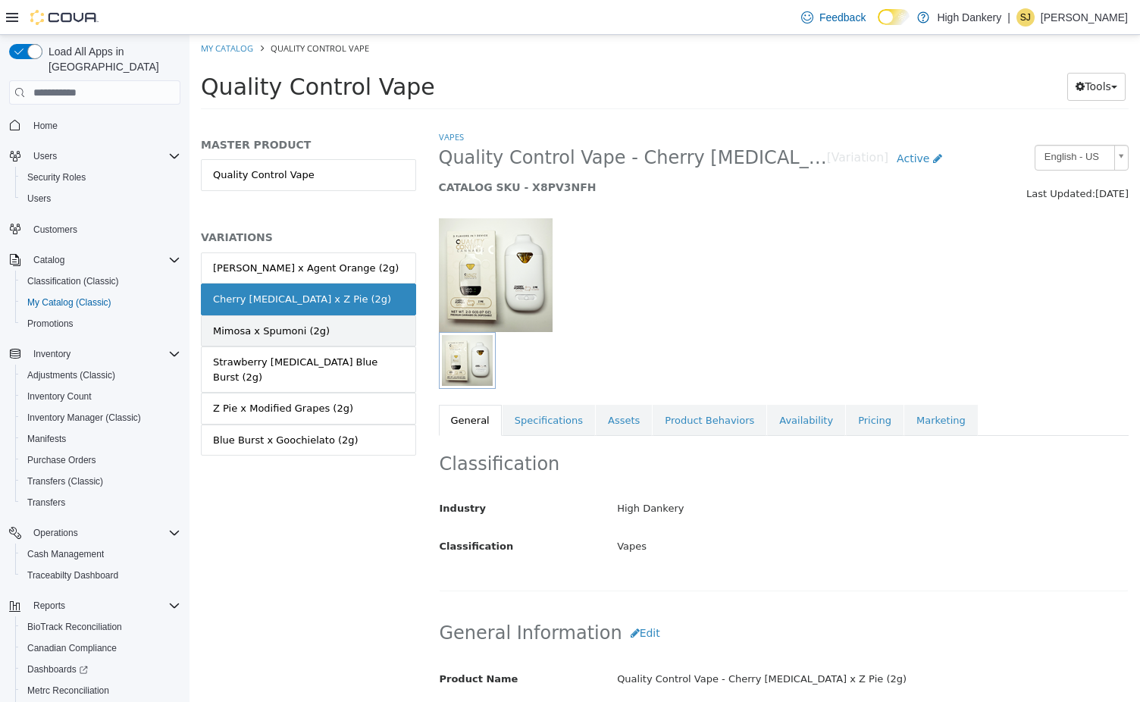
click at [326, 335] on link "Mimosa x Spumoni (2g)" at bounding box center [308, 331] width 215 height 32
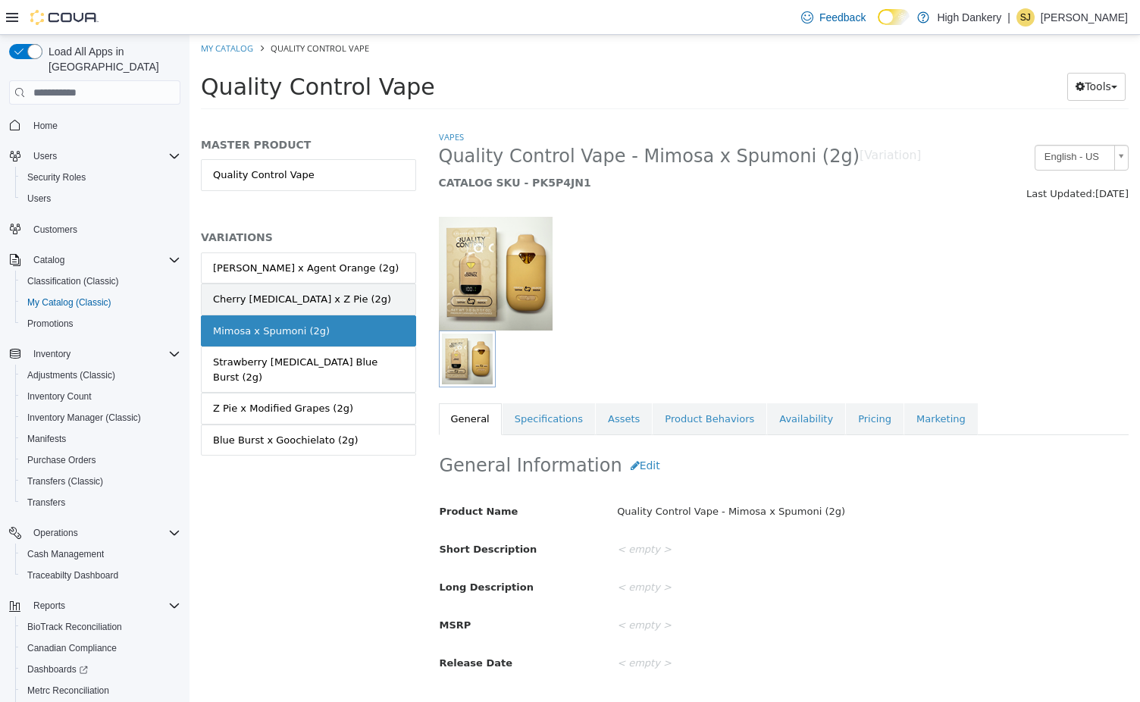
click at [331, 304] on div "Cherry Poppers x Z Pie (2g)" at bounding box center [302, 299] width 178 height 15
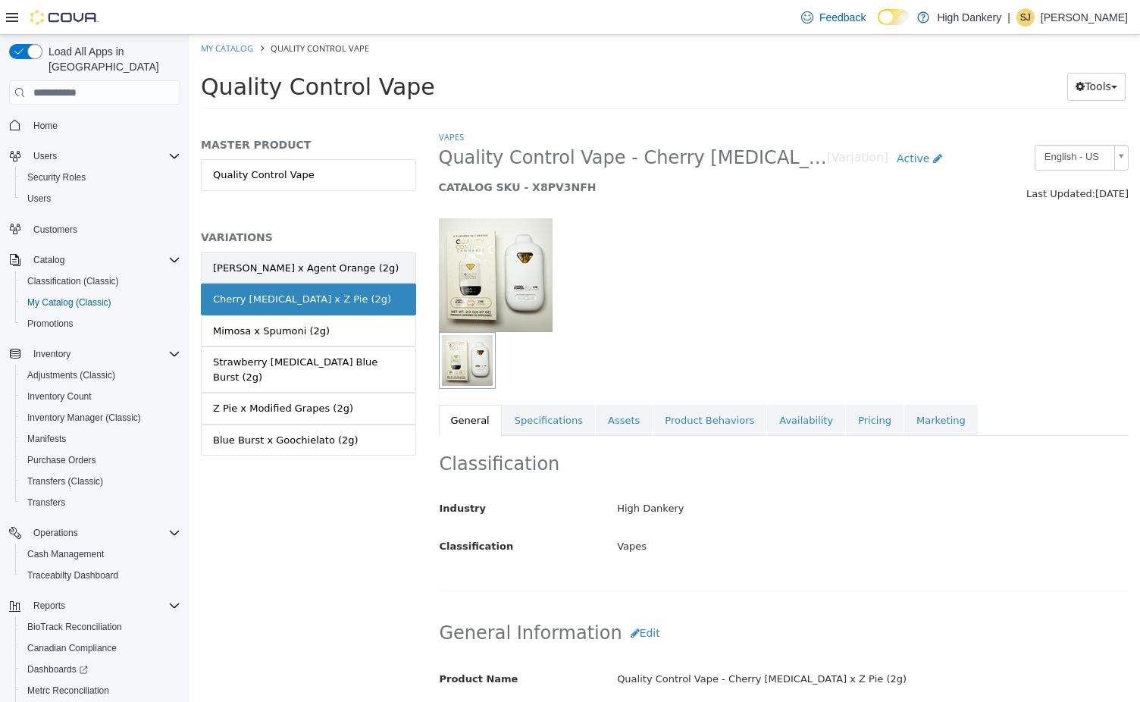
click at [331, 264] on div "Jack Herer x Agent Orange (2g)" at bounding box center [306, 268] width 186 height 15
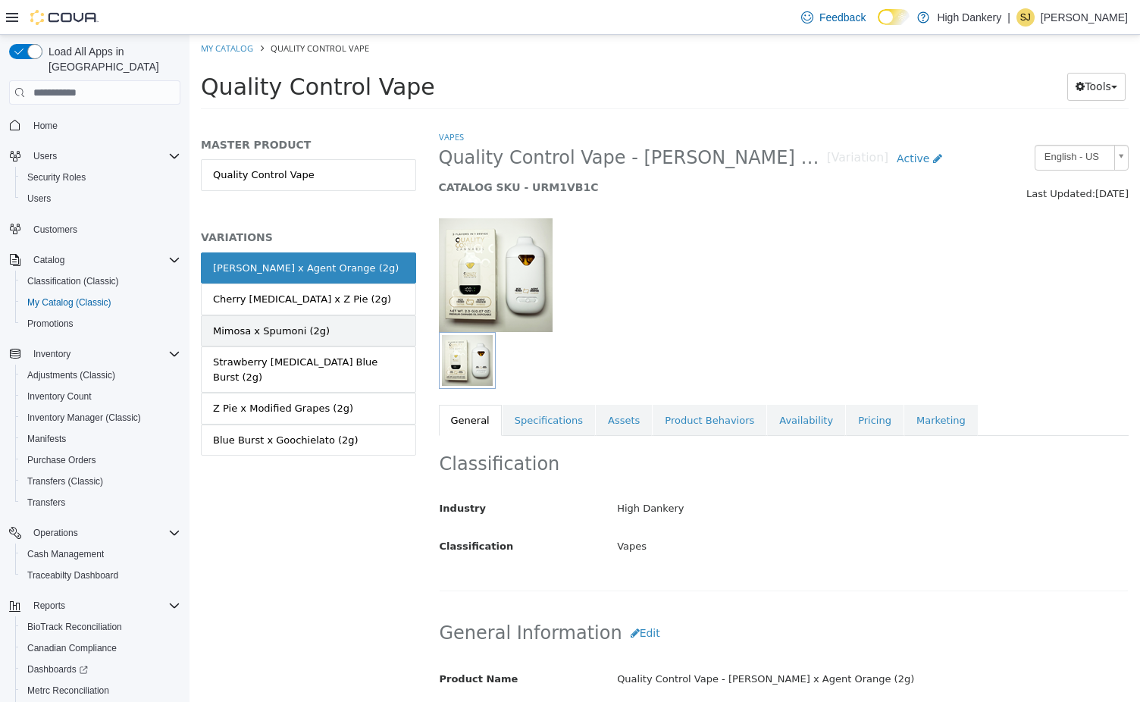
click at [328, 343] on link "Mimosa x Spumoni (2g)" at bounding box center [308, 331] width 215 height 32
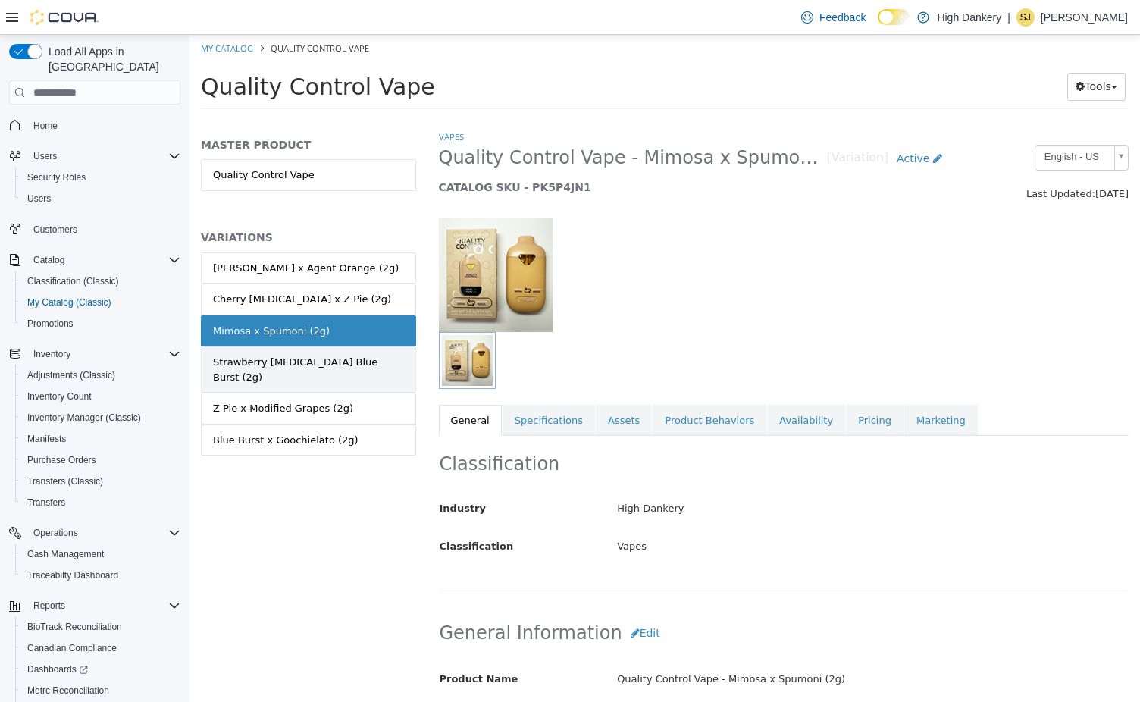
click at [330, 356] on div "Strawberry Cough x Blue Burst (2g)" at bounding box center [308, 370] width 191 height 30
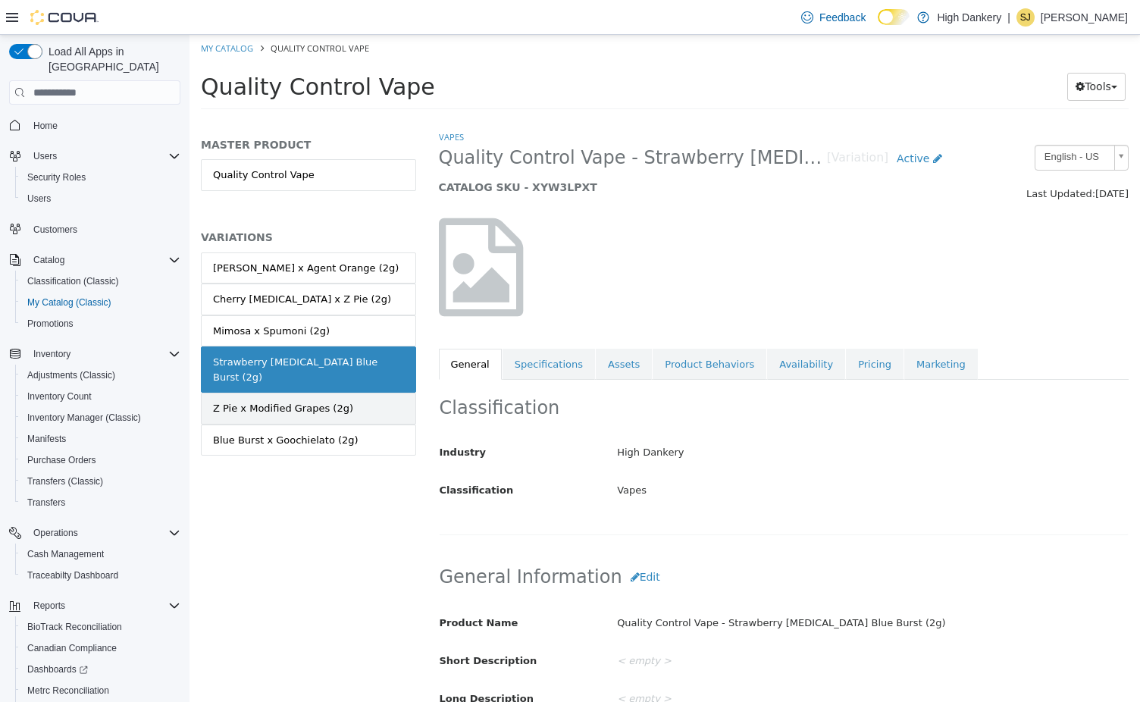
click at [305, 401] on div "Z Pie x Modified Grapes (2g)" at bounding box center [283, 408] width 140 height 15
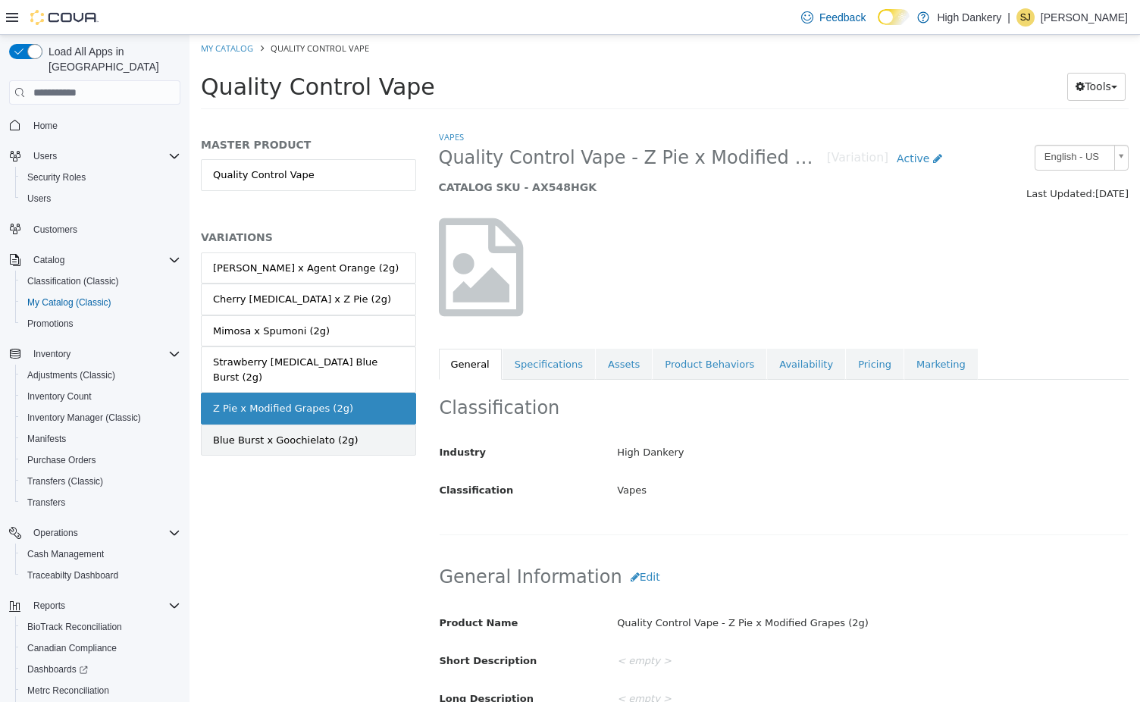
click at [328, 433] on div "Blue Burst x Goochielato (2g)" at bounding box center [285, 440] width 145 height 15
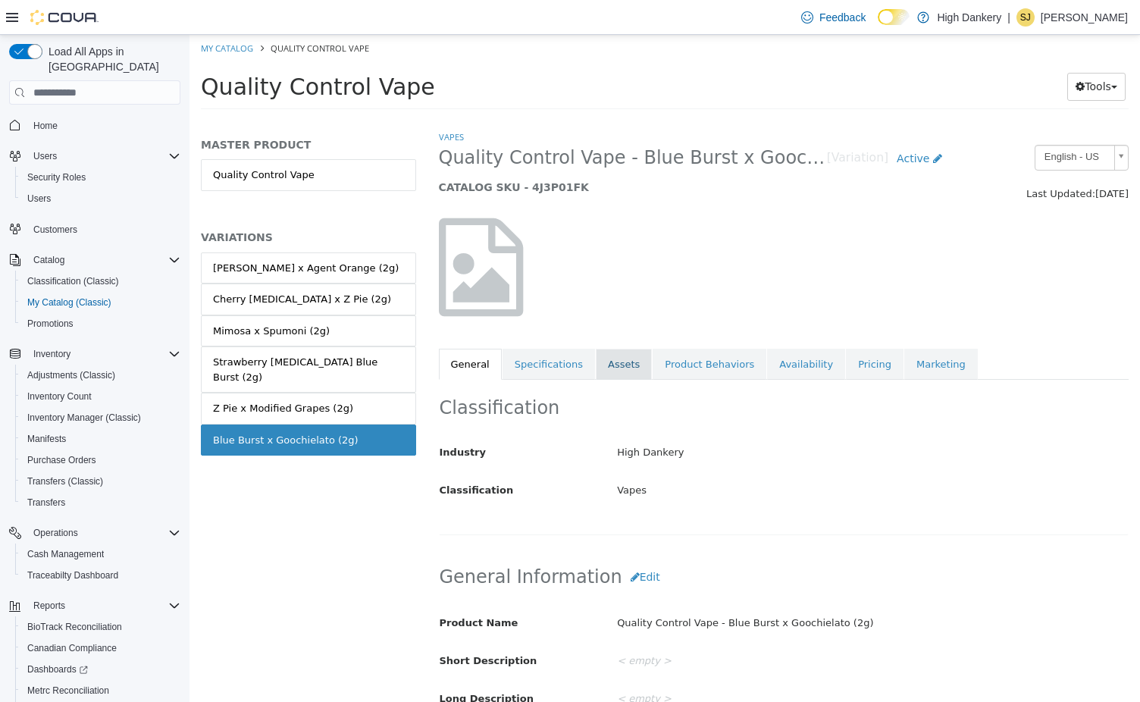
click at [630, 378] on link "Assets" at bounding box center [624, 365] width 56 height 32
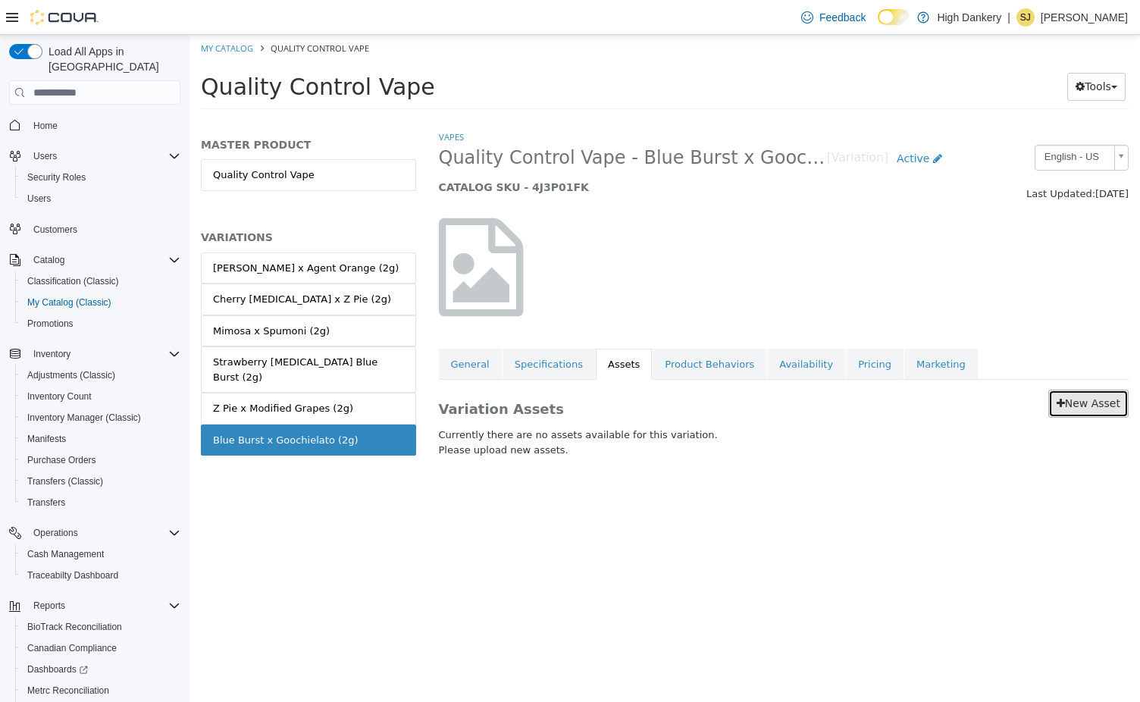
click at [1093, 392] on link "New Asset" at bounding box center [1088, 404] width 80 height 28
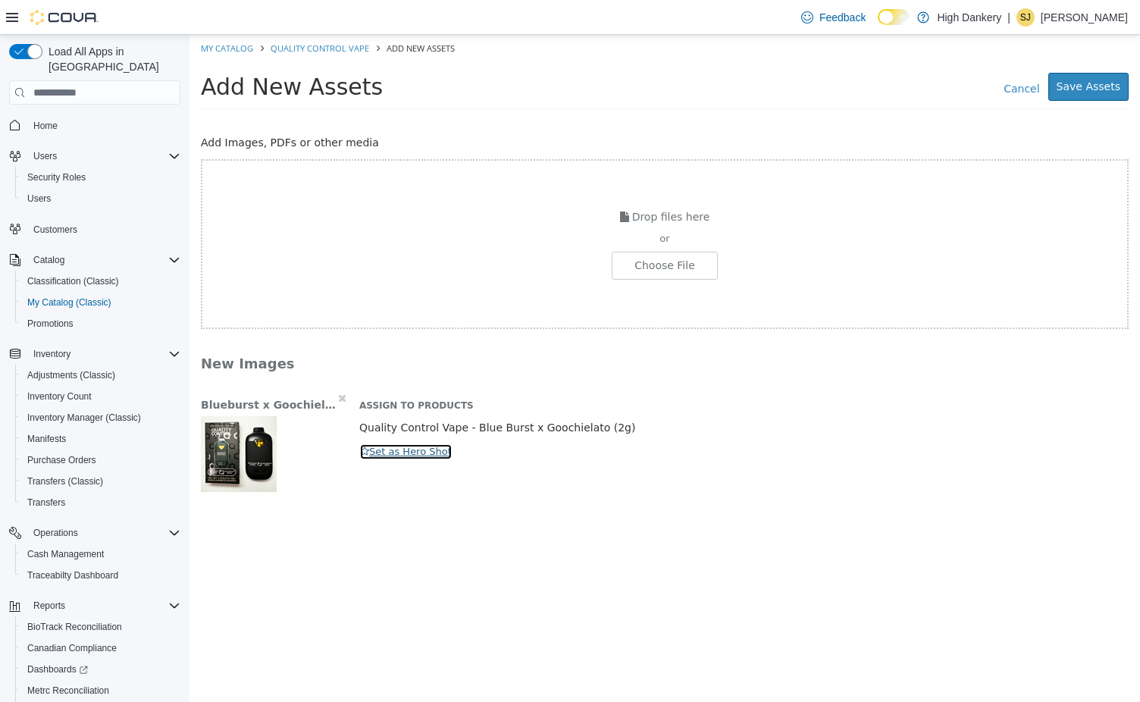
click at [391, 447] on button "Set as Hero Shot" at bounding box center [405, 451] width 93 height 17
click at [1084, 79] on button "Save Assets" at bounding box center [1088, 87] width 80 height 28
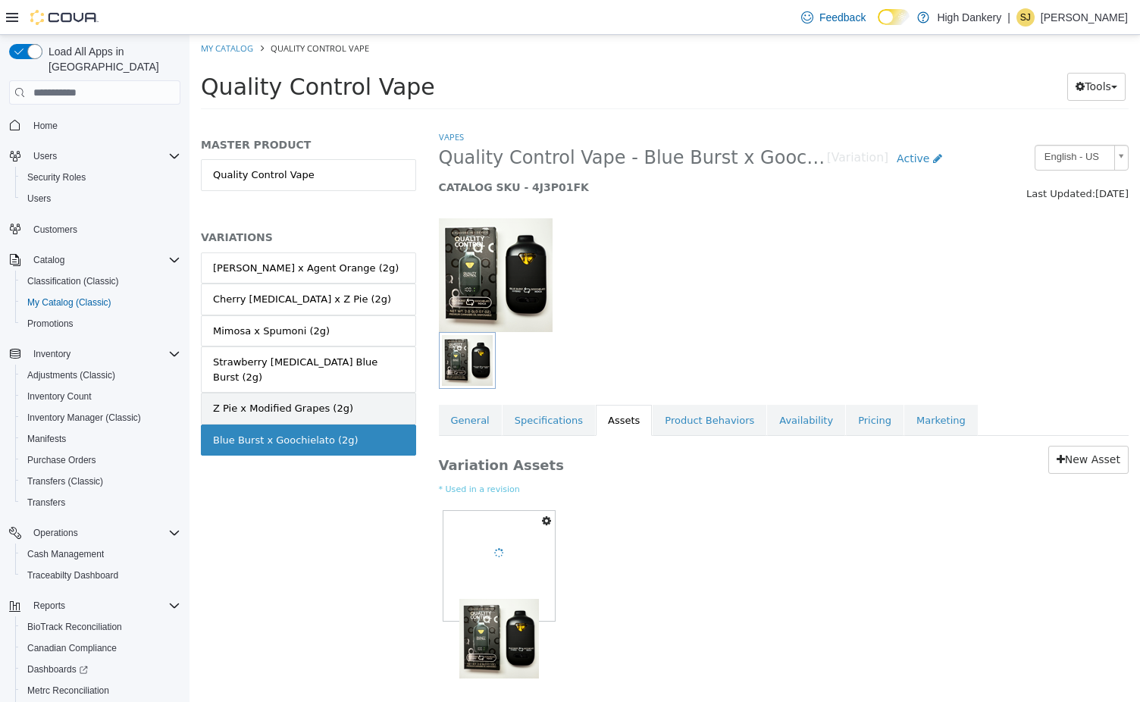
click at [373, 395] on link "Z Pie x Modified Grapes (2g)" at bounding box center [308, 409] width 215 height 32
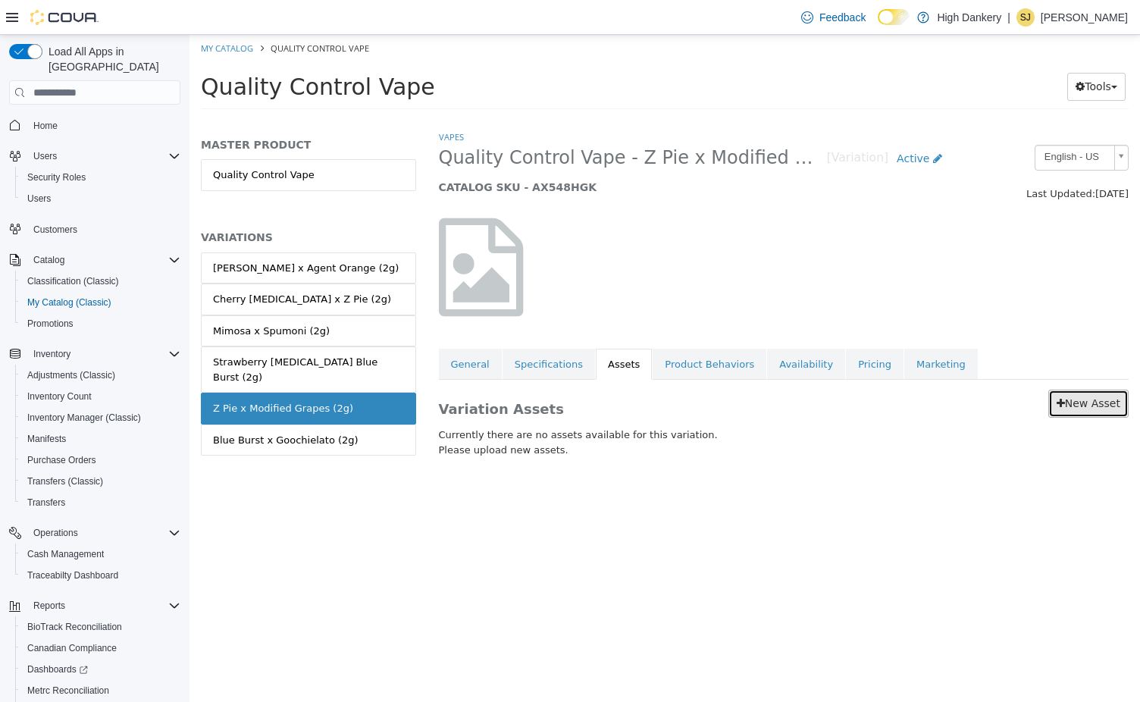
click at [1085, 404] on link "New Asset" at bounding box center [1088, 404] width 80 height 28
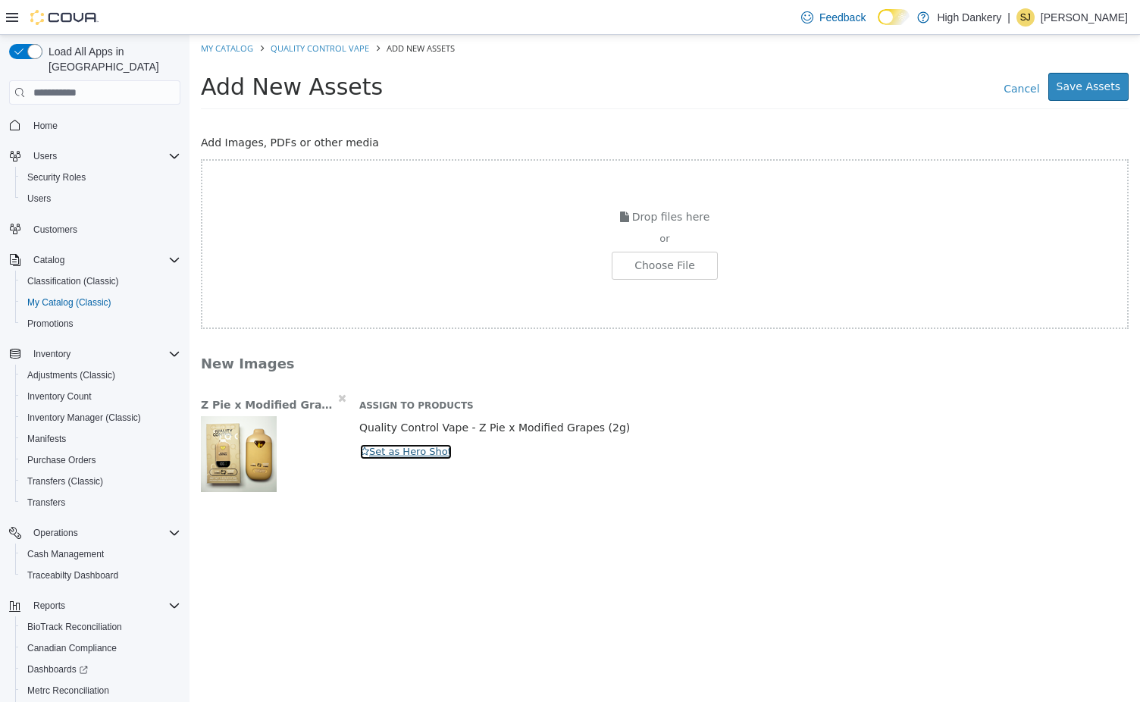
click at [415, 456] on button "Set as Hero Shot" at bounding box center [405, 451] width 93 height 17
click at [1090, 77] on button "Save Assets" at bounding box center [1088, 87] width 80 height 28
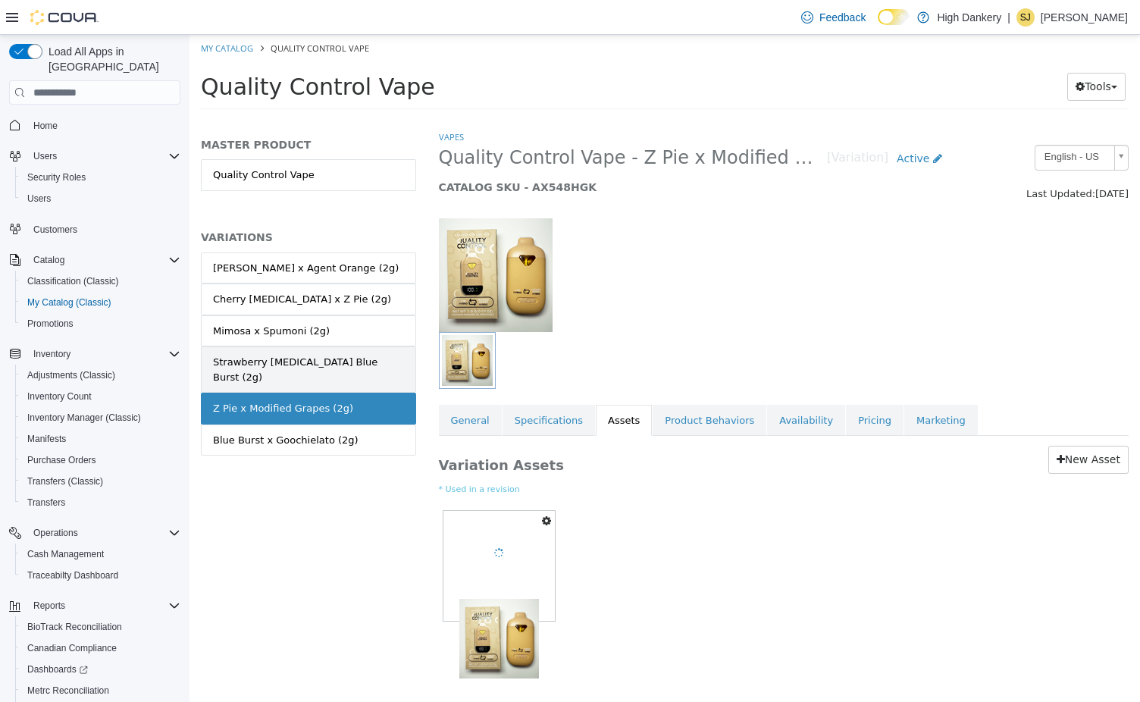
click at [306, 369] on div "Strawberry Cough x Blue Burst (2g)" at bounding box center [308, 370] width 191 height 30
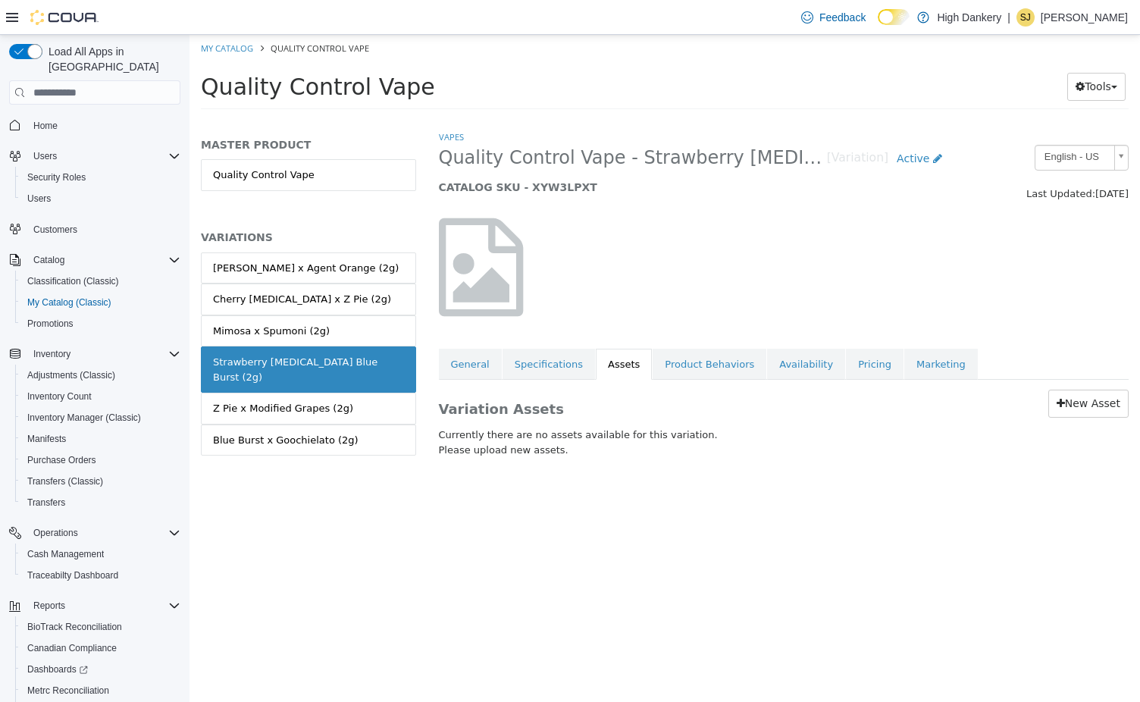
click at [1087, 389] on div "Variation Assets New Asset Currently there are no assets available for this var…" at bounding box center [783, 426] width 713 height 93
click at [1086, 399] on link "New Asset" at bounding box center [1088, 404] width 80 height 28
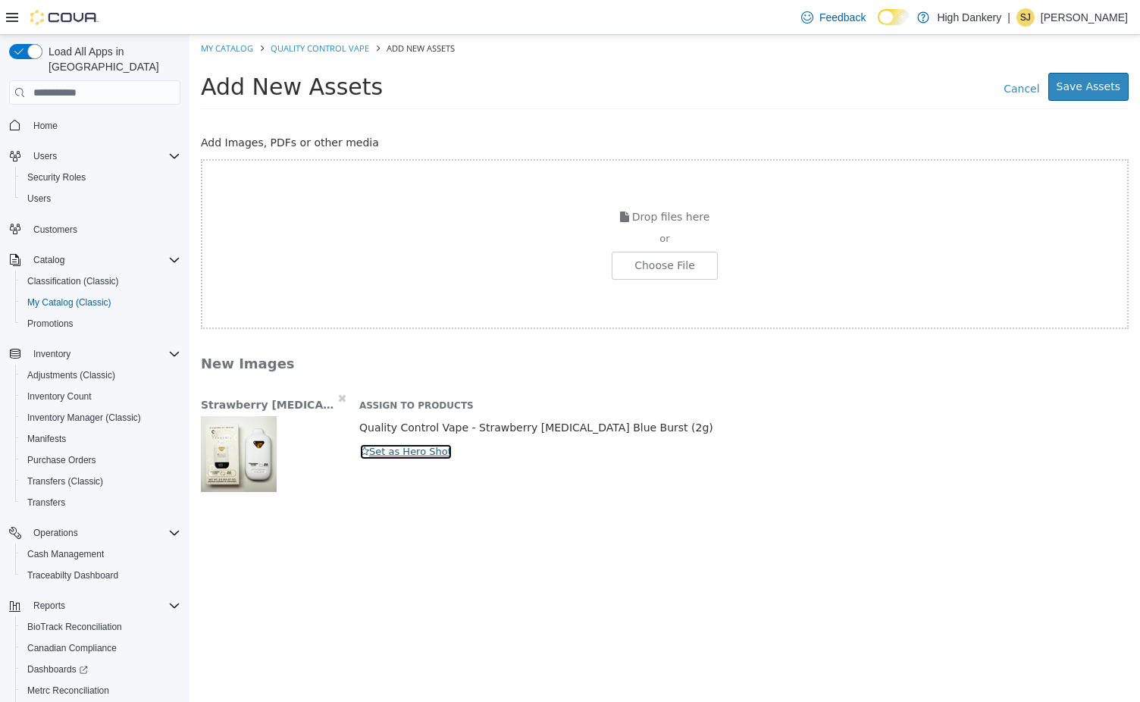
click at [384, 452] on button "Set as Hero Shot" at bounding box center [405, 451] width 93 height 17
click at [1096, 77] on button "Save Assets" at bounding box center [1088, 87] width 80 height 28
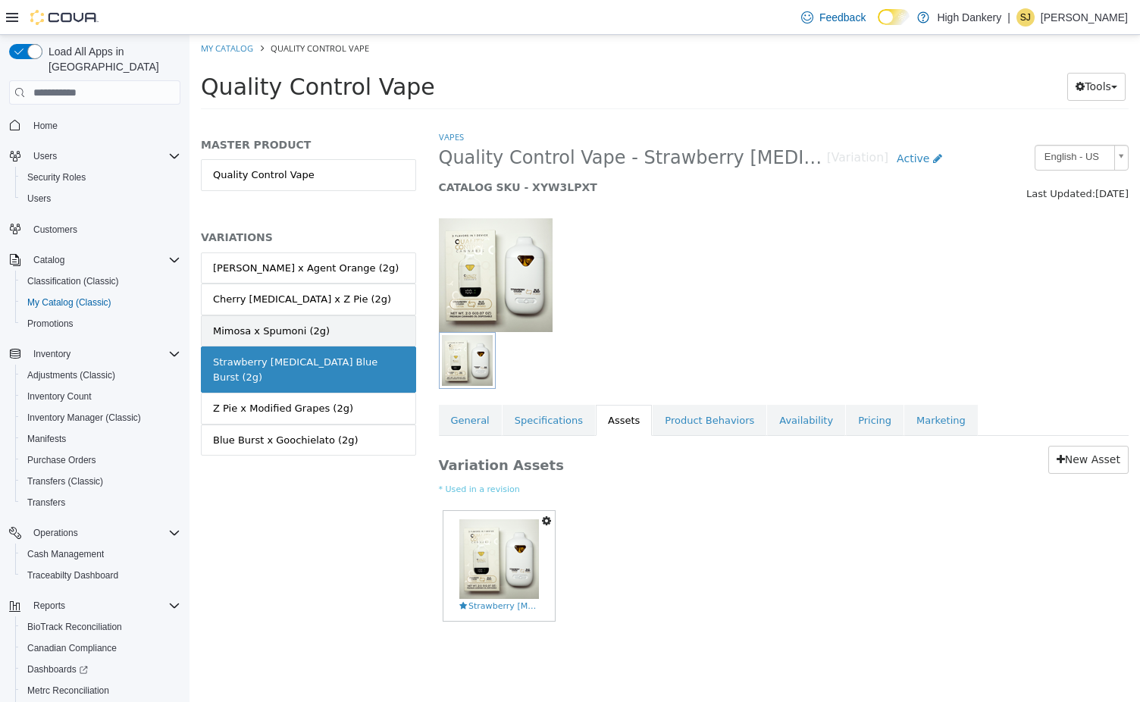
click at [360, 324] on link "Mimosa x Spumoni (2g)" at bounding box center [308, 331] width 215 height 32
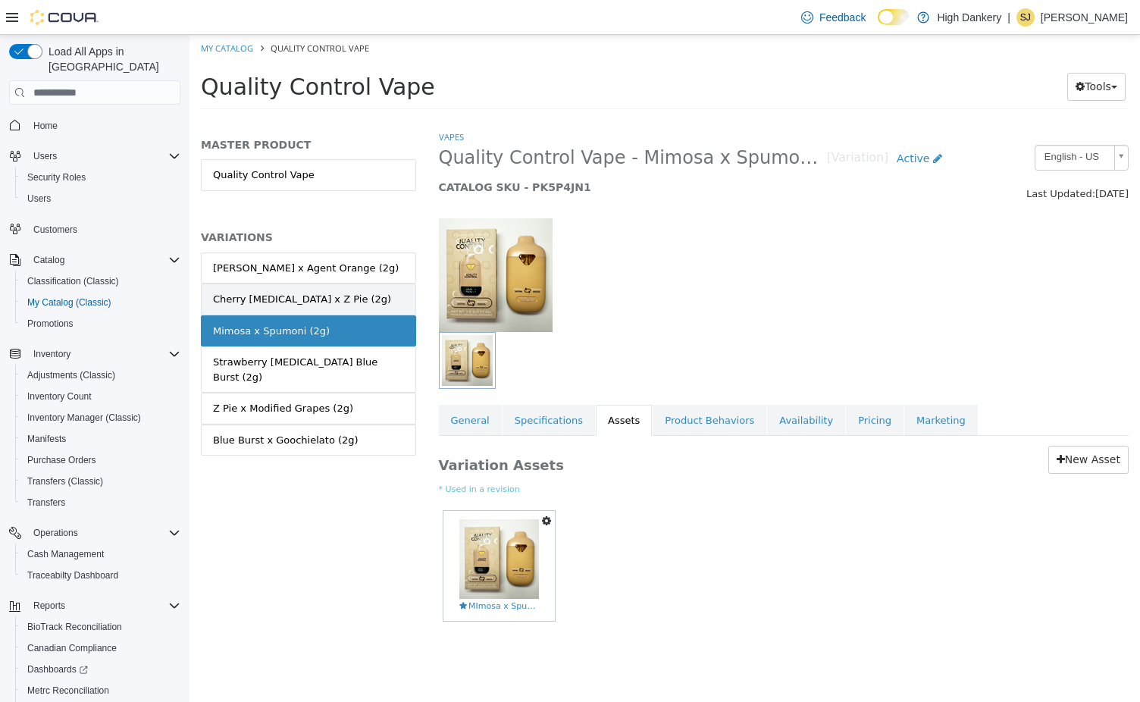
click at [349, 303] on link "Cherry Poppers x Z Pie (2g)" at bounding box center [308, 299] width 215 height 32
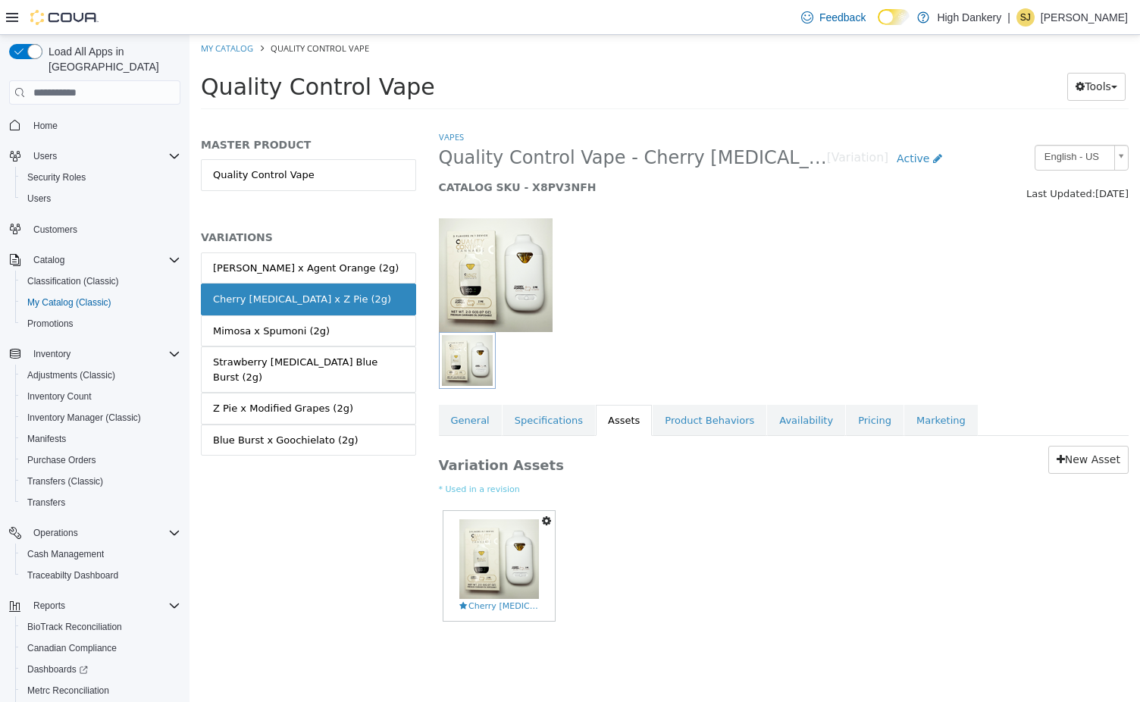
click at [345, 274] on div "Jack Herer x Agent Orange (2g)" at bounding box center [306, 268] width 186 height 15
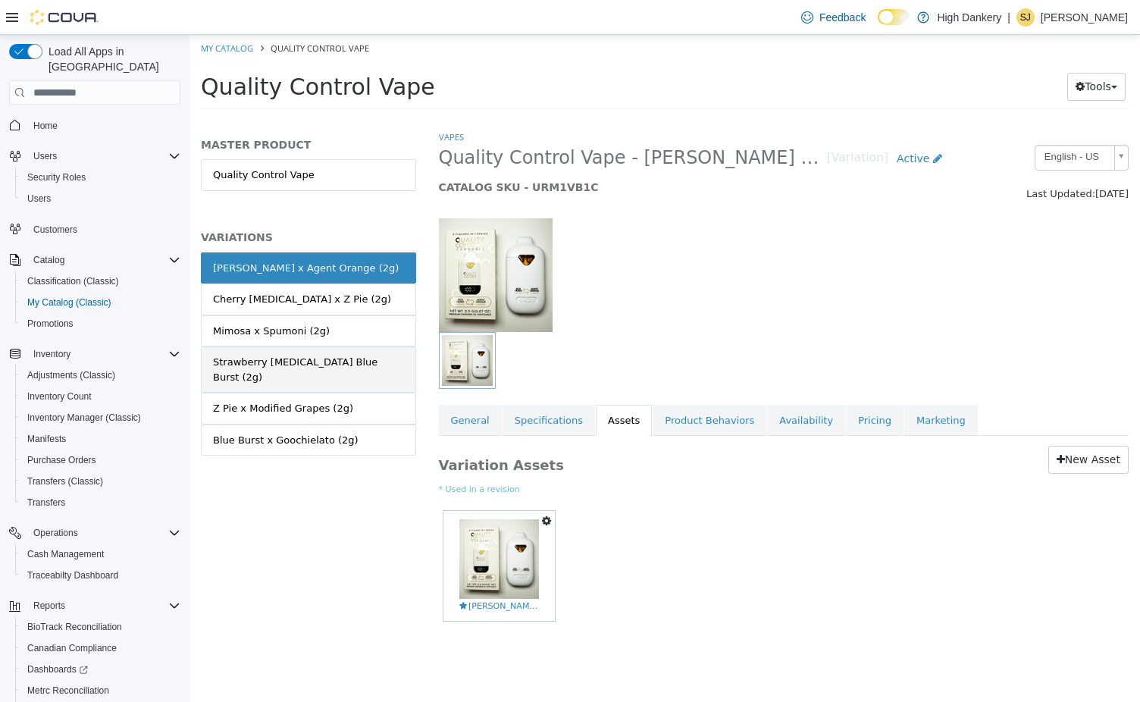
click at [336, 349] on link "Strawberry Cough x Blue Burst (2g)" at bounding box center [308, 369] width 215 height 46
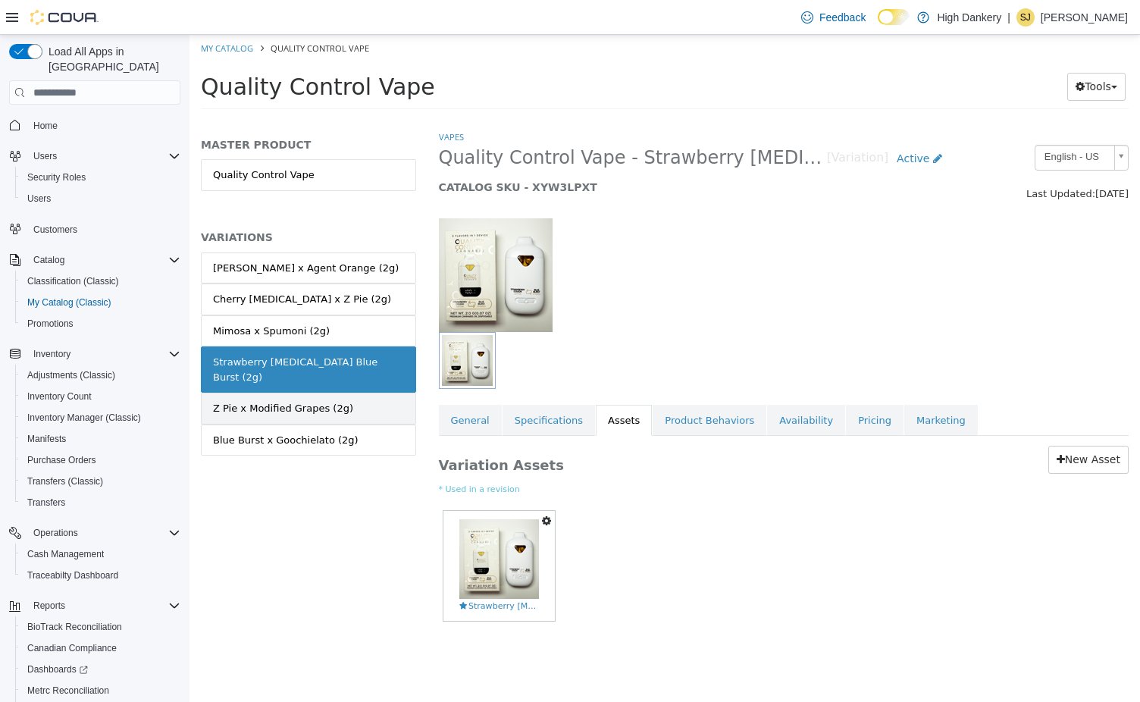
click at [322, 401] on div "Z Pie x Modified Grapes (2g)" at bounding box center [283, 408] width 140 height 15
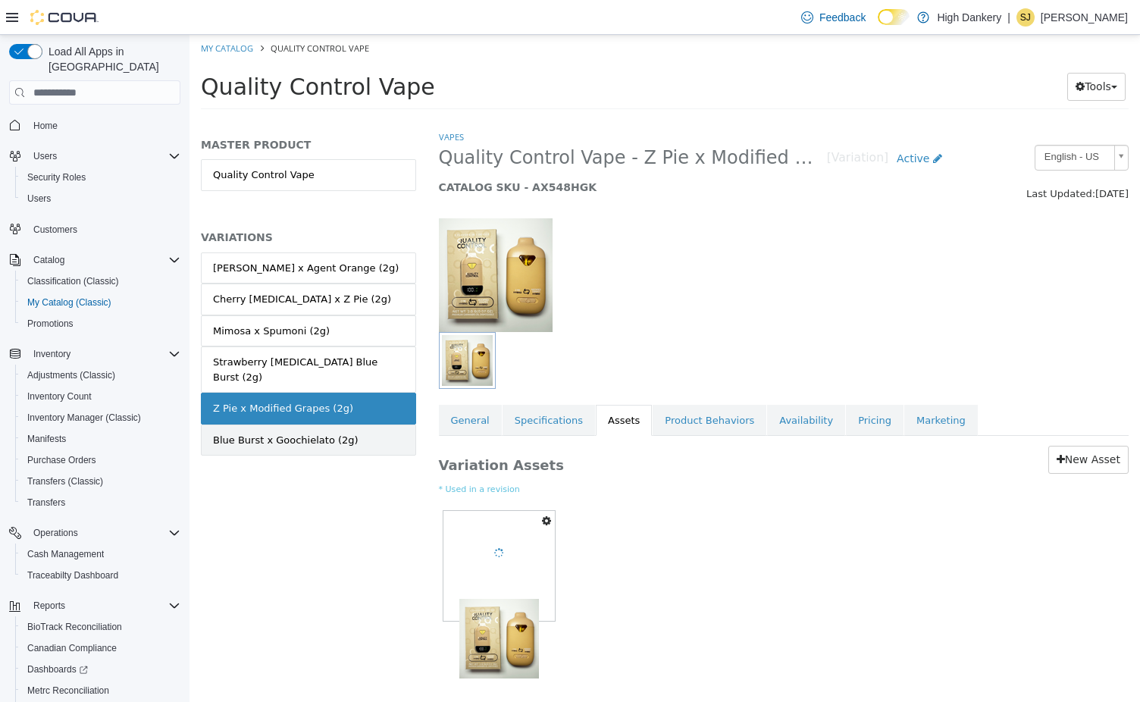
click at [321, 424] on link "Blue Burst x Goochielato (2g)" at bounding box center [308, 440] width 215 height 32
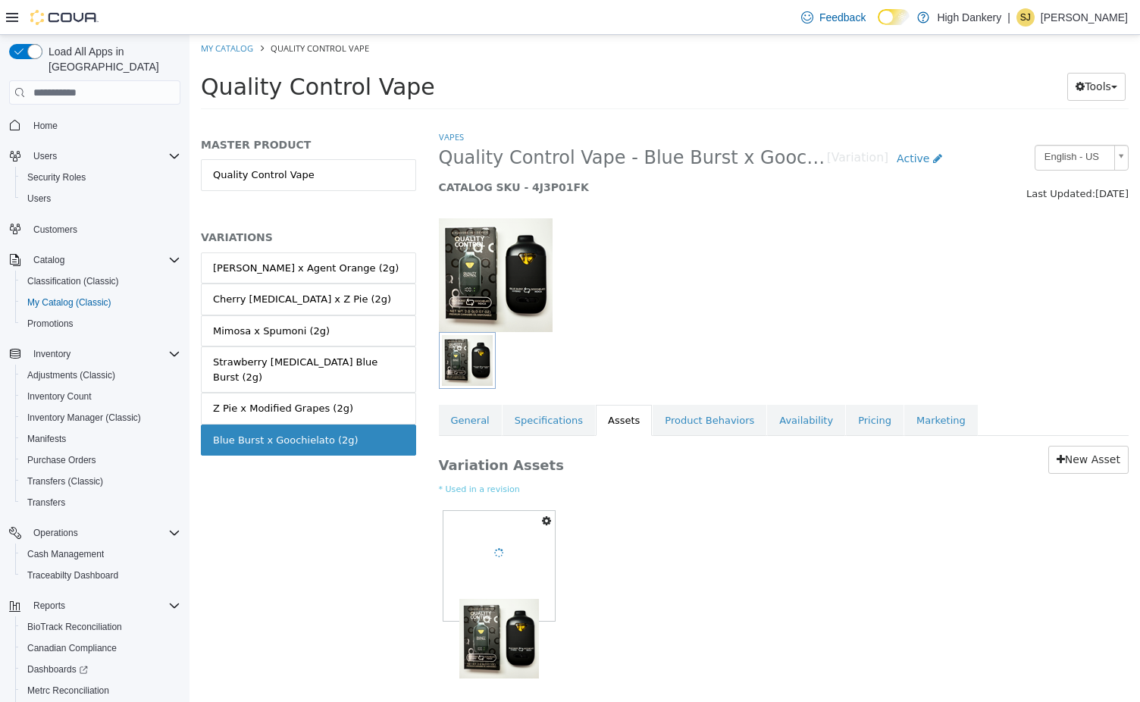
click at [738, 344] on div at bounding box center [724, 360] width 571 height 57
click at [46, 120] on span "Home" at bounding box center [45, 126] width 24 height 12
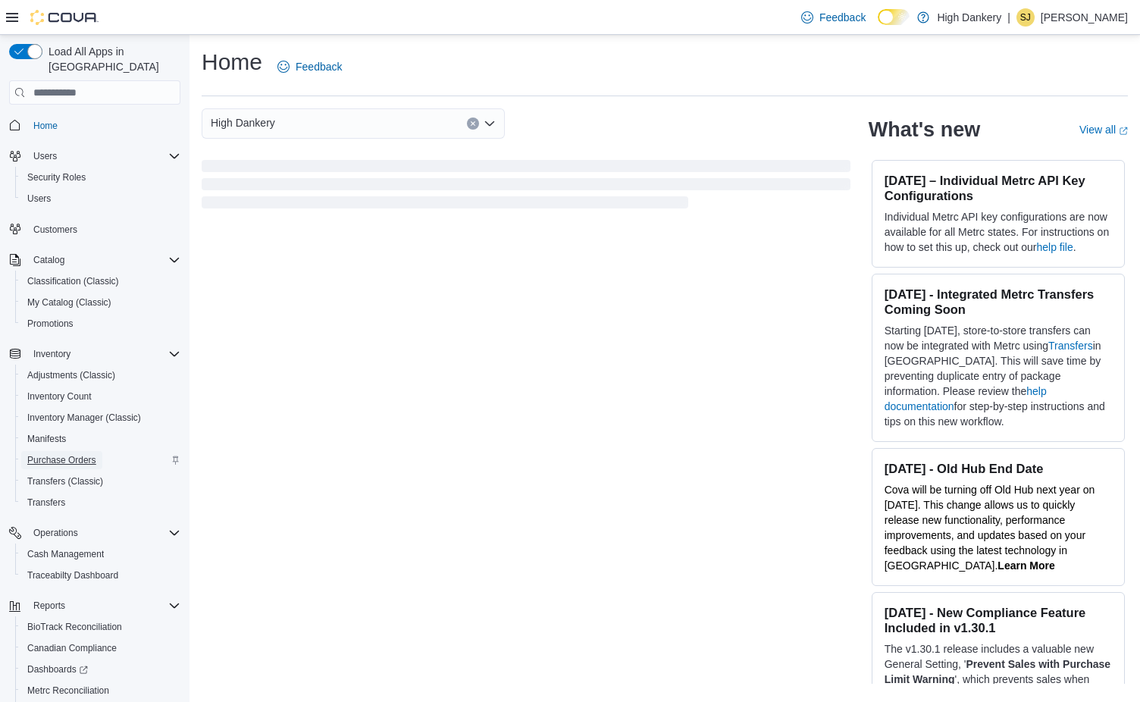
click at [93, 454] on span "Purchase Orders" at bounding box center [61, 460] width 69 height 12
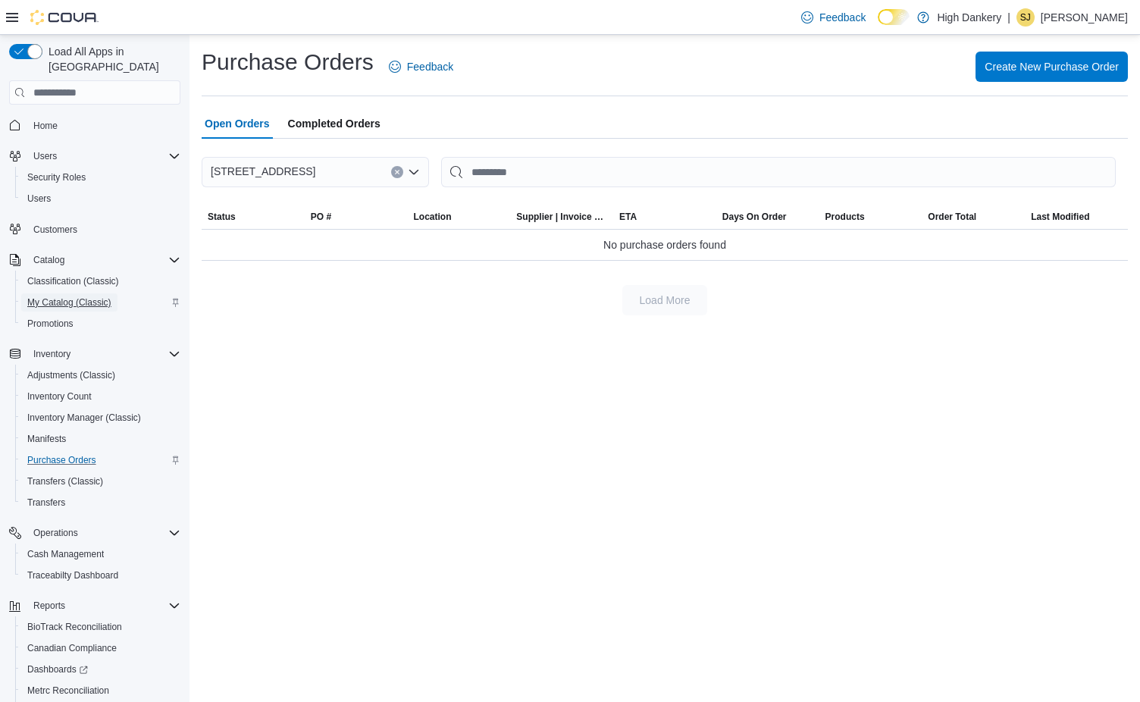
click at [69, 296] on span "My Catalog (Classic)" at bounding box center [69, 302] width 84 height 12
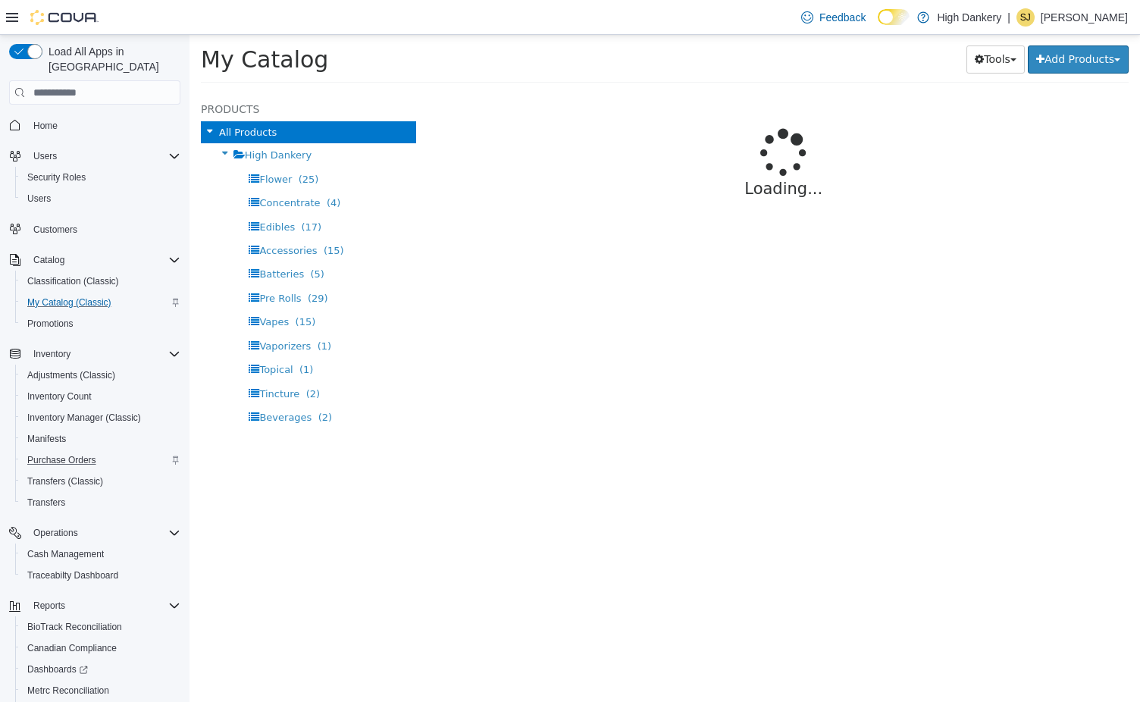
select select "**********"
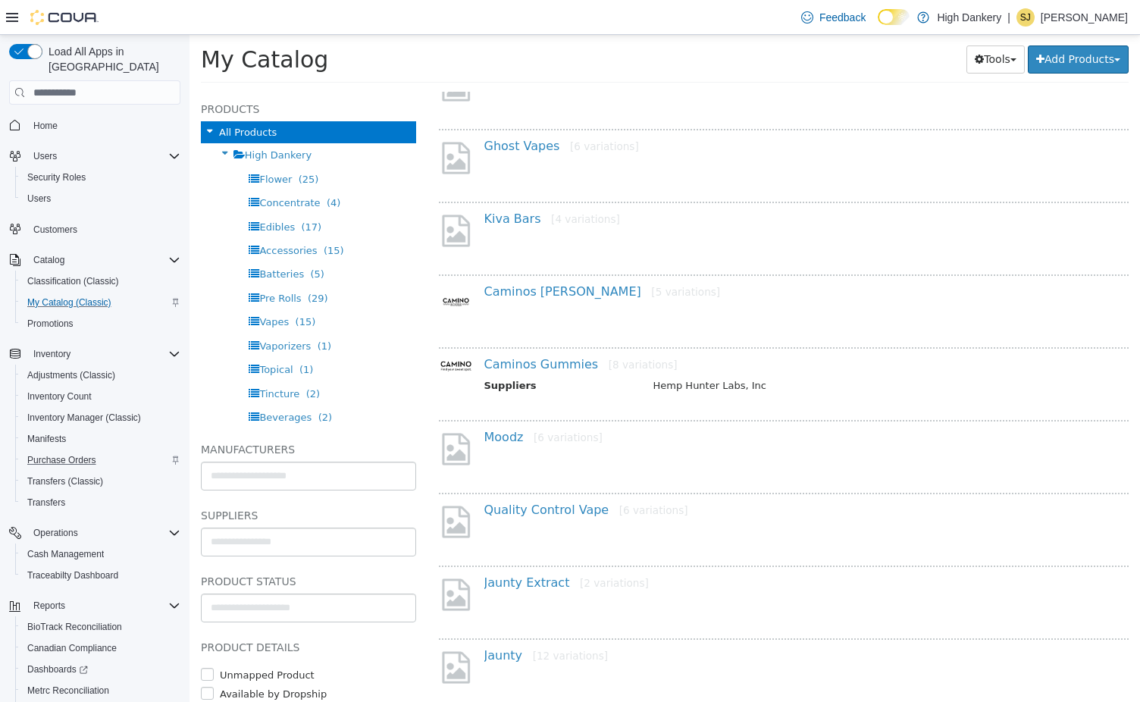
scroll to position [375, 0]
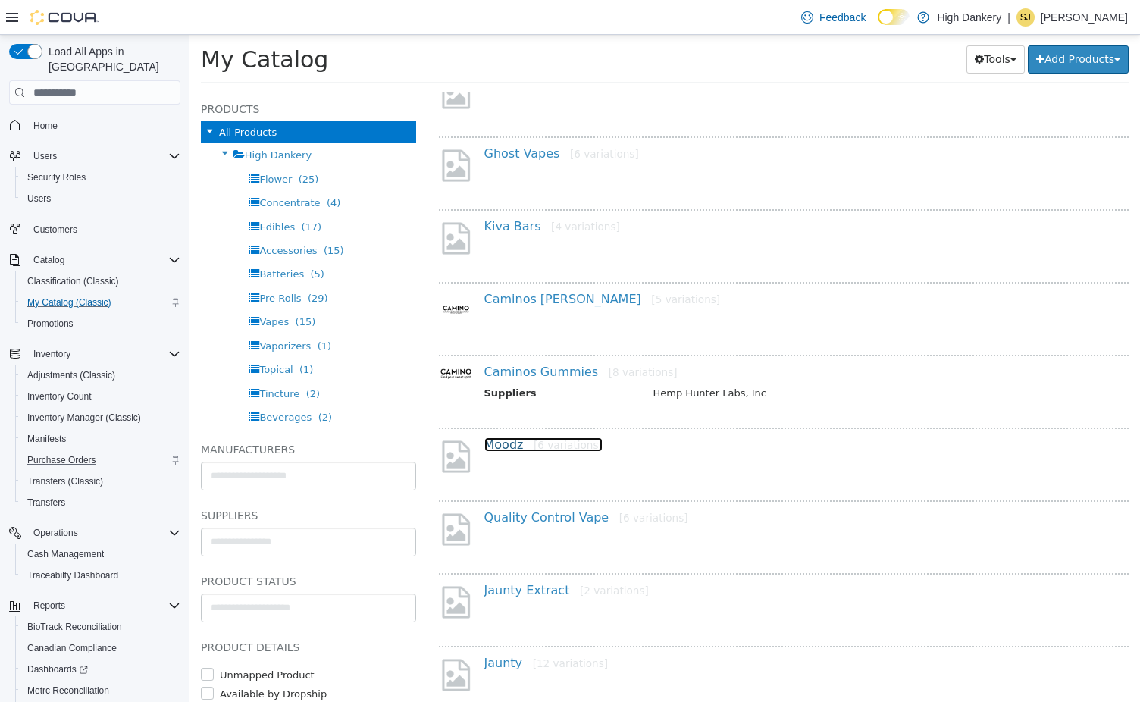
click at [498, 446] on link "Moodz [6 variations]" at bounding box center [543, 444] width 118 height 14
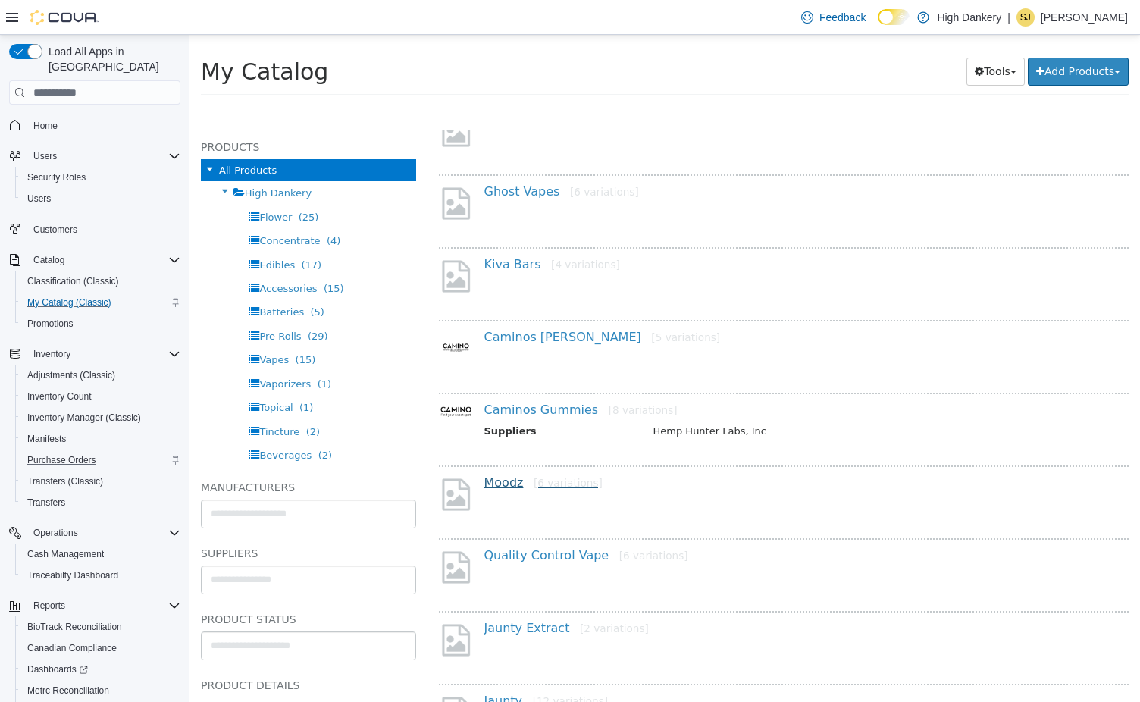
click at [498, 446] on div "Caminos Gummies [8 variations] Suppliers Hemp Hunter Labs, Inc" at bounding box center [799, 426] width 653 height 48
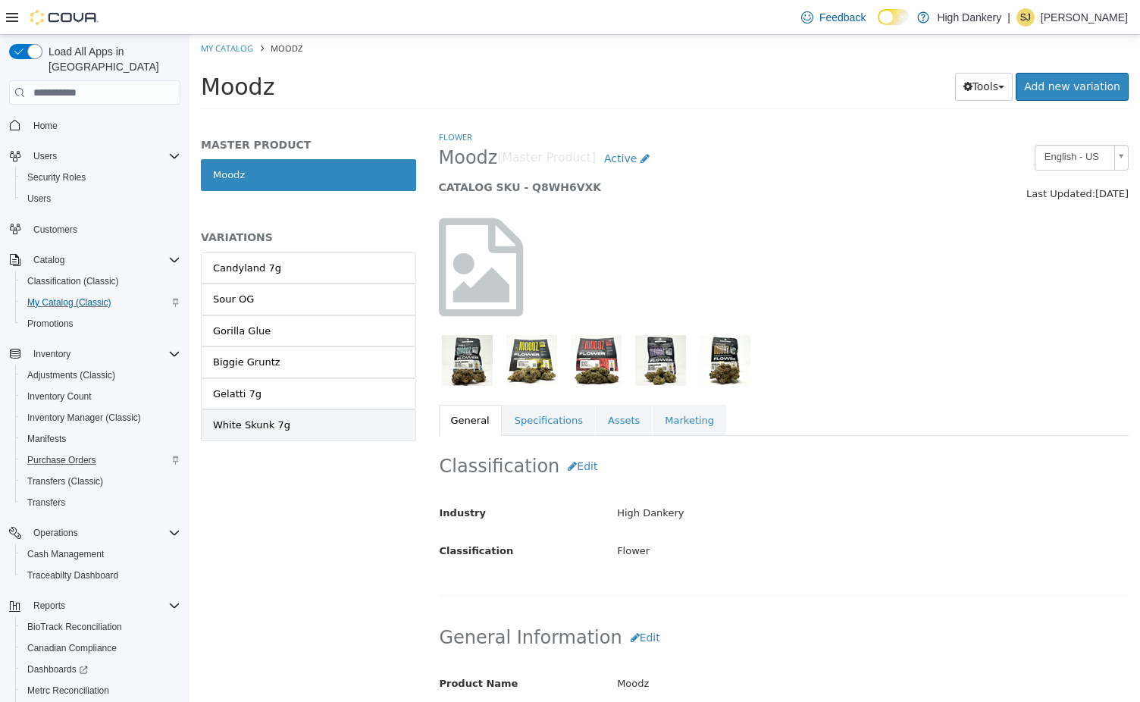
click at [299, 423] on link "White Skunk 7g" at bounding box center [308, 425] width 215 height 32
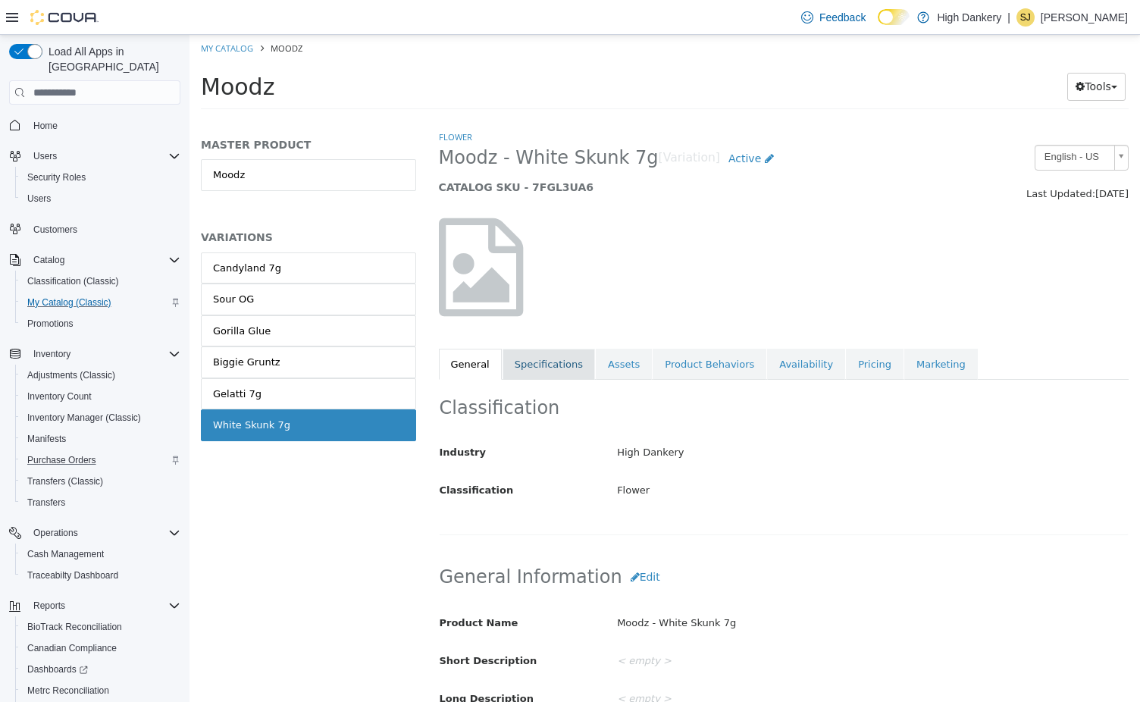
click at [549, 352] on link "Specifications" at bounding box center [548, 365] width 92 height 32
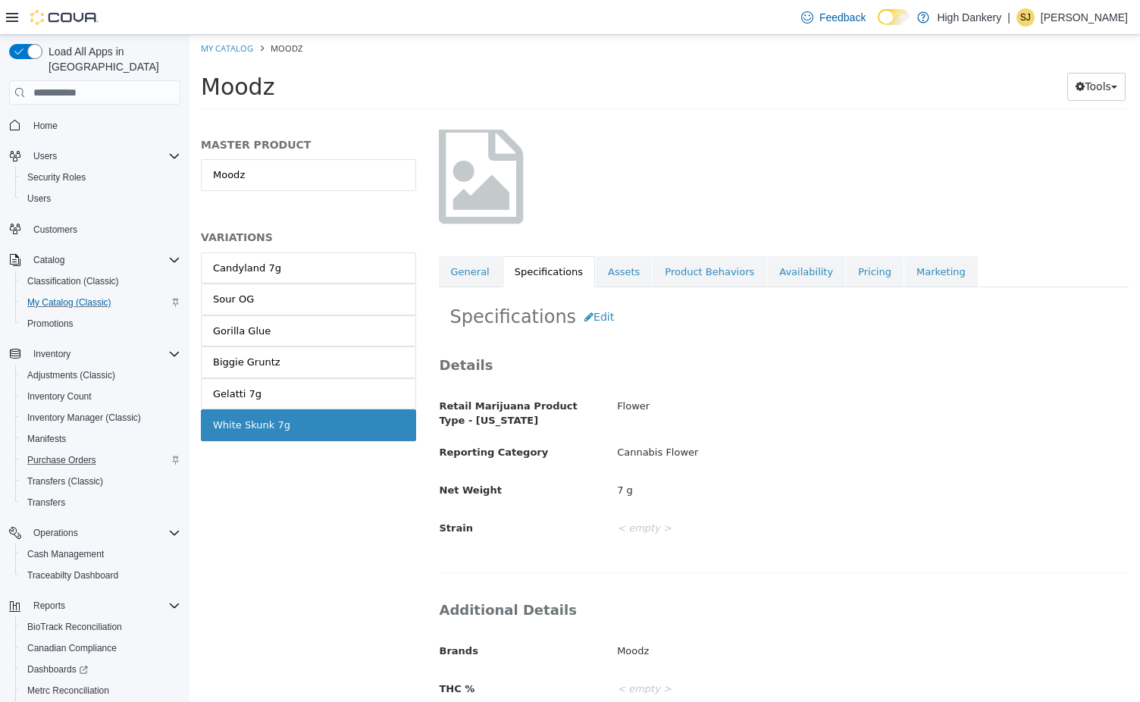
scroll to position [95, 0]
click at [593, 314] on button "Edit" at bounding box center [599, 315] width 46 height 28
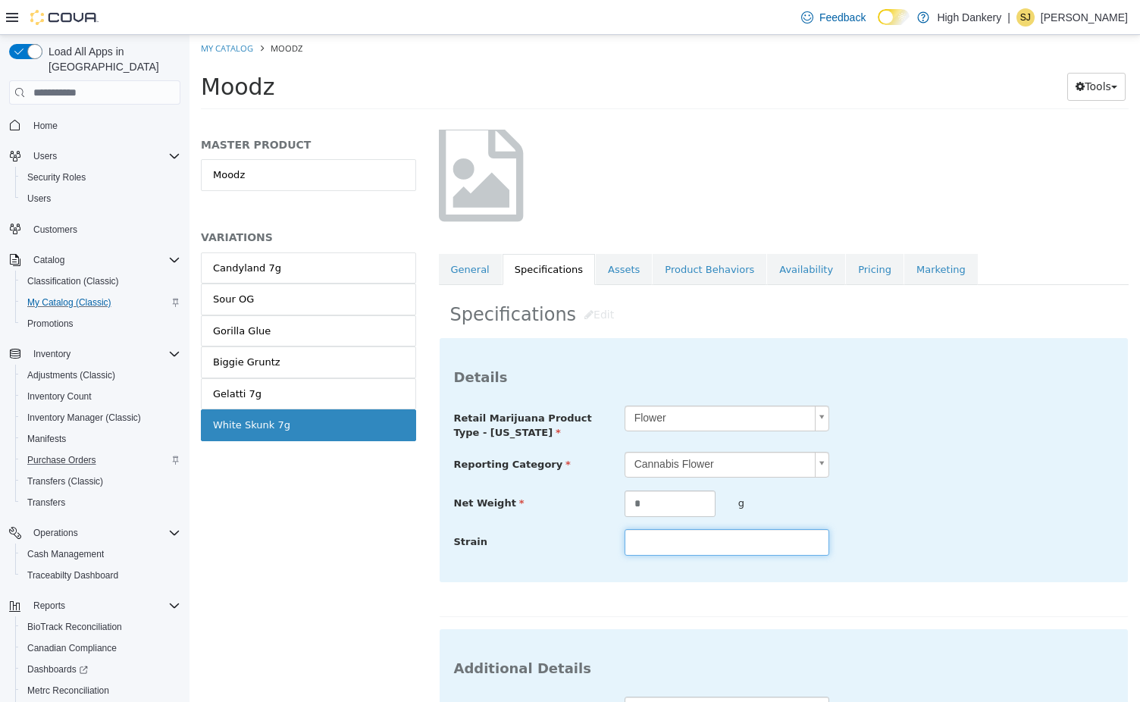
click at [645, 547] on input "text" at bounding box center [726, 542] width 205 height 27
type input "******"
click at [919, 596] on div "**********" at bounding box center [784, 477] width 690 height 280
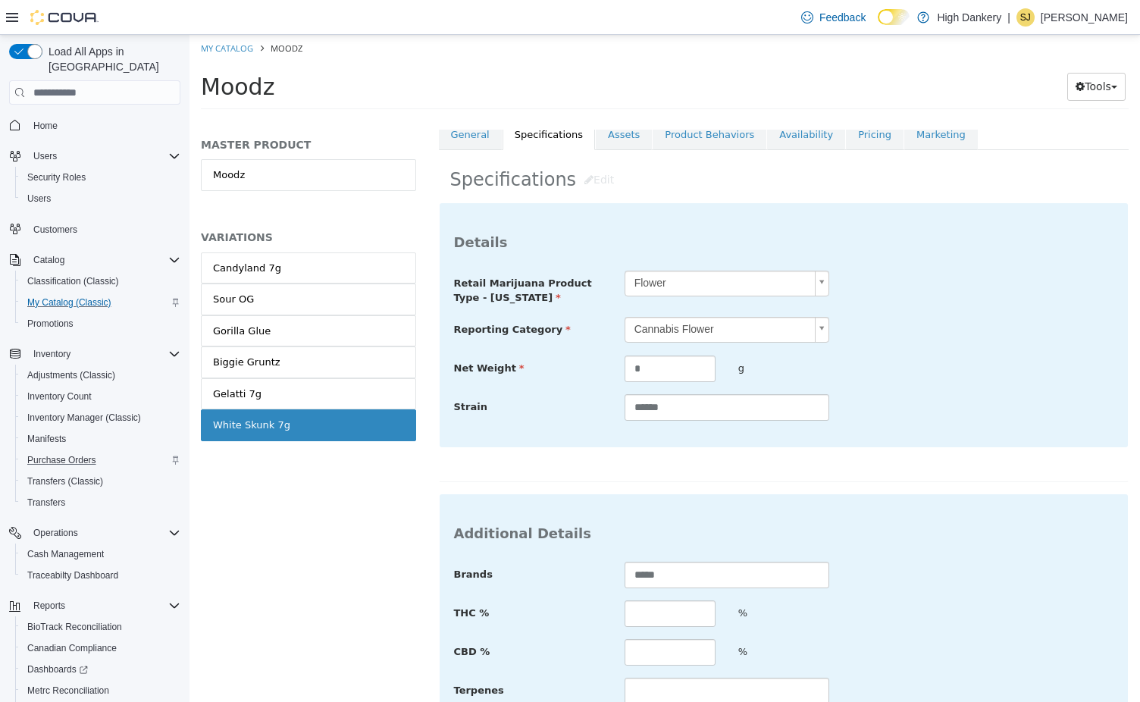
scroll to position [333, 0]
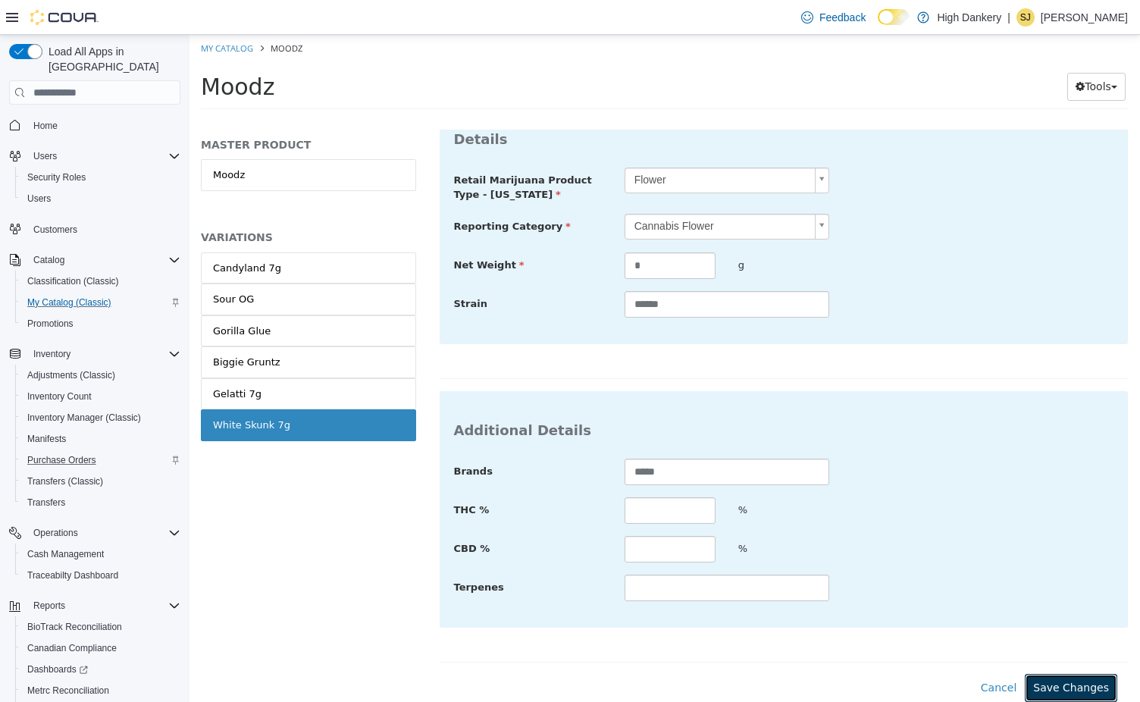
click at [1052, 676] on button "Save Changes" at bounding box center [1071, 688] width 92 height 28
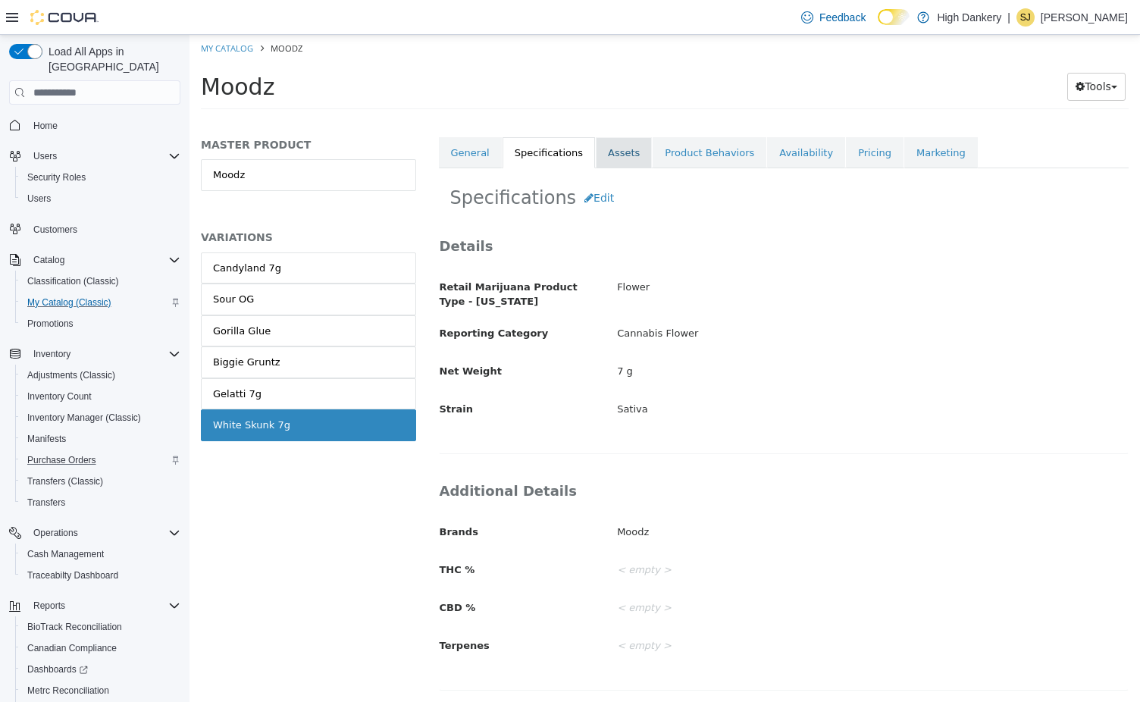
click at [609, 159] on link "Assets" at bounding box center [624, 153] width 56 height 32
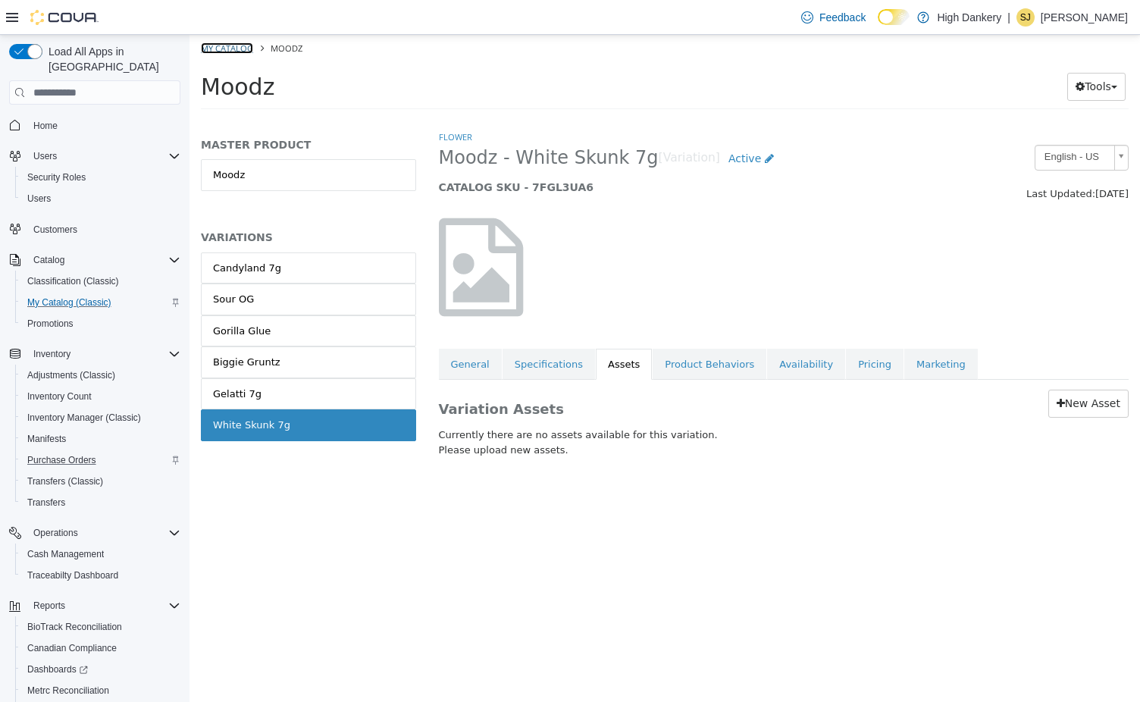
click at [232, 50] on link "My Catalog" at bounding box center [227, 47] width 52 height 11
select select "**********"
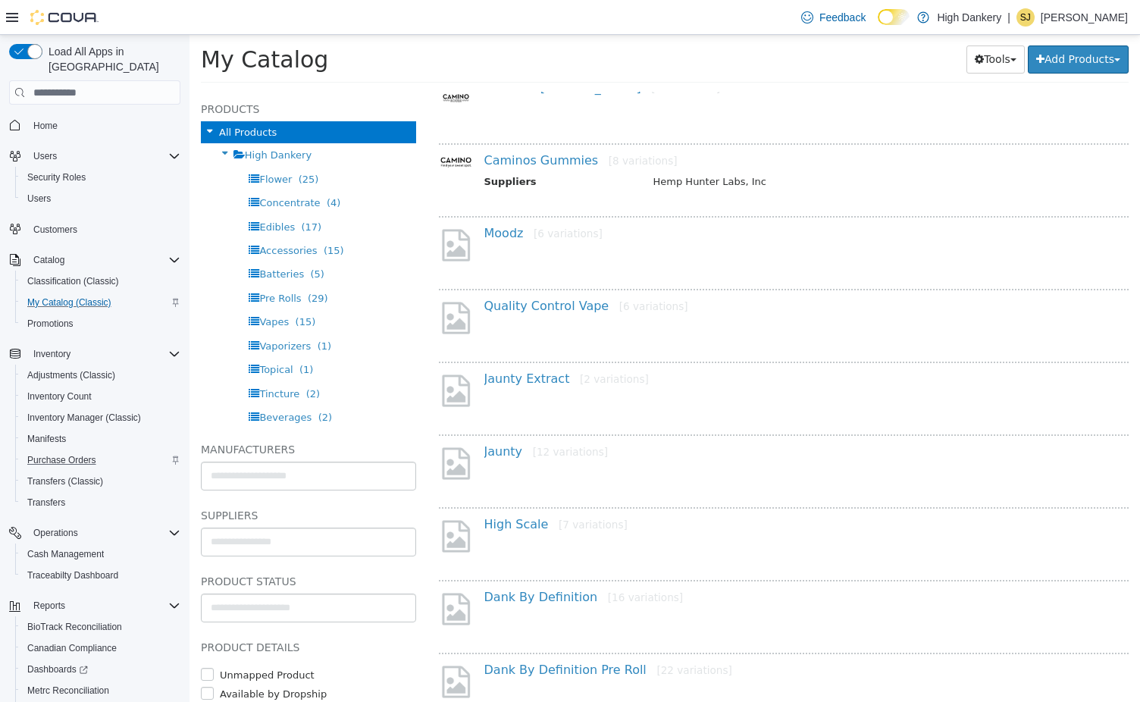
scroll to position [593, 0]
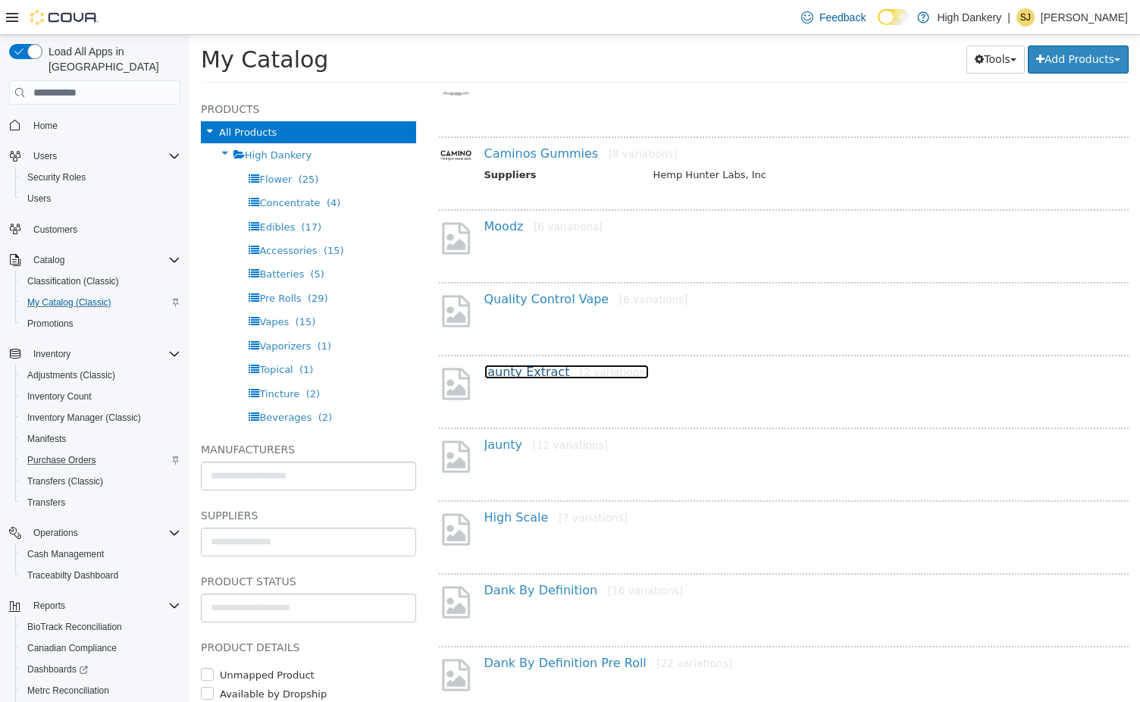
click at [543, 377] on link "Jaunty Extract [2 variations]" at bounding box center [566, 371] width 164 height 14
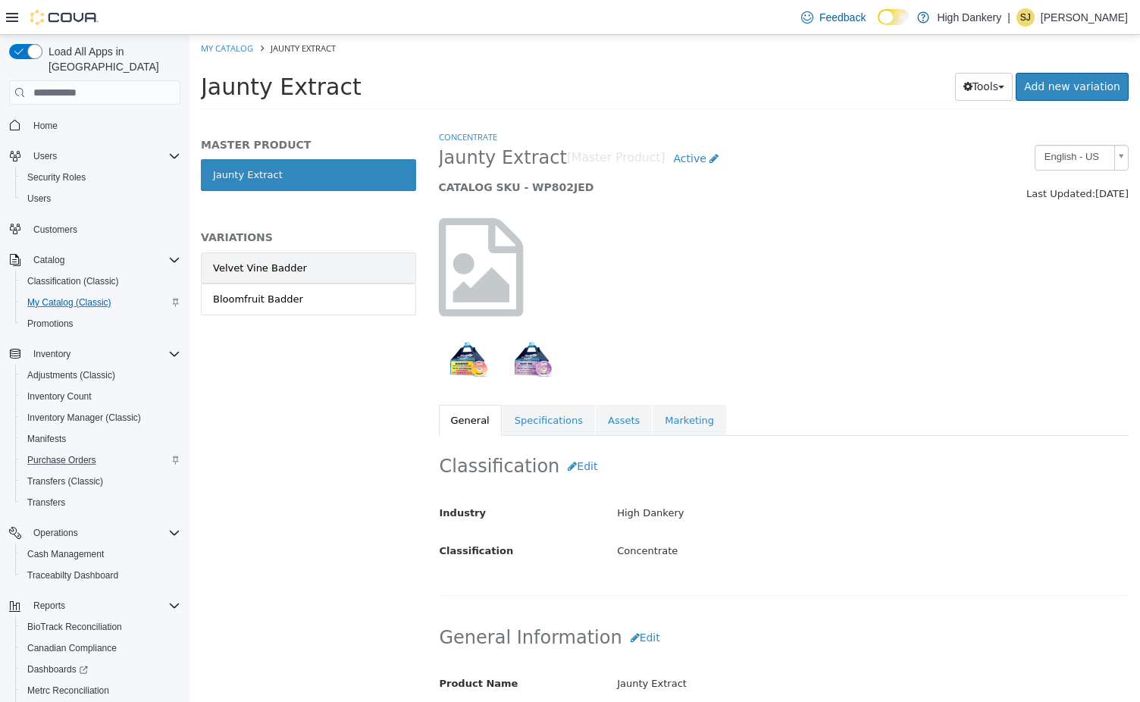
click at [346, 274] on link "Velvet Vine Badder" at bounding box center [308, 268] width 215 height 32
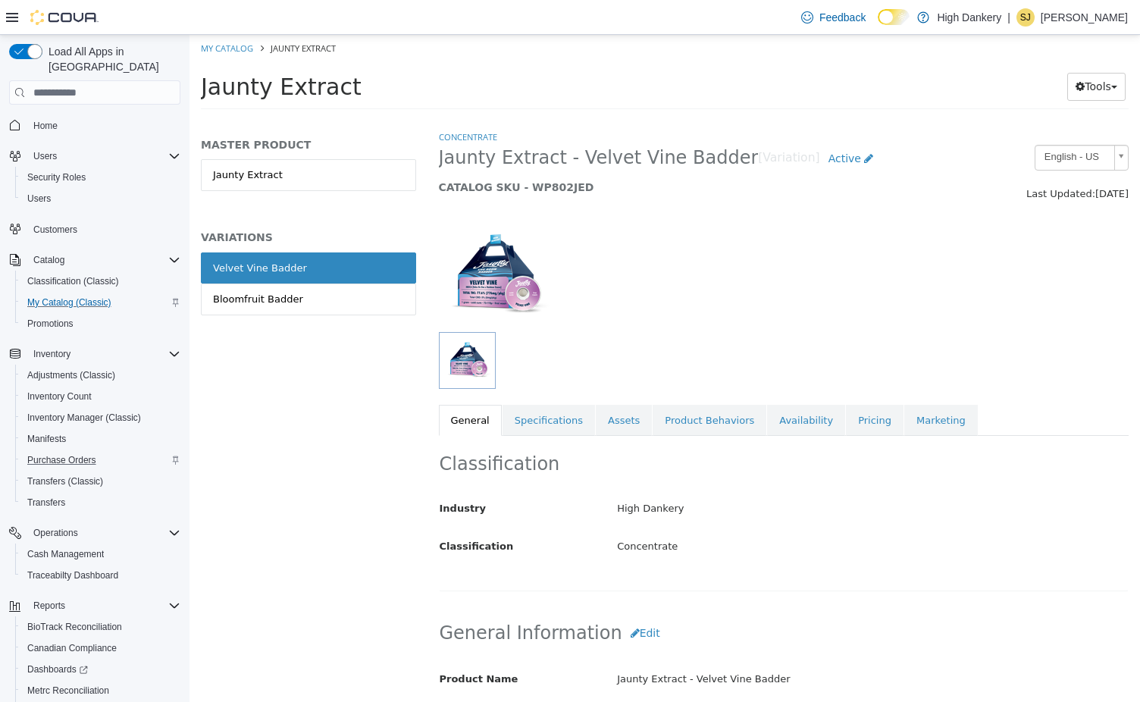
click at [345, 304] on link "Bloomfruit Badder" at bounding box center [308, 299] width 215 height 32
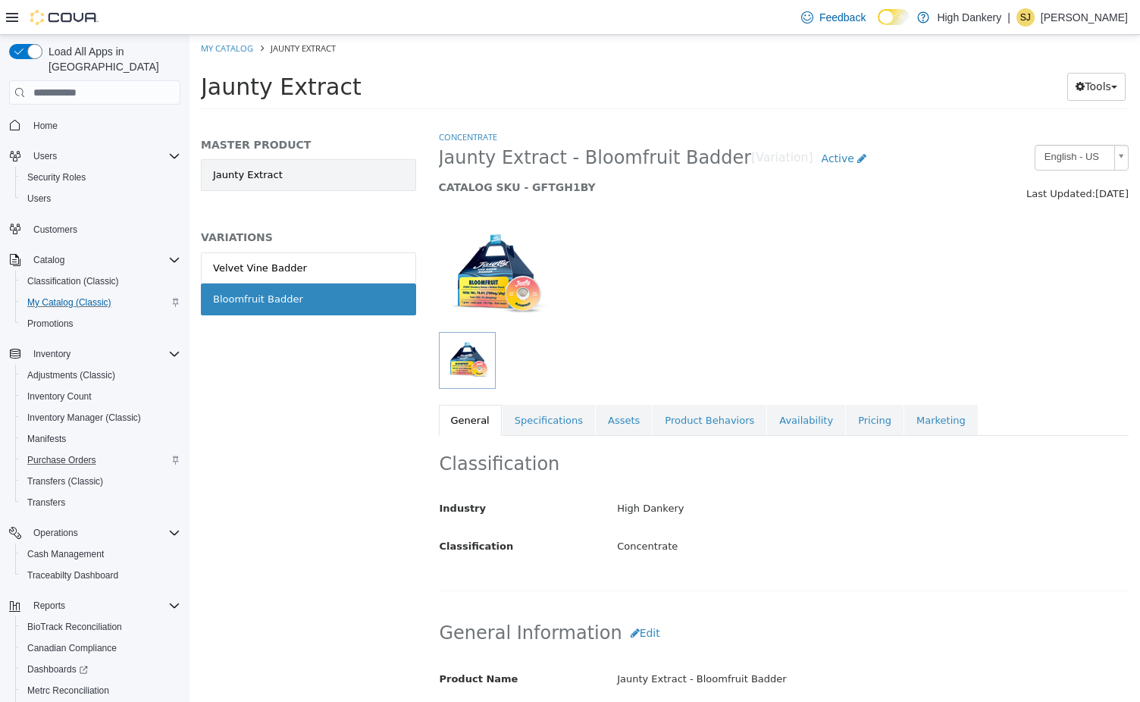
click at [296, 181] on link "Jaunty Extract" at bounding box center [308, 175] width 215 height 32
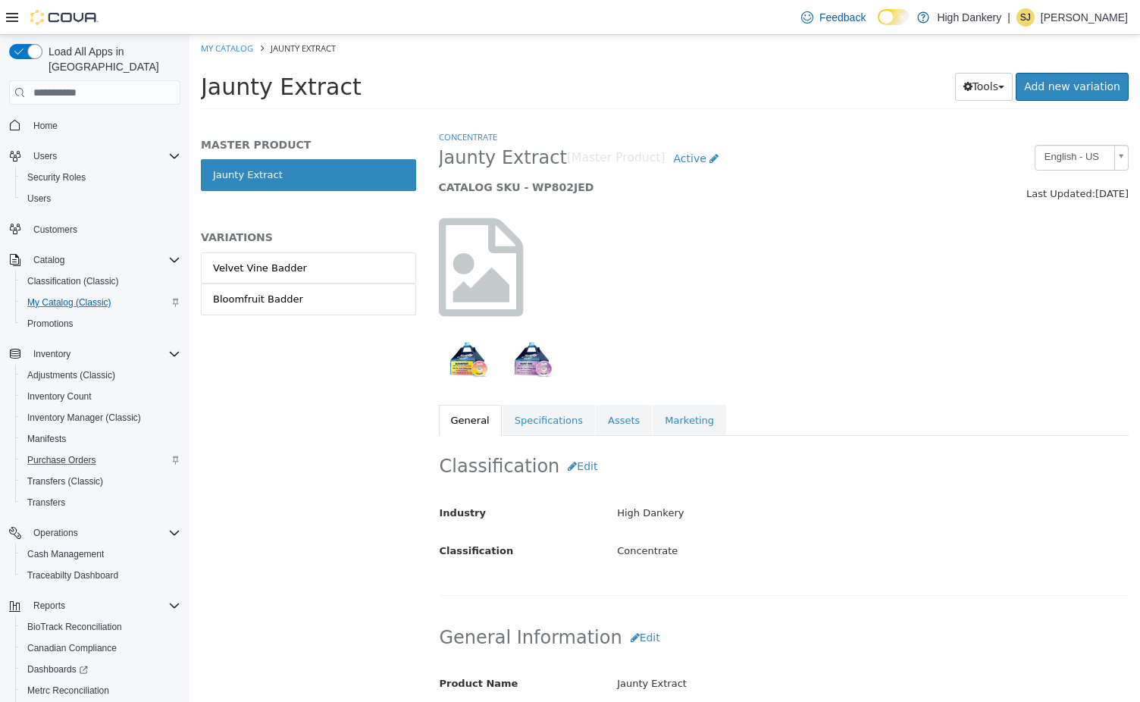
select select "**********"
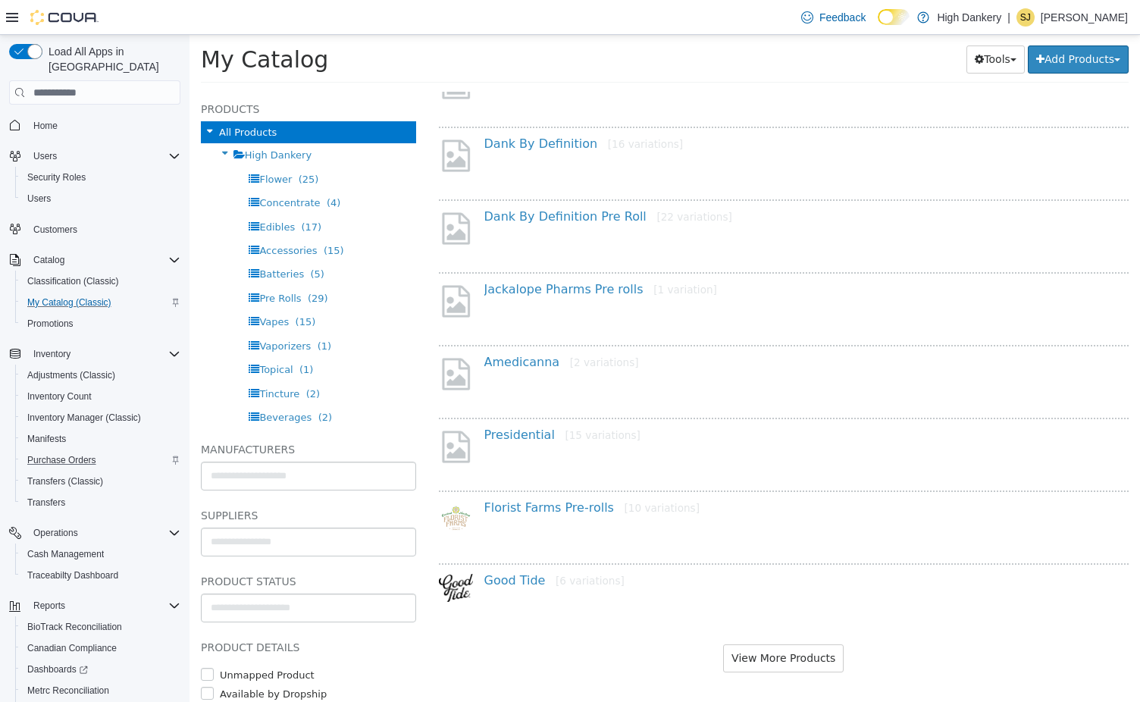
scroll to position [1046, 0]
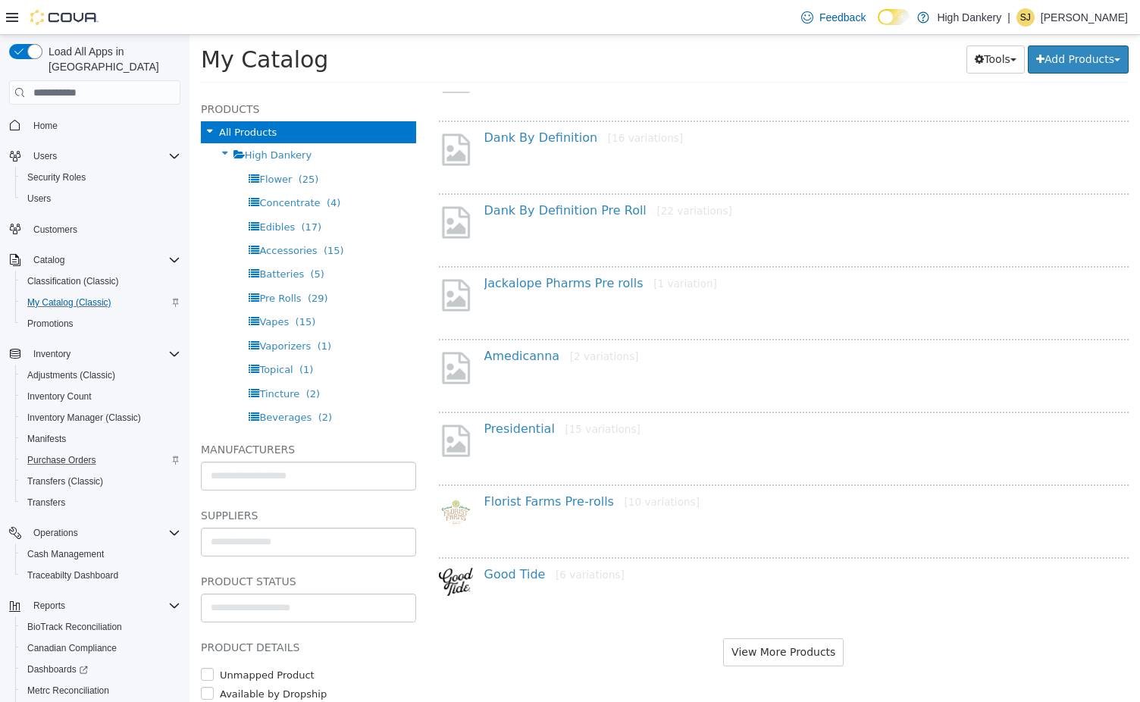
click at [534, 422] on h4 "Presidential [15 variations]" at bounding box center [799, 429] width 630 height 16
click at [533, 427] on link "Presidential [15 variations]" at bounding box center [562, 428] width 156 height 14
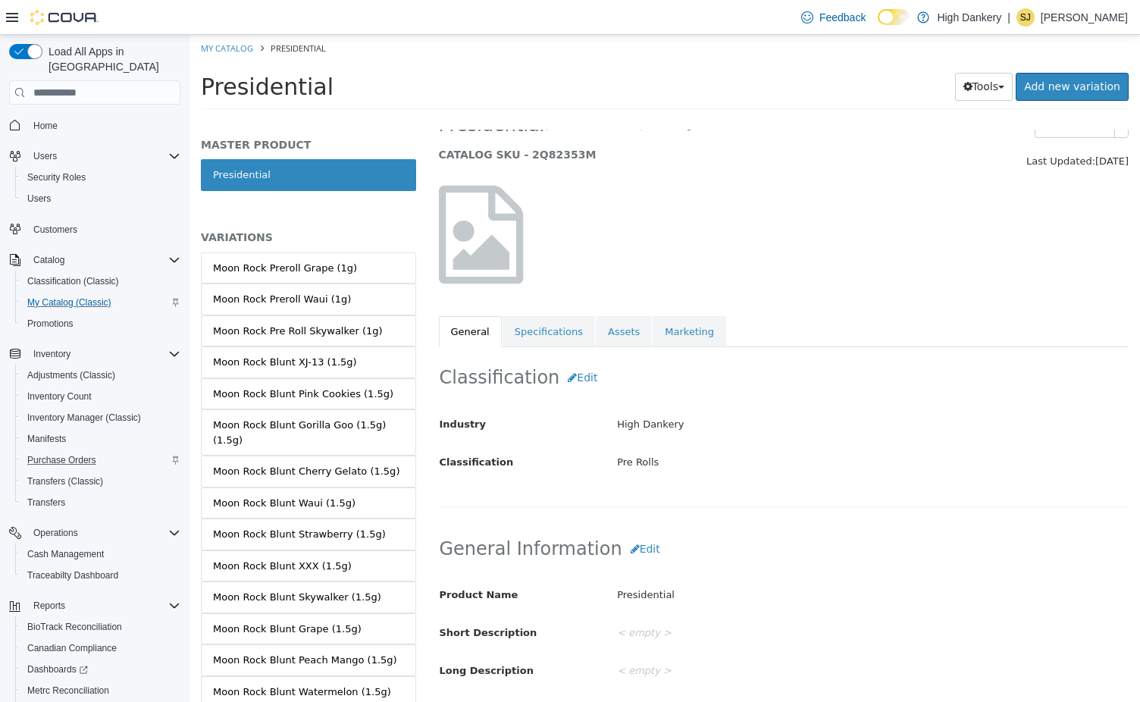
scroll to position [35, 0]
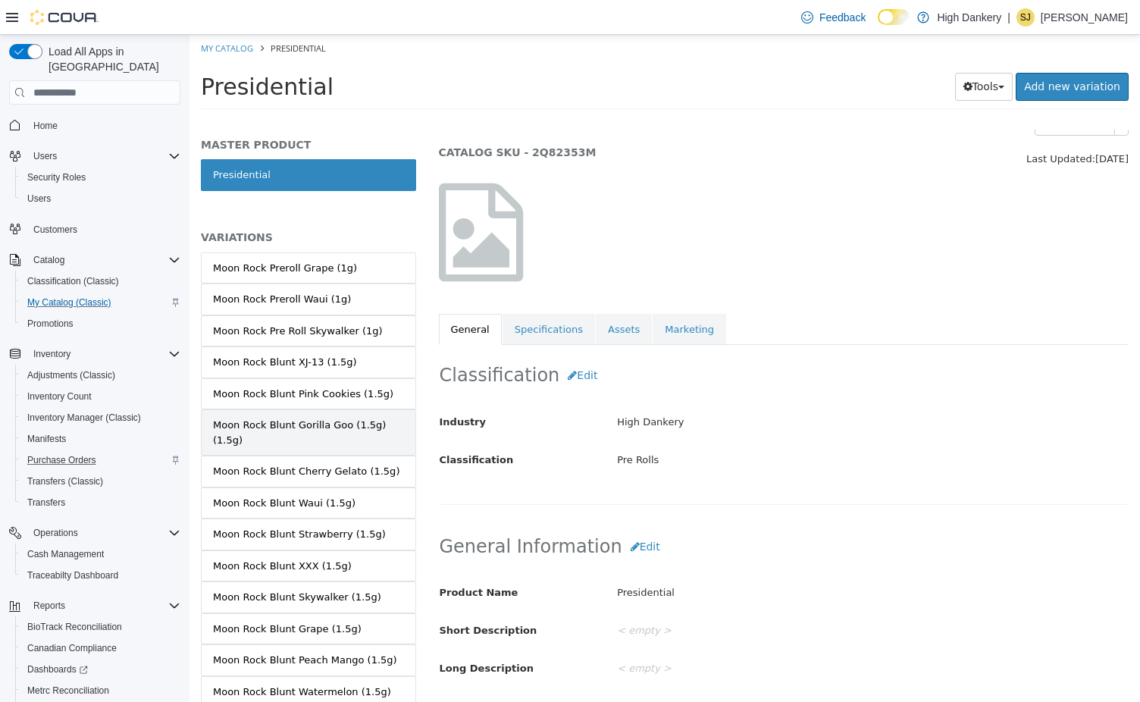
click at [314, 421] on div "Moon Rock Blunt Gorilla Goo (1.5g) (1.5g)" at bounding box center [308, 433] width 191 height 30
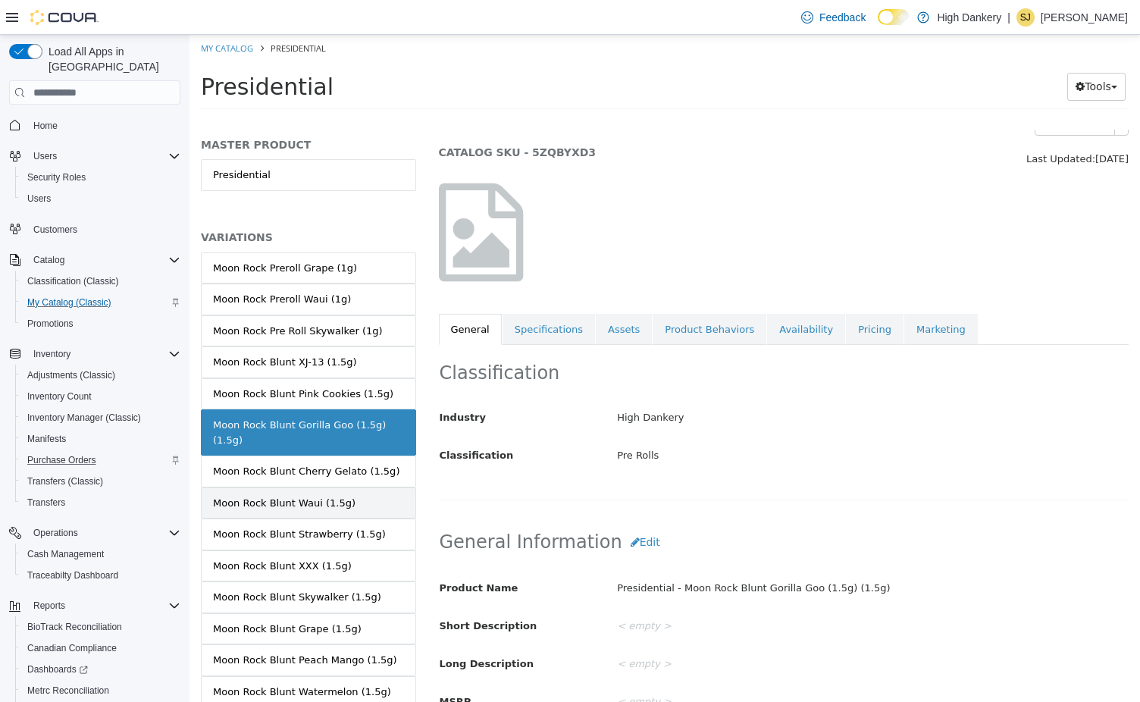
scroll to position [36, 0]
click at [299, 500] on link "Moon Rock Blunt Waui (1.5g)" at bounding box center [308, 503] width 215 height 32
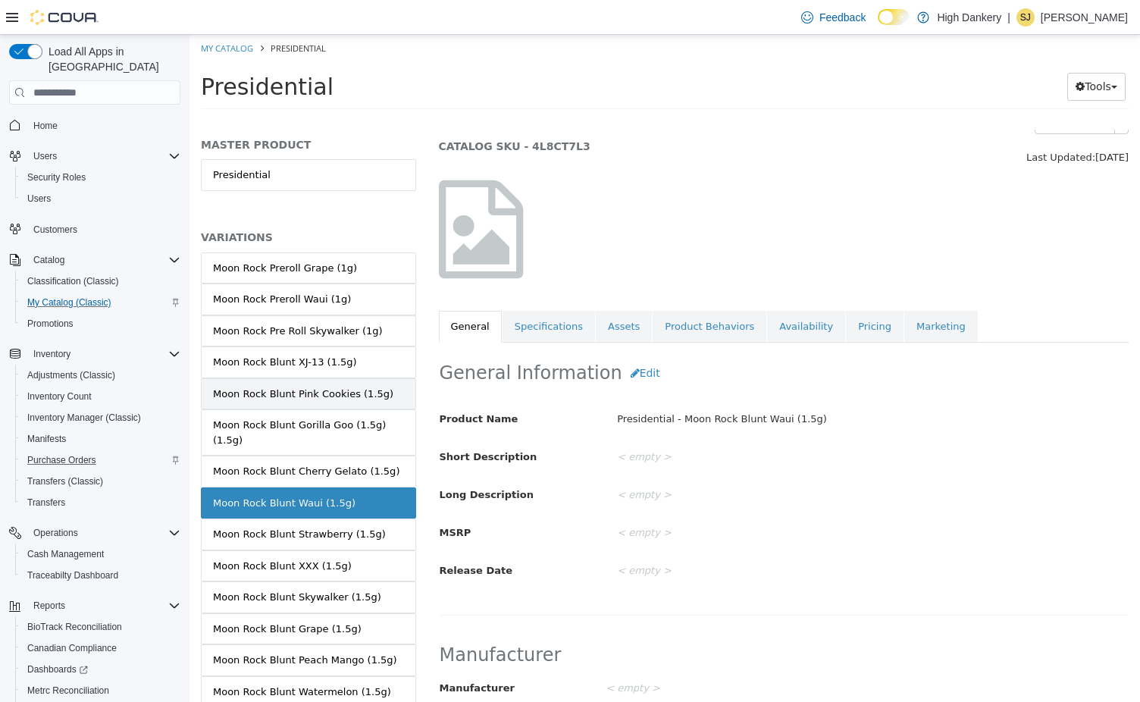
scroll to position [39, 0]
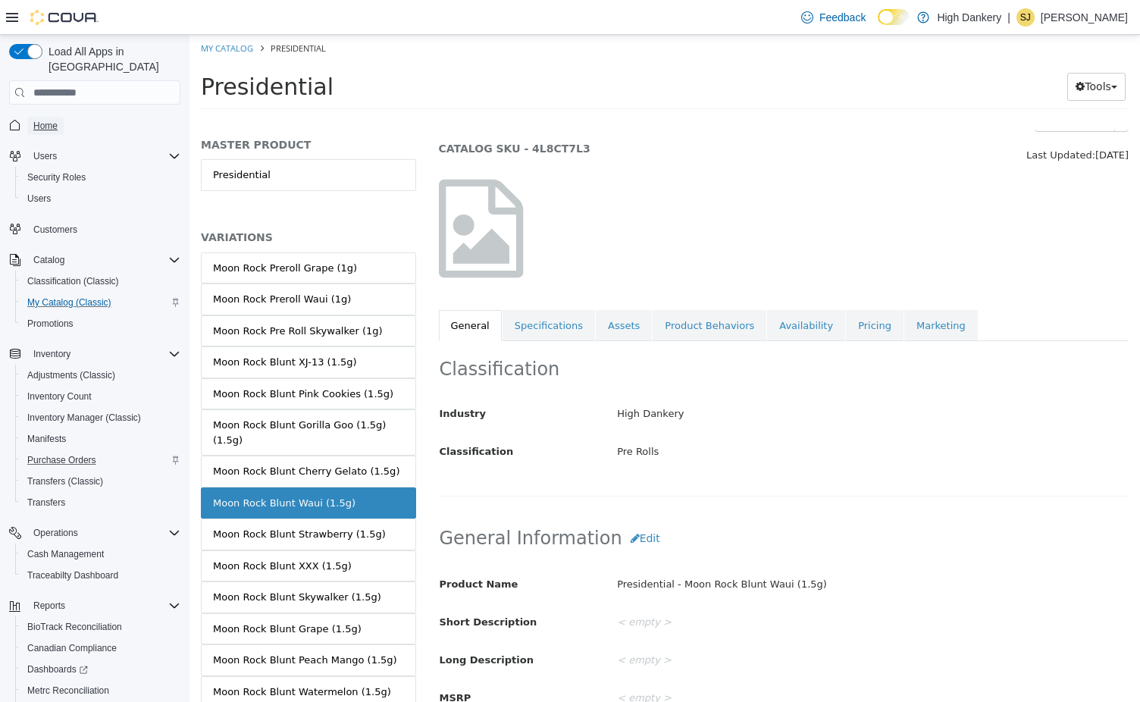
click at [56, 120] on span "Home" at bounding box center [45, 126] width 24 height 12
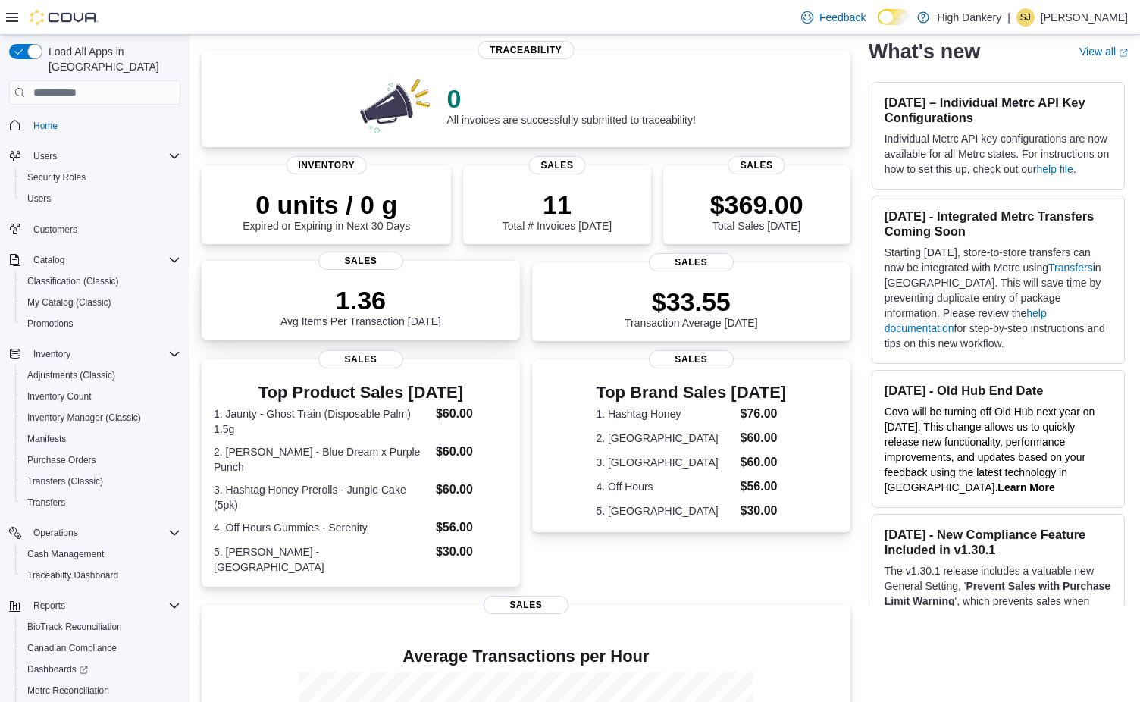
scroll to position [108, 0]
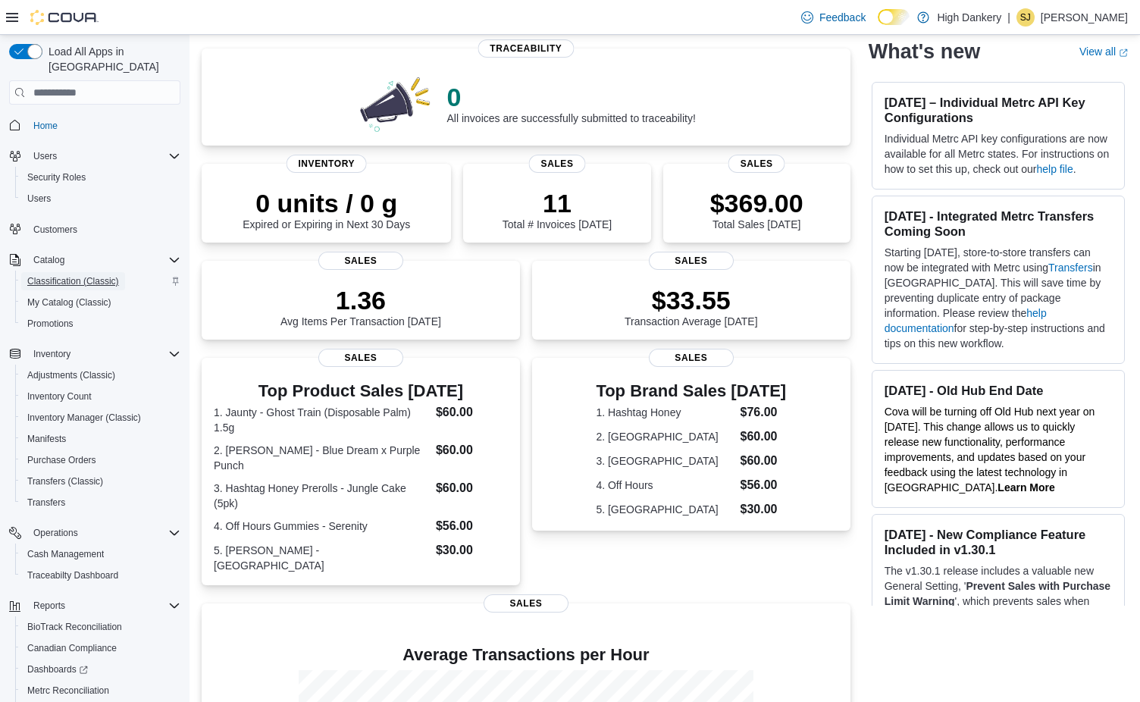
click at [102, 275] on span "Classification (Classic)" at bounding box center [73, 281] width 92 height 12
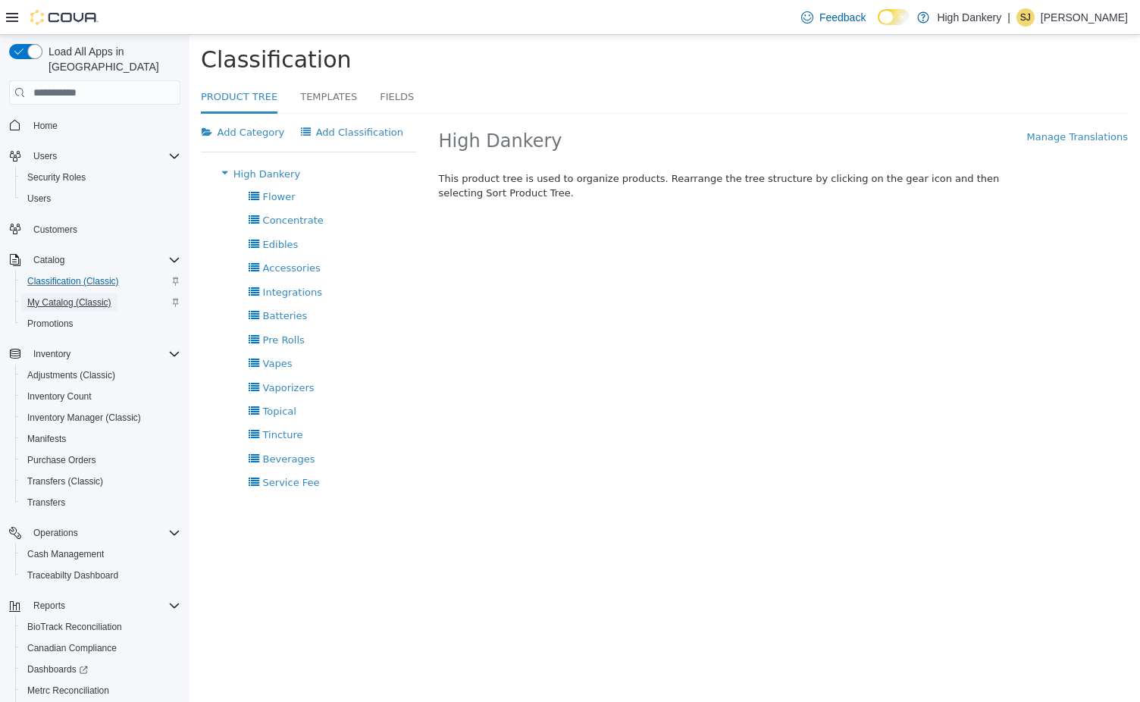
click at [98, 296] on span "My Catalog (Classic)" at bounding box center [69, 302] width 84 height 12
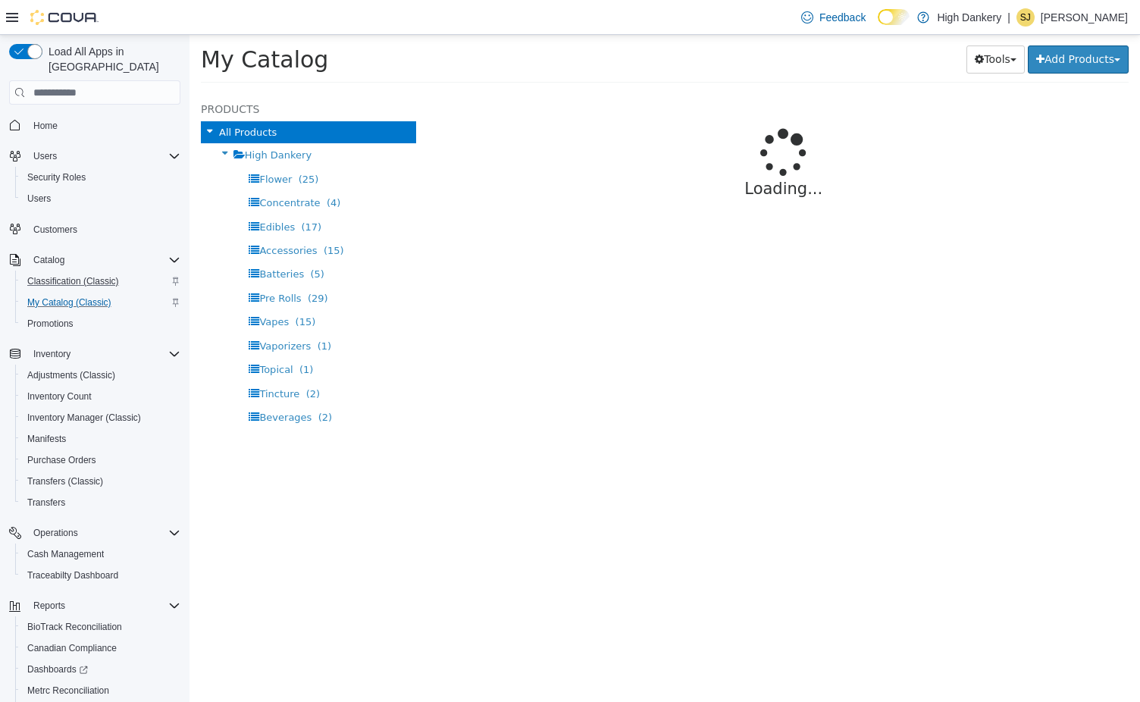
select select "**********"
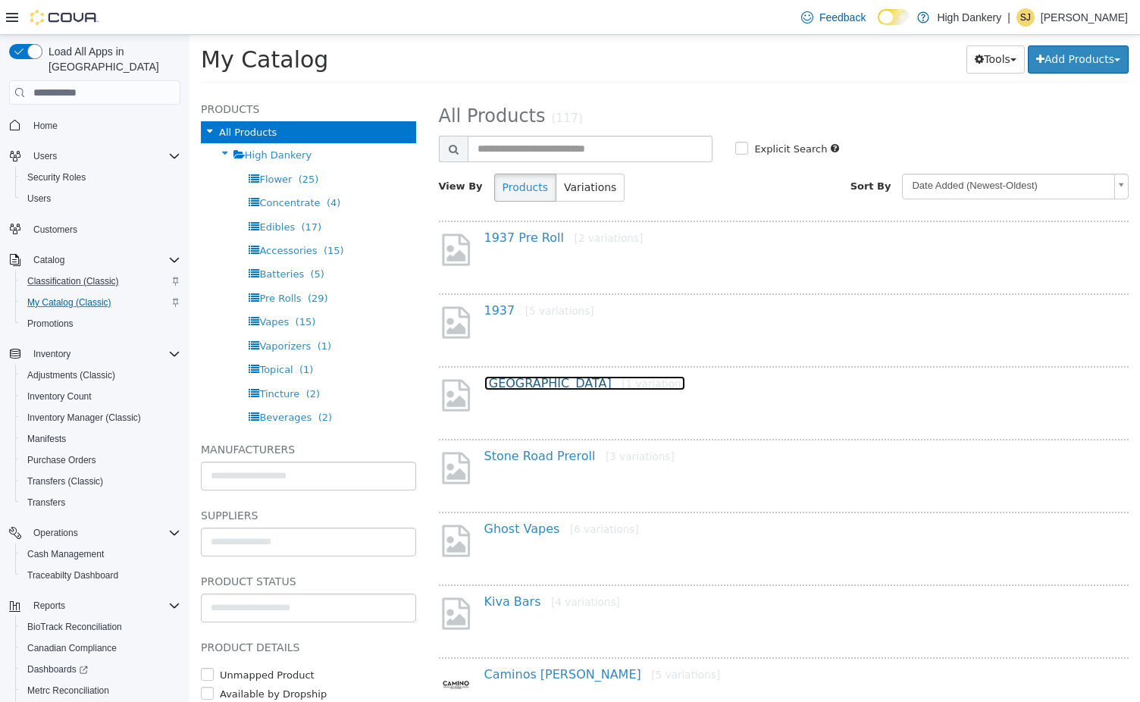
click at [512, 384] on link "Stone Road [1 variation]" at bounding box center [584, 383] width 201 height 14
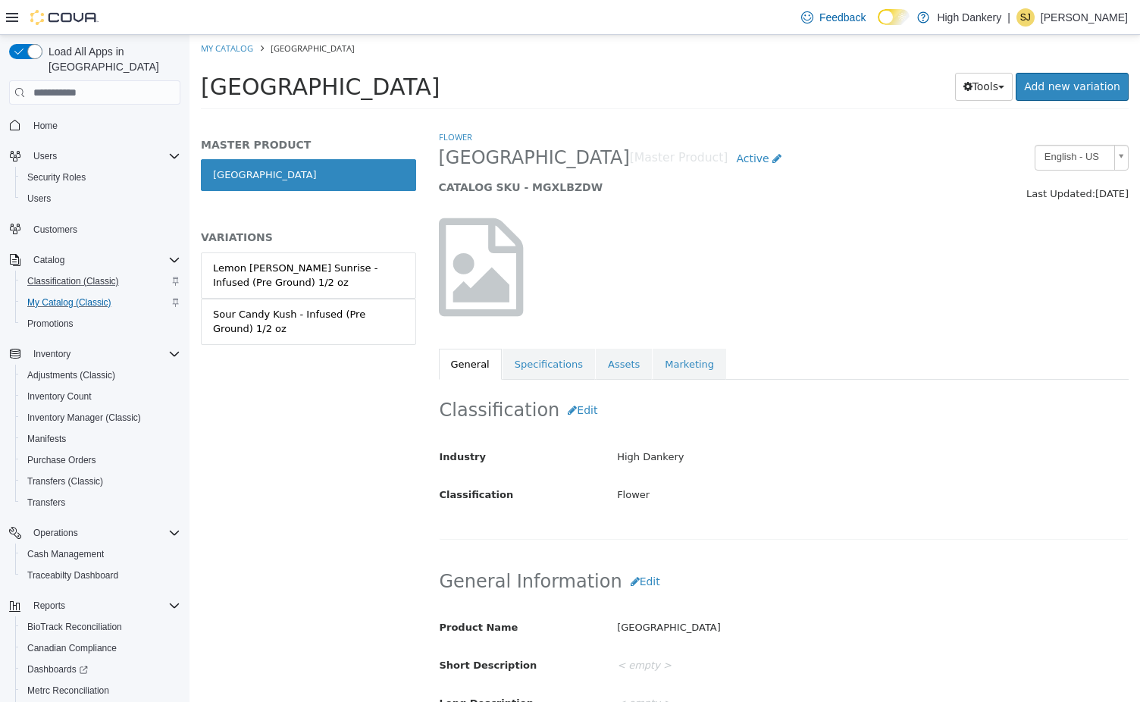
click at [234, 57] on ol "My Catalog [GEOGRAPHIC_DATA]" at bounding box center [664, 48] width 950 height 27
click at [235, 52] on link "My Catalog" at bounding box center [227, 47] width 52 height 11
select select "**********"
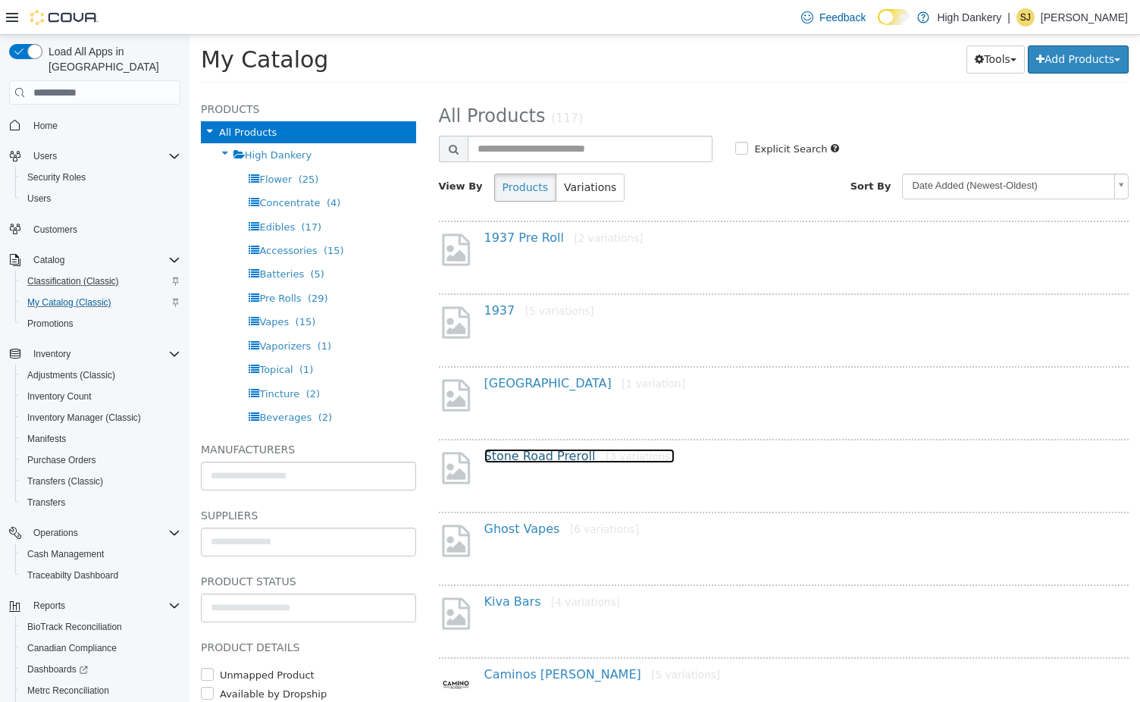
click at [545, 457] on link "Stone Road Preroll [3 variations]" at bounding box center [579, 456] width 190 height 14
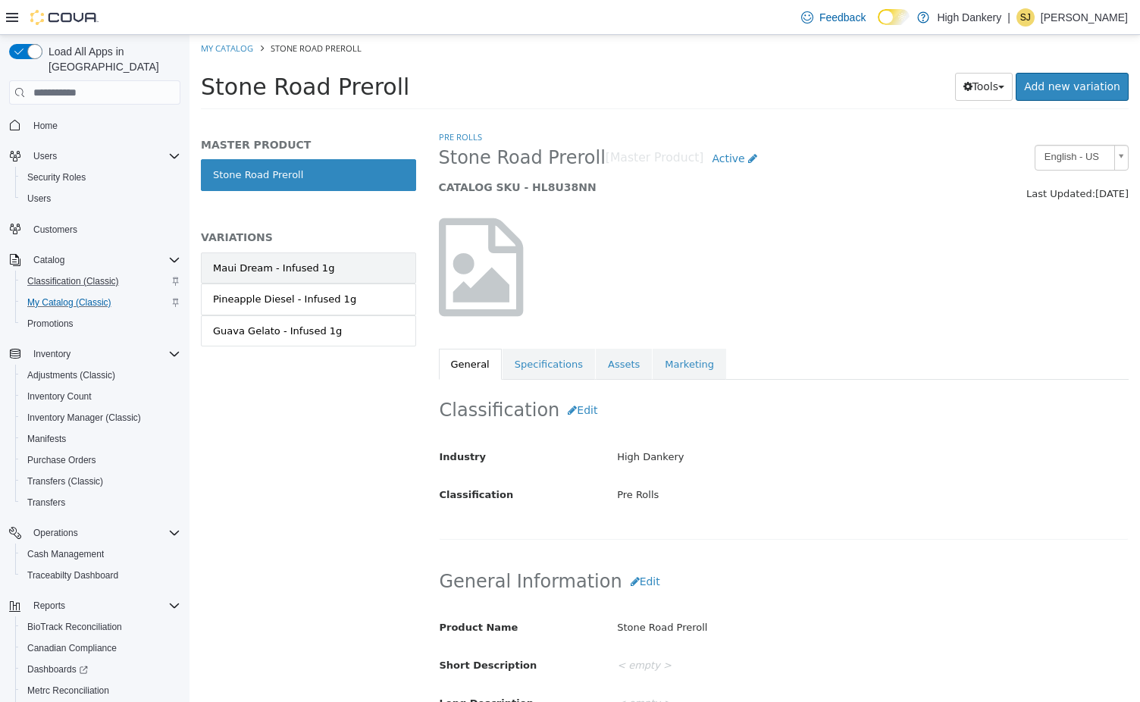
click at [331, 259] on link "Maui Dream - Infused 1g" at bounding box center [308, 268] width 215 height 32
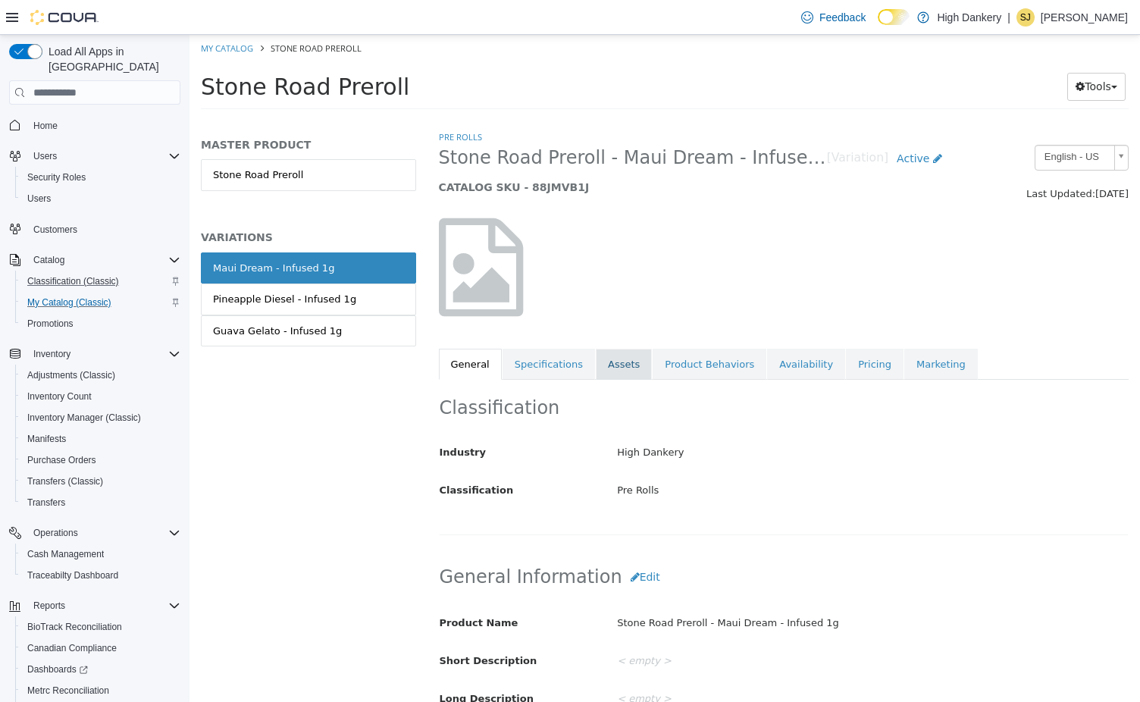
click at [617, 367] on link "Assets" at bounding box center [624, 365] width 56 height 32
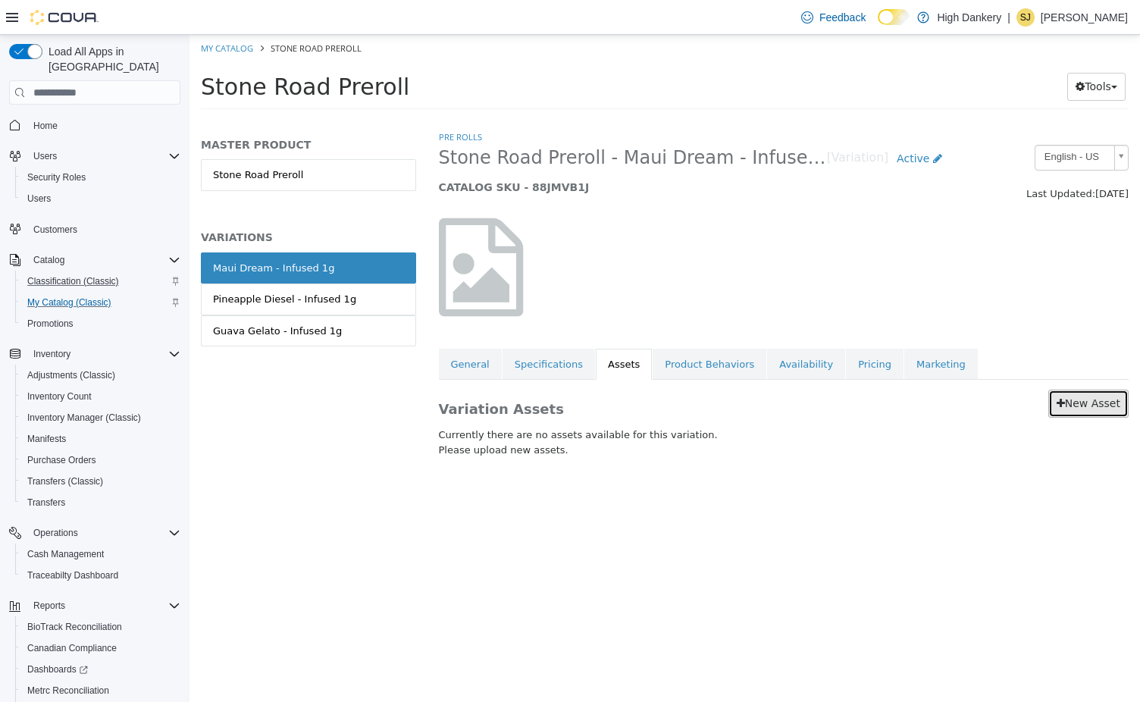
click at [1102, 400] on link "New Asset" at bounding box center [1088, 404] width 80 height 28
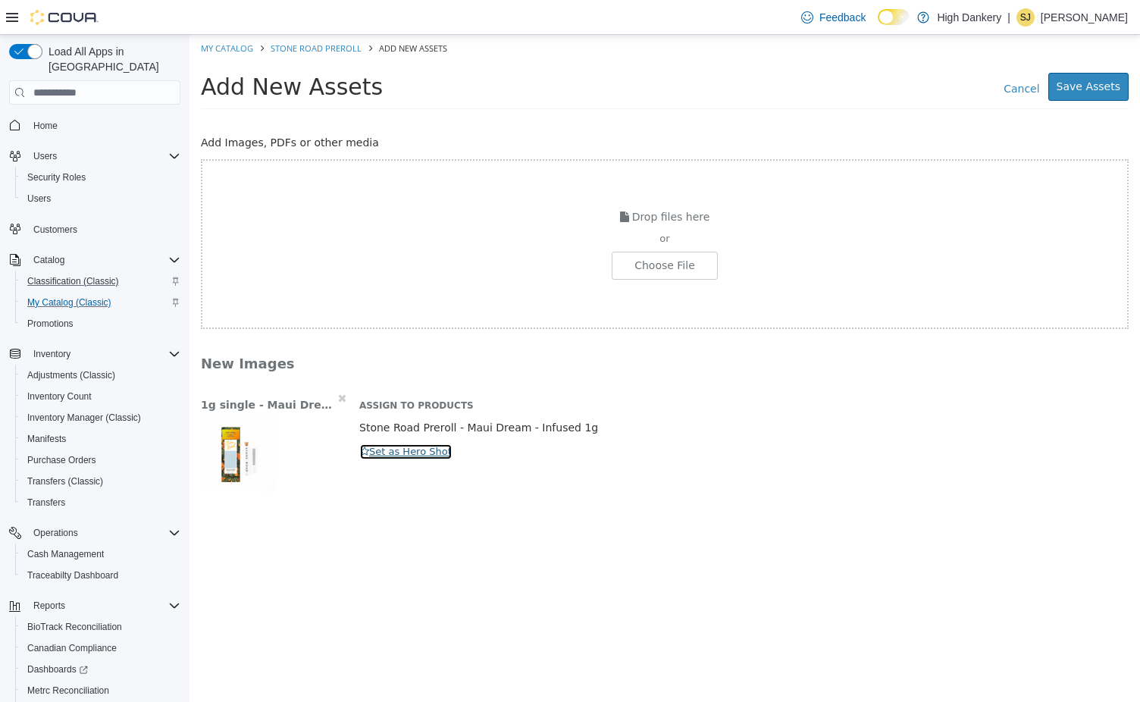
click at [400, 451] on button "Set as Hero Shot" at bounding box center [405, 451] width 93 height 17
click at [1083, 83] on button "Save Assets" at bounding box center [1088, 87] width 80 height 28
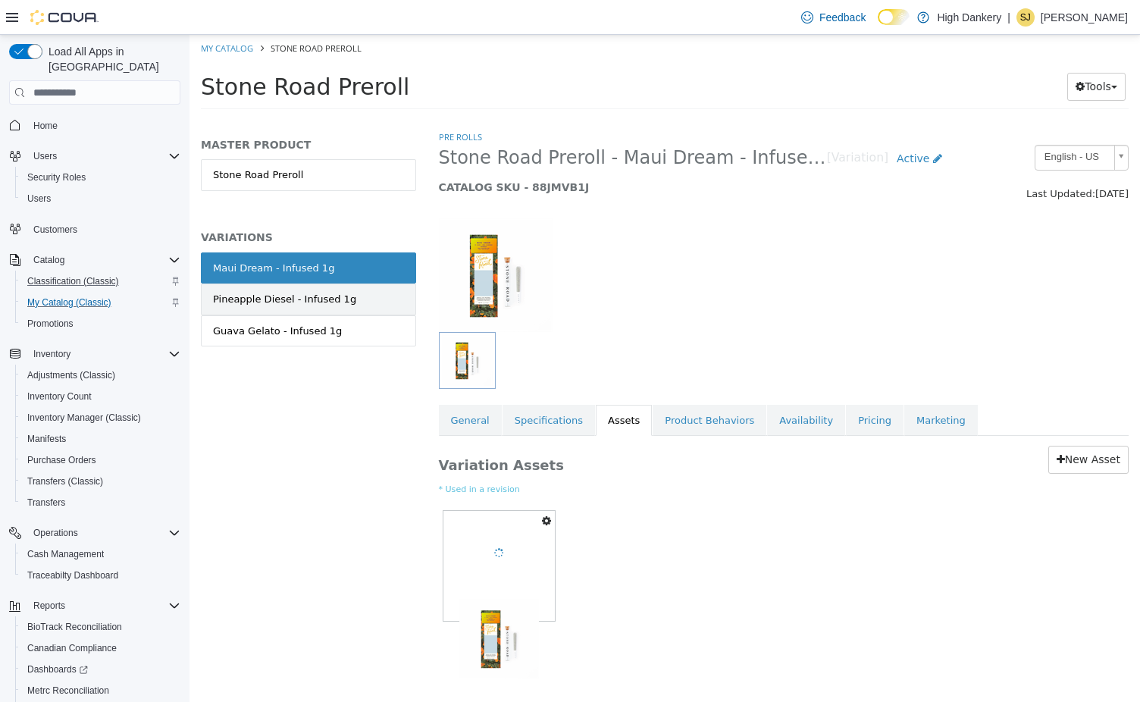
click at [341, 296] on div "Pineapple Diesel - Infused 1g" at bounding box center [284, 299] width 143 height 15
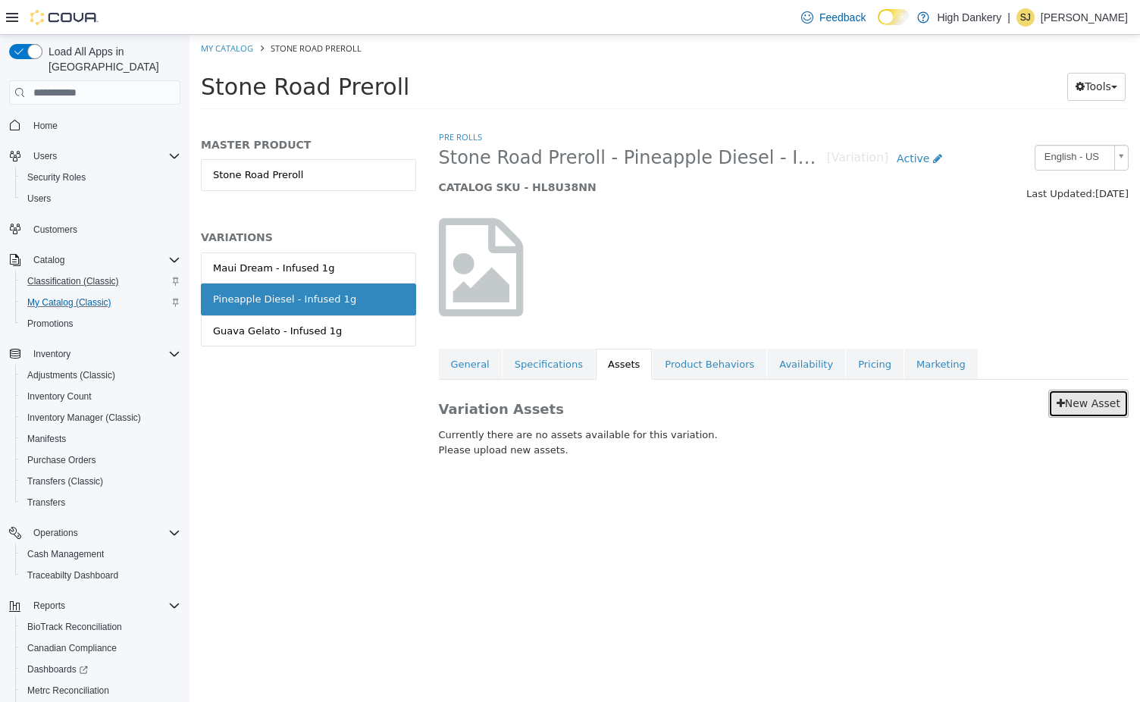
click at [1099, 393] on link "New Asset" at bounding box center [1088, 404] width 80 height 28
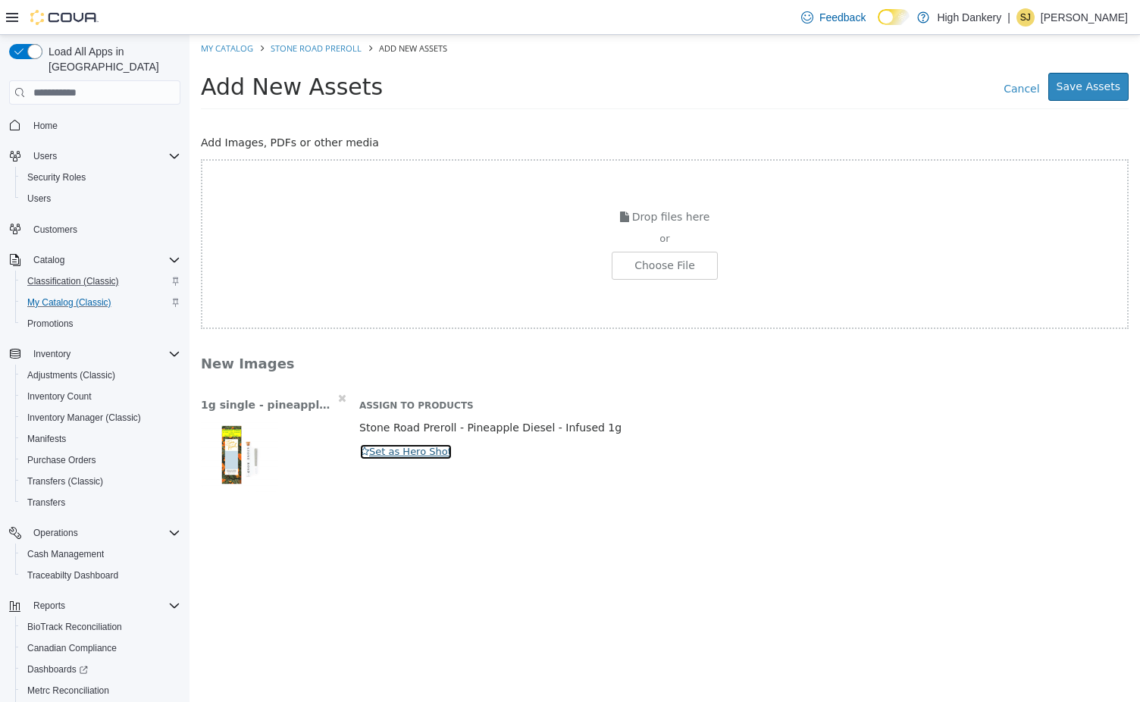
click at [404, 447] on button "Set as Hero Shot" at bounding box center [405, 451] width 93 height 17
click at [1083, 86] on button "Save Assets" at bounding box center [1088, 87] width 80 height 28
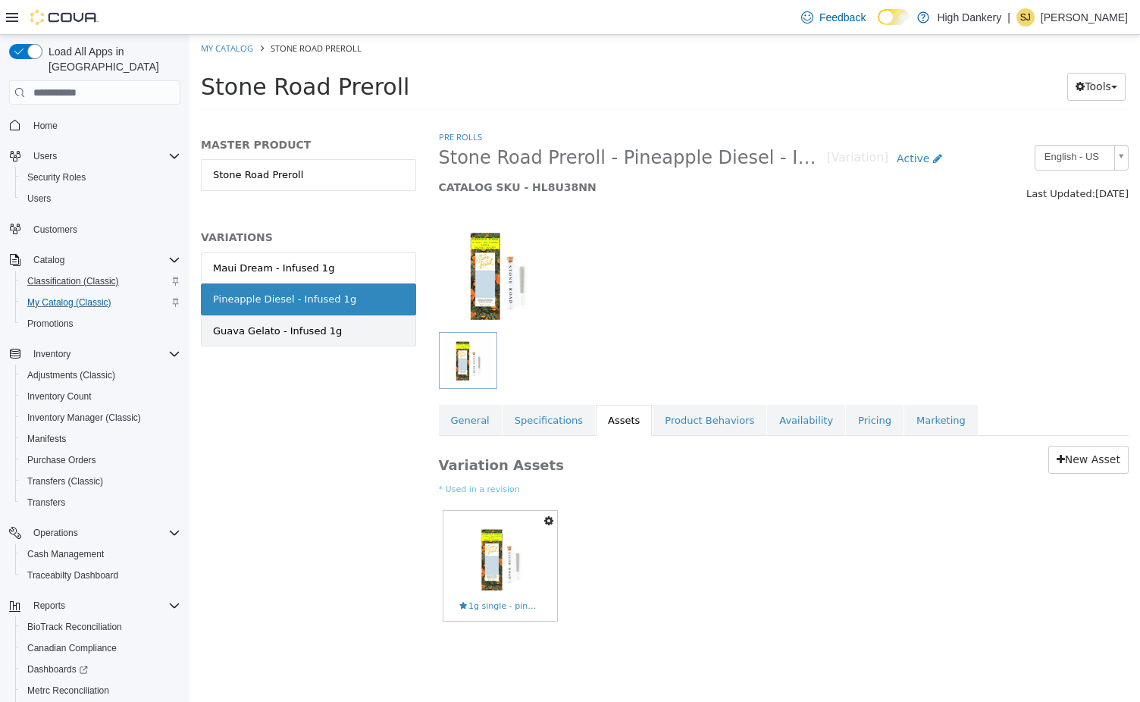
click at [397, 330] on link "Guava Gelato - Infused 1g" at bounding box center [308, 331] width 215 height 32
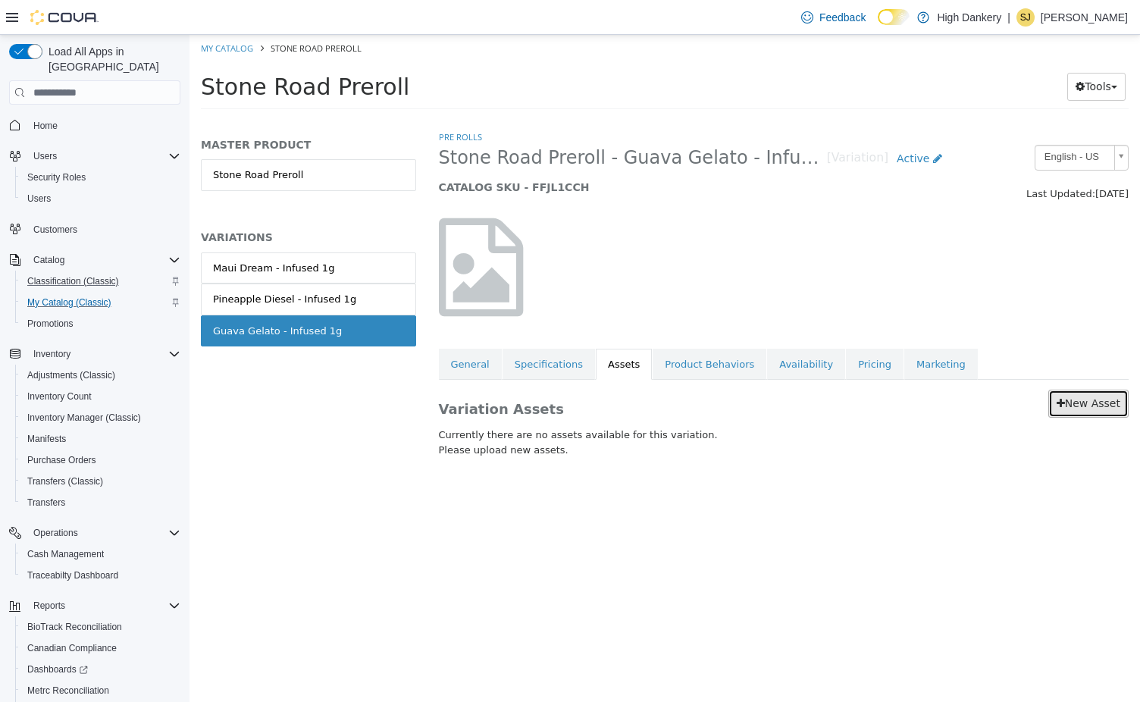
click at [1093, 405] on link "New Asset" at bounding box center [1088, 404] width 80 height 28
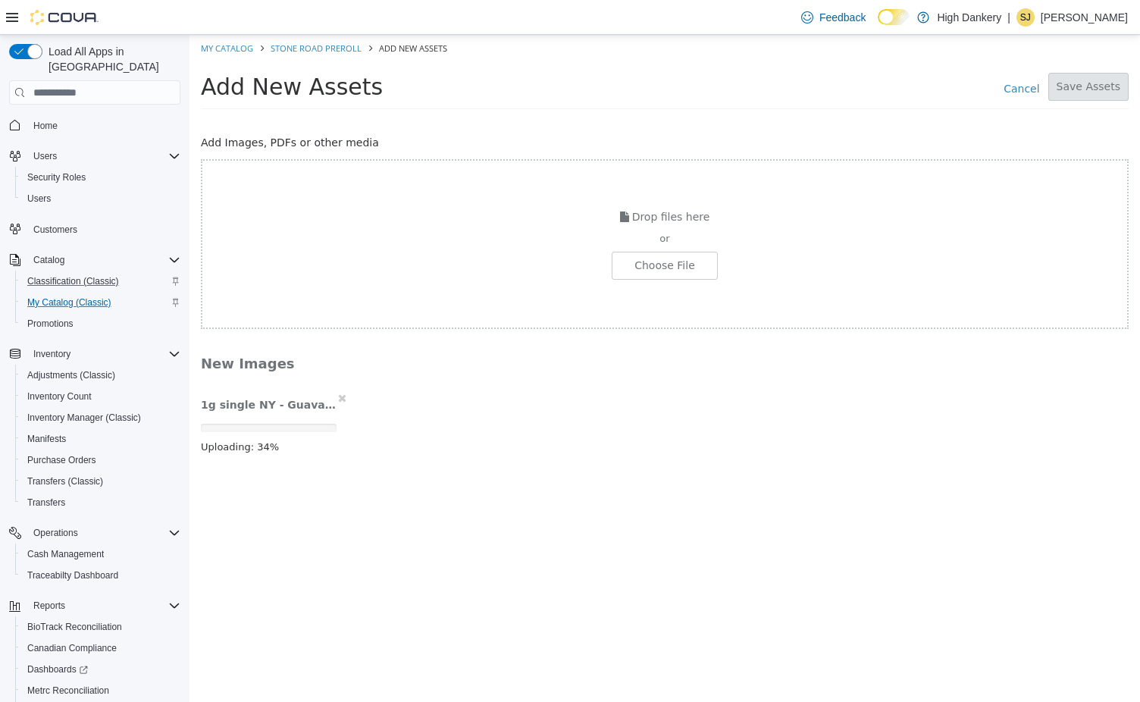
click at [469, 246] on div "or" at bounding box center [664, 238] width 925 height 15
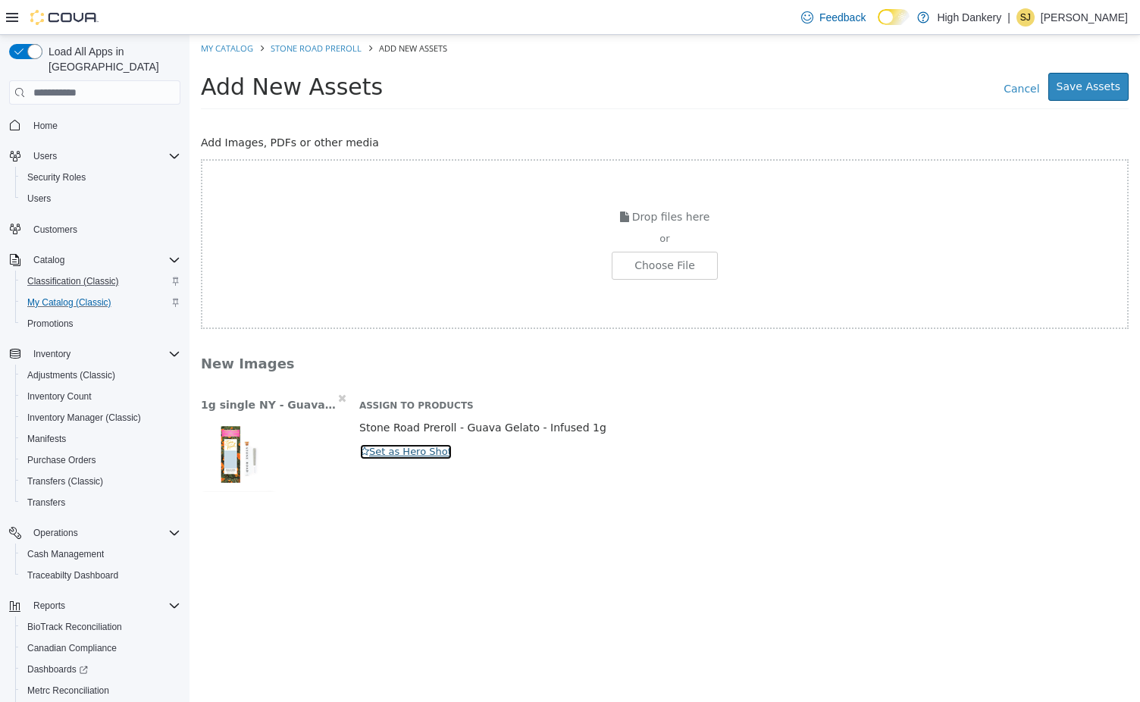
click at [403, 455] on button "Set as Hero Shot" at bounding box center [405, 451] width 93 height 17
click at [1080, 95] on button "Save Assets" at bounding box center [1088, 87] width 80 height 28
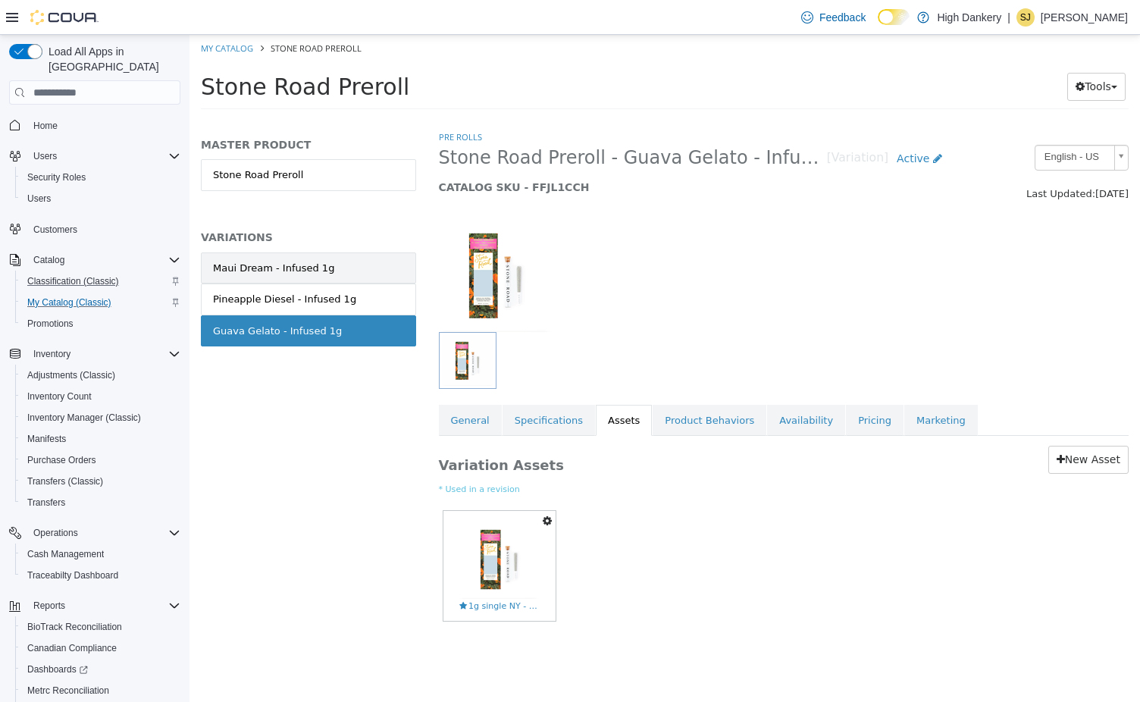
click at [321, 271] on div "Maui Dream - Infused 1g" at bounding box center [273, 268] width 121 height 15
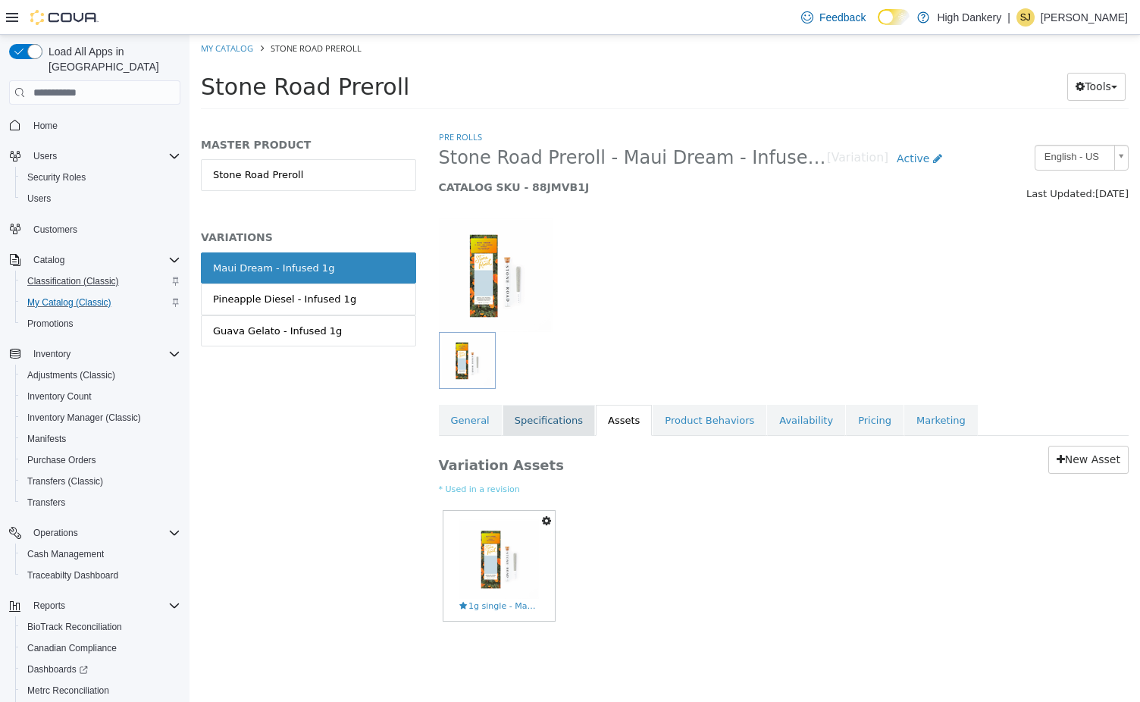
click at [536, 412] on link "Specifications" at bounding box center [548, 421] width 92 height 32
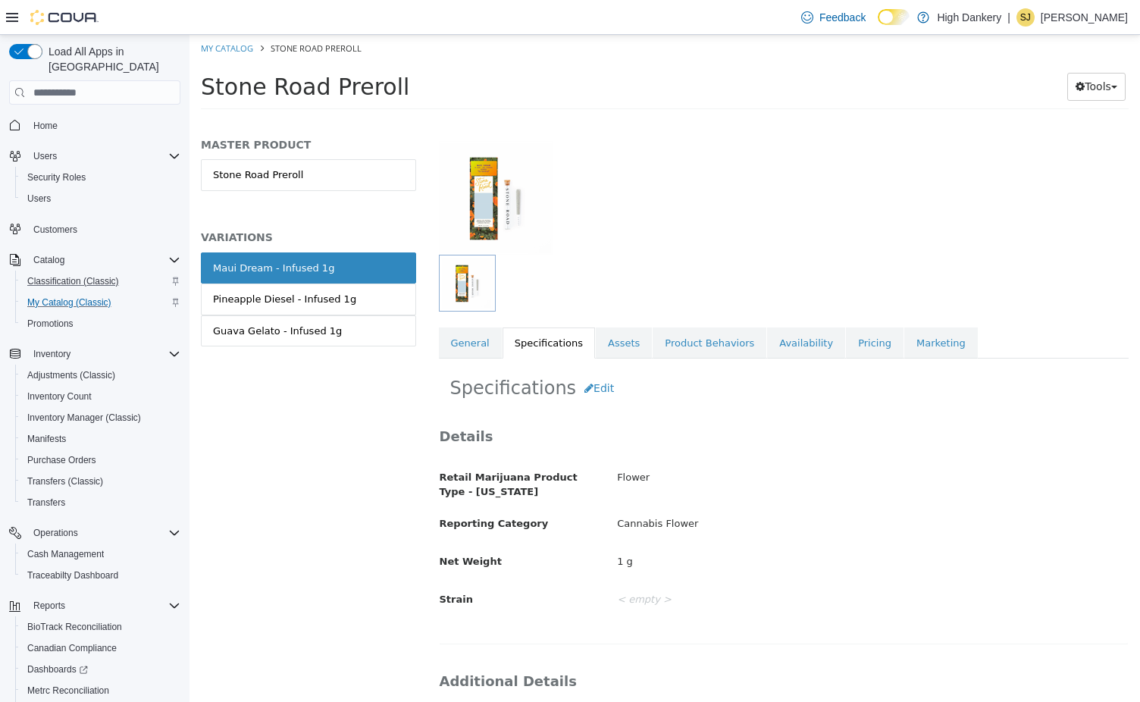
scroll to position [87, 0]
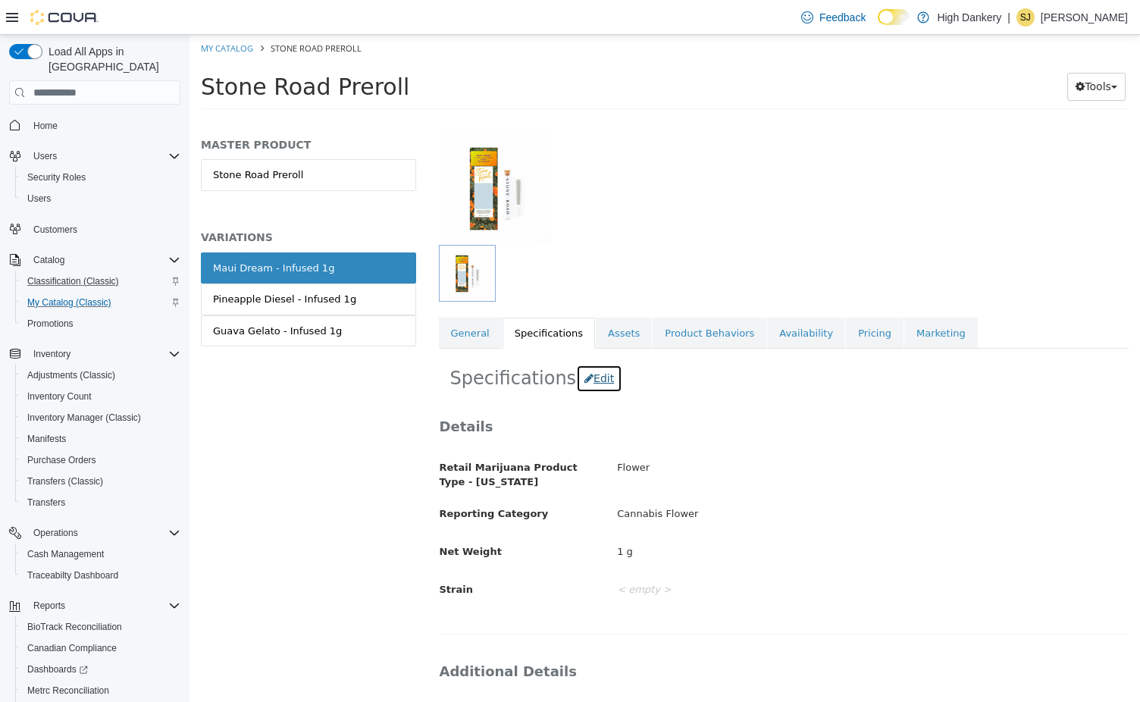
click at [588, 378] on button "Edit" at bounding box center [599, 378] width 46 height 28
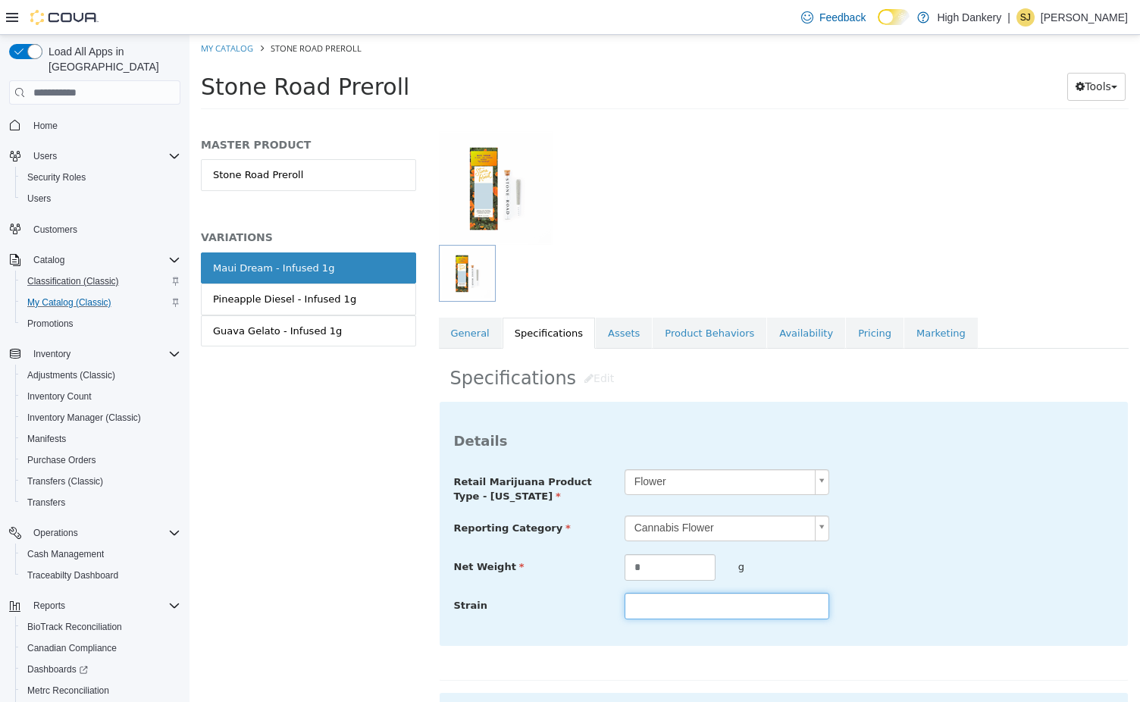
click at [649, 607] on input "text" at bounding box center [726, 606] width 205 height 27
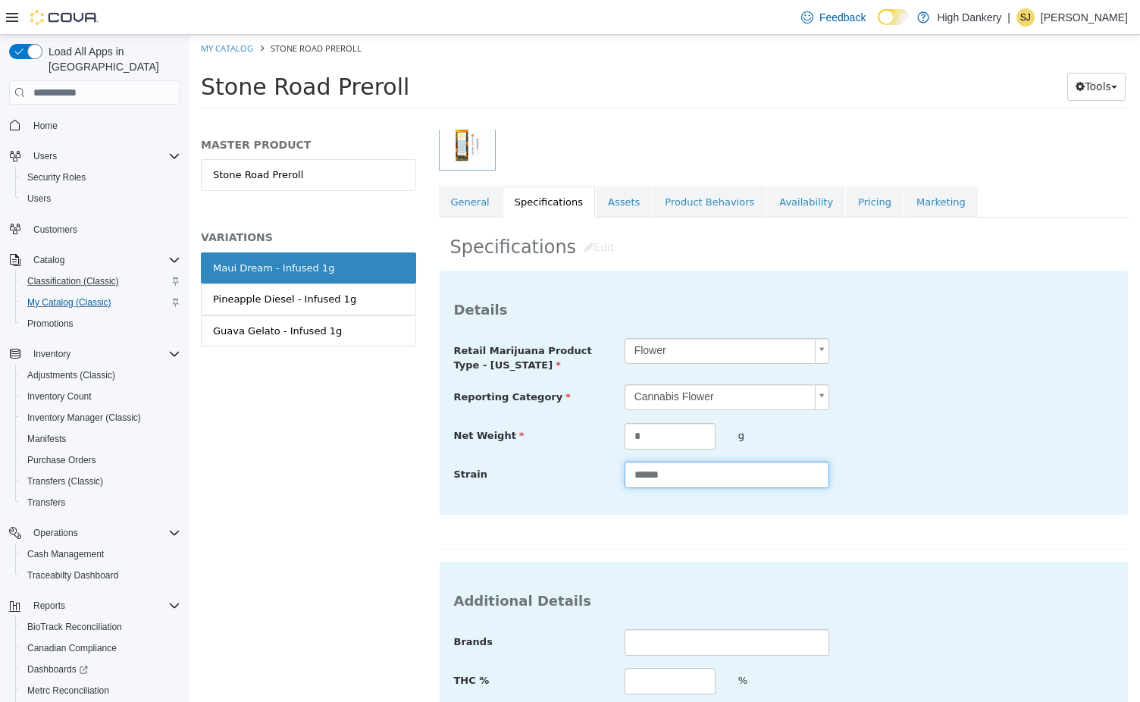
scroll to position [321, 0]
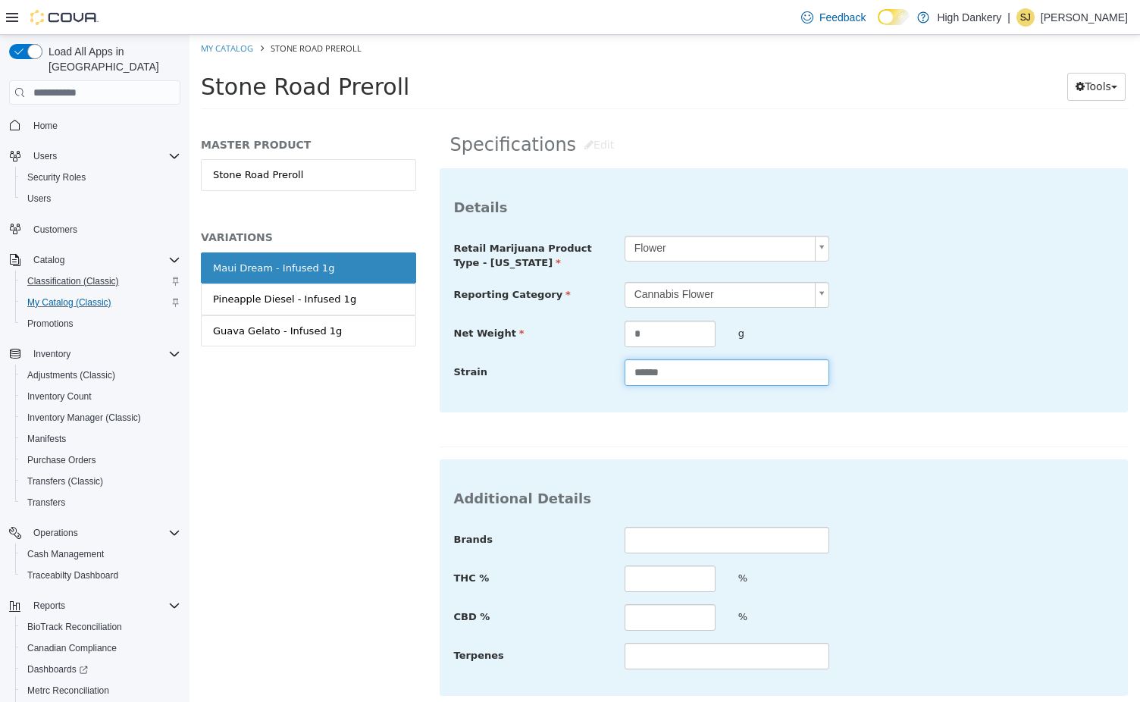
type input "******"
click at [726, 544] on input "text" at bounding box center [726, 540] width 205 height 27
type input "*"
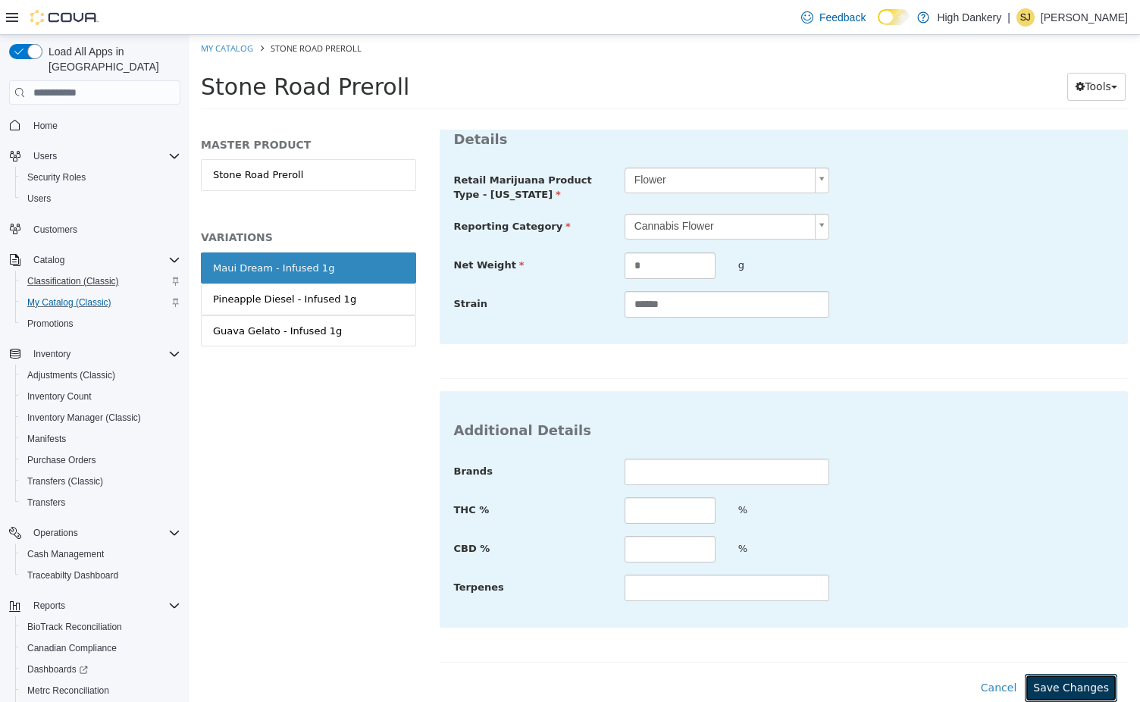
click at [1083, 687] on button "Save Changes" at bounding box center [1071, 688] width 92 height 28
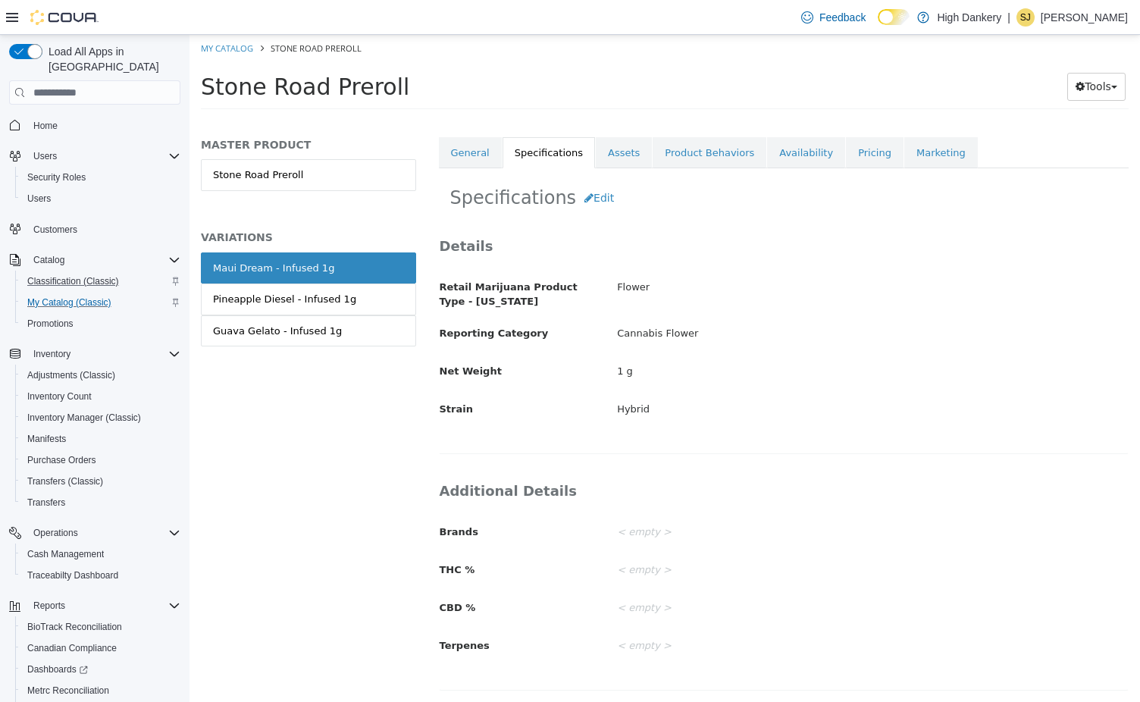
scroll to position [267, 0]
click at [336, 172] on link "Stone Road Preroll" at bounding box center [308, 175] width 215 height 32
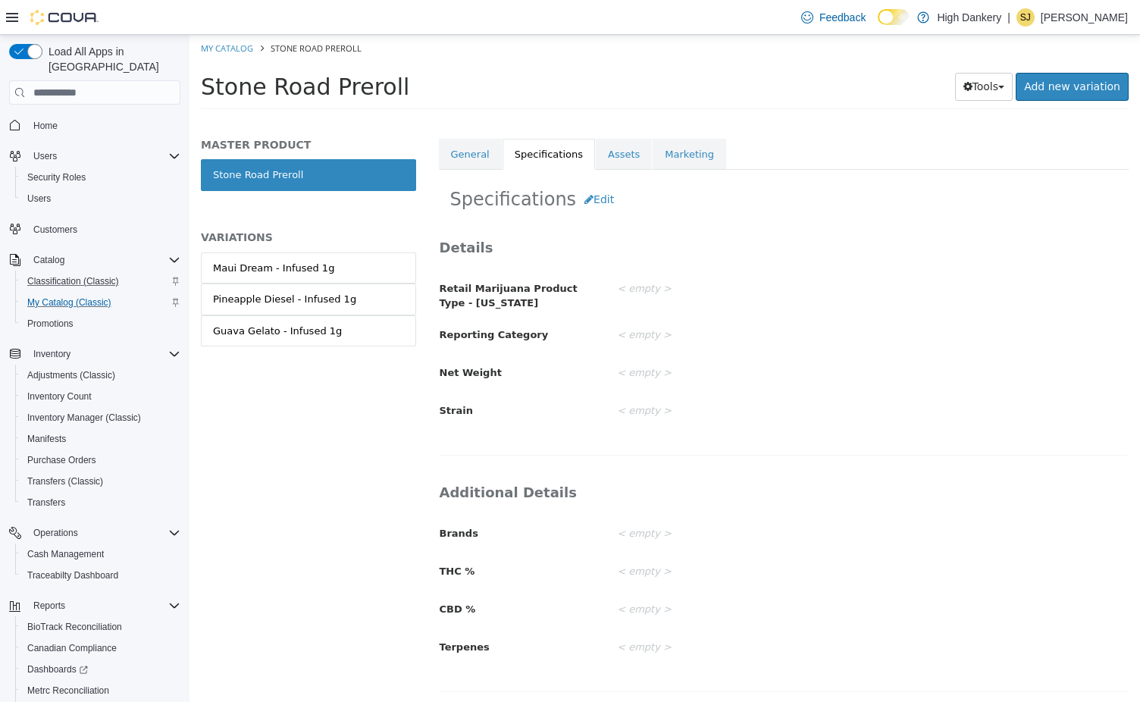
scroll to position [267, 0]
click at [587, 198] on button "Edit" at bounding box center [599, 198] width 46 height 28
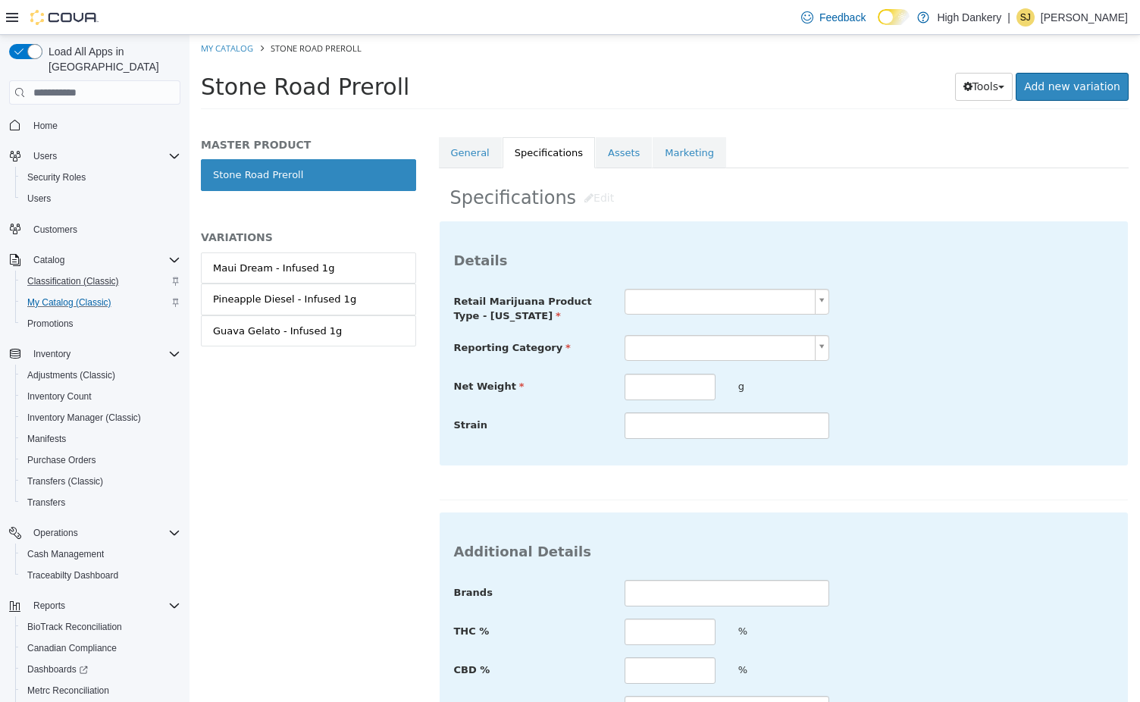
click at [653, 119] on body "Saving Bulk Changes... × All assets have been saved My Catalog Stone Road Prero…" at bounding box center [664, 77] width 950 height 84
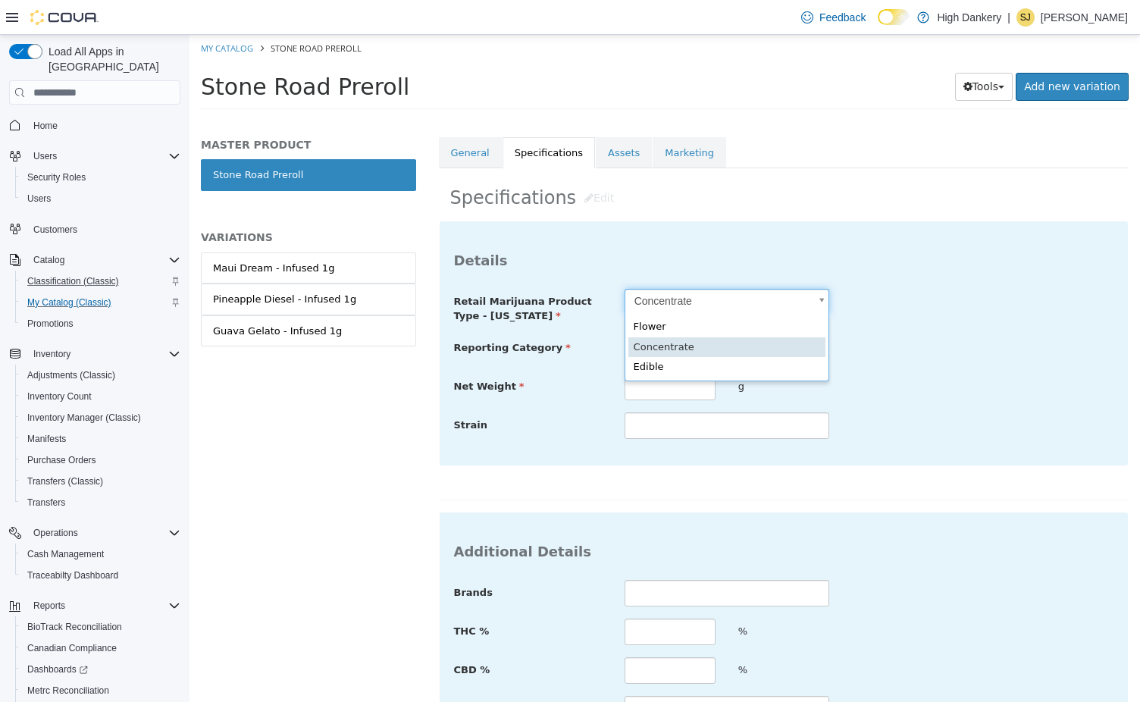
scroll to position [0, 10]
click at [671, 119] on body "**********" at bounding box center [664, 77] width 950 height 84
type input "******"
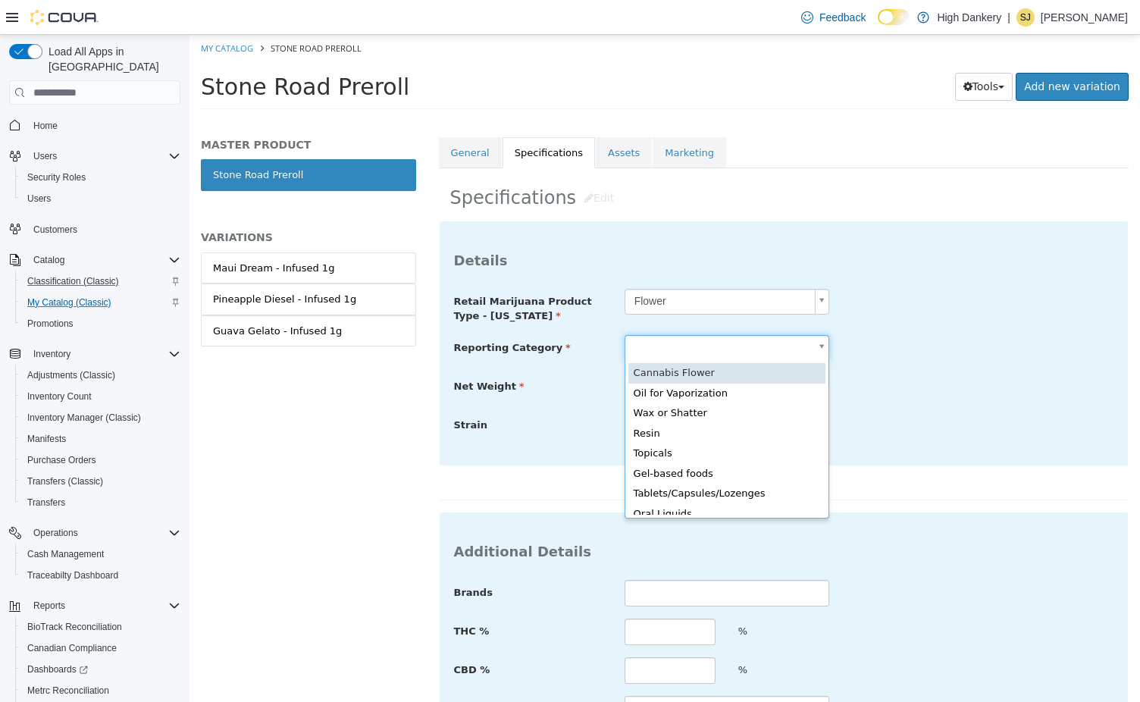
click at [666, 119] on body "Saving Bulk Changes... × All assets have been saved My Catalog Stone Road Prero…" at bounding box center [664, 77] width 950 height 84
type input "**********"
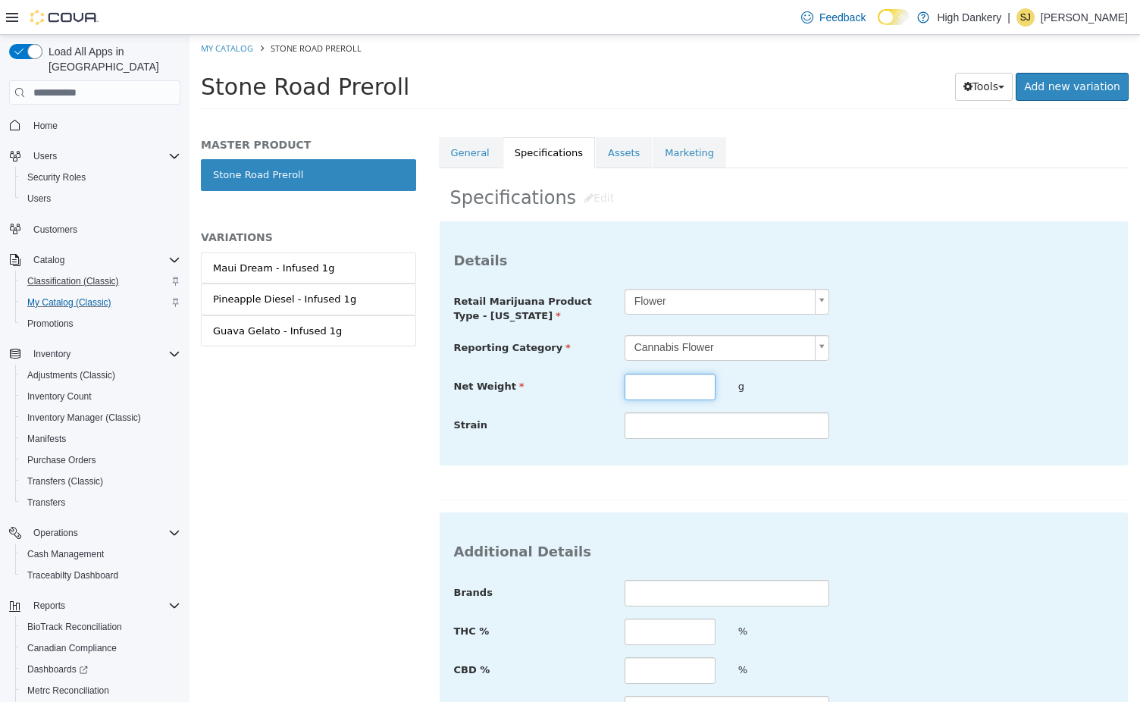
click at [663, 386] on input "text" at bounding box center [669, 387] width 91 height 27
type input "*"
click at [655, 429] on input "text" at bounding box center [726, 425] width 205 height 27
click at [651, 593] on input "text" at bounding box center [726, 593] width 205 height 27
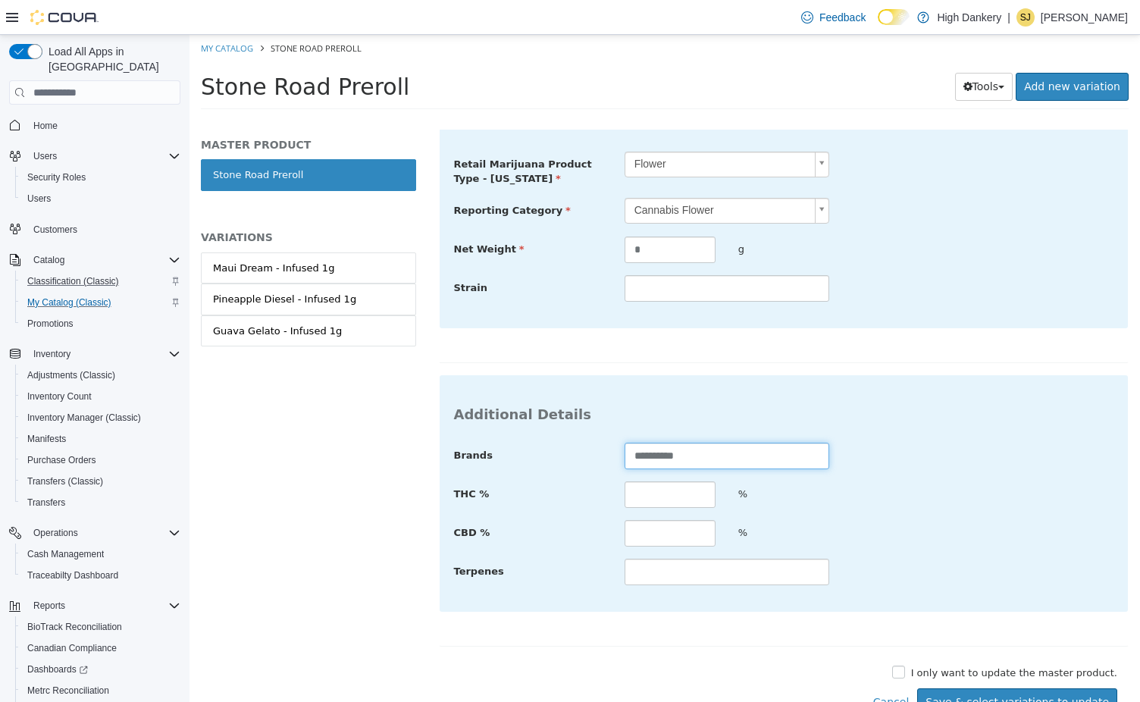
scroll to position [419, 0]
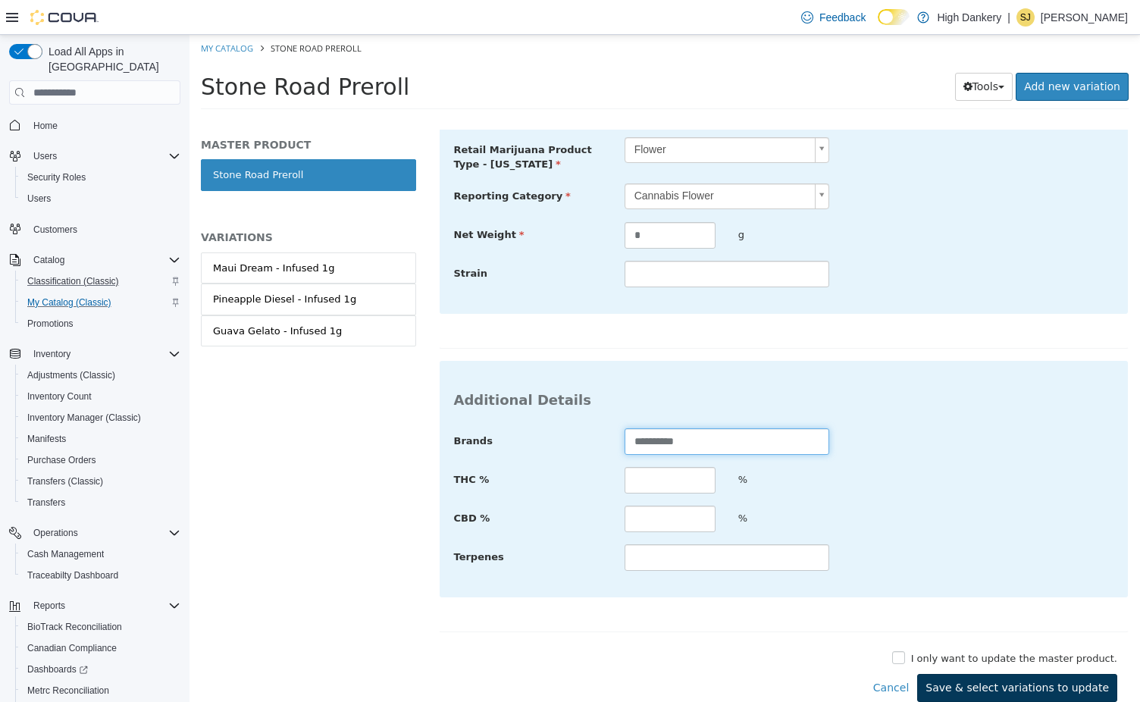
type input "**********"
click at [990, 676] on button "Save & select variations to update" at bounding box center [1017, 688] width 200 height 28
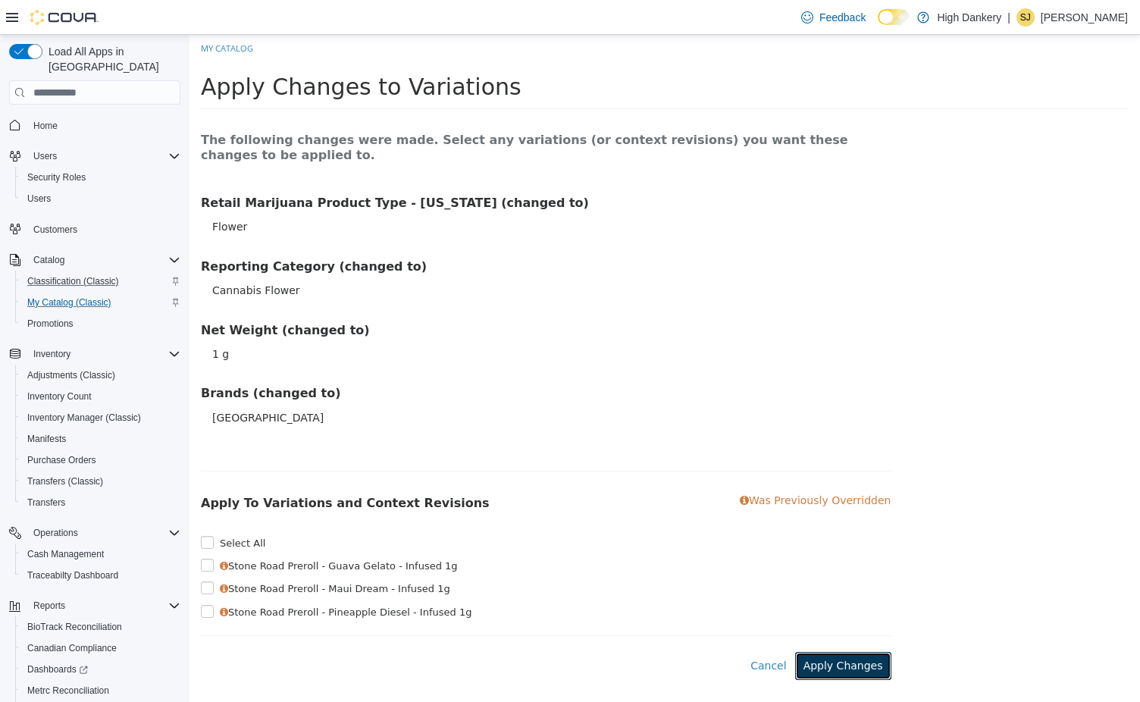
click at [832, 652] on button "Apply Changes" at bounding box center [843, 666] width 96 height 28
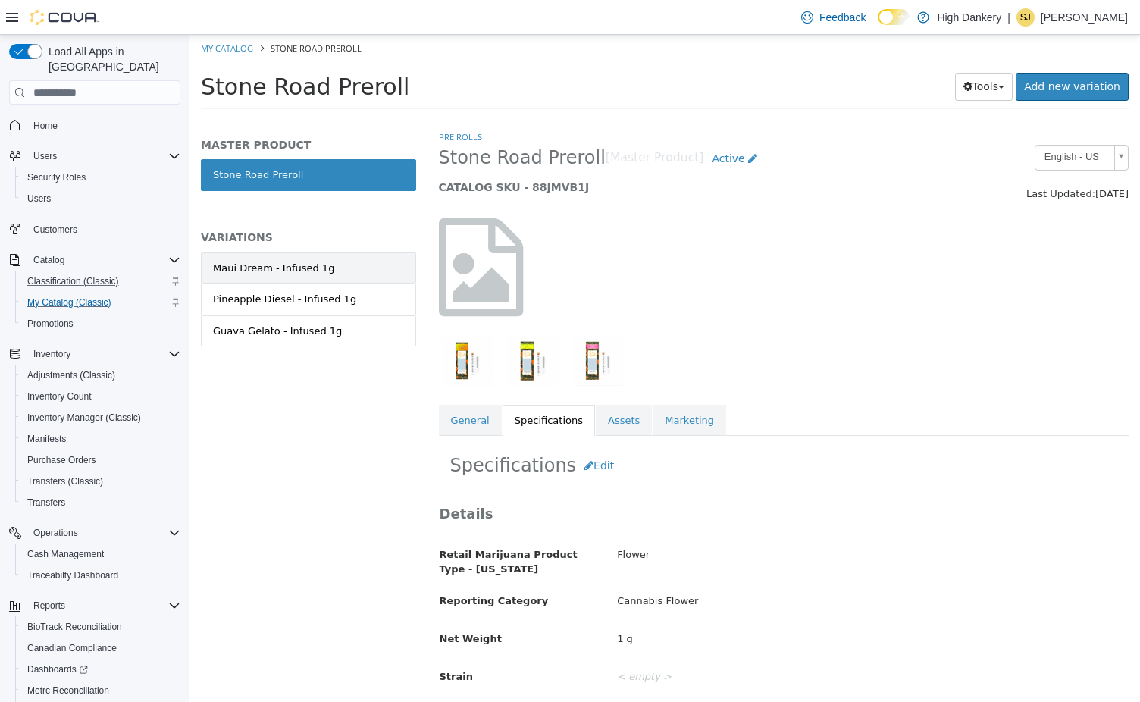
click at [291, 258] on link "Maui Dream - Infused 1g" at bounding box center [308, 268] width 215 height 32
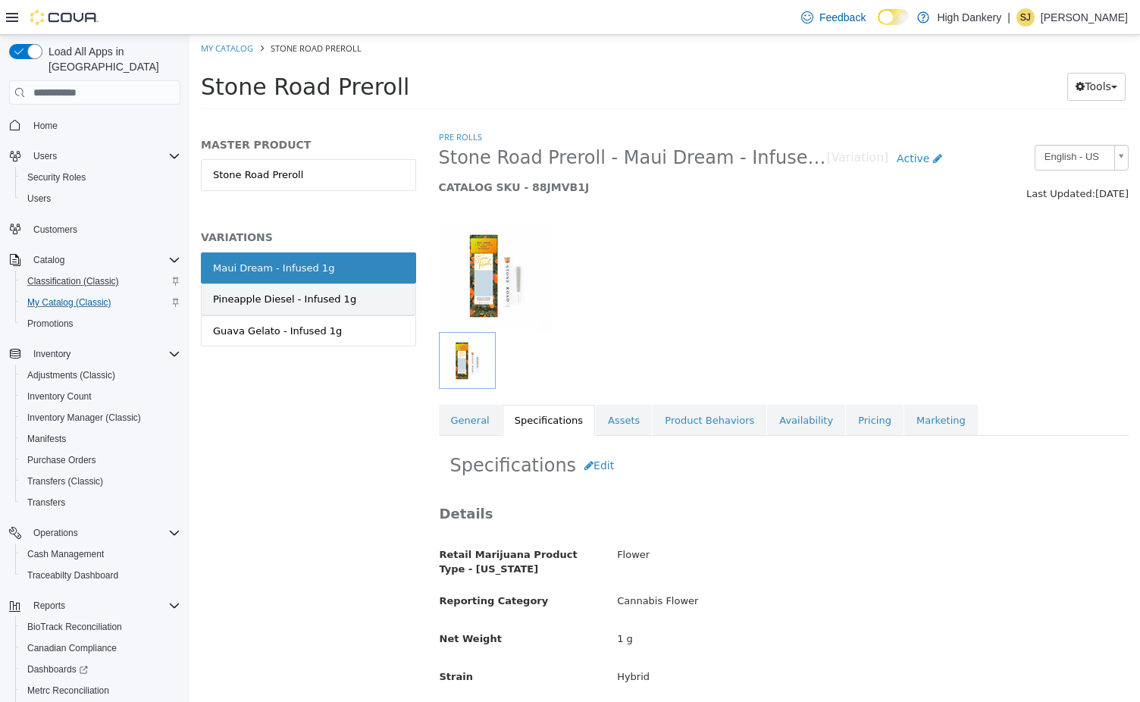
click at [326, 296] on div "Pineapple Diesel - Infused 1g" at bounding box center [284, 299] width 143 height 15
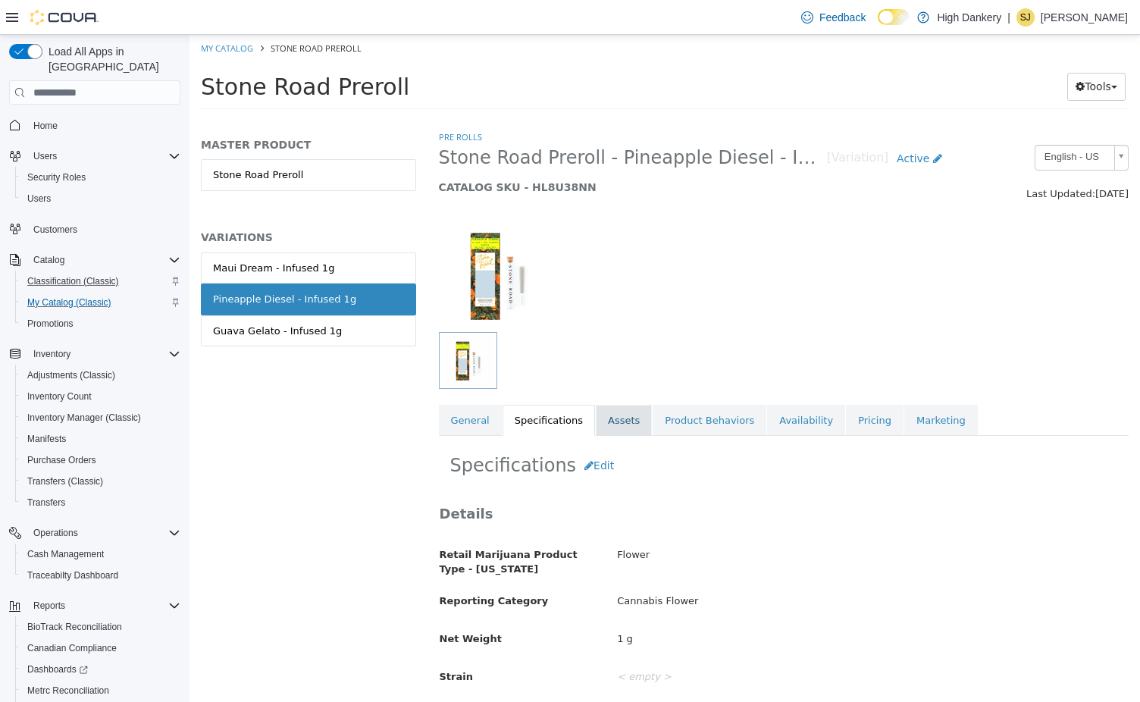
click at [609, 419] on link "Assets" at bounding box center [624, 421] width 56 height 32
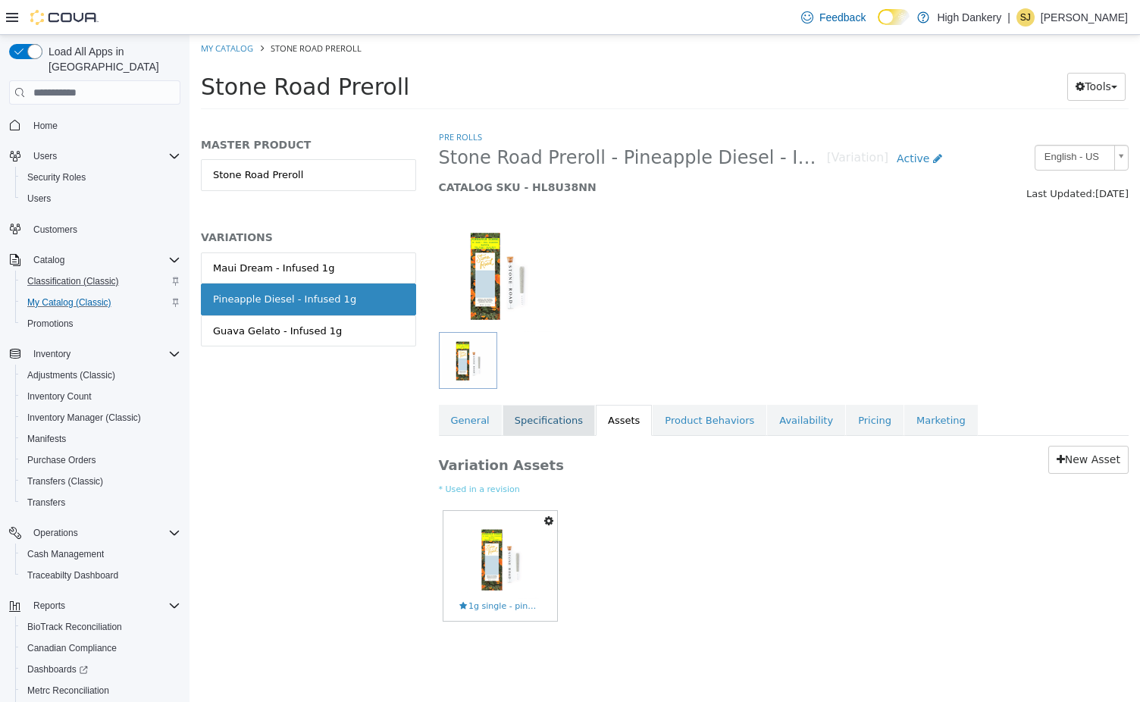
click at [556, 425] on link "Specifications" at bounding box center [548, 421] width 92 height 32
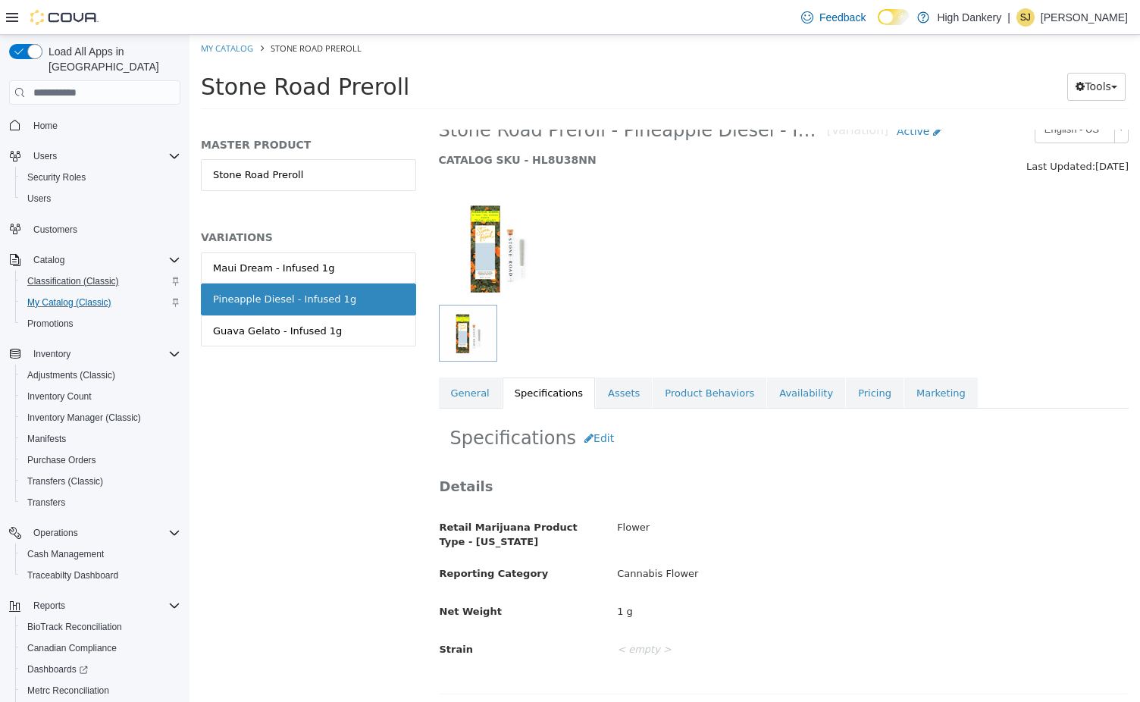
scroll to position [80, 0]
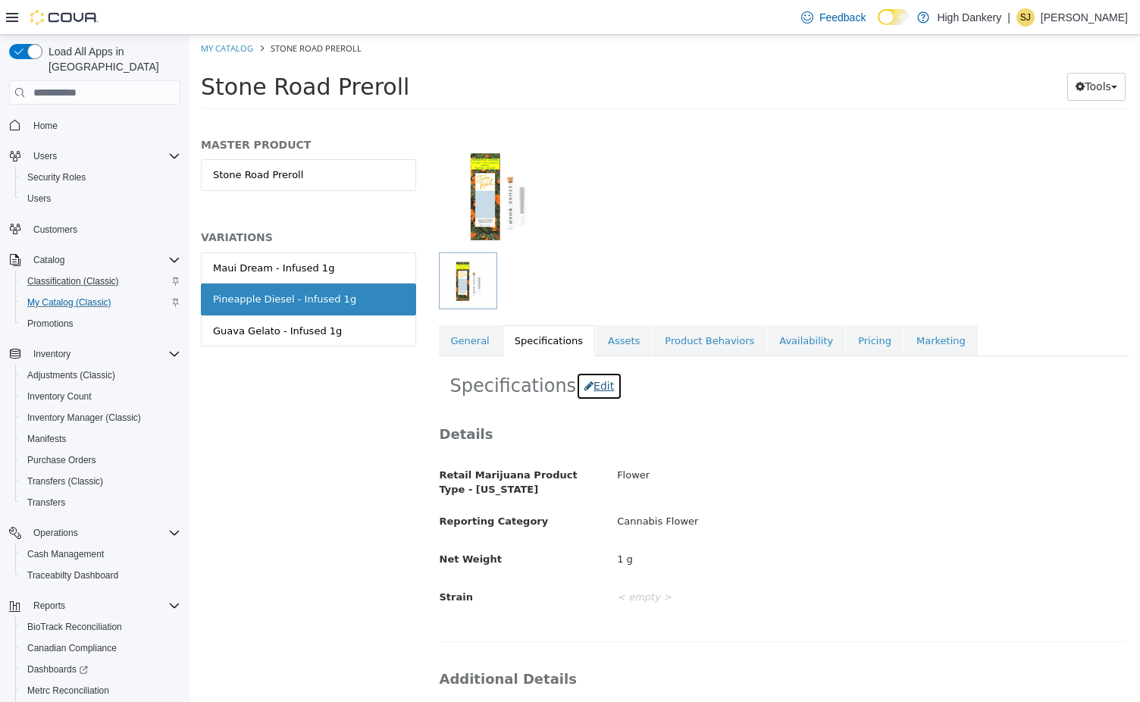
click at [583, 395] on button "Edit" at bounding box center [599, 386] width 46 height 28
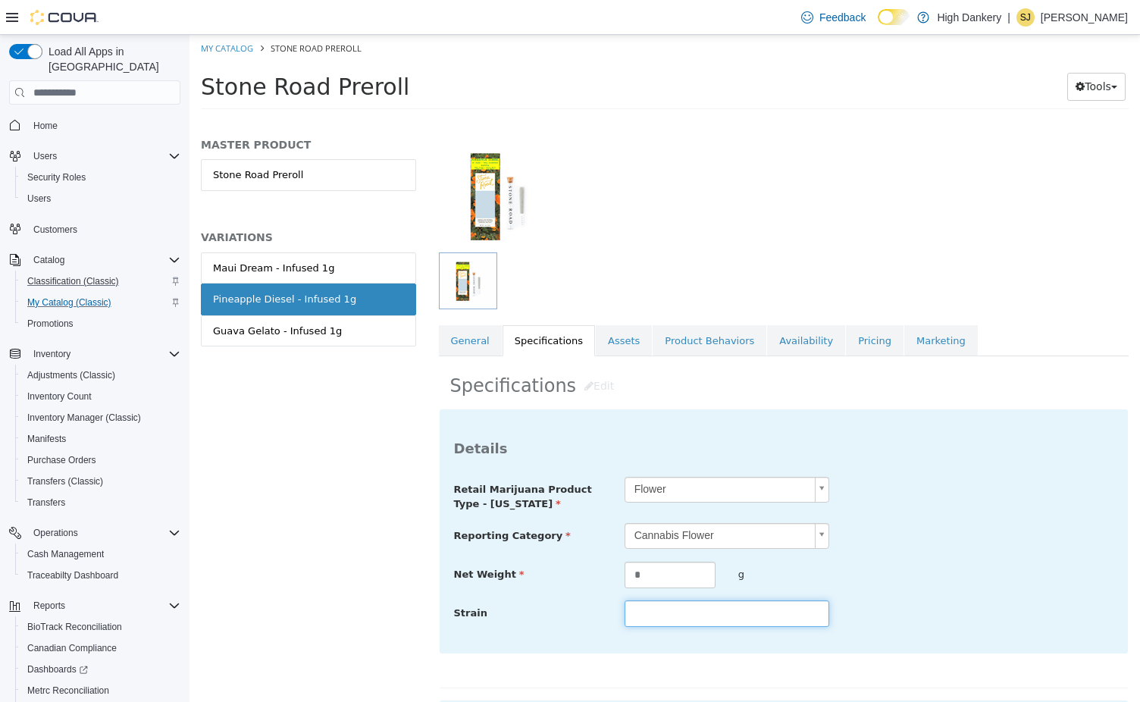
click at [645, 617] on input "text" at bounding box center [726, 613] width 205 height 27
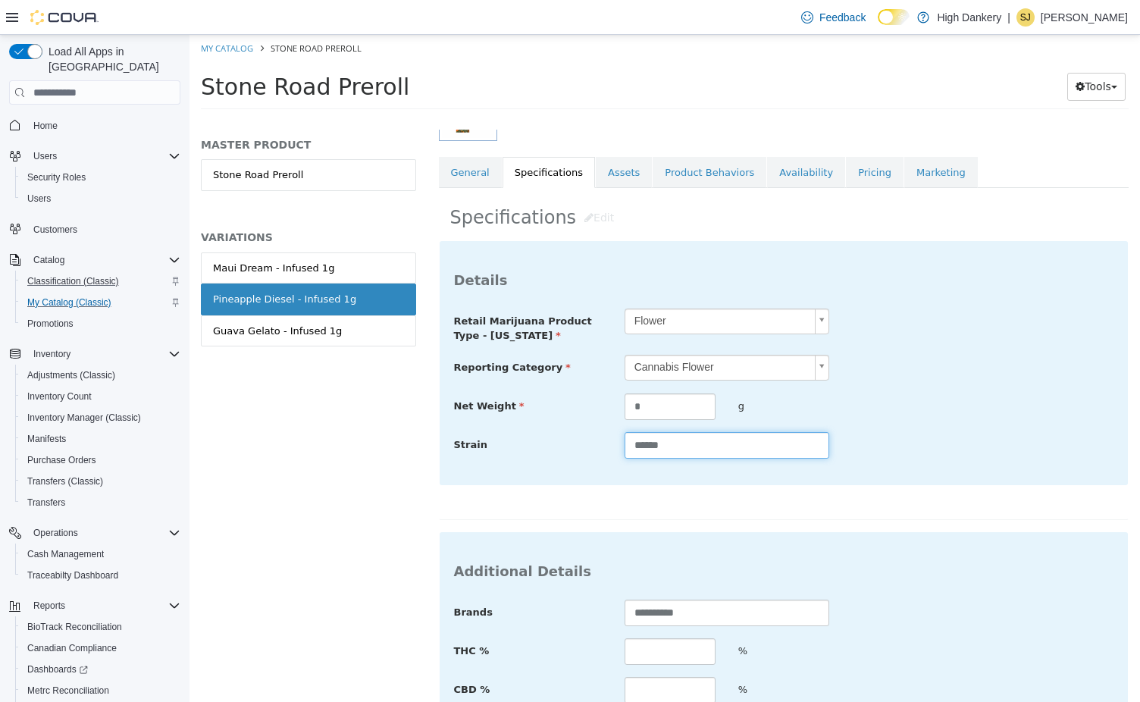
scroll to position [286, 0]
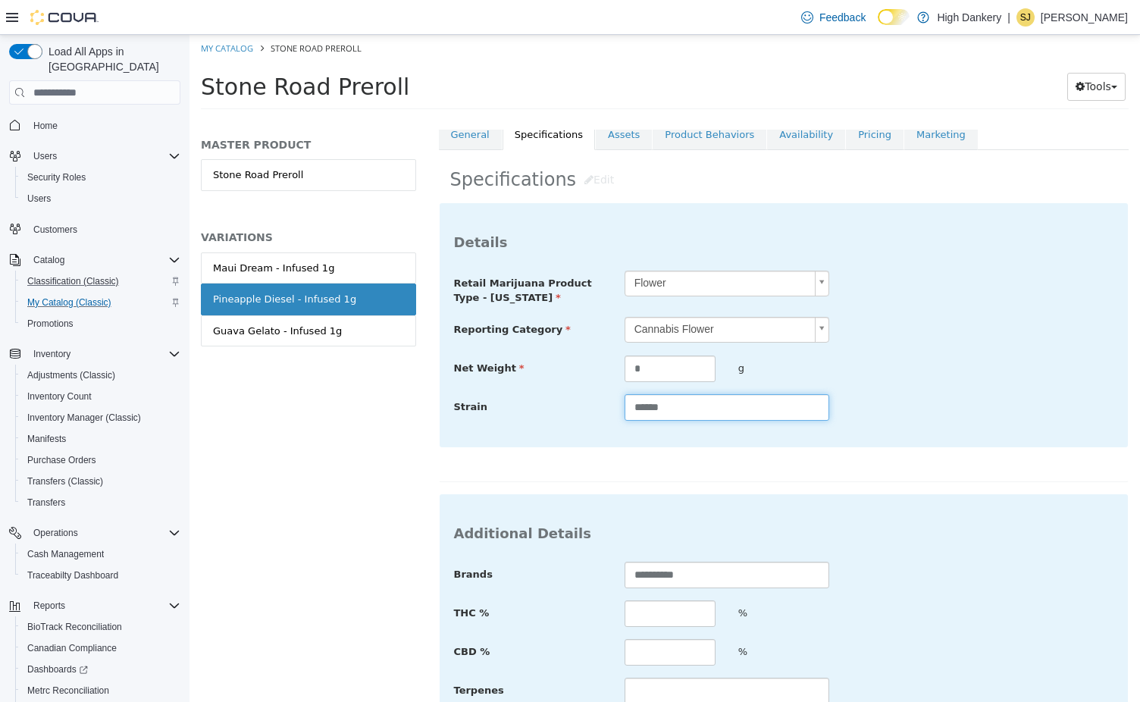
type input "******"
click at [658, 616] on input "text" at bounding box center [669, 613] width 91 height 27
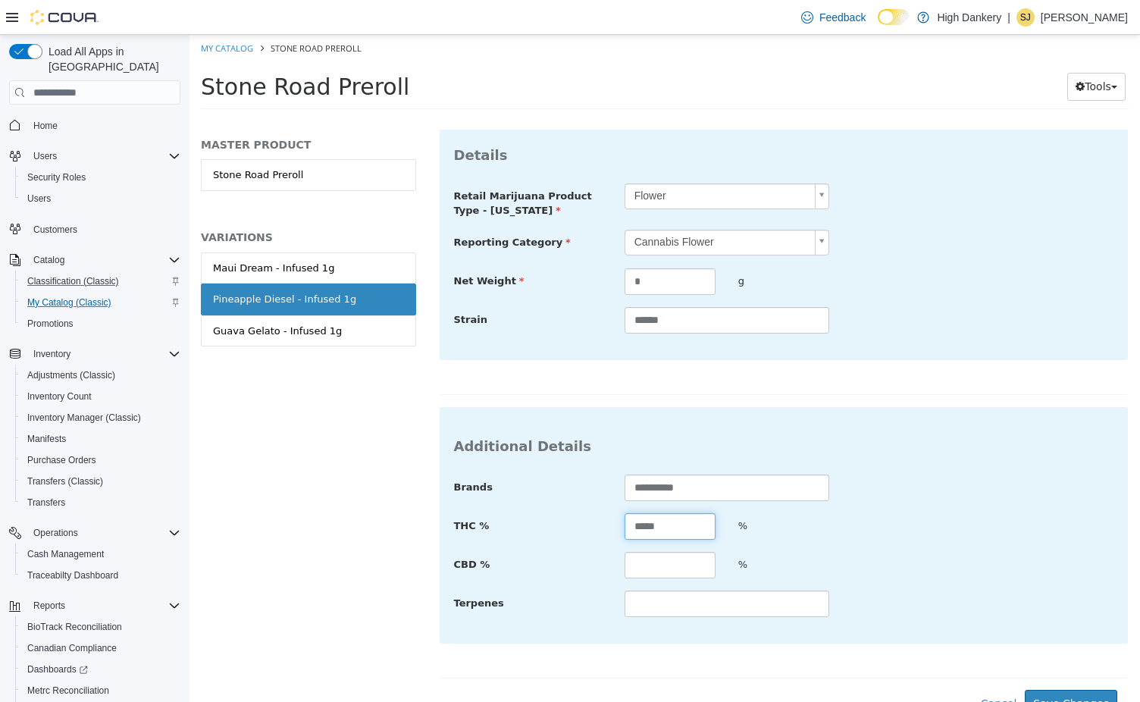
scroll to position [389, 0]
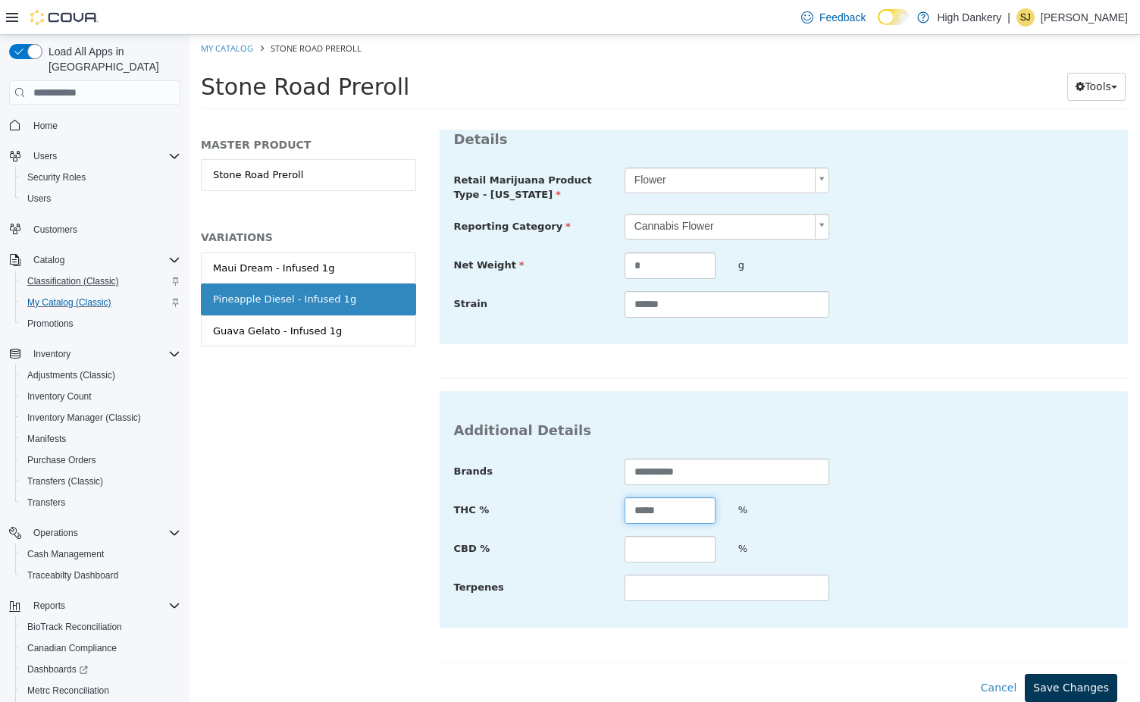
type input "*****"
click at [1053, 679] on button "Save Changes" at bounding box center [1071, 688] width 92 height 28
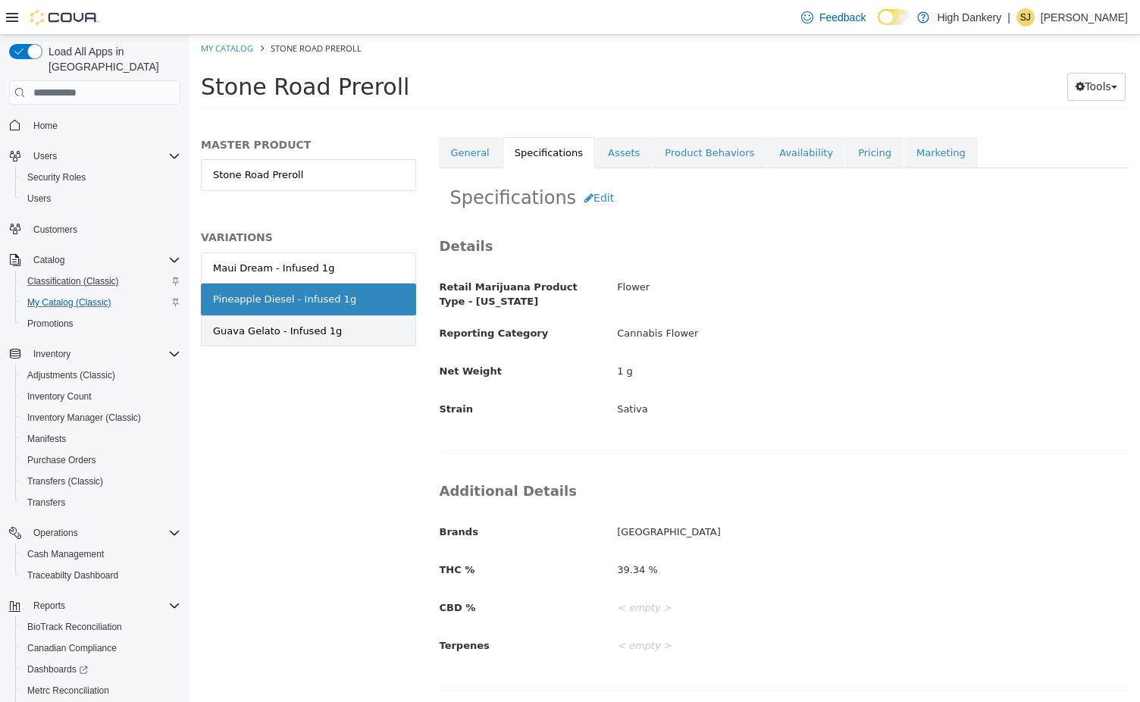
click at [280, 327] on div "Guava Gelato - Infused 1g" at bounding box center [277, 331] width 129 height 15
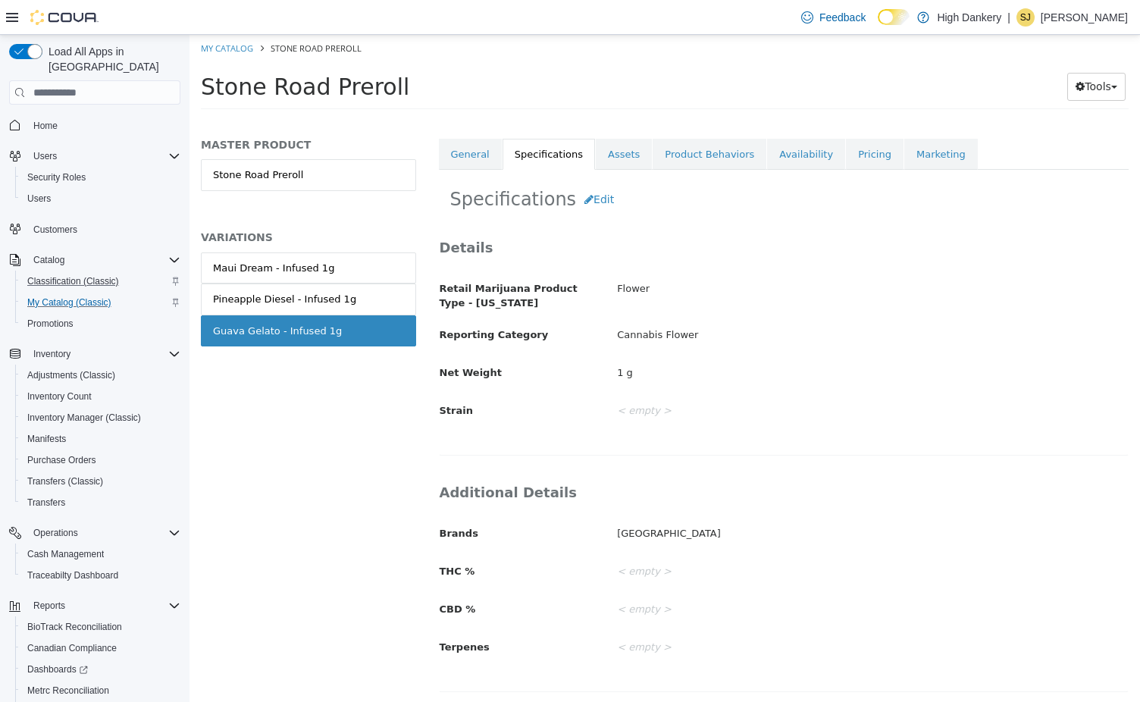
scroll to position [267, 0]
click at [588, 190] on button "Edit" at bounding box center [599, 198] width 46 height 28
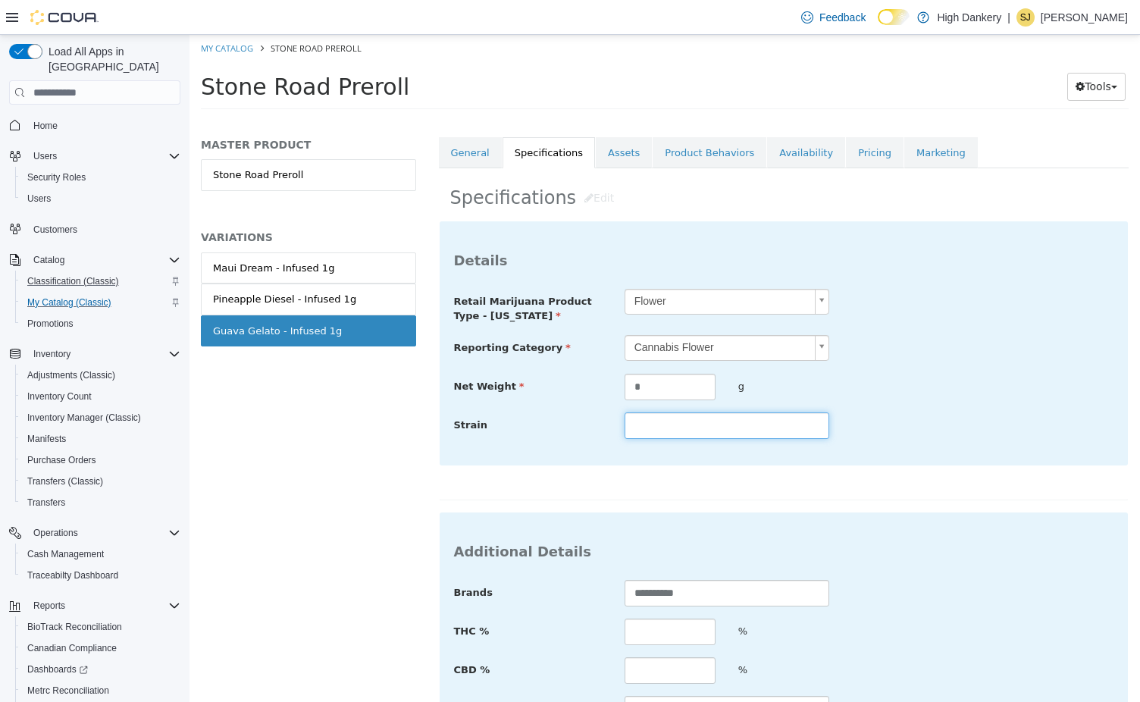
click at [680, 422] on input "text" at bounding box center [726, 425] width 205 height 27
type input "******"
click at [673, 643] on input "text" at bounding box center [669, 631] width 91 height 27
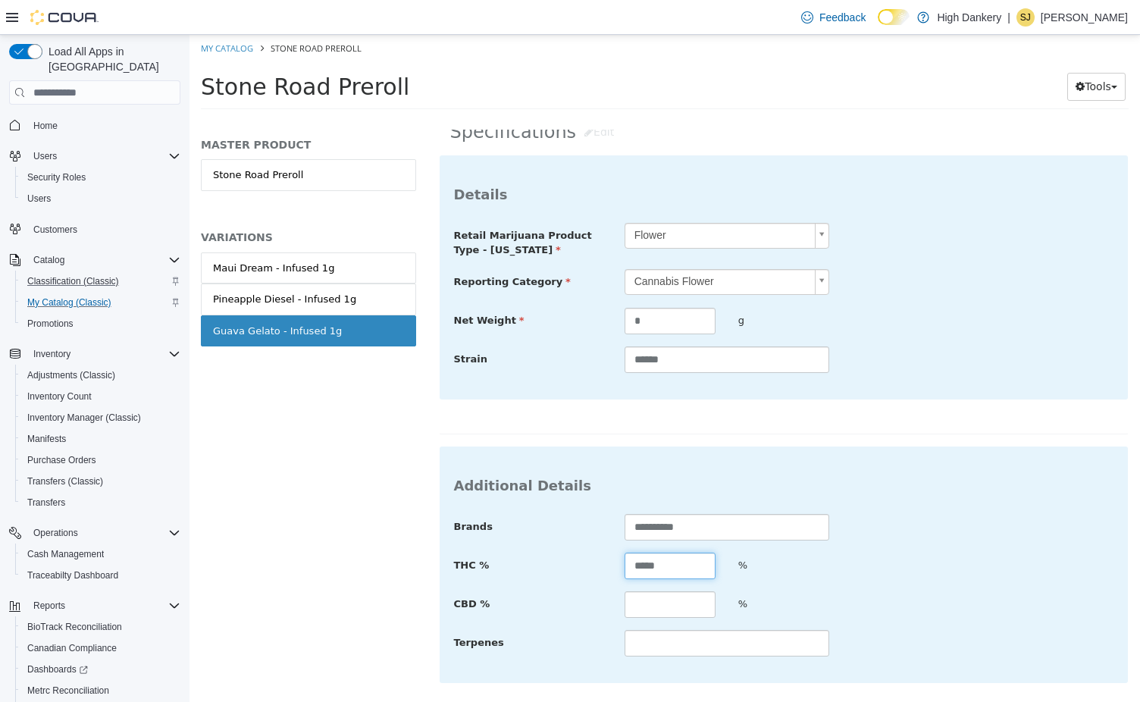
scroll to position [389, 0]
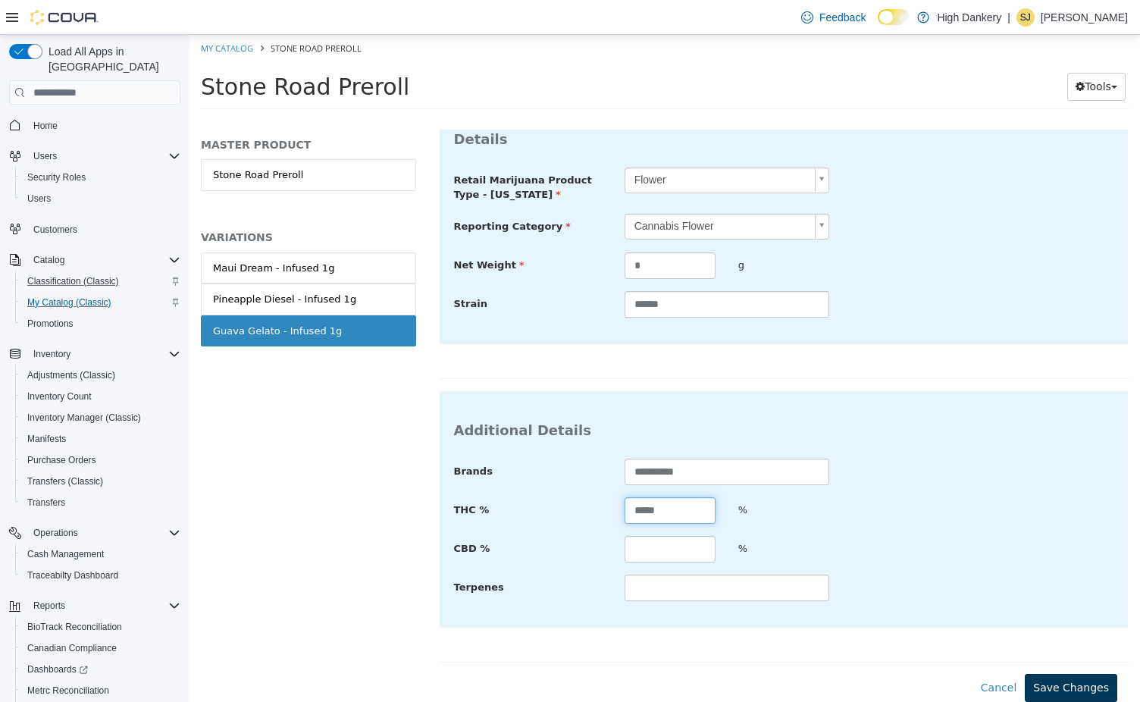
type input "*****"
click at [1066, 674] on button "Save Changes" at bounding box center [1071, 688] width 92 height 28
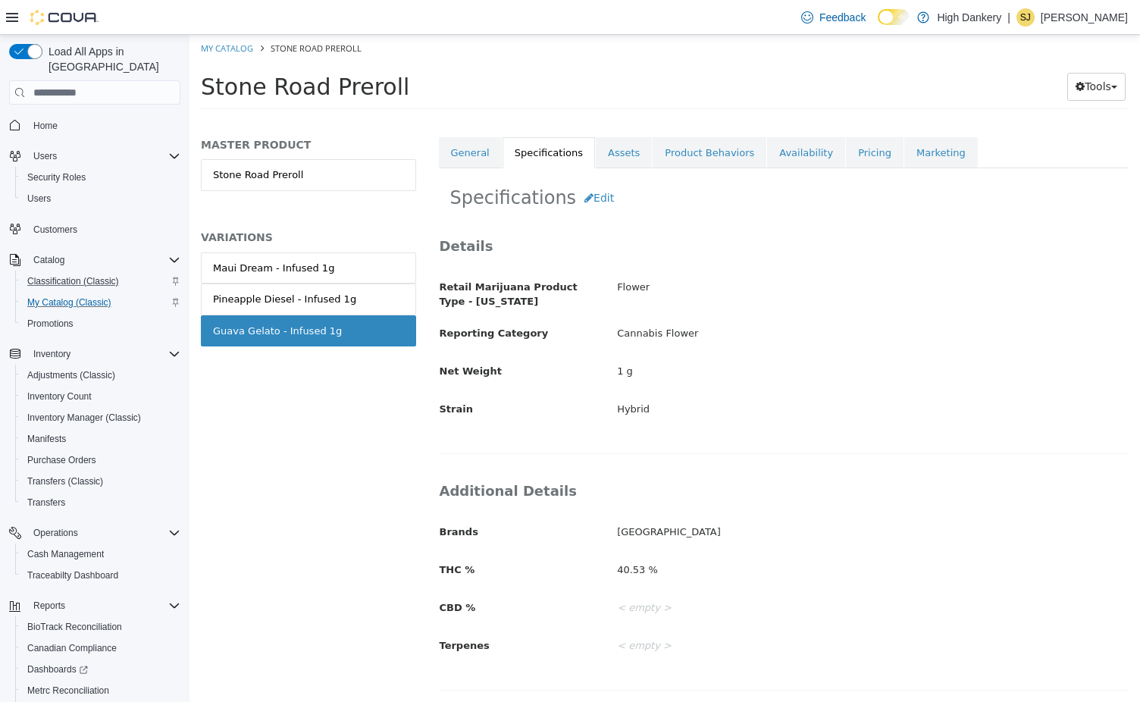
scroll to position [267, 0]
click at [341, 261] on link "Maui Dream - Infused 1g" at bounding box center [308, 268] width 215 height 32
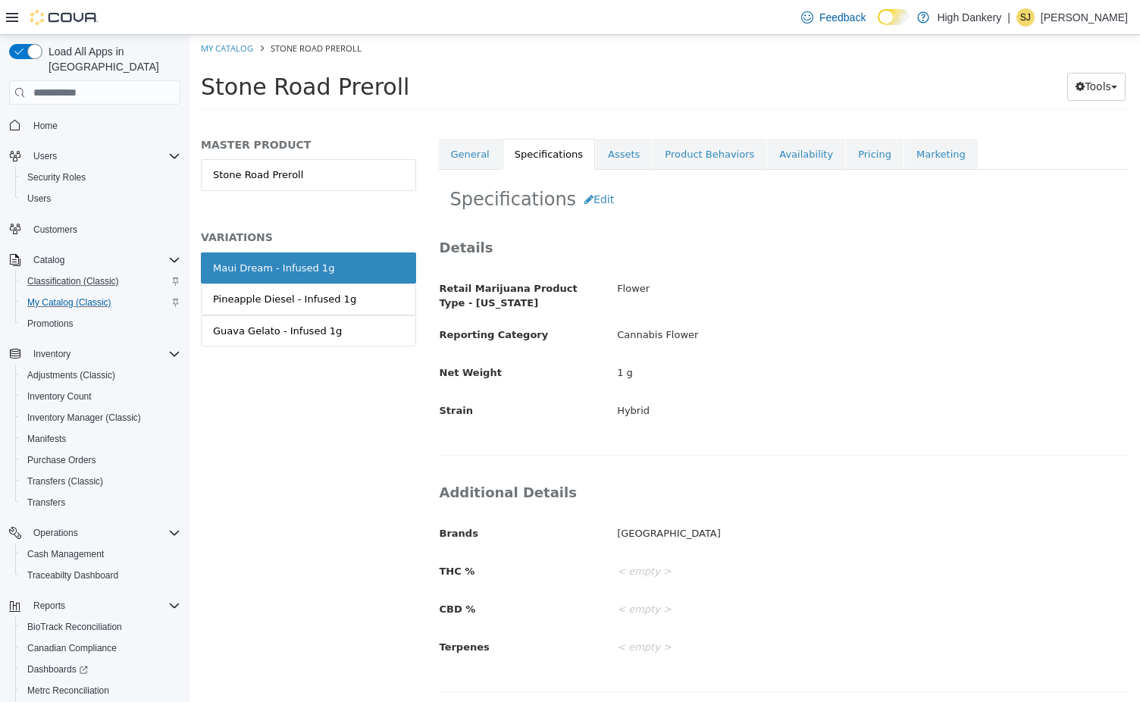
scroll to position [267, 0]
click at [592, 203] on button "Edit" at bounding box center [599, 198] width 46 height 28
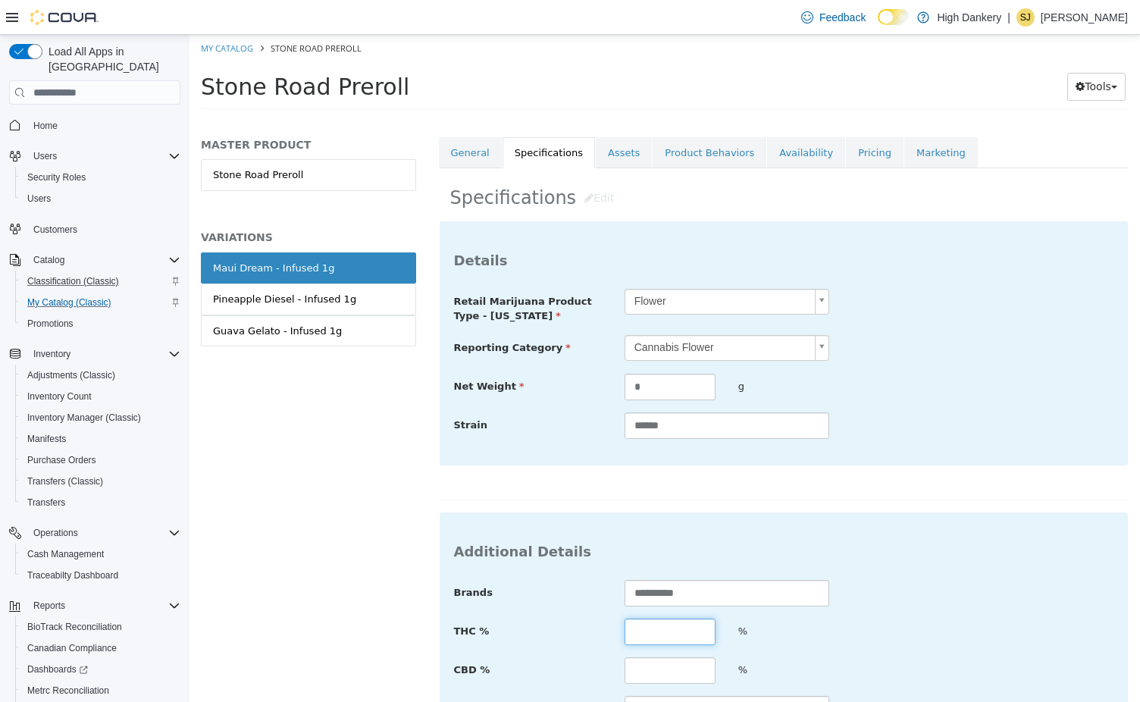
click at [659, 634] on input "text" at bounding box center [669, 631] width 91 height 27
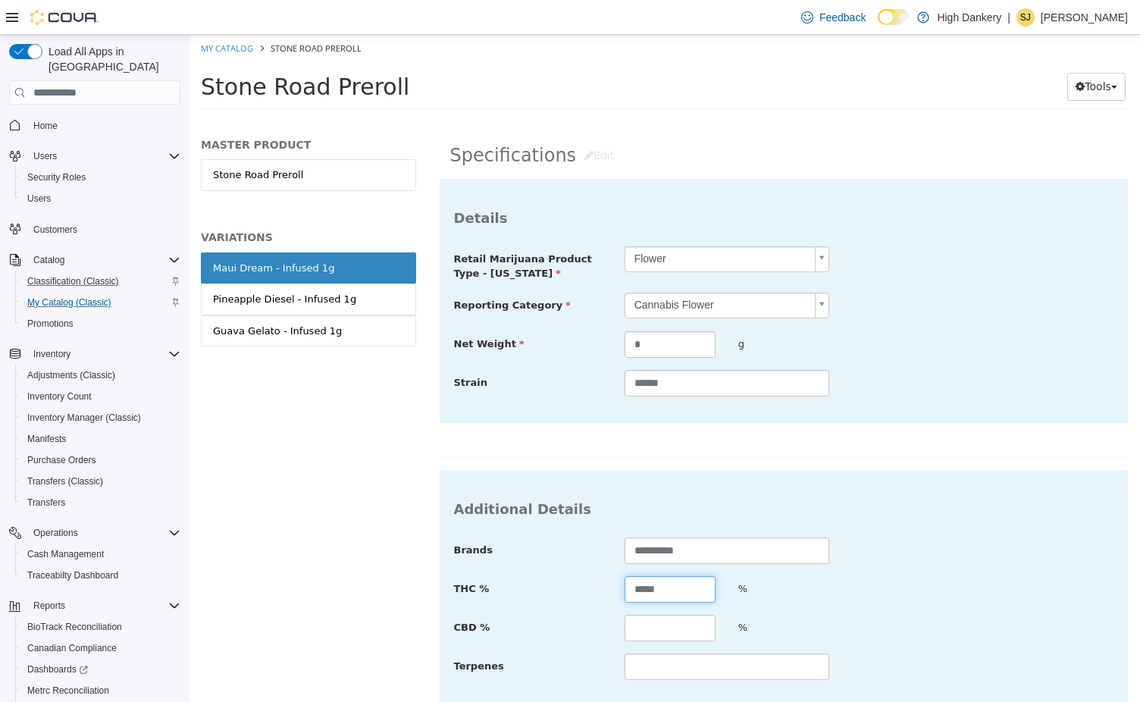
scroll to position [389, 0]
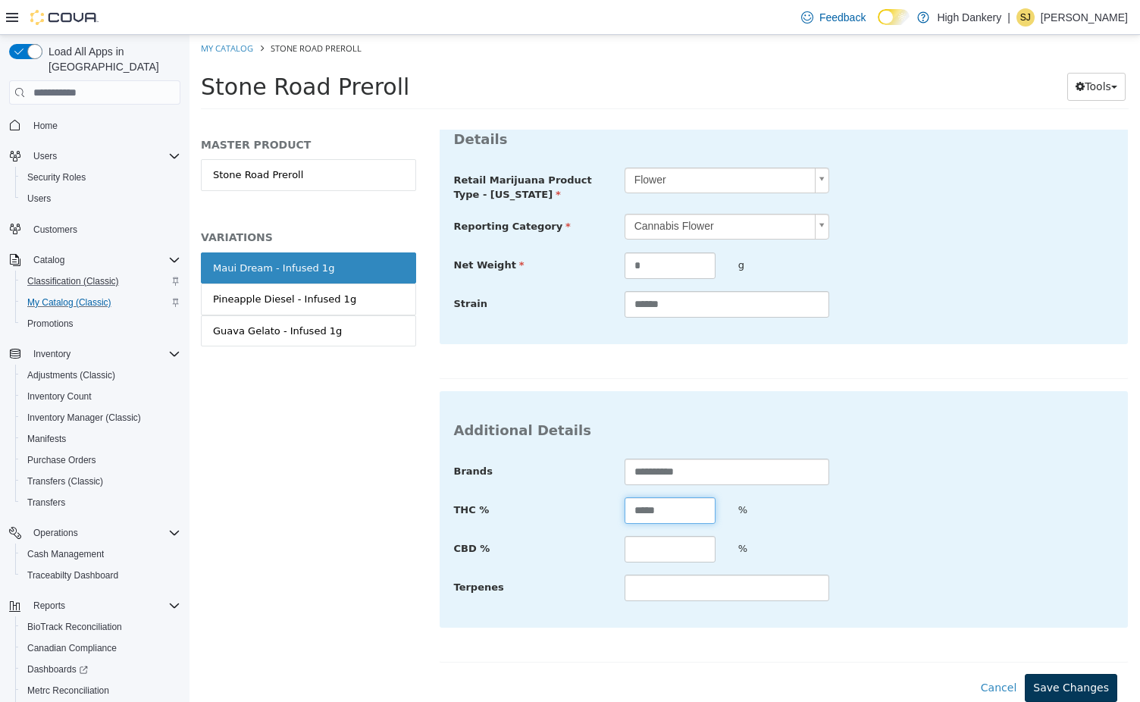
type input "*****"
click at [1073, 686] on button "Save Changes" at bounding box center [1071, 688] width 92 height 28
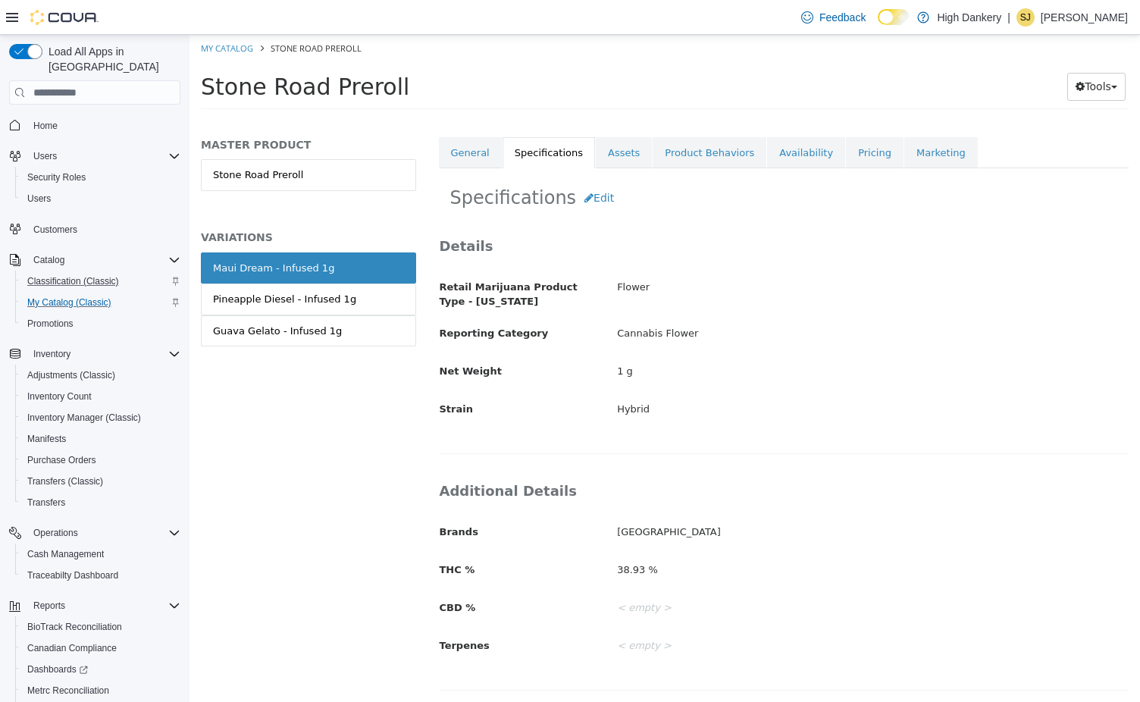
scroll to position [267, 0]
click at [604, 147] on link "Assets" at bounding box center [624, 153] width 56 height 32
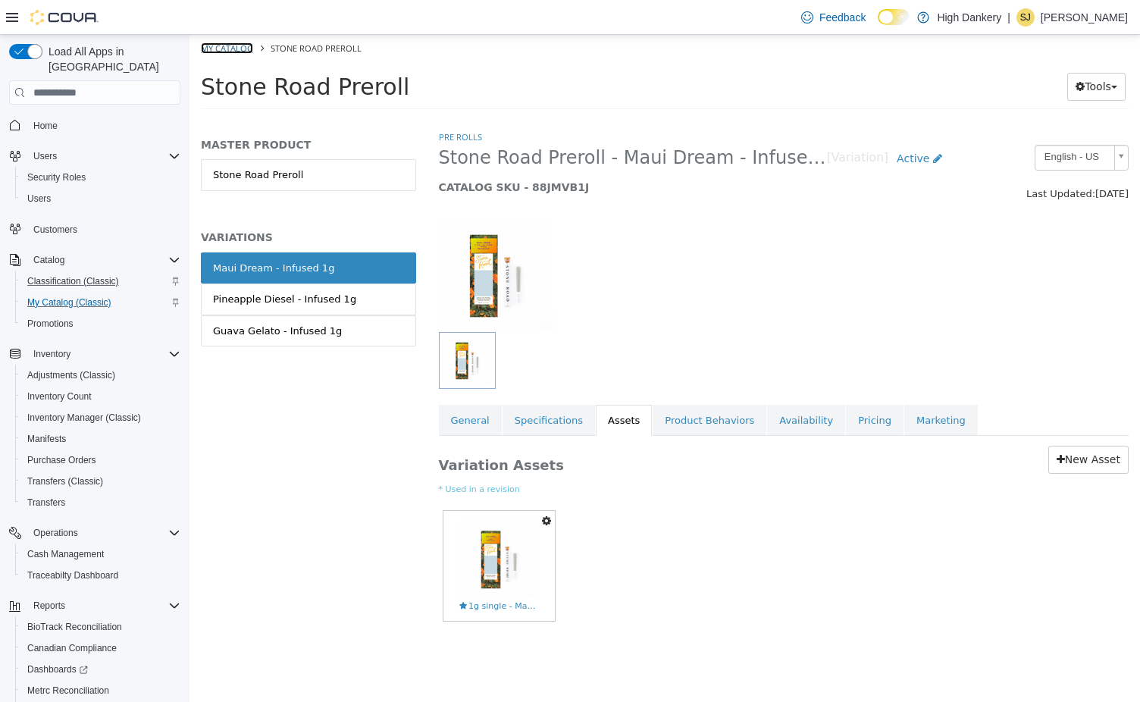
click at [234, 49] on link "My Catalog" at bounding box center [227, 47] width 52 height 11
select select "**********"
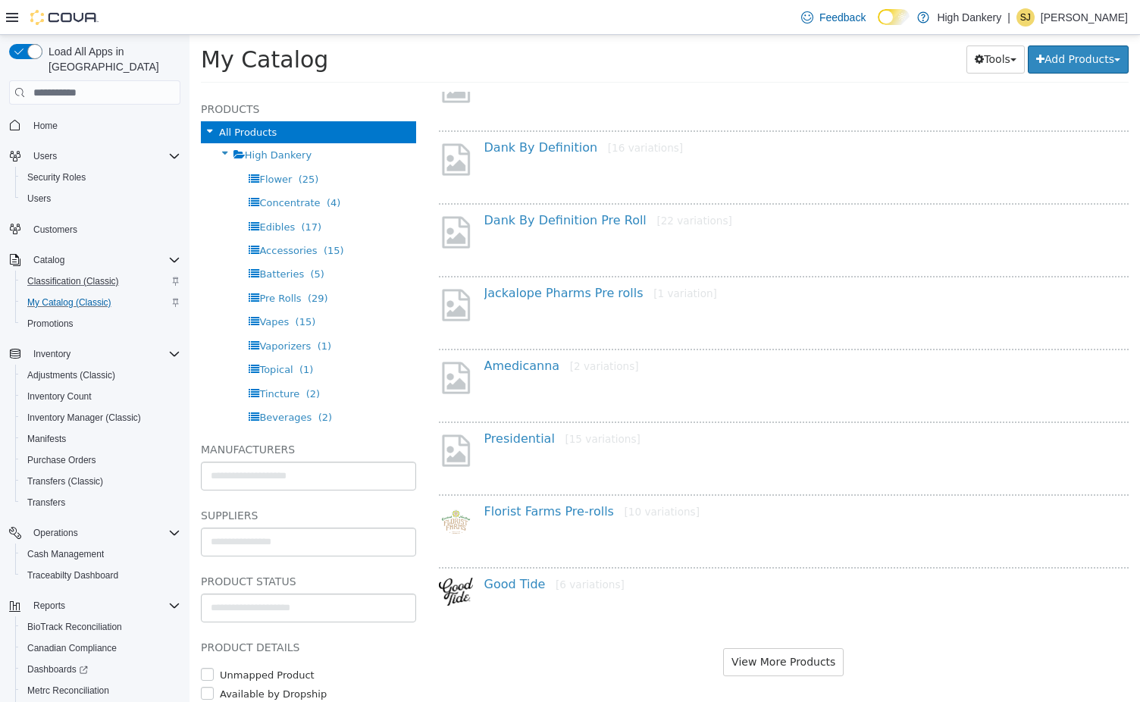
scroll to position [1046, 0]
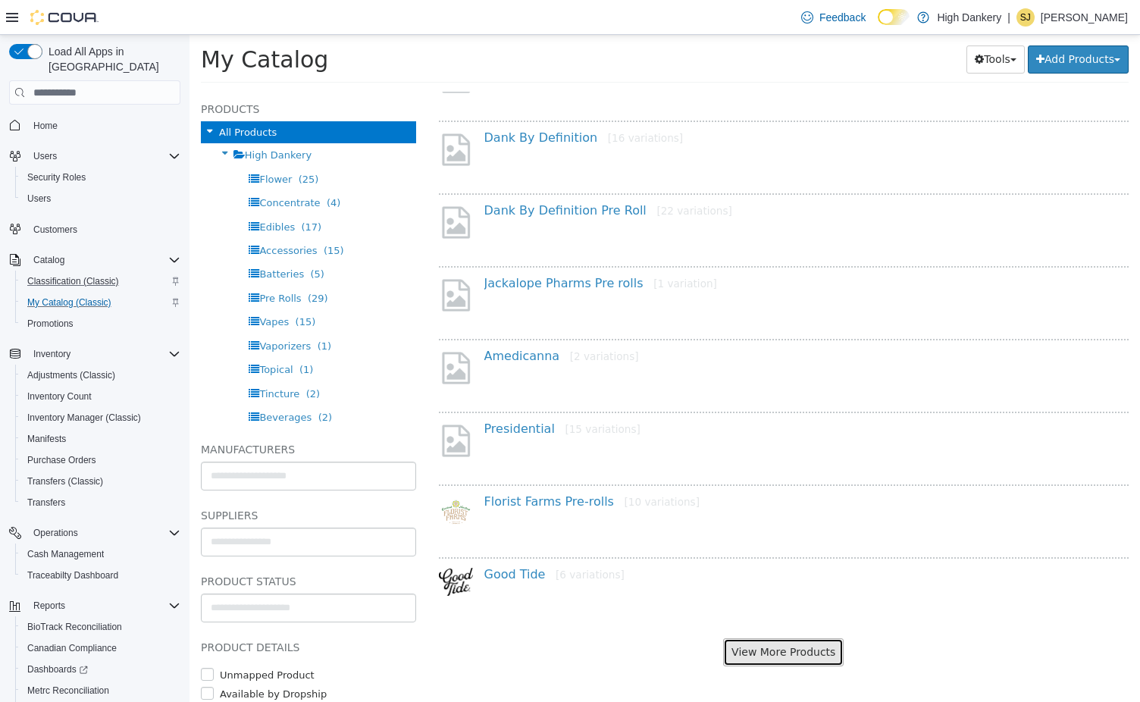
click at [794, 648] on button "View More Products" at bounding box center [783, 652] width 120 height 28
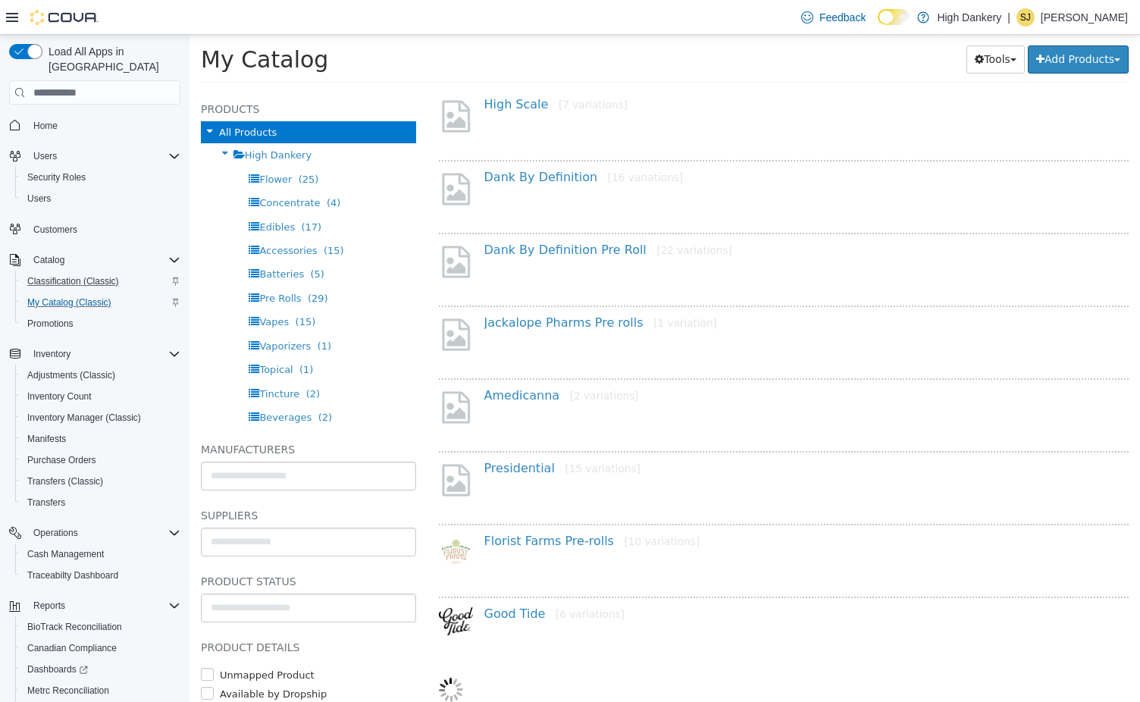
select select "**********"
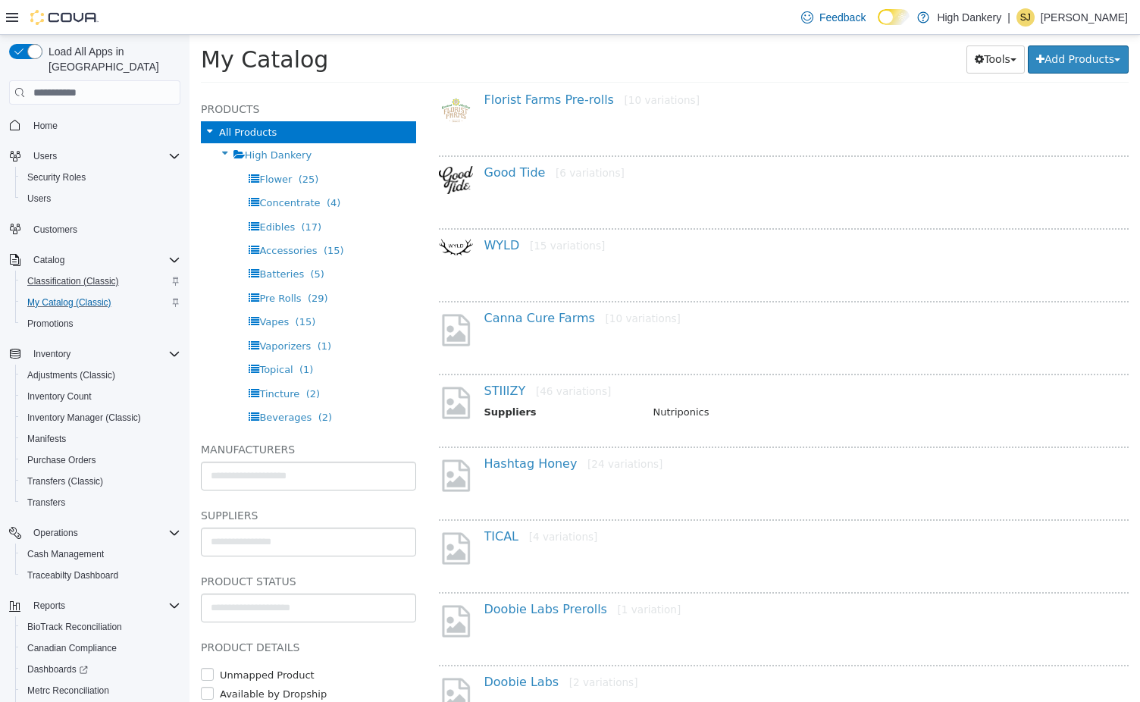
scroll to position [1448, 0]
click at [530, 460] on link "Hashtag Honey [24 variations]" at bounding box center [573, 462] width 179 height 14
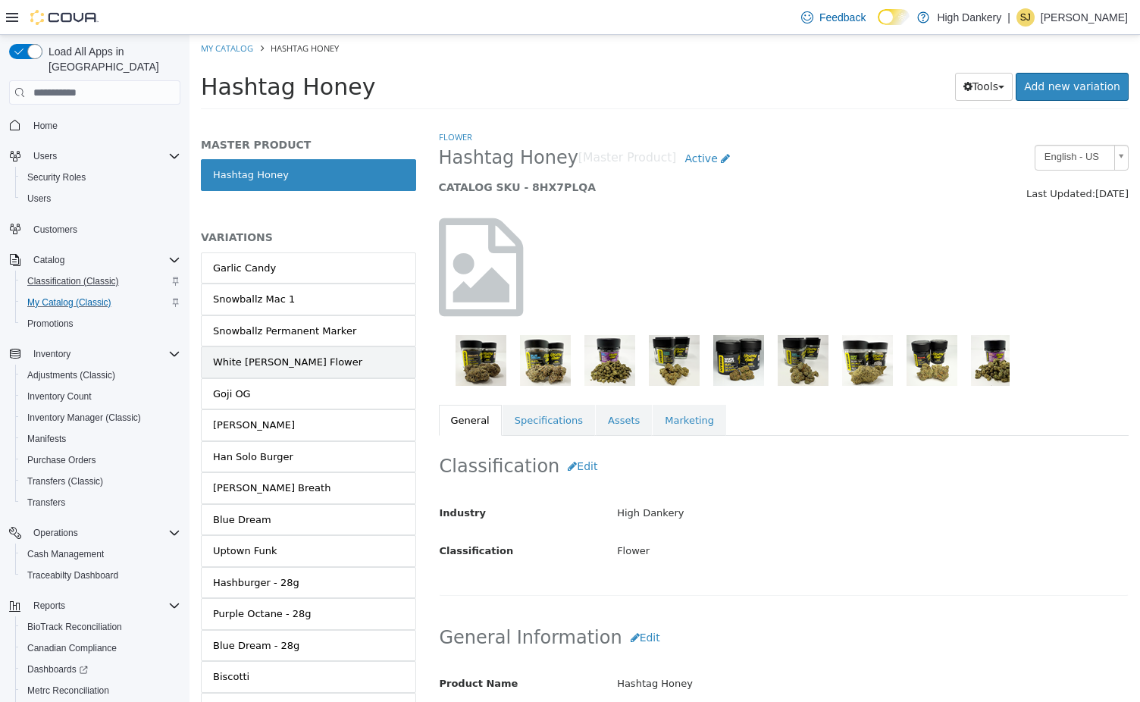
click at [306, 371] on link "White [PERSON_NAME] Flower" at bounding box center [308, 362] width 215 height 32
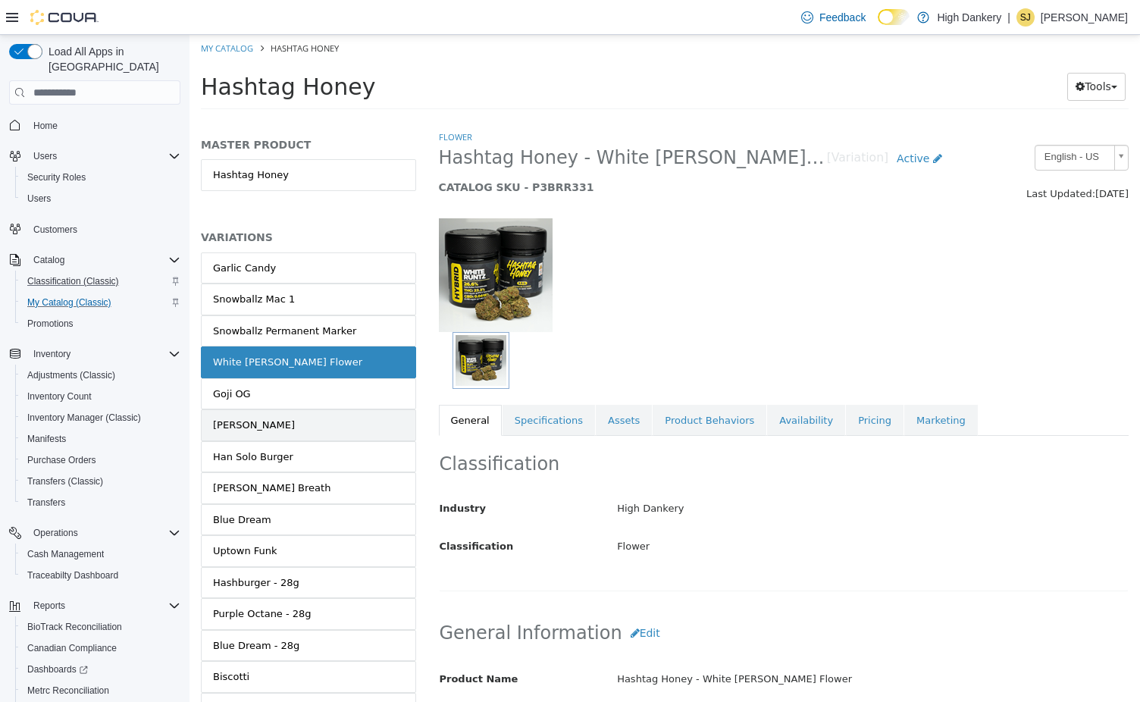
click at [287, 429] on link "[PERSON_NAME]" at bounding box center [308, 425] width 215 height 32
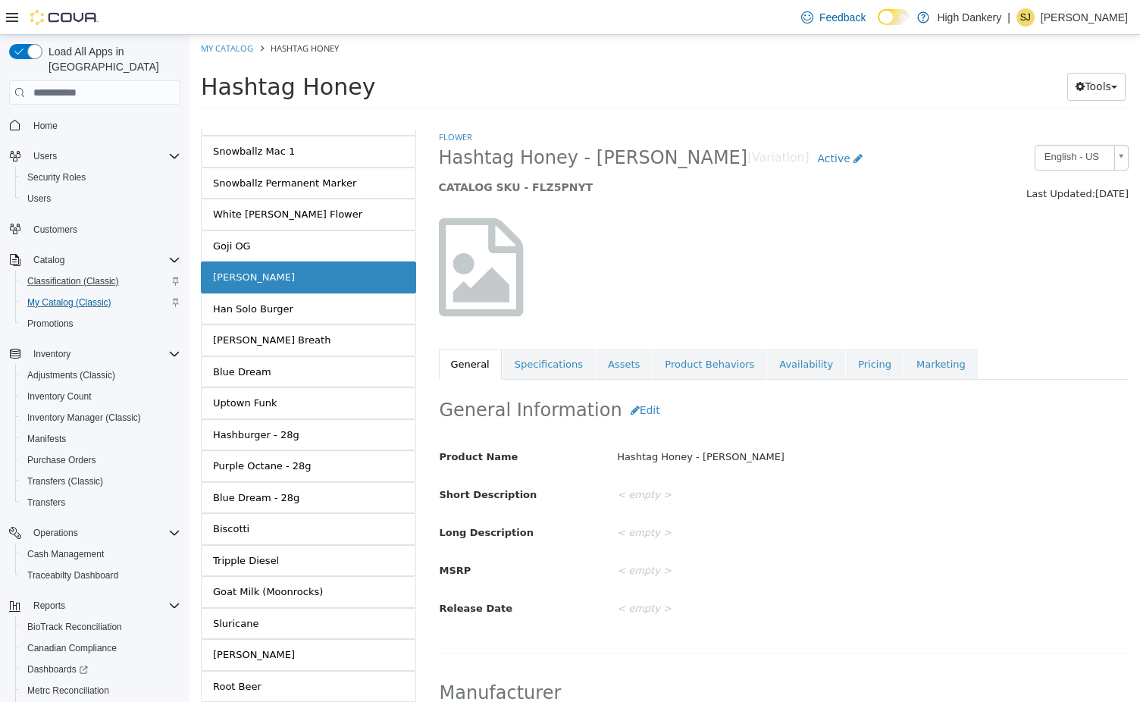
scroll to position [357, 0]
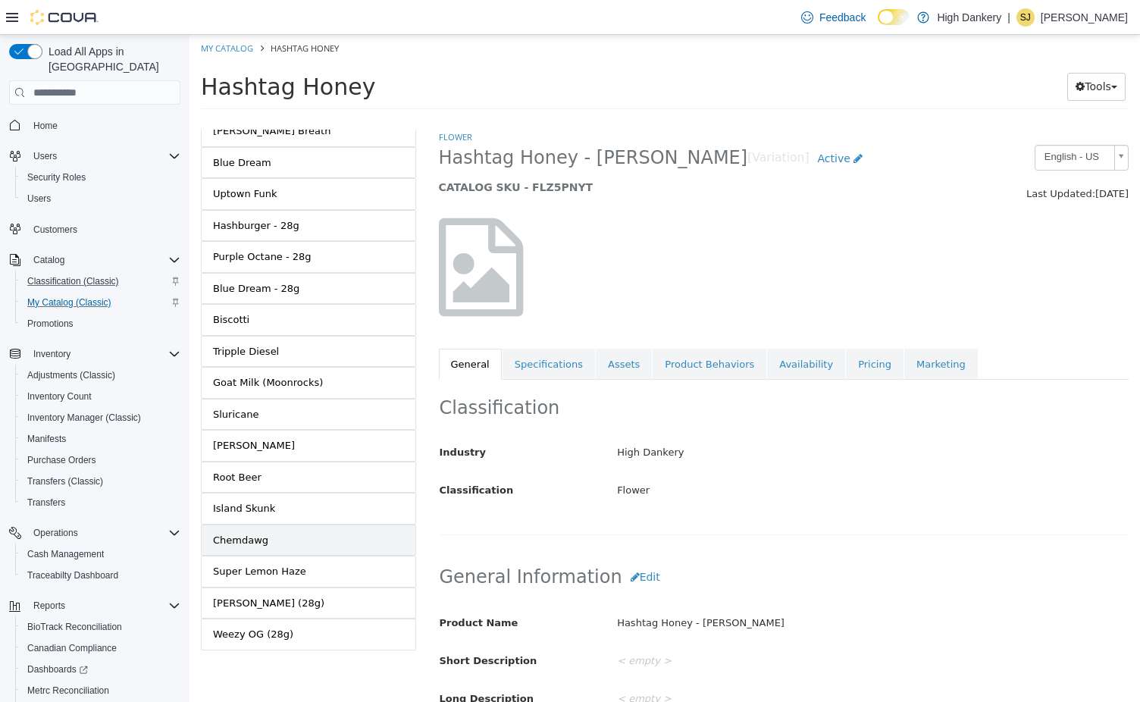
click at [284, 554] on link "Chemdawg" at bounding box center [308, 540] width 215 height 32
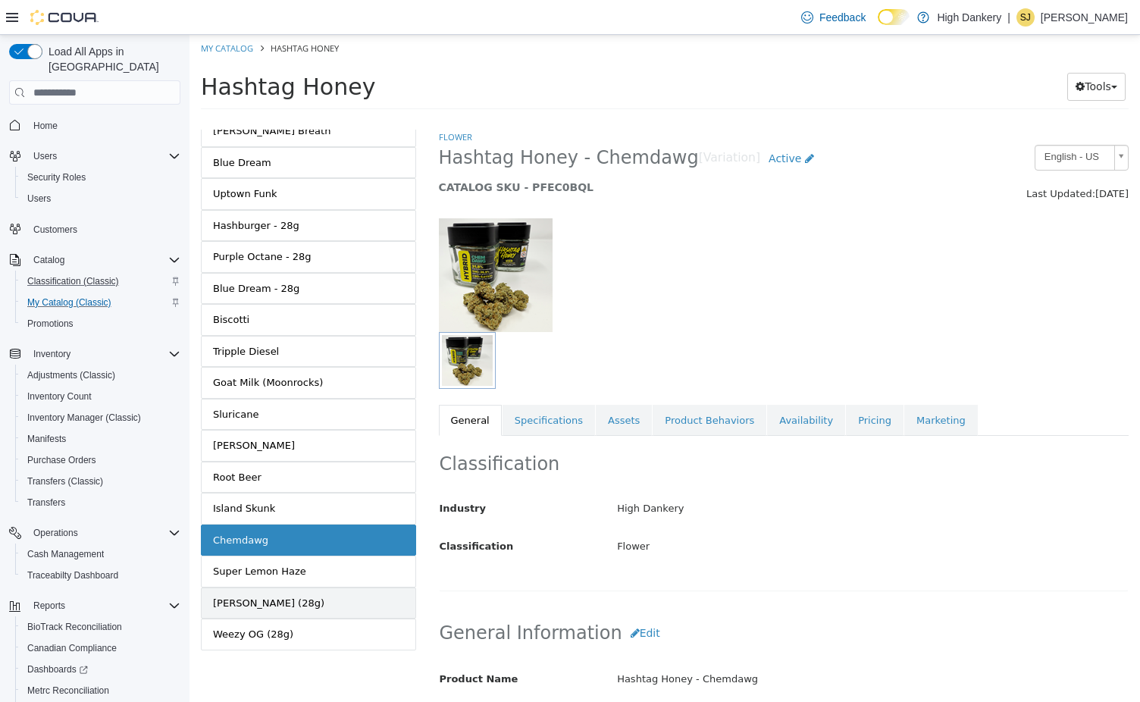
click at [282, 605] on div "[PERSON_NAME] (28g)" at bounding box center [268, 603] width 111 height 15
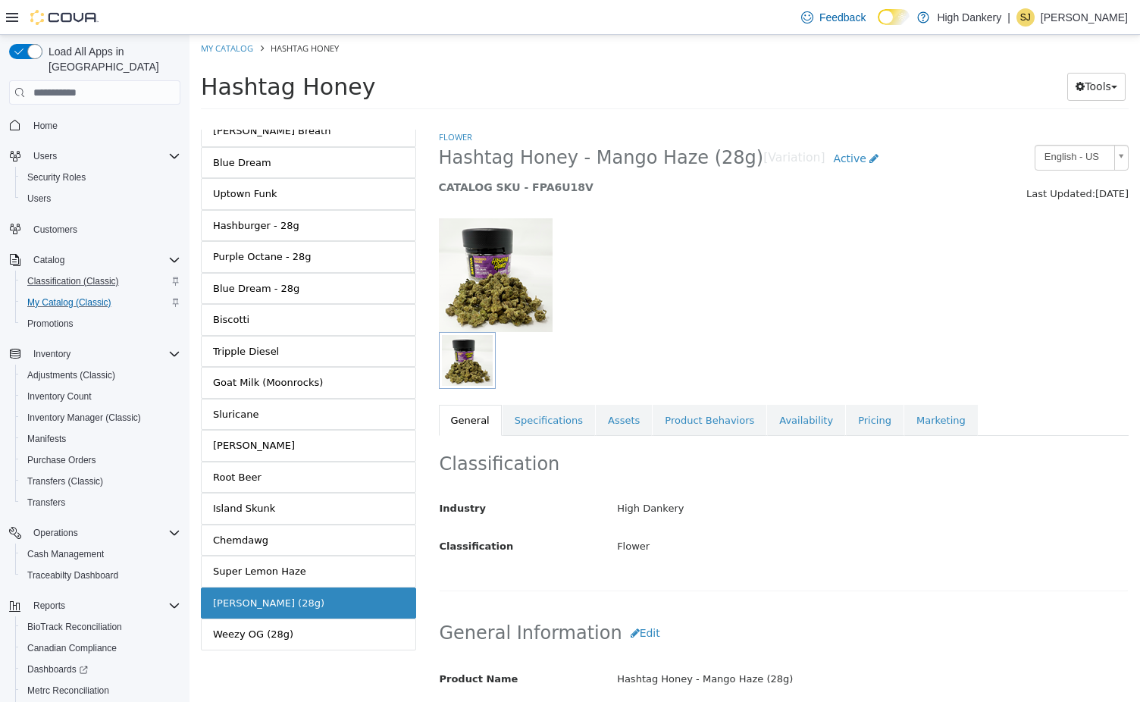
click at [283, 637] on div "Weezy OG (28g)" at bounding box center [253, 634] width 80 height 15
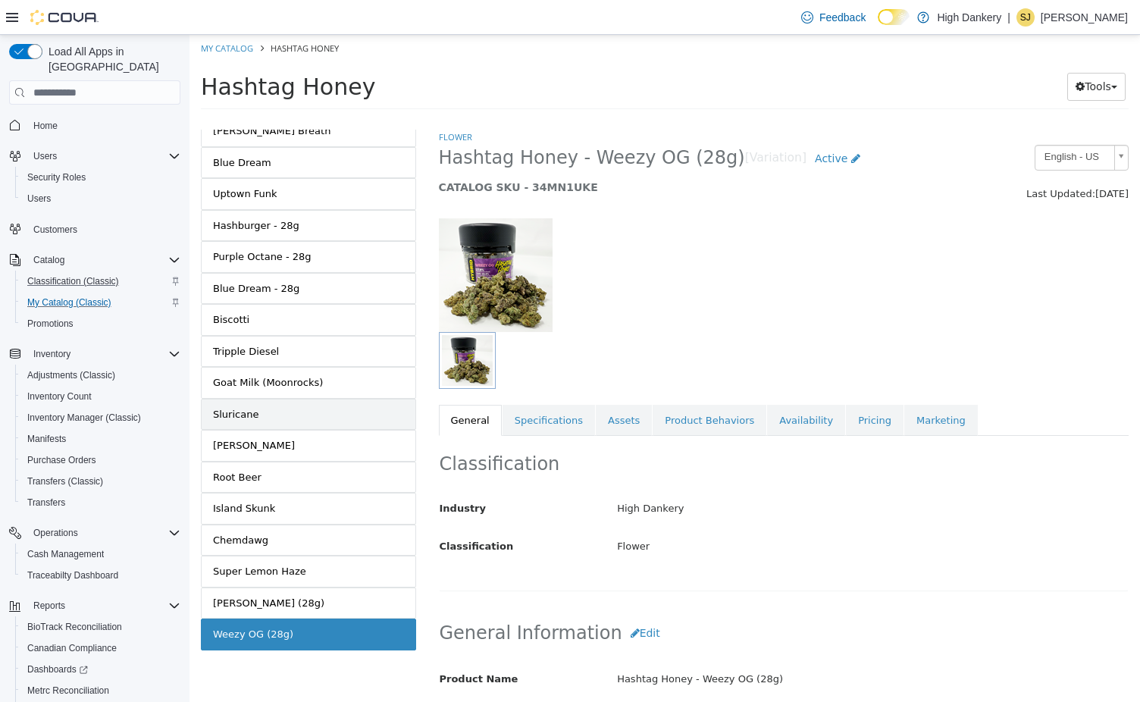
click at [305, 399] on link "Sluricane" at bounding box center [308, 415] width 215 height 32
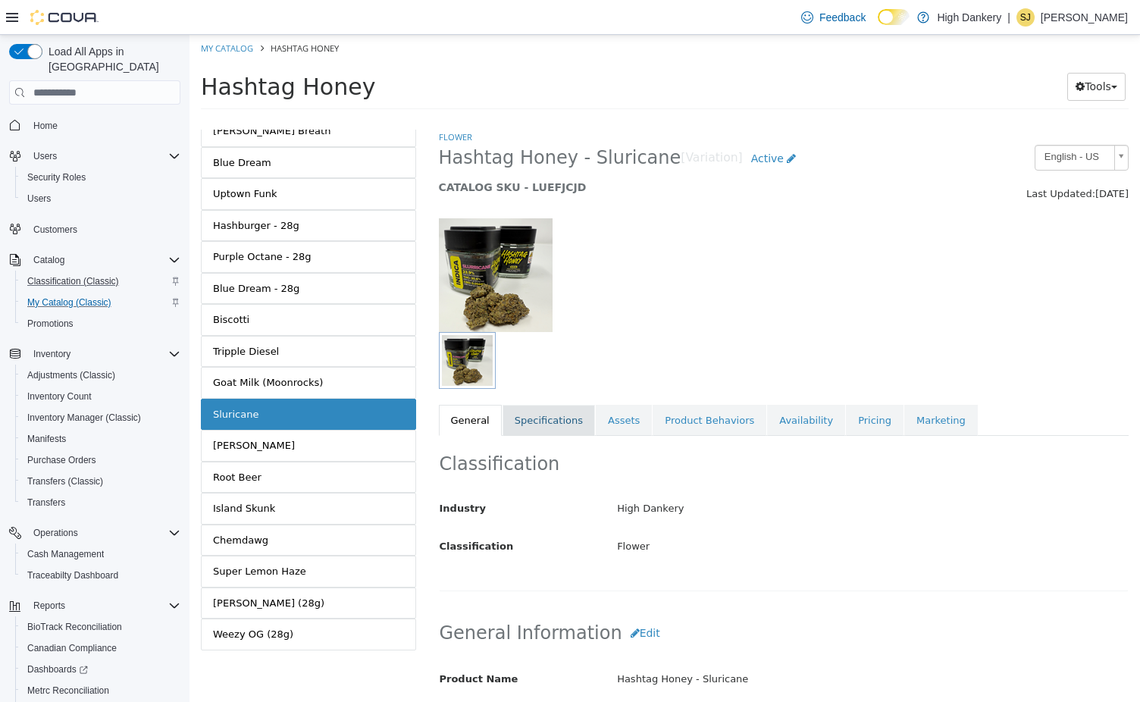
click at [540, 418] on link "Specifications" at bounding box center [548, 421] width 92 height 32
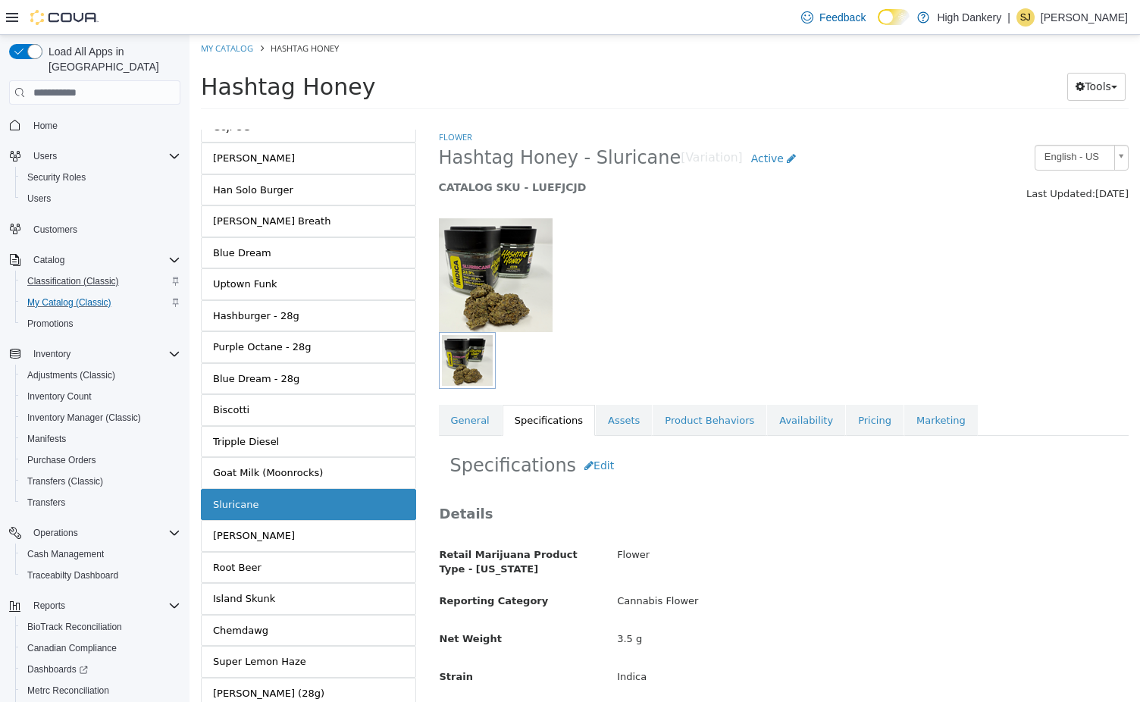
scroll to position [239, 0]
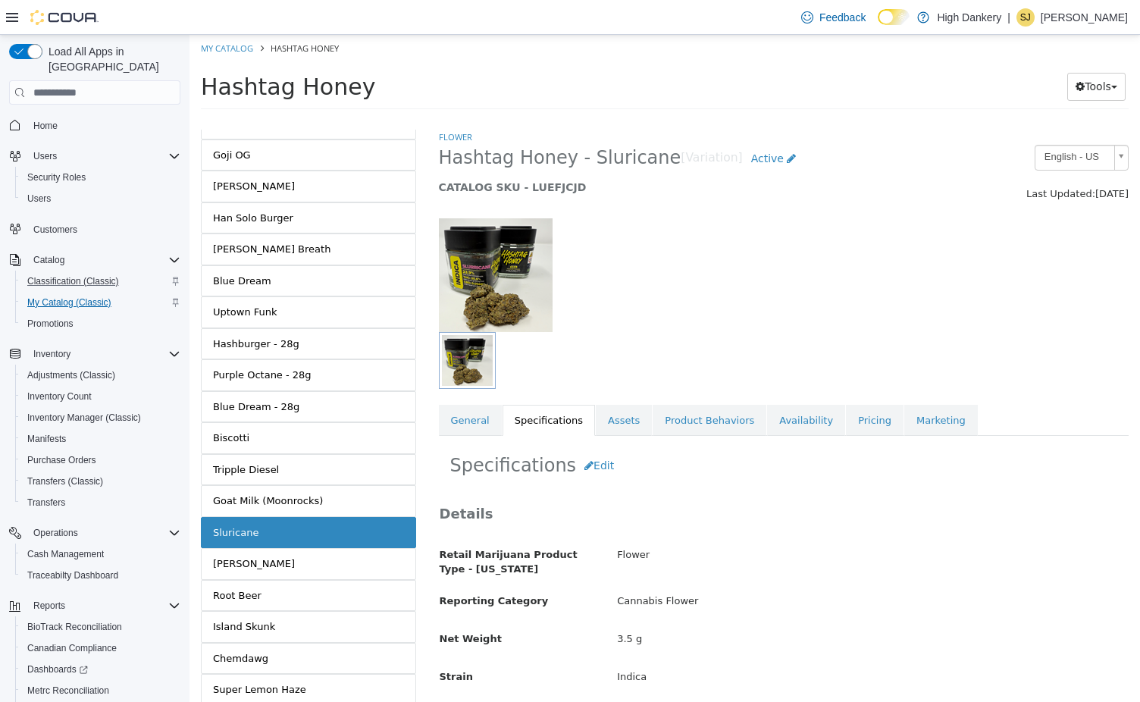
click at [74, 296] on span "My Catalog (Classic)" at bounding box center [69, 302] width 84 height 12
click at [59, 117] on link "Home" at bounding box center [45, 126] width 36 height 18
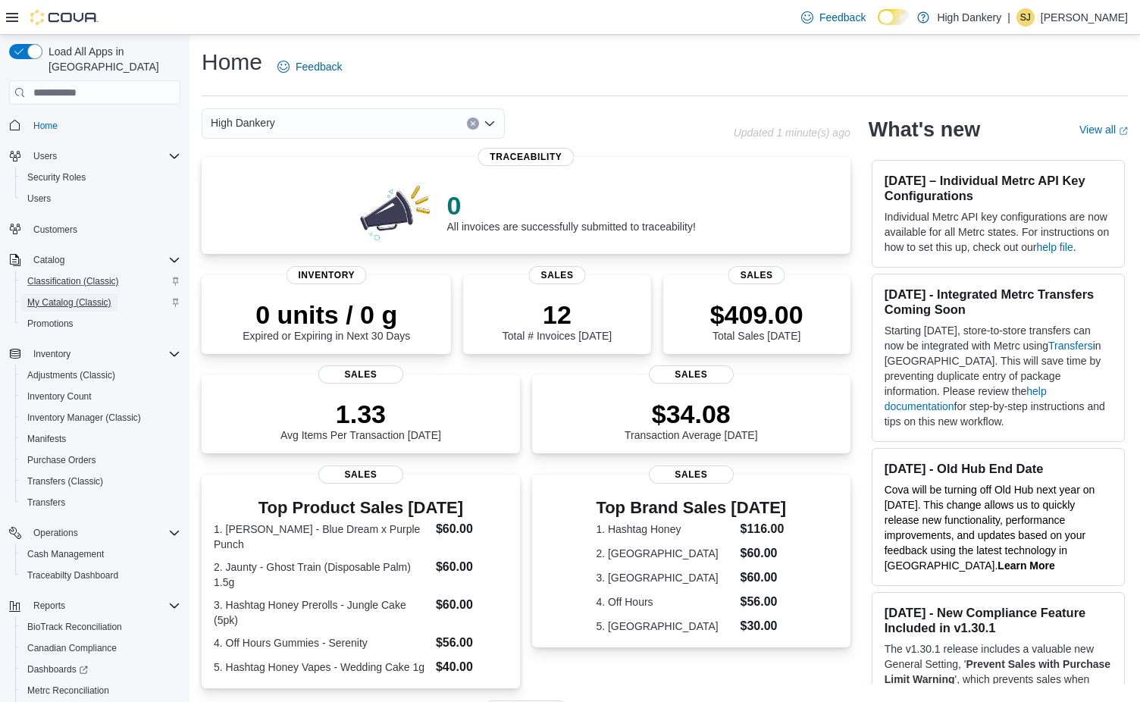
click at [63, 293] on span "My Catalog (Classic)" at bounding box center [69, 302] width 84 height 18
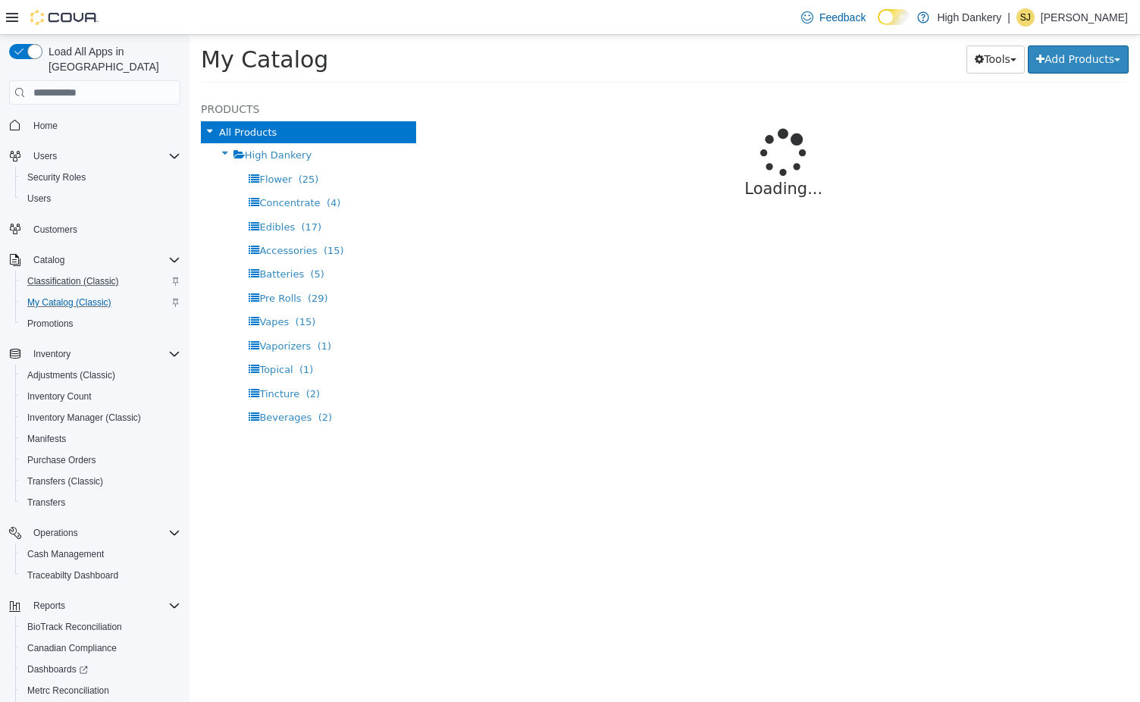
select select "**********"
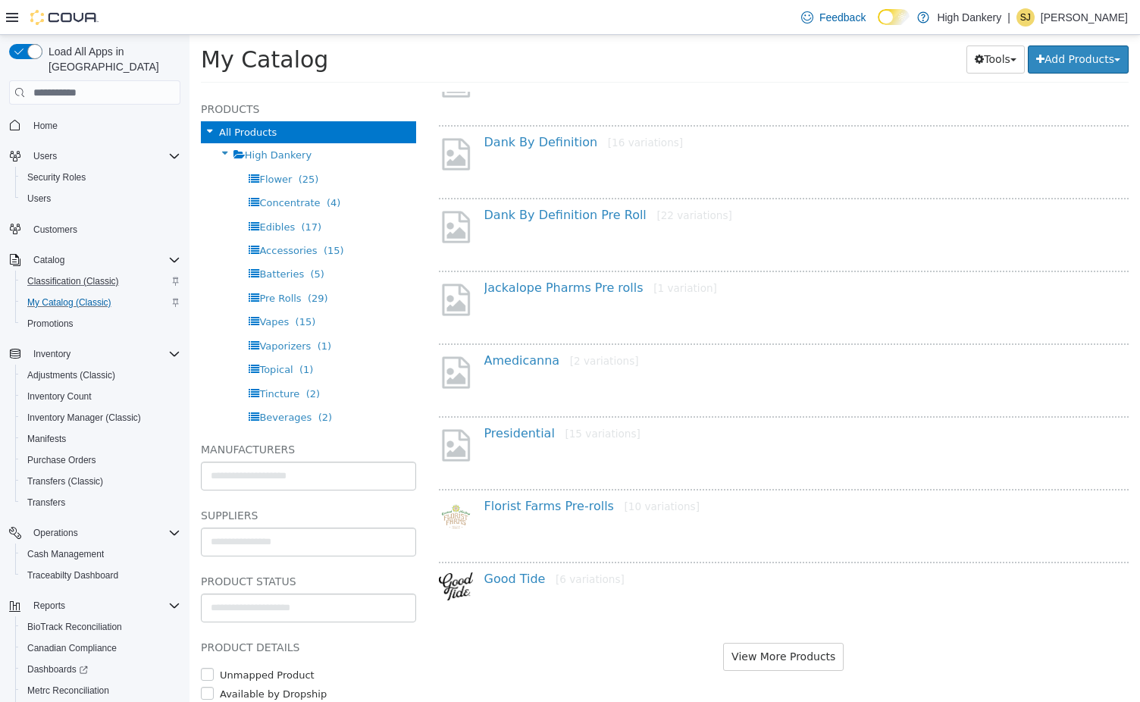
scroll to position [1046, 0]
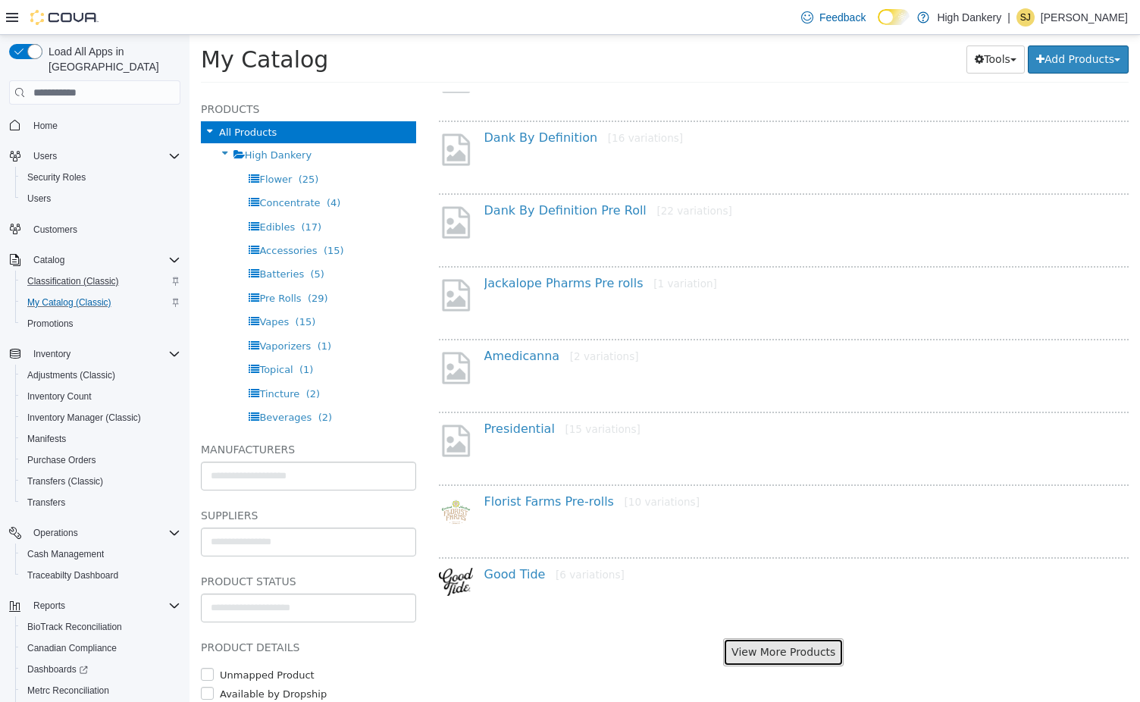
click at [796, 659] on button "View More Products" at bounding box center [783, 652] width 120 height 28
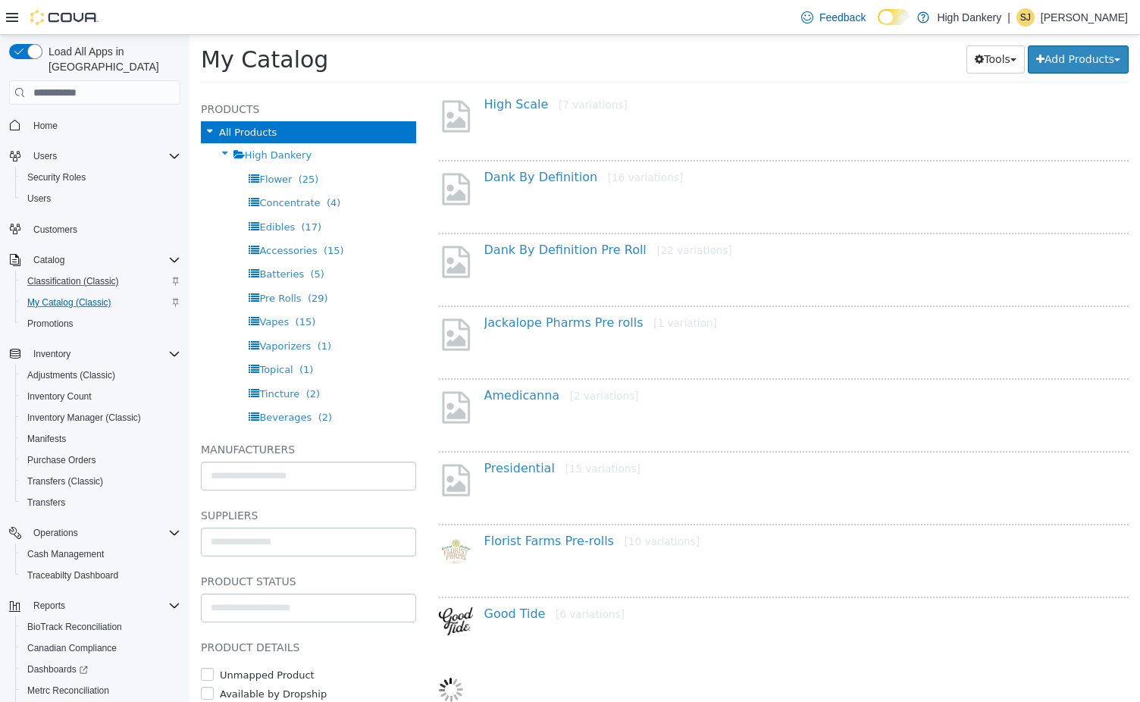
select select "**********"
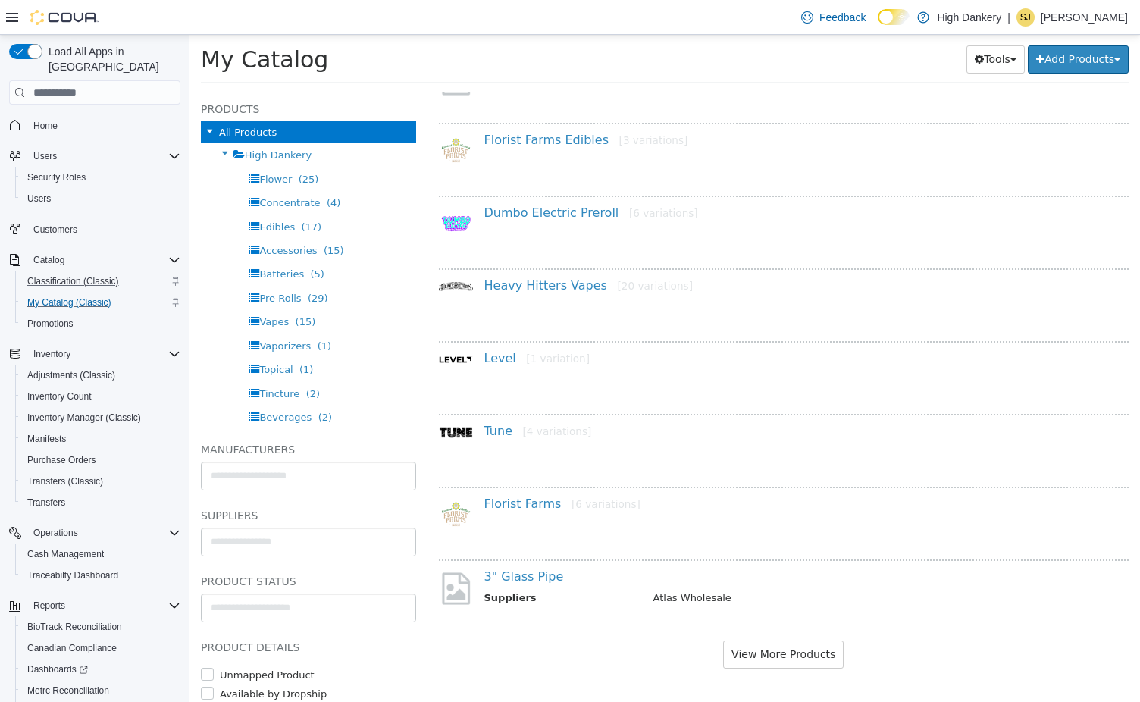
scroll to position [2501, 0]
click at [65, 115] on span "Home" at bounding box center [103, 124] width 153 height 19
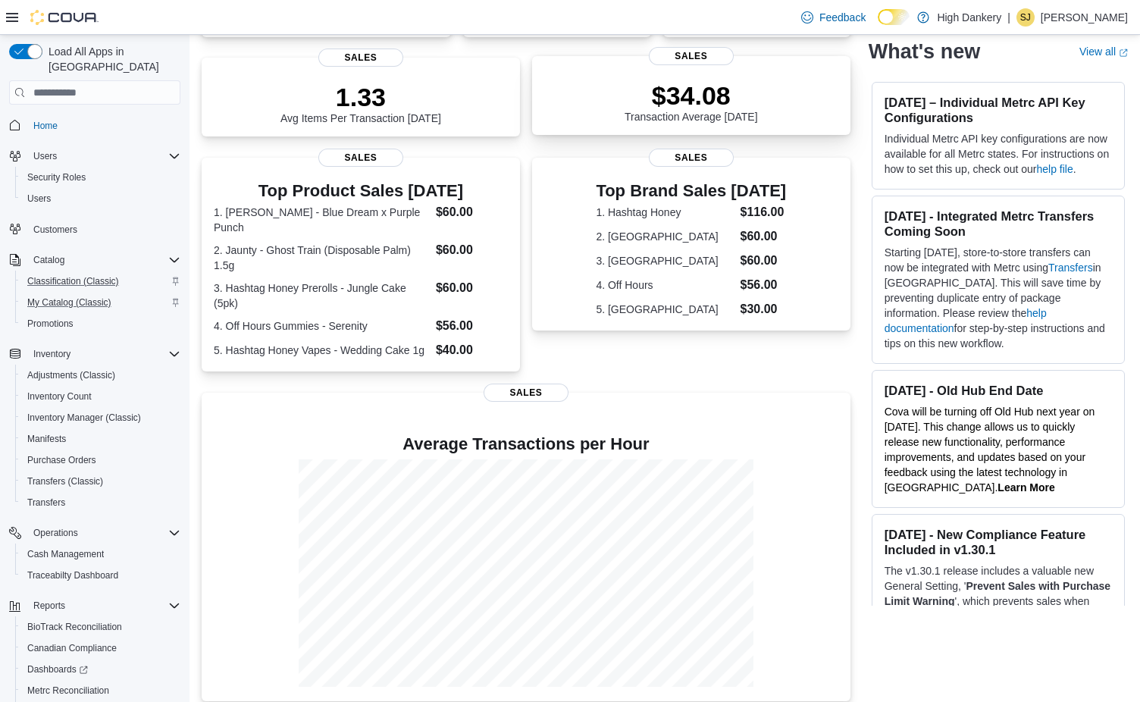
scroll to position [330, 0]
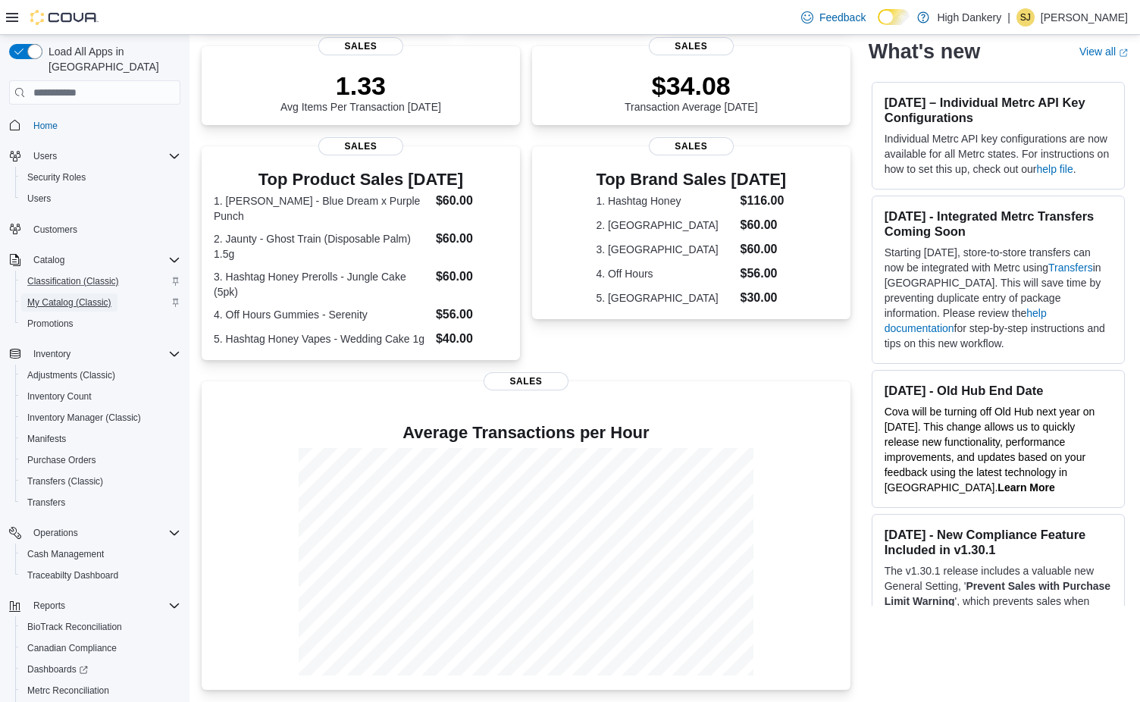
click at [80, 296] on span "My Catalog (Classic)" at bounding box center [69, 302] width 84 height 12
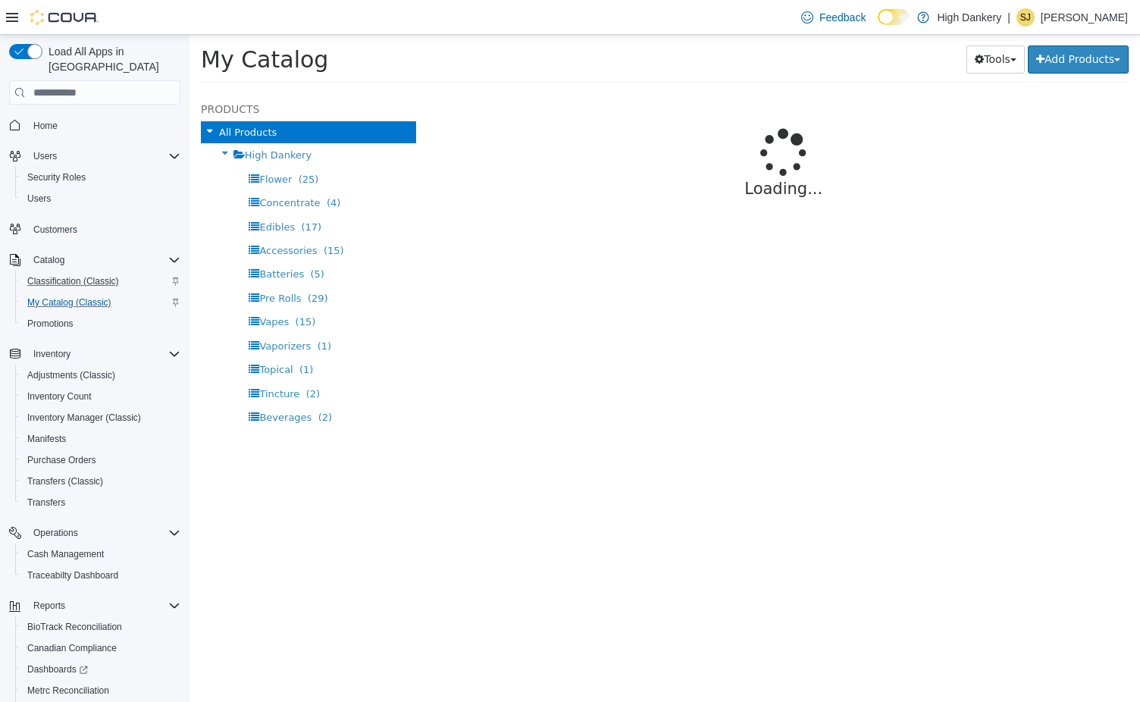
select select "**********"
